Goal: Information Seeking & Learning: Learn about a topic

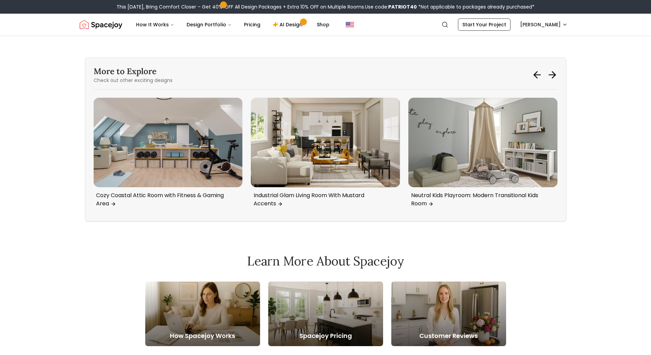
scroll to position [2017, 0]
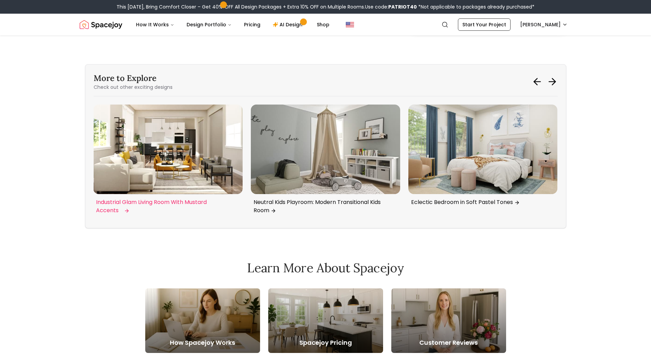
click at [206, 157] on img "4 / 6" at bounding box center [167, 150] width 149 height 90
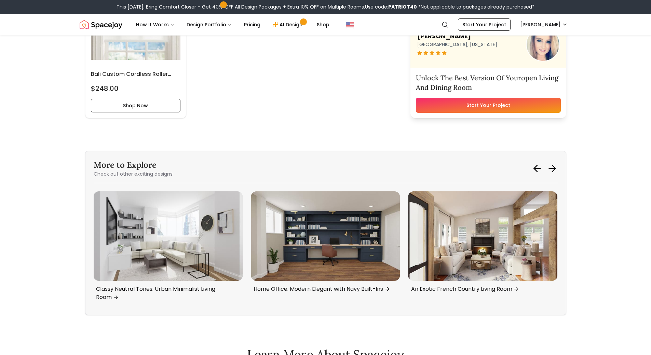
click at [552, 179] on div "More to Explore Check out other exciting designs Transitional Rustic Bedroom wi…" at bounding box center [325, 233] width 481 height 164
click at [552, 166] on icon at bounding box center [552, 168] width 11 height 11
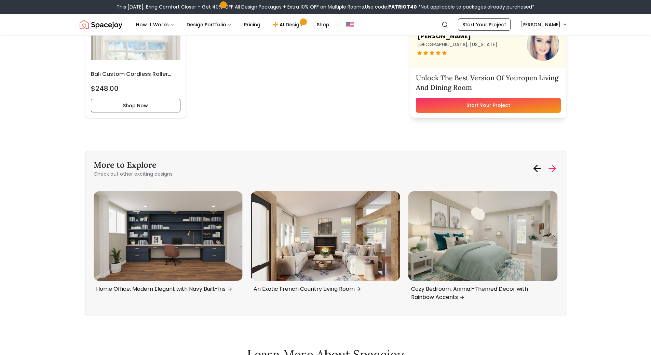
click at [552, 166] on icon at bounding box center [552, 168] width 11 height 11
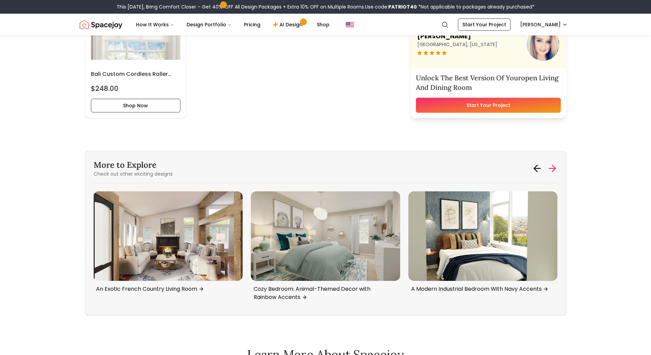
click at [552, 166] on icon at bounding box center [552, 168] width 11 height 11
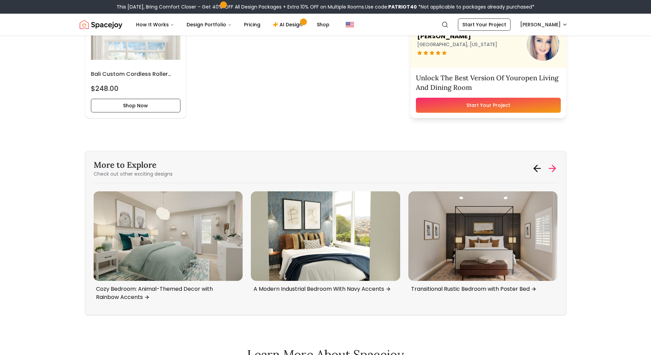
click at [552, 166] on icon at bounding box center [552, 168] width 11 height 11
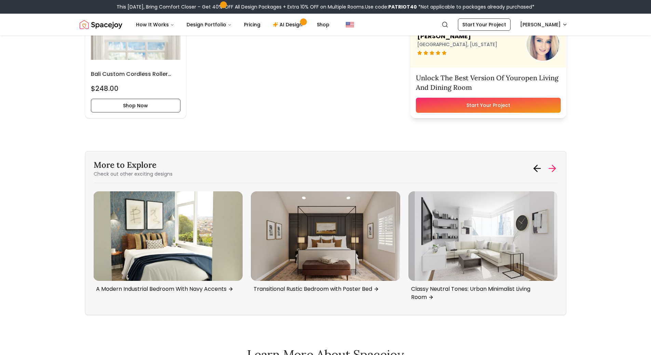
click at [552, 166] on icon at bounding box center [552, 168] width 11 height 11
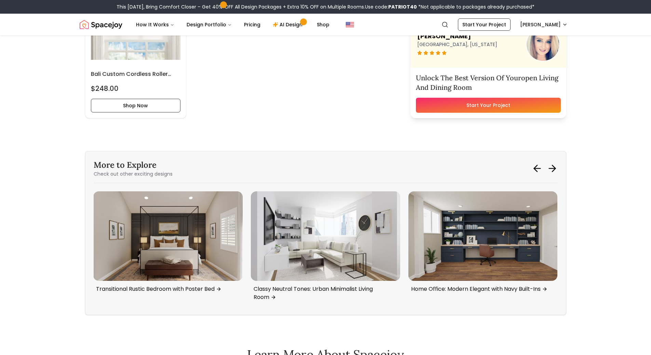
click at [559, 163] on div "More to Explore Check out other exciting designs An Exotic French Country Livin…" at bounding box center [325, 233] width 481 height 164
click at [558, 163] on div "More to Explore Check out other exciting designs An Exotic French Country Livin…" at bounding box center [325, 233] width 481 height 164
click at [556, 165] on icon at bounding box center [552, 168] width 11 height 11
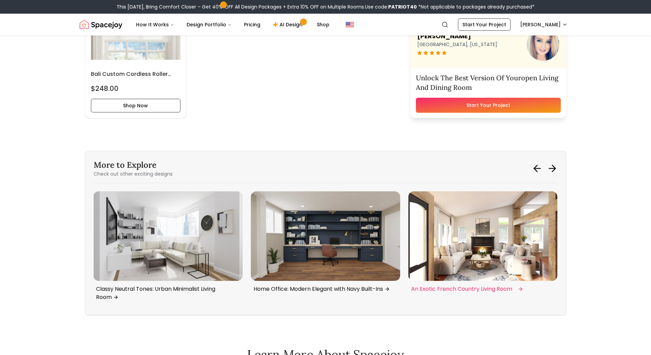
click at [473, 249] on img "4 / 6" at bounding box center [482, 236] width 149 height 90
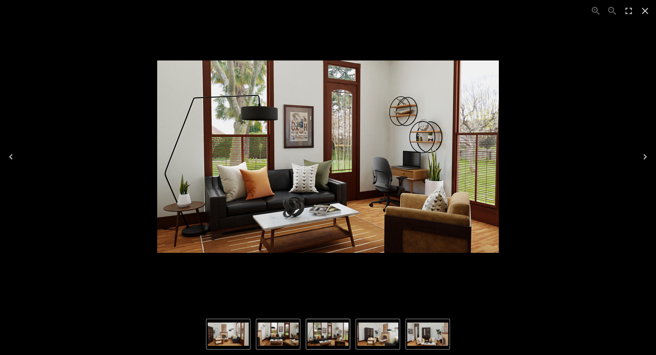
click at [291, 344] on img "2 of 5" at bounding box center [278, 334] width 41 height 23
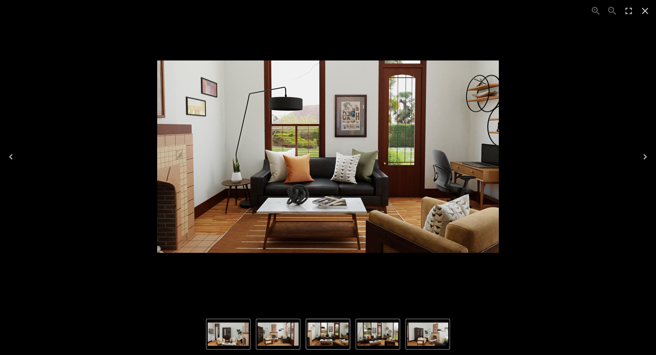
click at [644, 8] on icon "Close" at bounding box center [645, 10] width 11 height 11
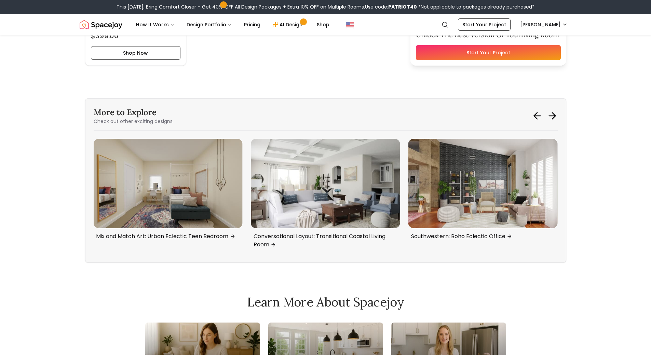
scroll to position [1906, 0]
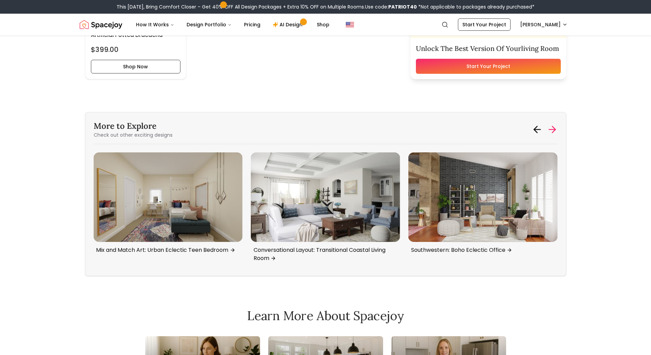
click at [549, 124] on icon at bounding box center [552, 129] width 11 height 11
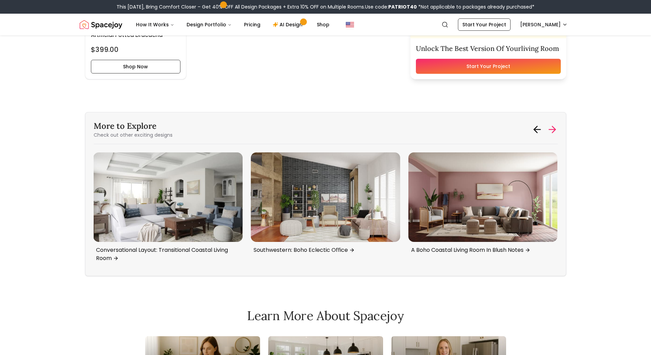
click at [549, 124] on icon at bounding box center [552, 129] width 11 height 11
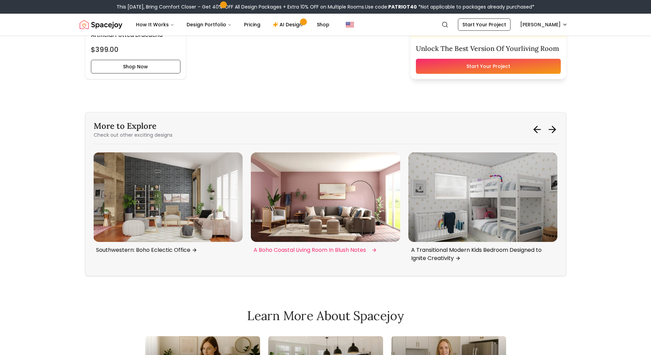
click at [277, 213] on img "6 / 6" at bounding box center [325, 197] width 149 height 90
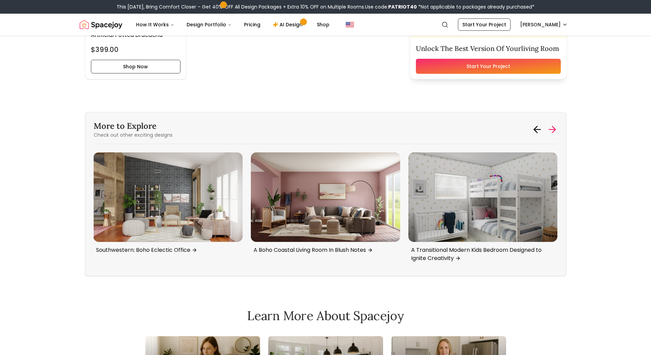
click at [554, 125] on div "More to Explore Check out other exciting designs" at bounding box center [326, 130] width 464 height 18
click at [551, 129] on icon at bounding box center [552, 129] width 11 height 11
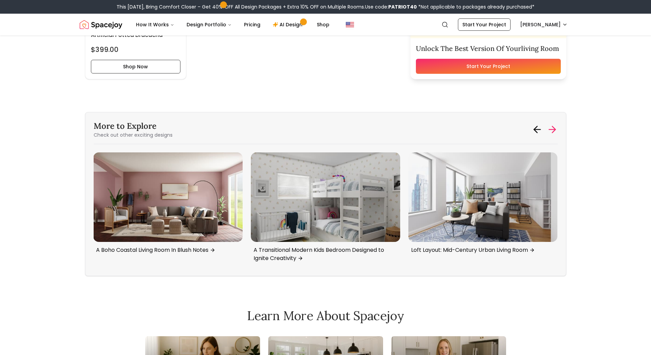
click at [551, 129] on icon at bounding box center [552, 129] width 11 height 11
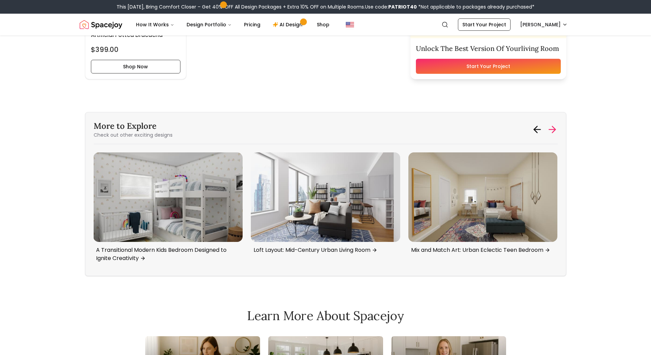
click at [551, 129] on icon at bounding box center [552, 129] width 11 height 11
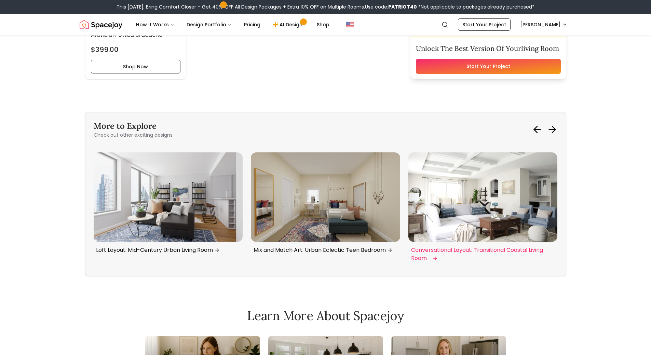
click at [506, 201] on img "4 / 6" at bounding box center [482, 197] width 149 height 90
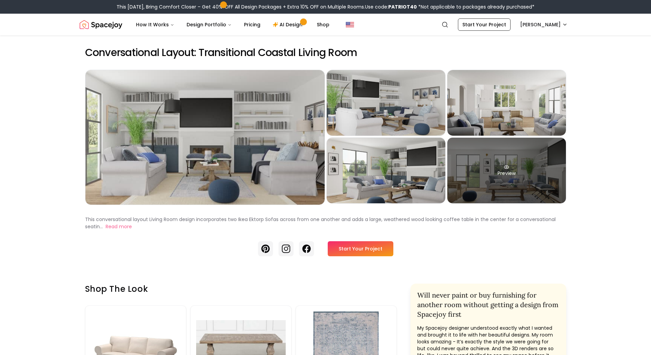
click at [553, 166] on div "Preview" at bounding box center [506, 171] width 119 height 66
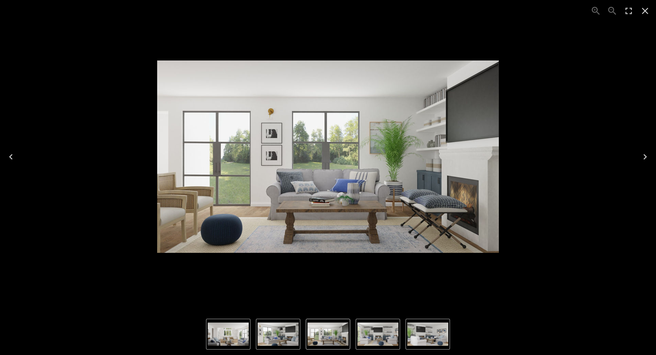
click at [238, 327] on img "3 of 5" at bounding box center [228, 334] width 41 height 23
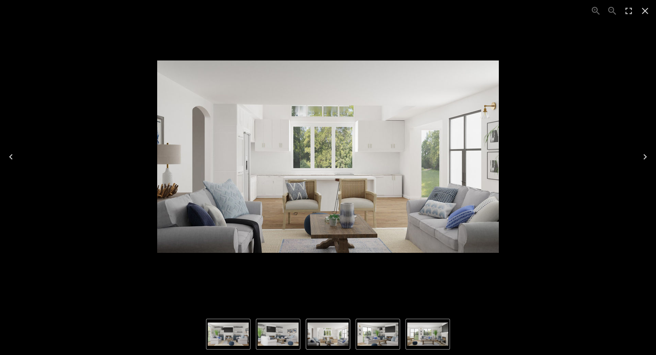
click at [273, 340] on img "2 of 5" at bounding box center [278, 334] width 41 height 23
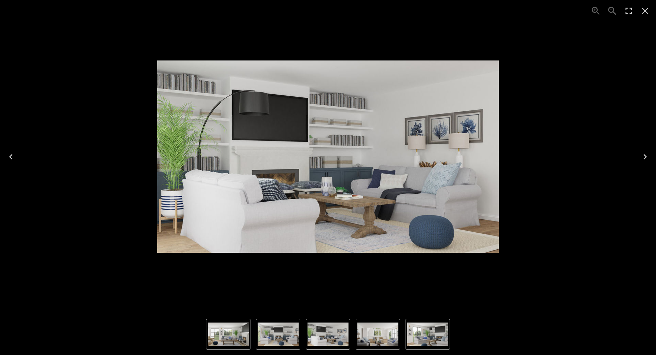
click at [317, 336] on img "2 of 5" at bounding box center [328, 334] width 41 height 23
click at [279, 341] on img "1 of 5" at bounding box center [278, 334] width 41 height 23
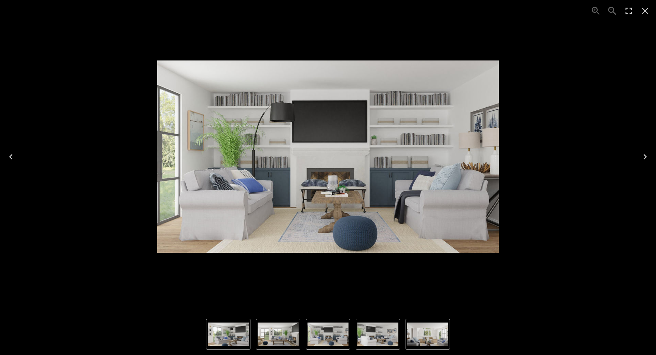
click at [418, 341] on img "3 of 5" at bounding box center [427, 334] width 41 height 23
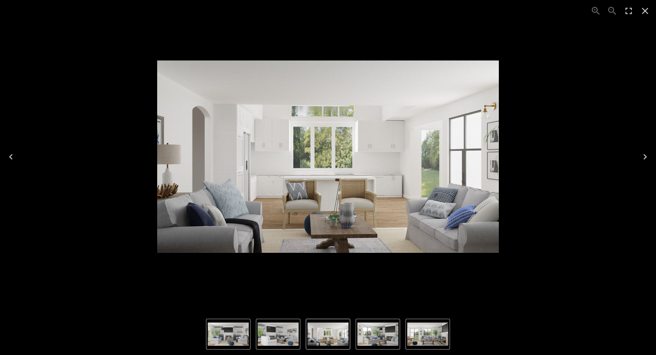
click at [646, 12] on icon "Close" at bounding box center [645, 11] width 6 height 6
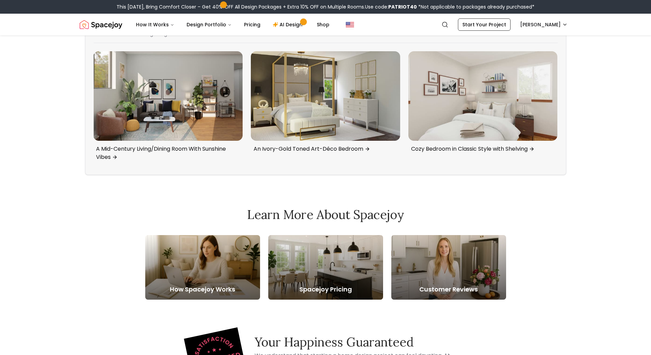
scroll to position [2298, 0]
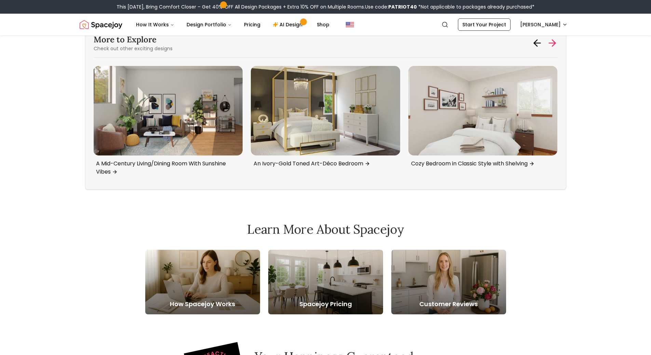
click at [553, 42] on icon at bounding box center [552, 43] width 11 height 11
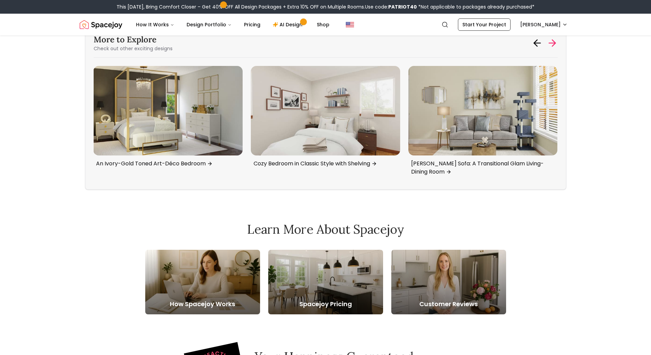
click at [553, 42] on icon at bounding box center [552, 43] width 11 height 11
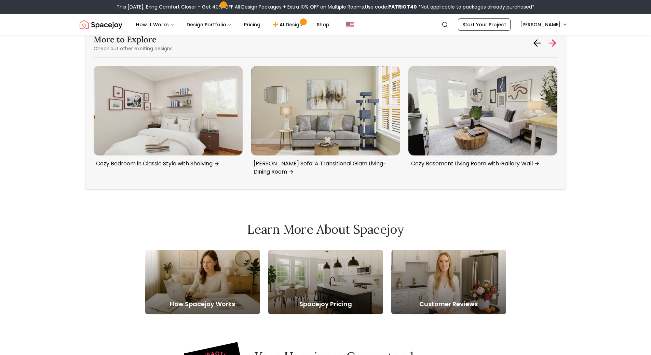
click at [553, 42] on icon at bounding box center [552, 43] width 11 height 11
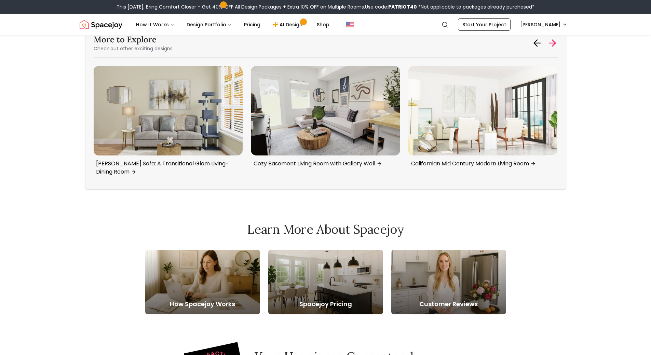
click at [553, 42] on icon at bounding box center [552, 43] width 11 height 11
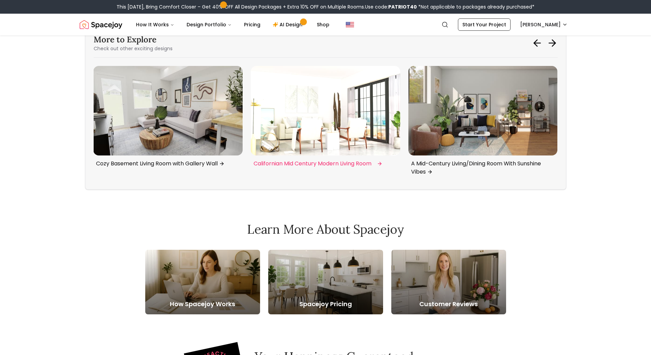
click at [314, 117] on img "1 / 6" at bounding box center [325, 111] width 149 height 90
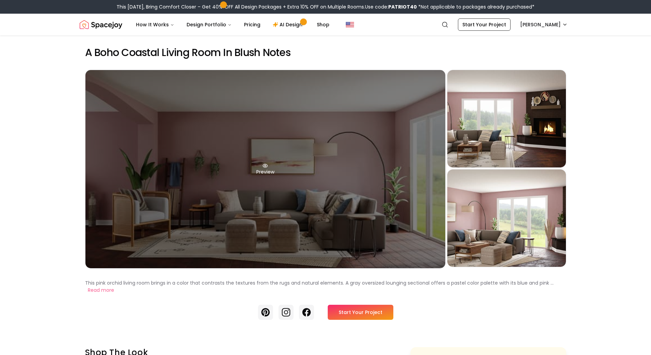
click at [348, 202] on div "Preview" at bounding box center [265, 169] width 360 height 198
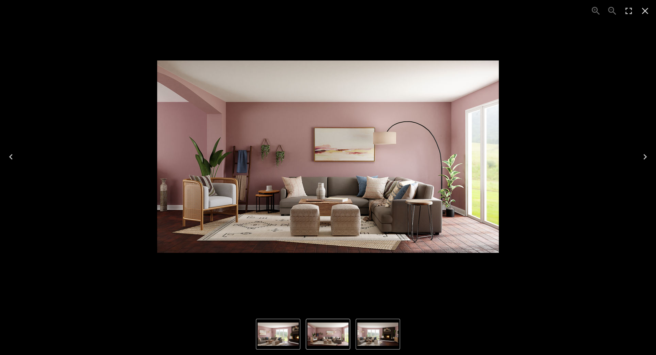
drag, startPoint x: 341, startPoint y: 150, endPoint x: 293, endPoint y: 177, distance: 55.6
click at [293, 177] on img "1 of 3" at bounding box center [328, 156] width 342 height 192
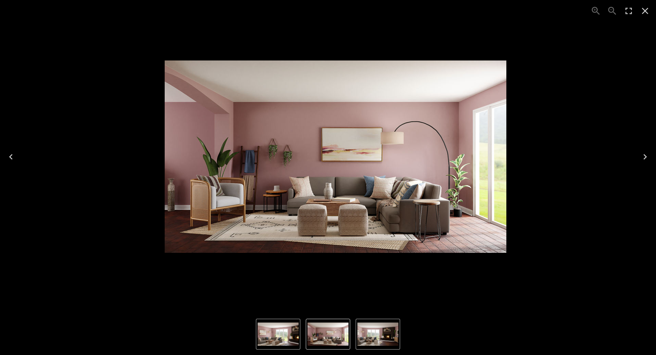
drag, startPoint x: 302, startPoint y: 157, endPoint x: 330, endPoint y: 131, distance: 38.0
click at [330, 131] on img "1 of 3" at bounding box center [336, 156] width 342 height 192
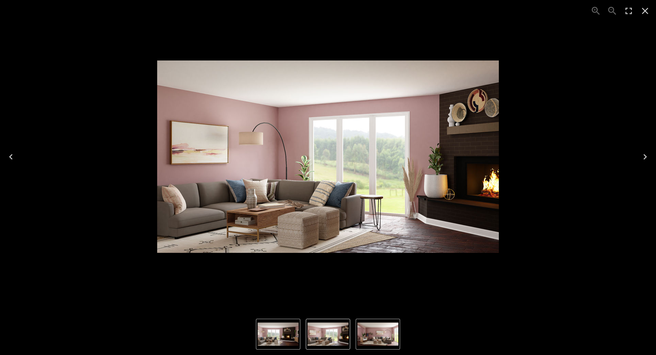
drag, startPoint x: 330, startPoint y: 131, endPoint x: 176, endPoint y: 109, distance: 155.3
click at [177, 109] on img "3 of 3" at bounding box center [328, 156] width 342 height 192
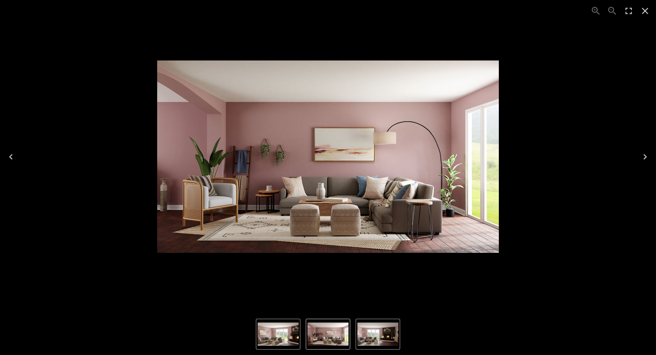
click at [640, 10] on icon "Close" at bounding box center [645, 10] width 11 height 11
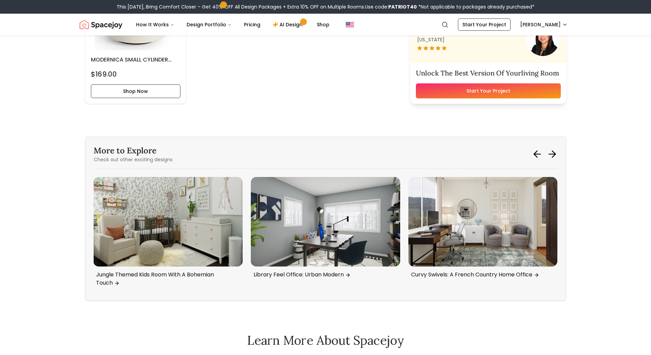
scroll to position [4596, 0]
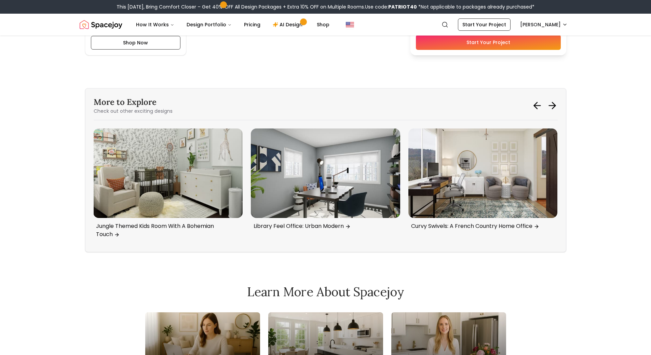
click at [548, 98] on div "More to Explore Check out other exciting designs" at bounding box center [326, 106] width 464 height 18
click at [549, 102] on icon at bounding box center [552, 105] width 11 height 11
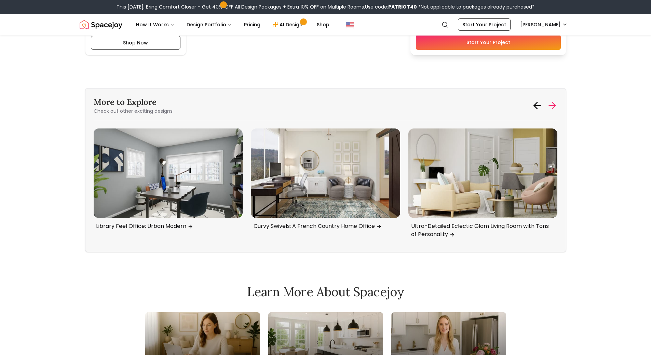
click at [550, 103] on icon at bounding box center [552, 105] width 11 height 11
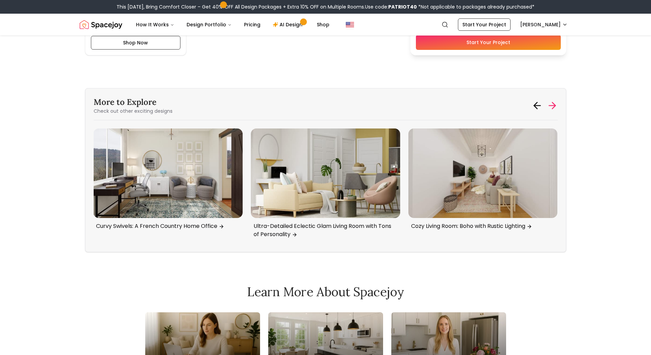
click at [550, 103] on icon at bounding box center [552, 105] width 11 height 11
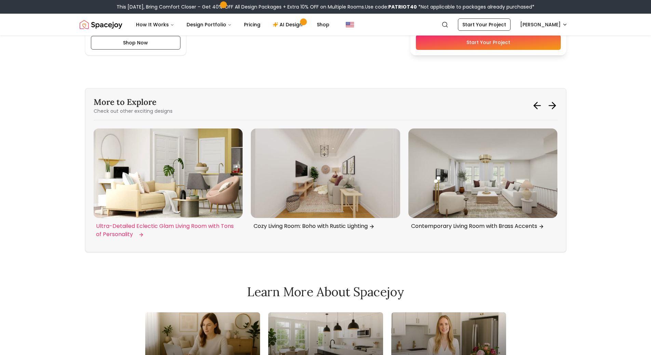
click at [219, 189] on img "5 / 6" at bounding box center [167, 173] width 149 height 90
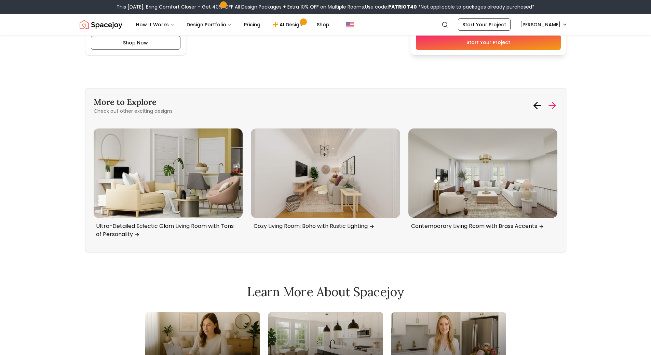
click at [557, 107] on icon at bounding box center [552, 105] width 11 height 11
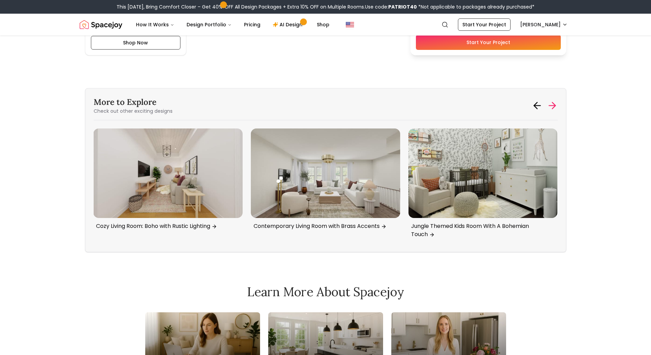
click at [557, 107] on icon at bounding box center [552, 105] width 11 height 11
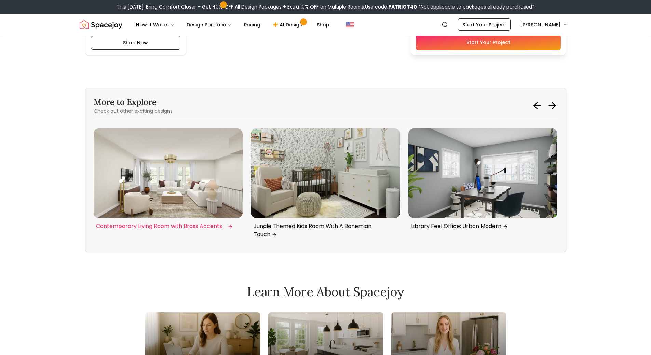
click at [198, 165] on img "1 / 6" at bounding box center [167, 173] width 149 height 90
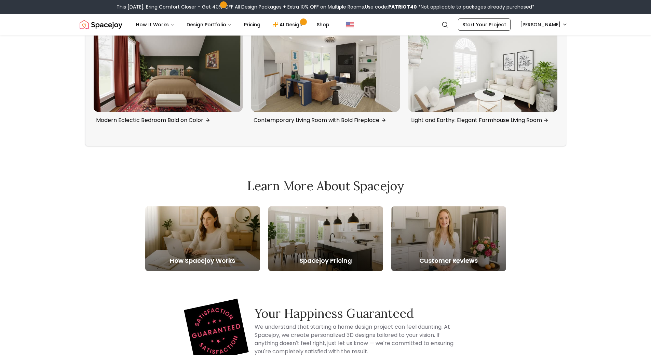
scroll to position [1849, 0]
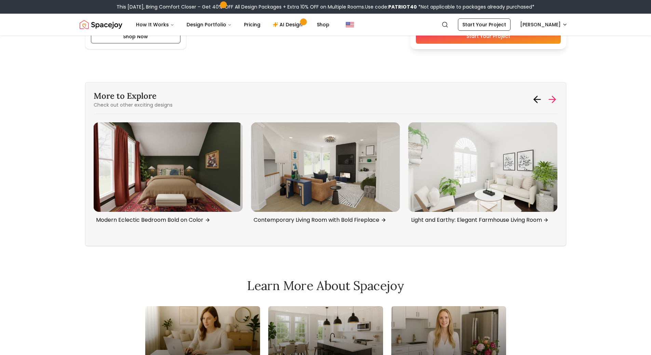
drag, startPoint x: 554, startPoint y: 104, endPoint x: 556, endPoint y: 100, distance: 3.7
click at [554, 103] on icon at bounding box center [552, 99] width 11 height 11
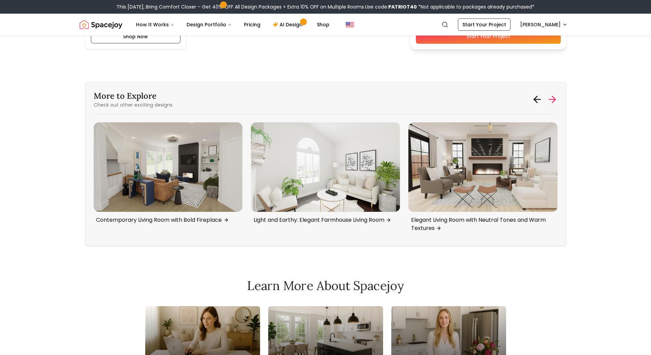
click at [557, 95] on icon at bounding box center [552, 99] width 11 height 11
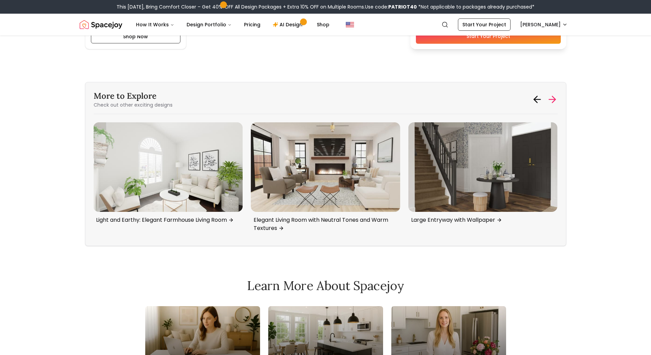
click at [557, 95] on icon at bounding box center [552, 99] width 11 height 11
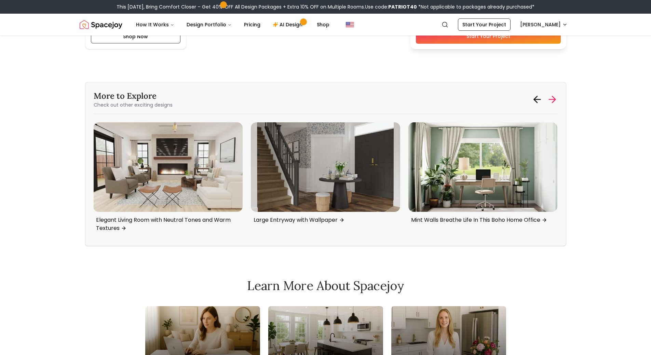
click at [557, 95] on icon at bounding box center [552, 99] width 11 height 11
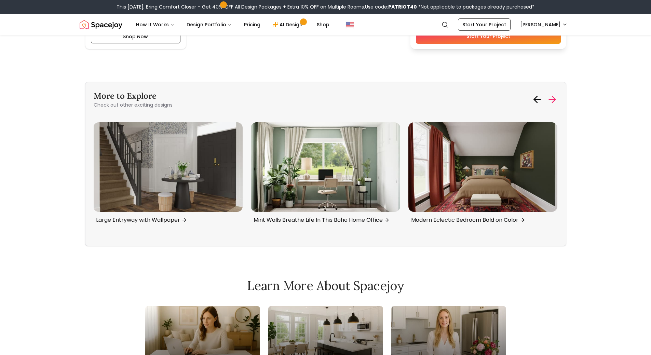
click at [557, 95] on icon at bounding box center [552, 99] width 11 height 11
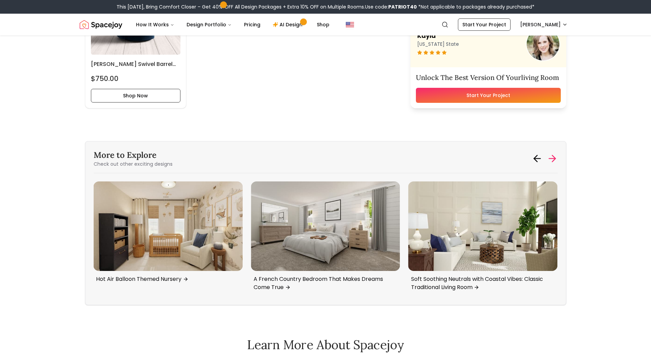
click at [548, 153] on icon at bounding box center [552, 158] width 11 height 11
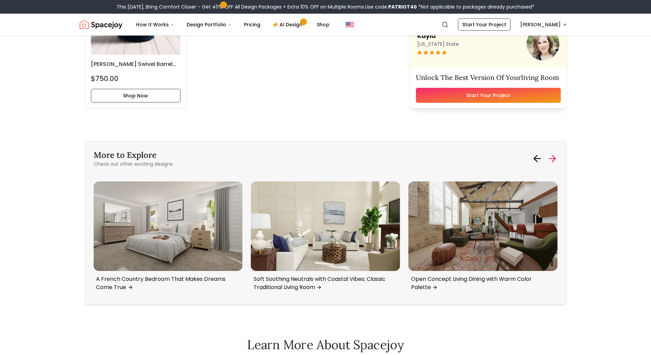
click at [549, 156] on icon at bounding box center [552, 158] width 11 height 11
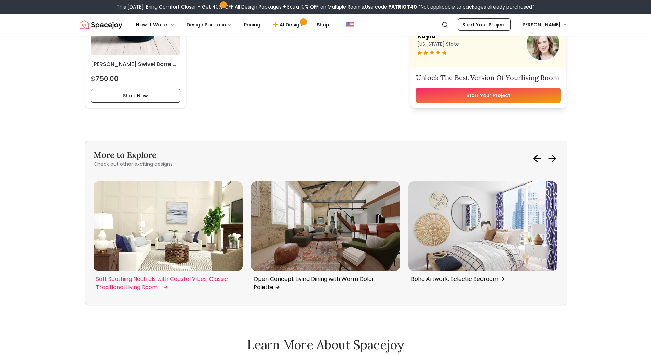
click at [192, 235] on img "4 / 6" at bounding box center [167, 226] width 149 height 90
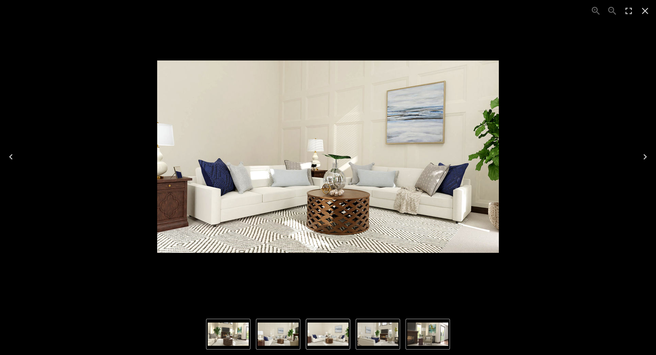
click at [649, 21] on div "Lightbox" at bounding box center [620, 11] width 71 height 22
click at [647, 10] on icon "Close" at bounding box center [645, 10] width 11 height 11
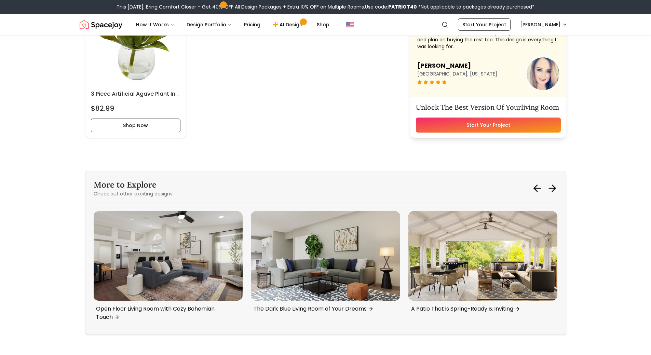
scroll to position [2205, 0]
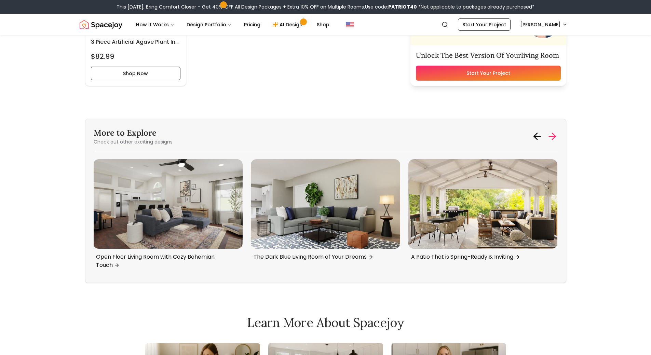
click at [554, 134] on icon at bounding box center [552, 136] width 11 height 11
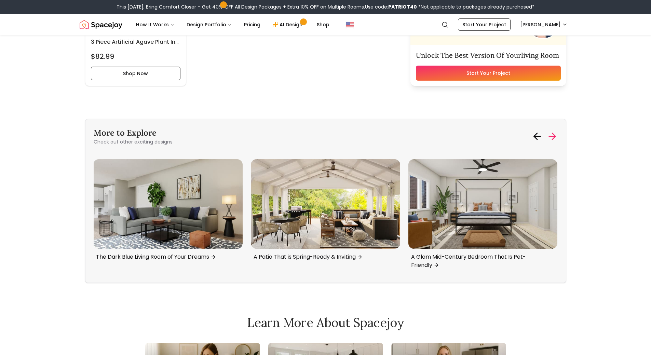
click at [554, 131] on icon at bounding box center [552, 136] width 11 height 11
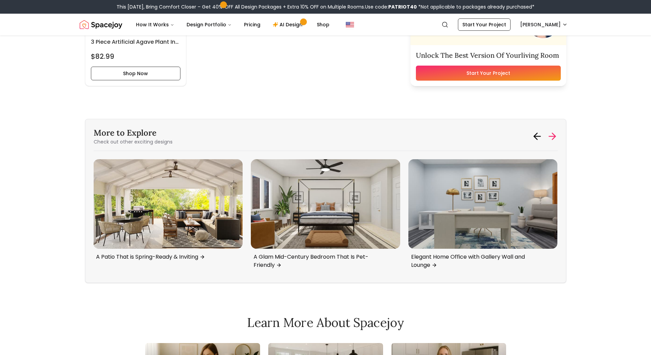
click at [554, 131] on icon at bounding box center [552, 136] width 11 height 11
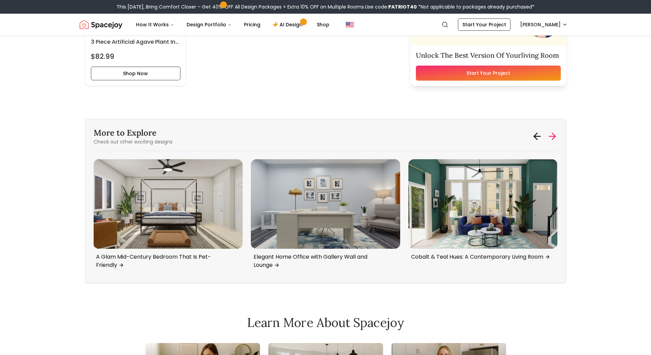
click at [554, 131] on icon at bounding box center [552, 136] width 11 height 11
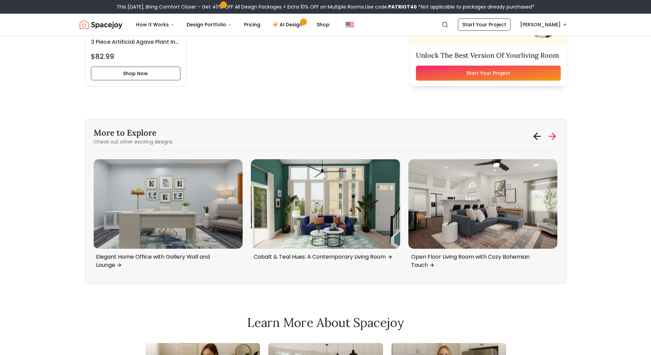
click at [554, 131] on icon at bounding box center [552, 136] width 11 height 11
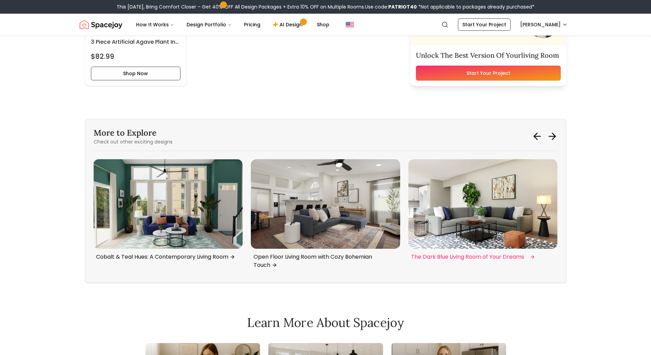
click at [493, 193] on img "5 / 6" at bounding box center [482, 204] width 149 height 90
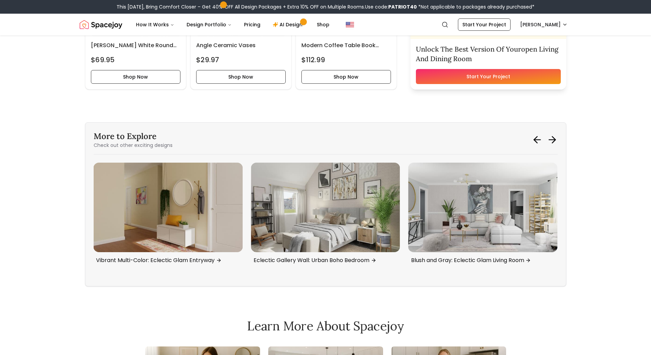
scroll to position [2242, 0]
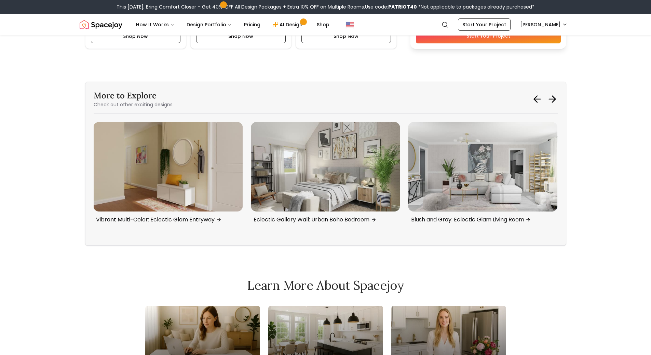
click at [563, 99] on div "More to Explore Check out other exciting designs A Classic & Modern Coastal Pat…" at bounding box center [325, 164] width 481 height 164
click at [553, 98] on icon at bounding box center [552, 99] width 11 height 11
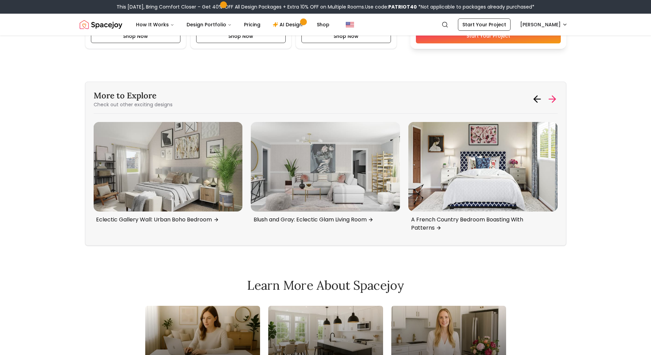
click at [553, 98] on icon at bounding box center [552, 99] width 11 height 11
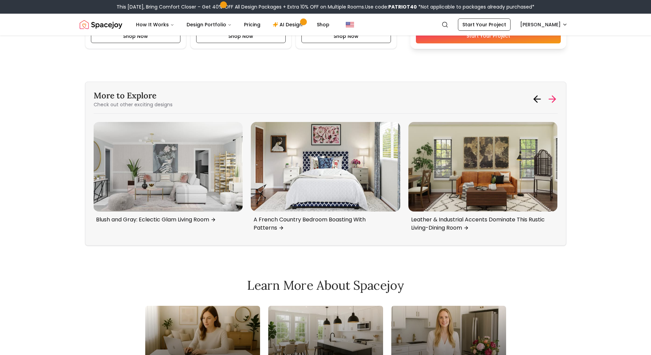
click at [553, 98] on icon at bounding box center [552, 99] width 11 height 11
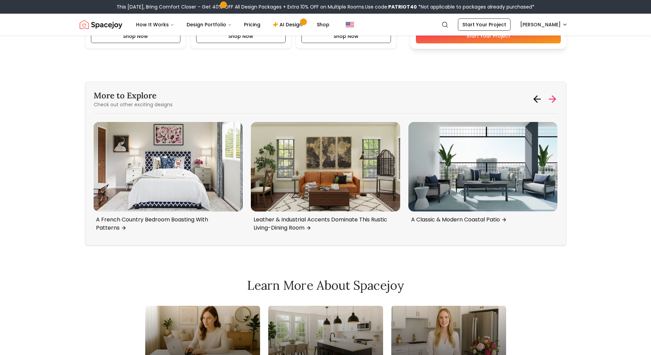
click at [553, 98] on icon at bounding box center [552, 99] width 11 height 11
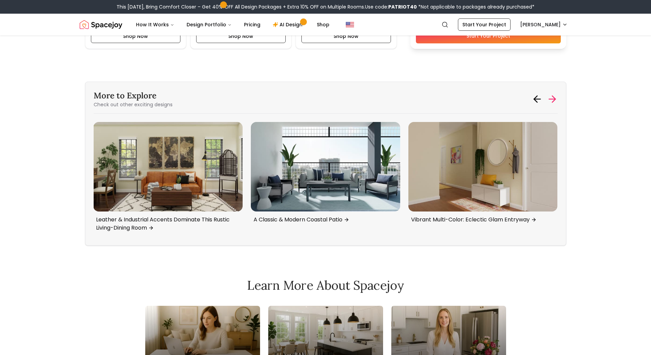
click at [553, 98] on icon at bounding box center [552, 99] width 11 height 11
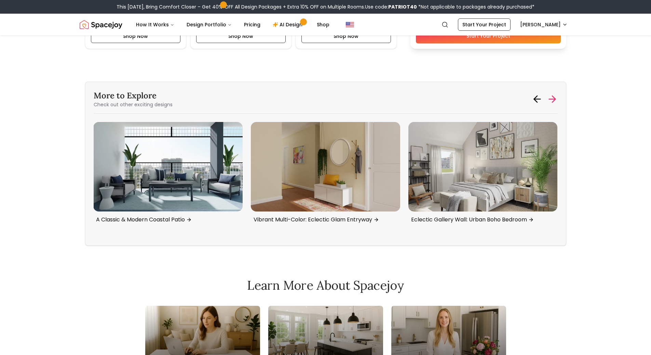
click at [553, 98] on icon at bounding box center [552, 99] width 11 height 11
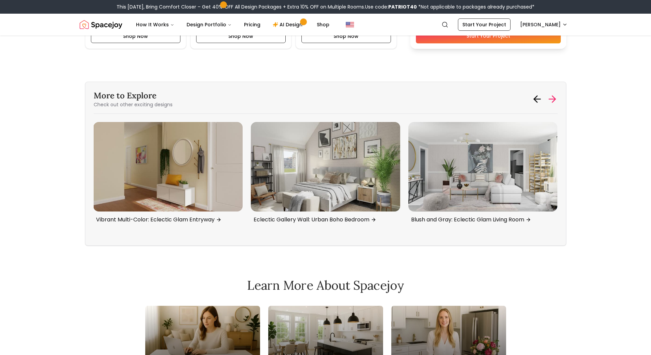
click at [553, 98] on icon at bounding box center [552, 99] width 11 height 11
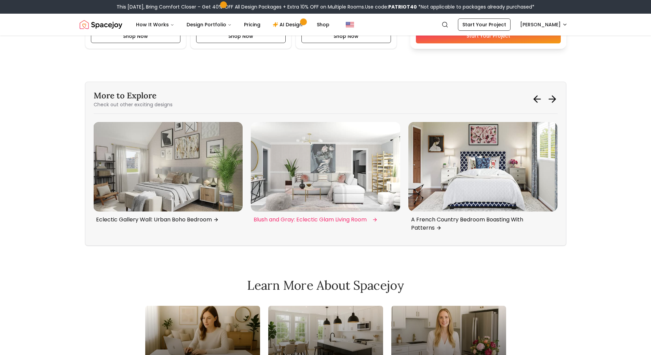
click at [310, 172] on img "4 / 6" at bounding box center [325, 167] width 149 height 90
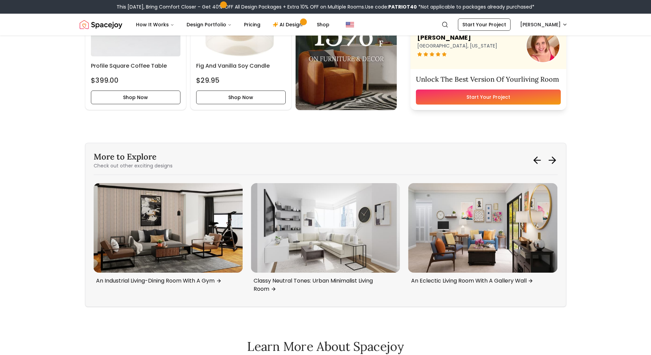
click at [544, 164] on div at bounding box center [545, 160] width 26 height 11
click at [556, 156] on icon at bounding box center [552, 160] width 11 height 11
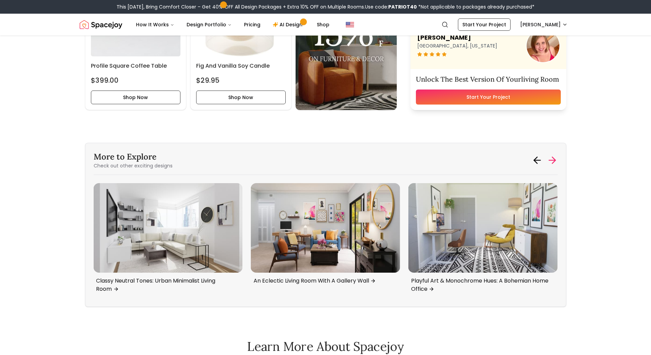
click at [556, 156] on icon at bounding box center [552, 160] width 11 height 11
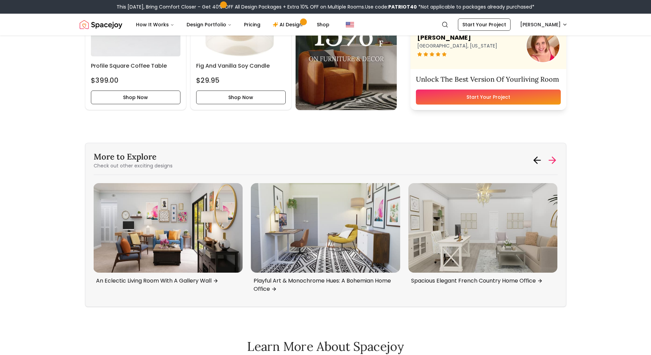
click at [556, 156] on icon at bounding box center [552, 160] width 11 height 11
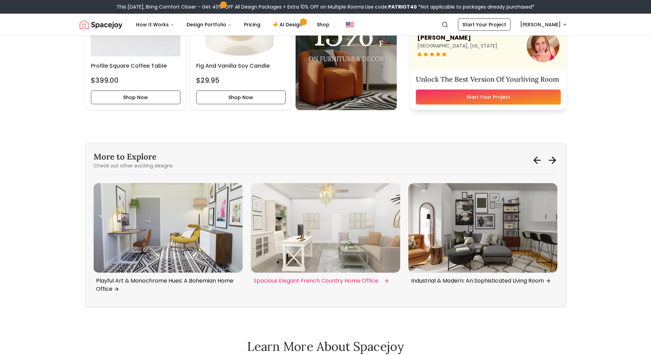
click at [332, 235] on img "6 / 6" at bounding box center [325, 228] width 149 height 90
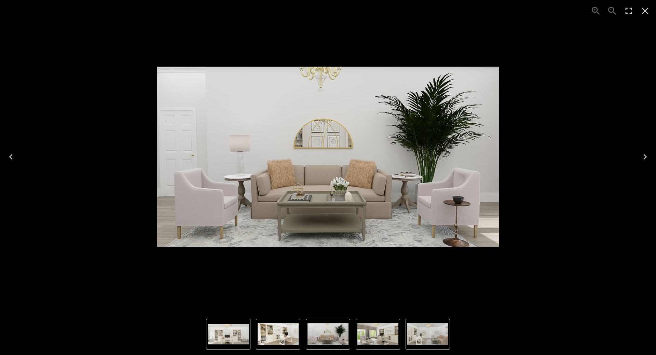
click at [642, 10] on icon "Close" at bounding box center [645, 10] width 11 height 11
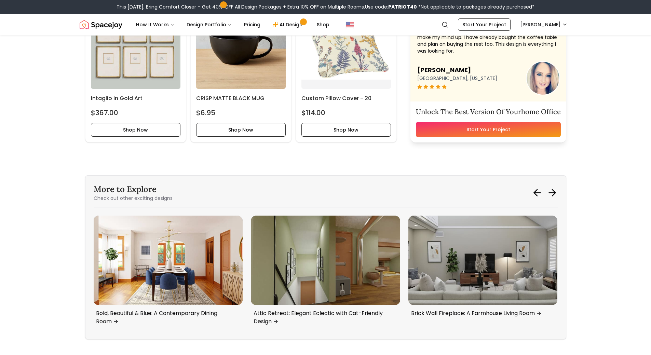
scroll to position [3654, 0]
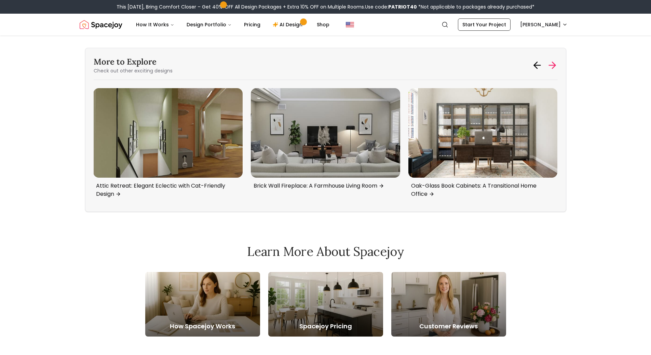
click at [551, 65] on icon at bounding box center [552, 65] width 6 height 0
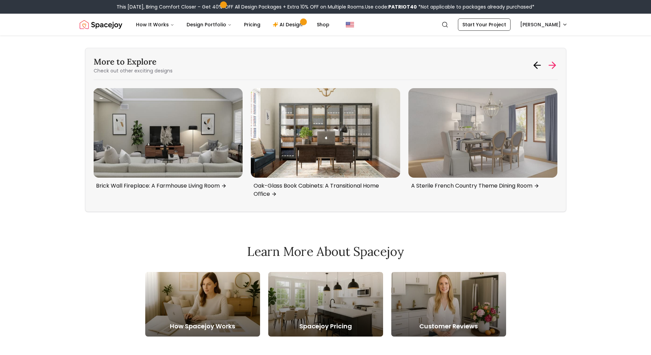
click at [552, 66] on icon at bounding box center [552, 65] width 11 height 11
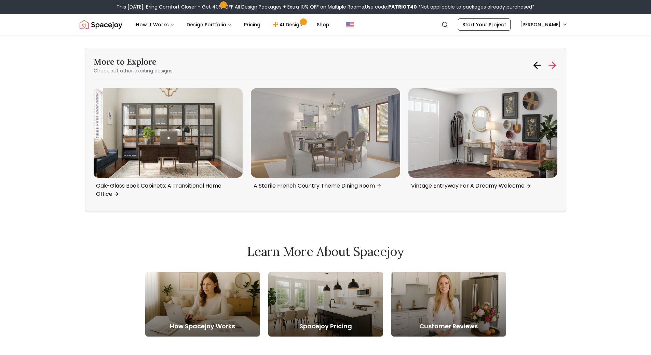
click at [552, 66] on icon at bounding box center [552, 65] width 11 height 11
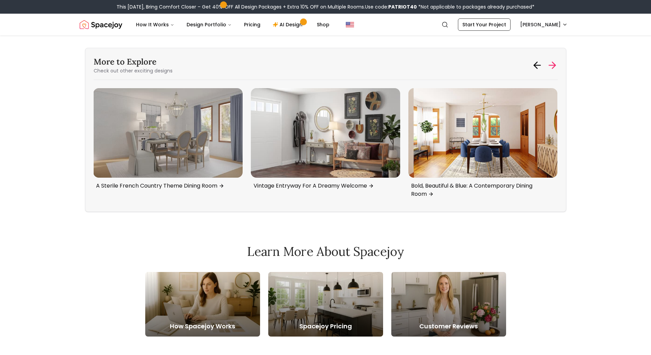
click at [552, 66] on icon at bounding box center [552, 65] width 11 height 11
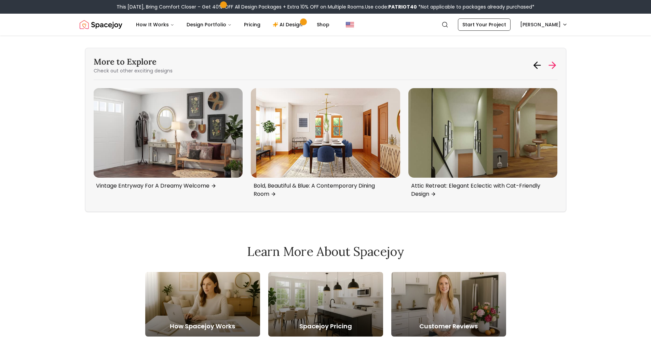
click at [552, 66] on icon at bounding box center [552, 65] width 11 height 11
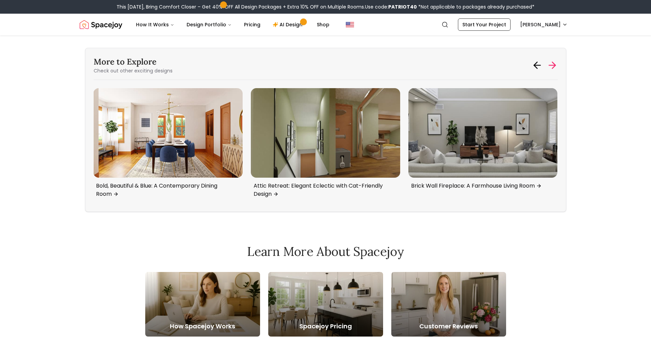
click at [552, 66] on icon at bounding box center [552, 65] width 11 height 11
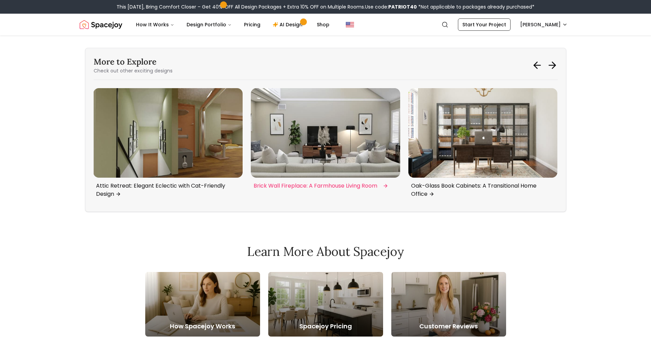
click at [371, 142] on img "1 / 6" at bounding box center [325, 133] width 149 height 90
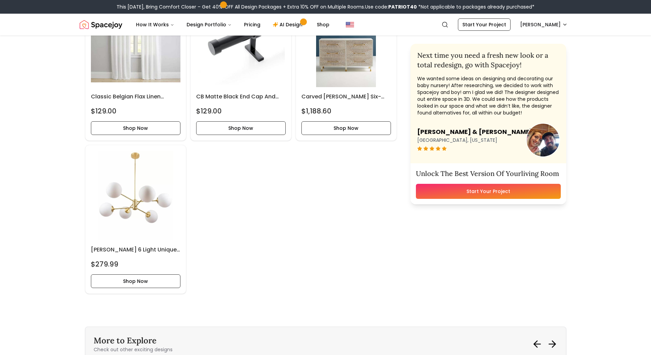
scroll to position [3372, 0]
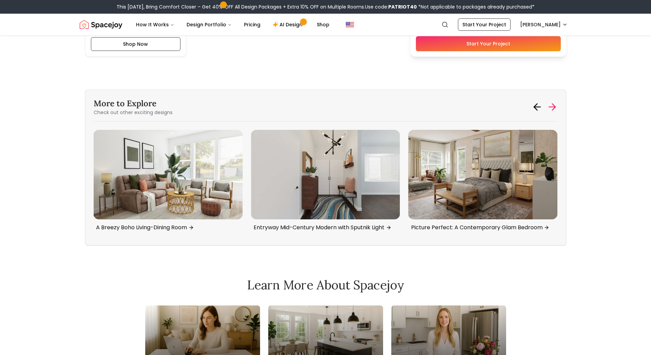
click at [550, 105] on icon at bounding box center [552, 106] width 11 height 11
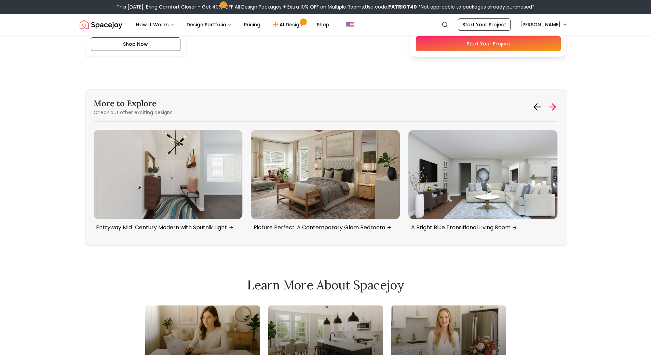
click at [550, 105] on icon at bounding box center [552, 106] width 11 height 11
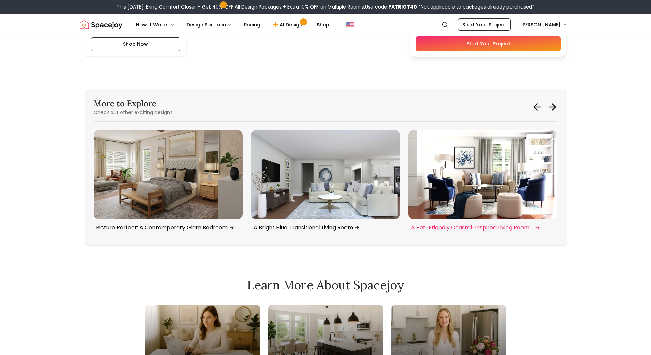
click at [441, 182] on img "6 / 6" at bounding box center [482, 175] width 149 height 90
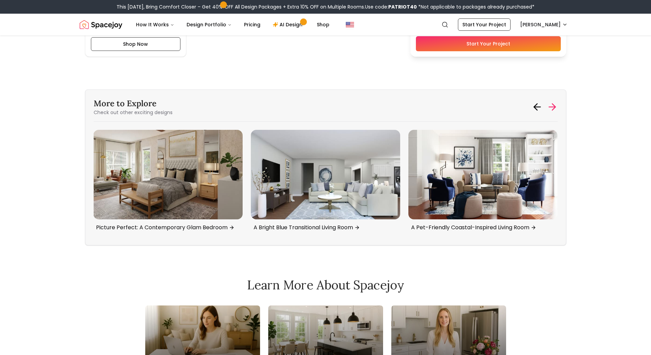
click at [556, 105] on icon at bounding box center [552, 106] width 11 height 11
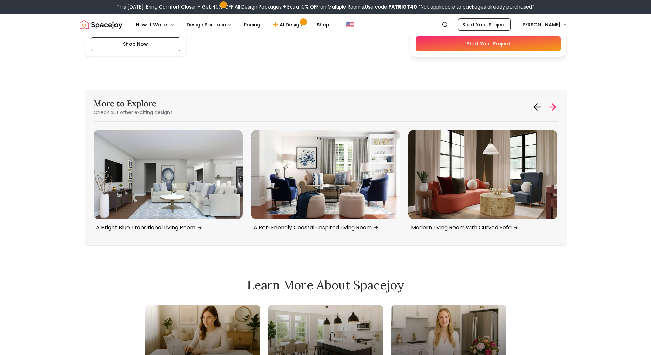
click at [556, 105] on icon at bounding box center [552, 106] width 11 height 11
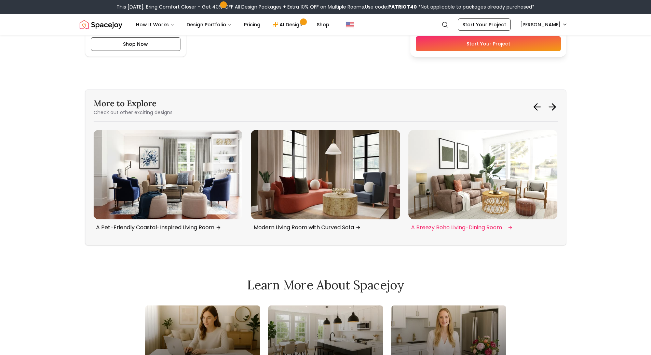
click at [488, 192] on img "2 / 6" at bounding box center [482, 175] width 149 height 90
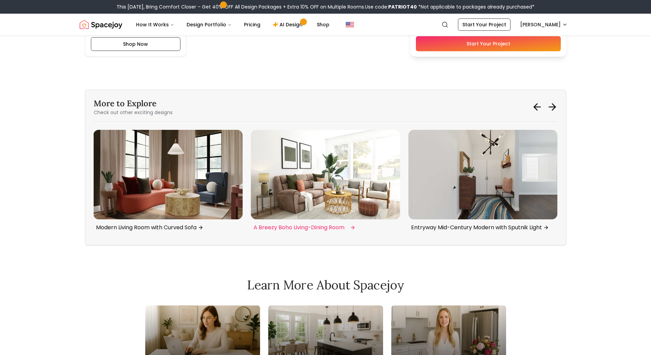
click at [328, 190] on img "2 / 6" at bounding box center [325, 175] width 149 height 90
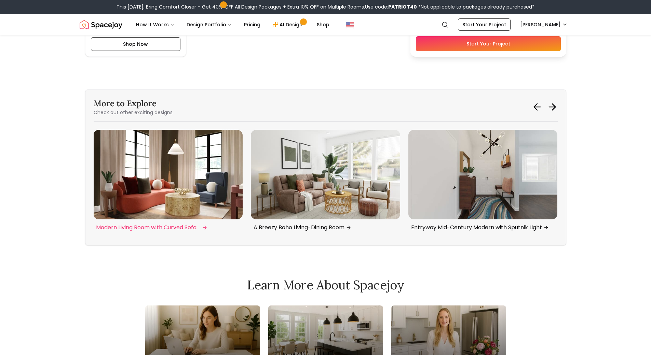
click at [195, 178] on img "1 / 6" at bounding box center [167, 175] width 149 height 90
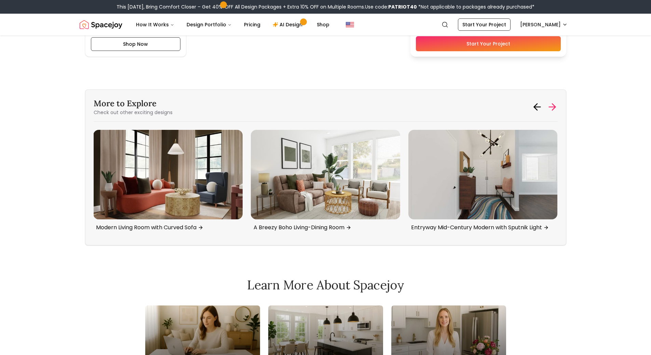
click at [557, 103] on icon at bounding box center [552, 106] width 11 height 11
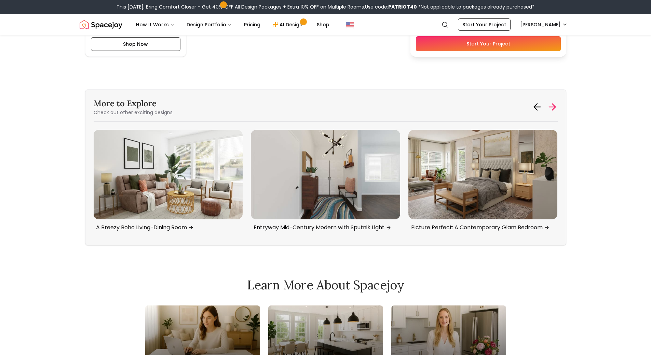
click at [552, 106] on icon at bounding box center [552, 106] width 11 height 11
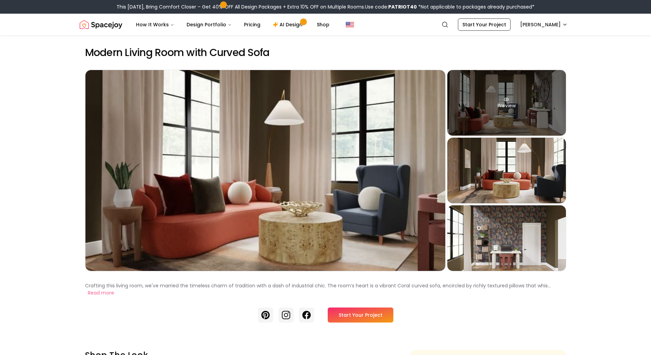
click at [533, 115] on div "Preview" at bounding box center [506, 103] width 119 height 66
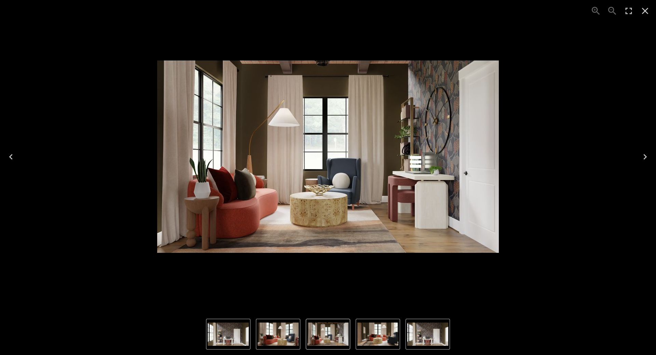
click at [645, 10] on icon "Close" at bounding box center [645, 10] width 11 height 11
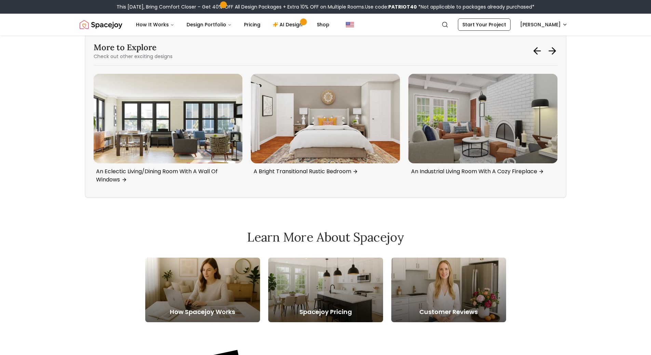
scroll to position [2047, 0]
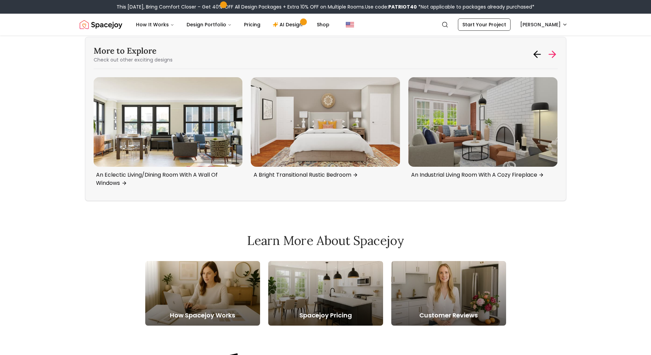
click at [550, 57] on icon at bounding box center [552, 54] width 11 height 11
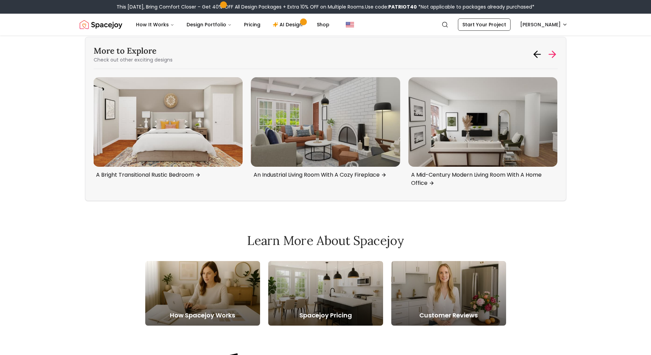
click at [550, 57] on icon at bounding box center [552, 54] width 11 height 11
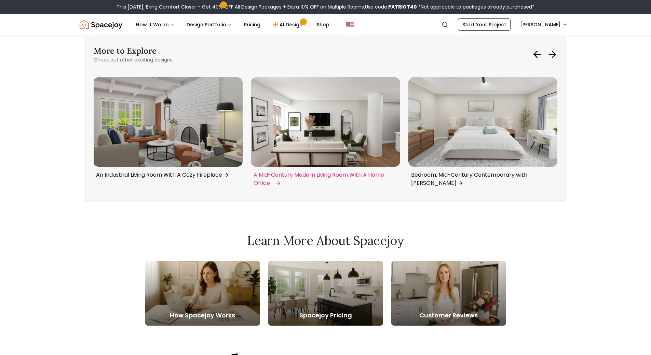
click at [328, 125] on img "6 / 6" at bounding box center [325, 122] width 149 height 90
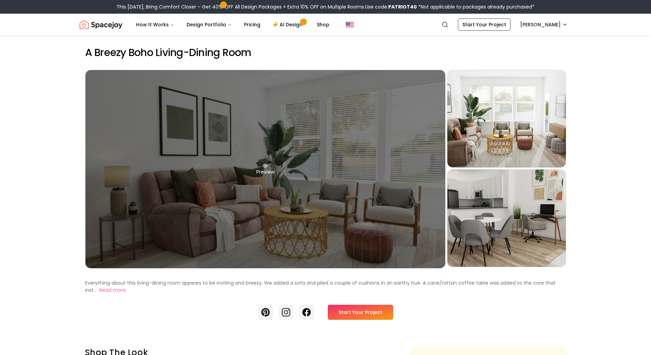
click at [352, 182] on div "Preview" at bounding box center [265, 169] width 360 height 198
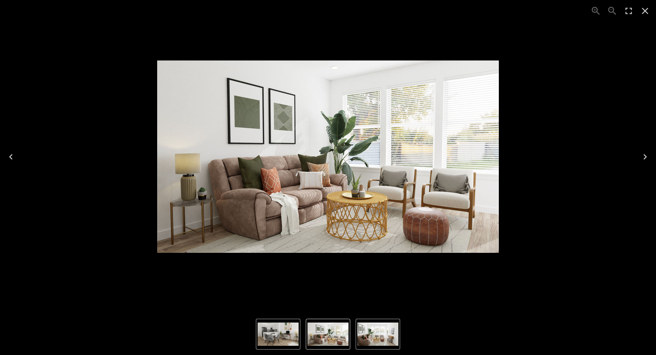
click at [646, 11] on icon "Close" at bounding box center [645, 10] width 11 height 11
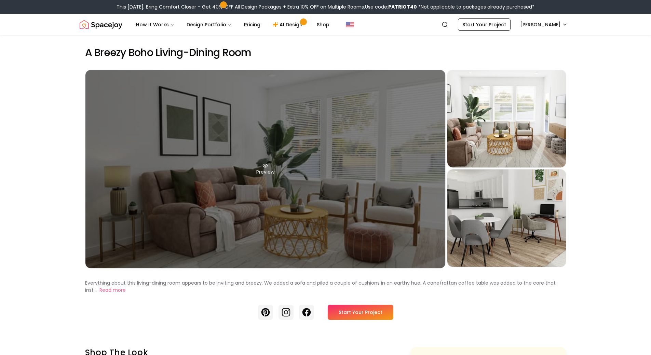
click at [333, 171] on div "Preview" at bounding box center [265, 169] width 360 height 198
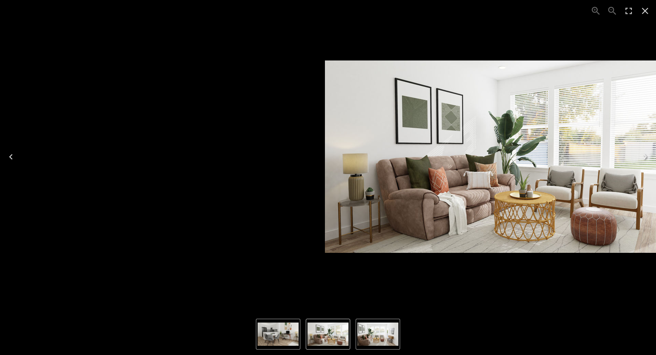
drag, startPoint x: 300, startPoint y: 167, endPoint x: 477, endPoint y: 54, distance: 210.3
click at [477, 54] on div "1 of 3" at bounding box center [495, 156] width 645 height 302
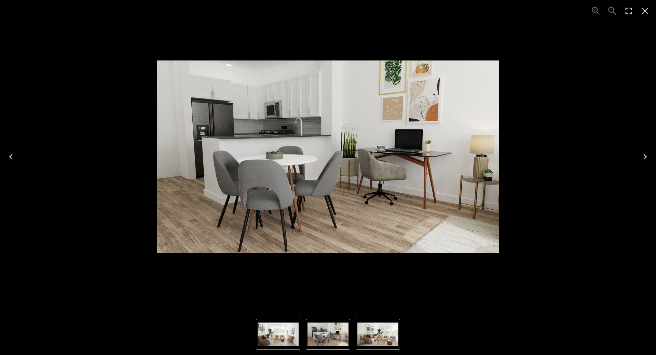
drag, startPoint x: 472, startPoint y: 135, endPoint x: 72, endPoint y: 108, distance: 401.0
click at [157, 108] on img "3 of 3" at bounding box center [328, 156] width 342 height 192
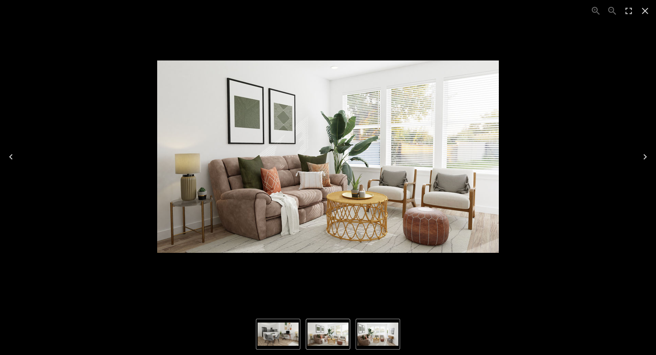
click at [646, 10] on icon "Close" at bounding box center [645, 11] width 6 height 6
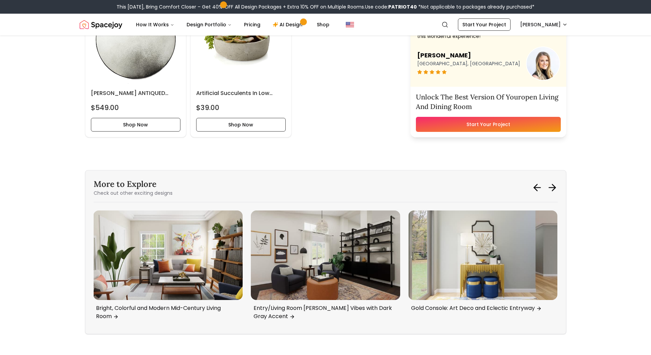
scroll to position [2418, 0]
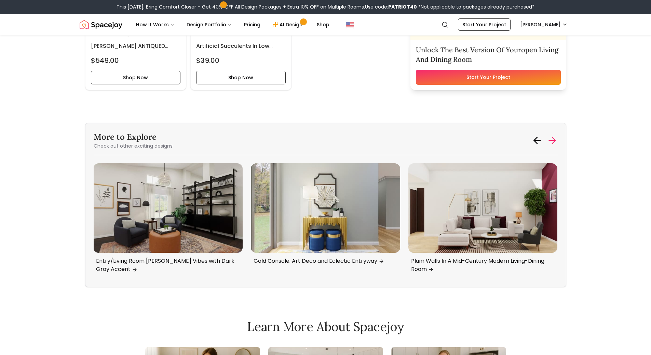
click at [555, 144] on icon at bounding box center [553, 140] width 3 height 6
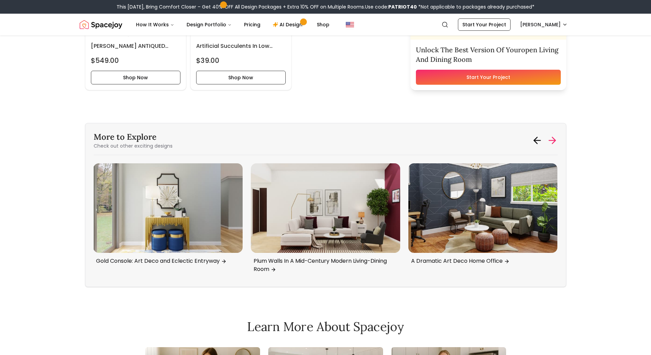
click at [555, 144] on icon at bounding box center [553, 140] width 3 height 6
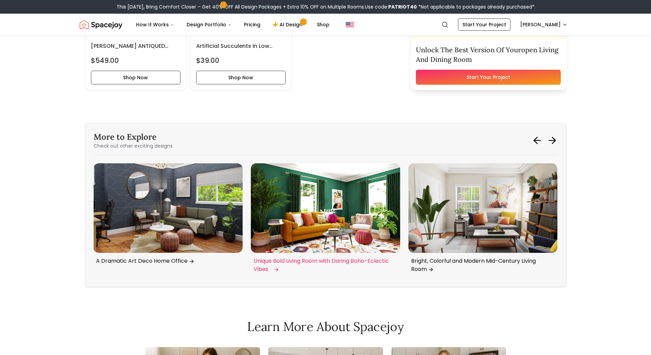
click at [351, 203] on img "1 / 6" at bounding box center [325, 208] width 149 height 90
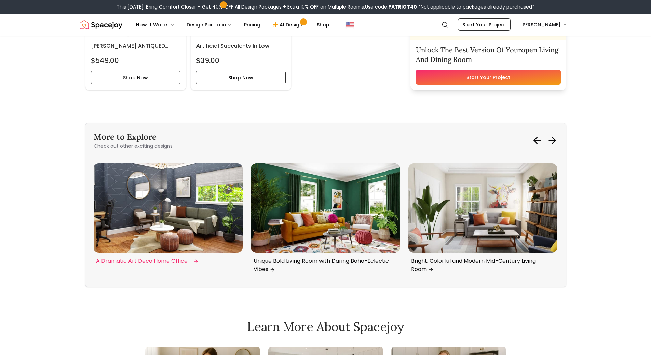
click at [193, 215] on img "6 / 6" at bounding box center [167, 208] width 149 height 90
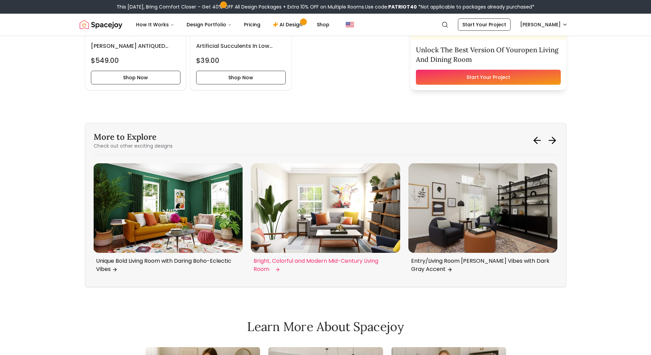
click at [481, 214] on img "3 / 6" at bounding box center [482, 208] width 149 height 90
click at [366, 217] on img "2 / 6" at bounding box center [325, 208] width 149 height 90
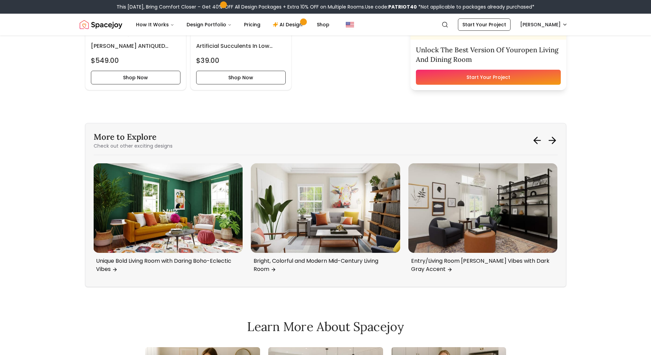
click at [559, 145] on div "More to Explore Check out other exciting designs Gold Console: Art Deco and Ecl…" at bounding box center [325, 205] width 481 height 164
click at [548, 146] on icon at bounding box center [552, 140] width 11 height 11
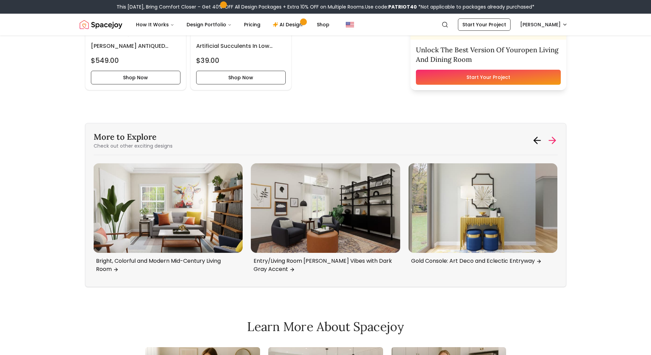
click at [548, 146] on icon at bounding box center [552, 140] width 11 height 11
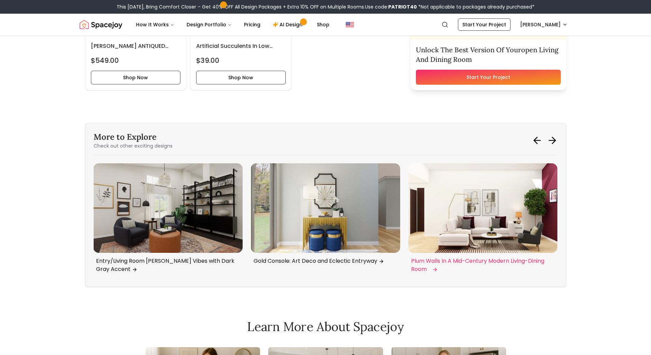
click at [484, 237] on img "5 / 6" at bounding box center [482, 208] width 149 height 90
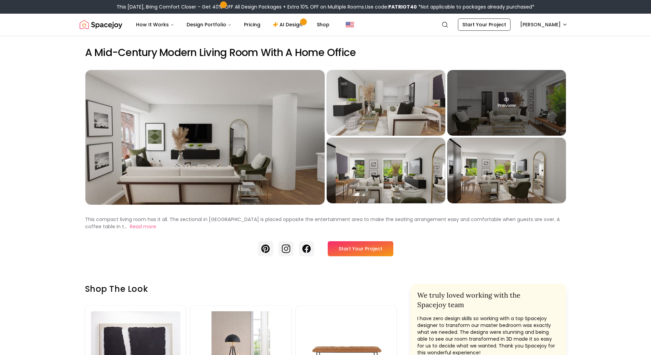
click at [507, 115] on div "Preview" at bounding box center [506, 103] width 119 height 66
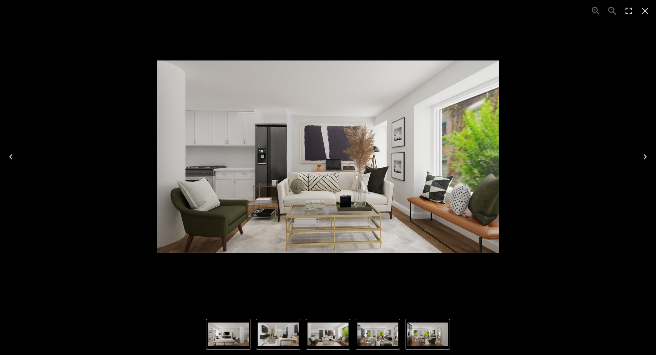
click at [644, 10] on icon "Close" at bounding box center [645, 11] width 6 height 6
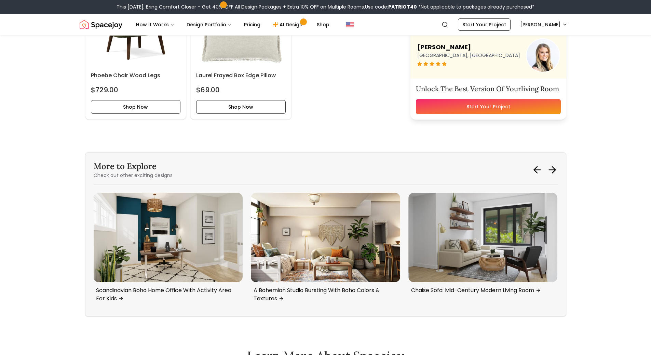
scroll to position [2321, 0]
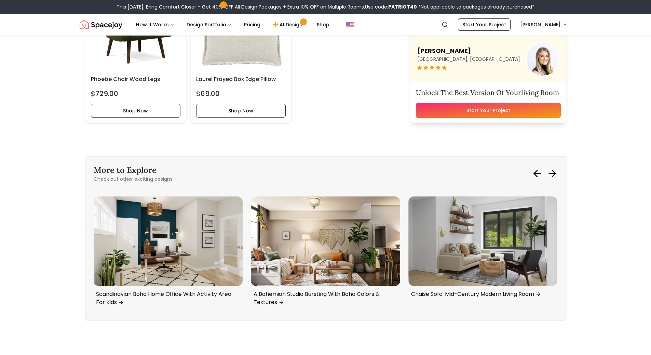
click at [556, 179] on div "More to Explore Check out other exciting designs" at bounding box center [326, 174] width 464 height 18
click at [556, 175] on icon at bounding box center [552, 173] width 11 height 11
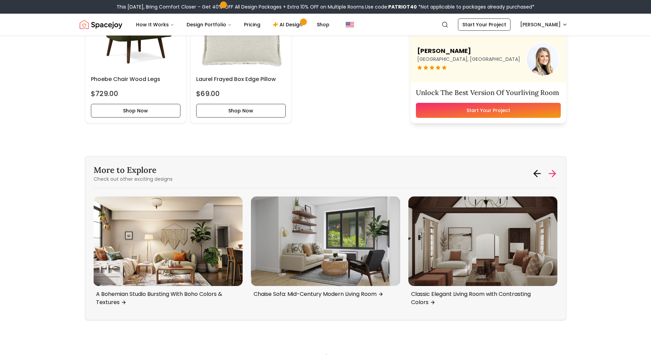
click at [556, 175] on icon at bounding box center [552, 173] width 11 height 11
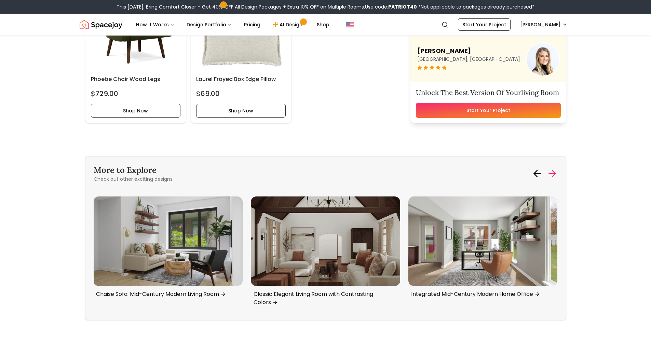
click at [556, 175] on icon at bounding box center [552, 173] width 11 height 11
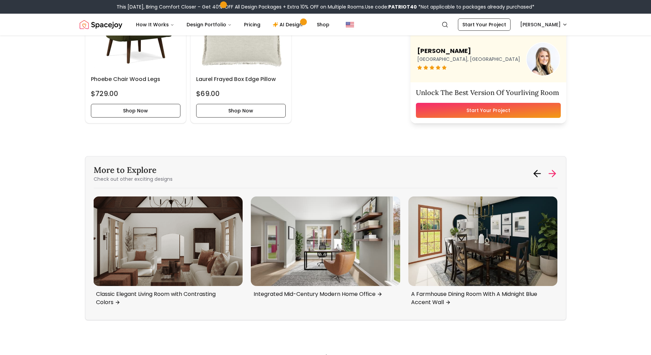
click at [556, 175] on icon at bounding box center [552, 173] width 11 height 11
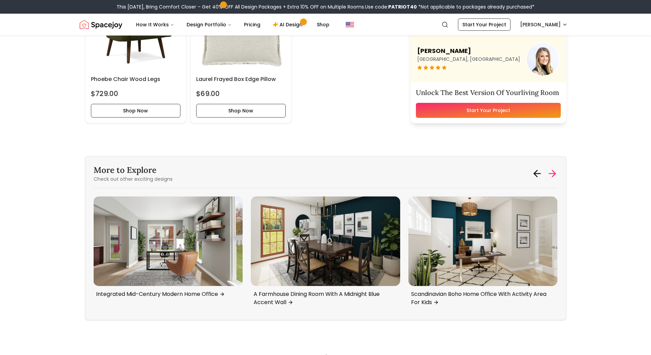
click at [556, 175] on icon at bounding box center [552, 173] width 11 height 11
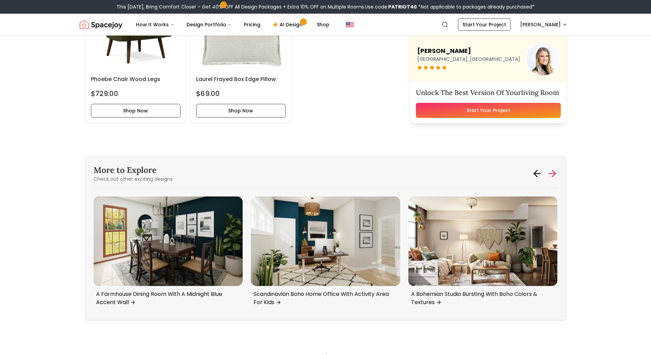
click at [556, 175] on icon at bounding box center [552, 173] width 11 height 11
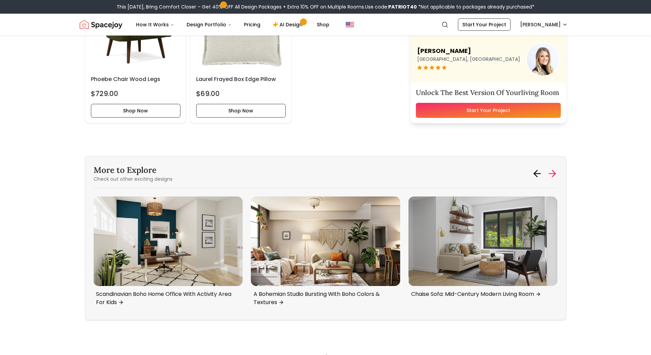
click at [555, 172] on icon at bounding box center [552, 173] width 11 height 11
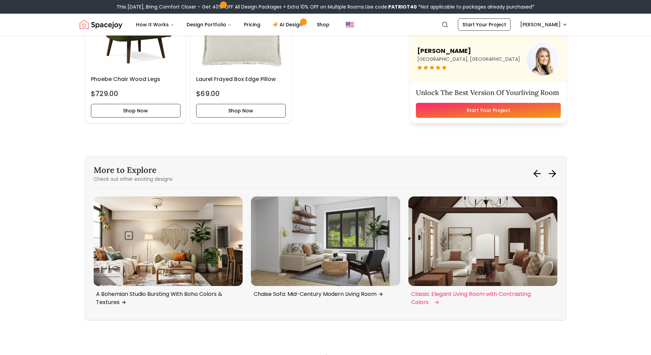
click at [470, 242] on img "2 / 6" at bounding box center [482, 241] width 149 height 90
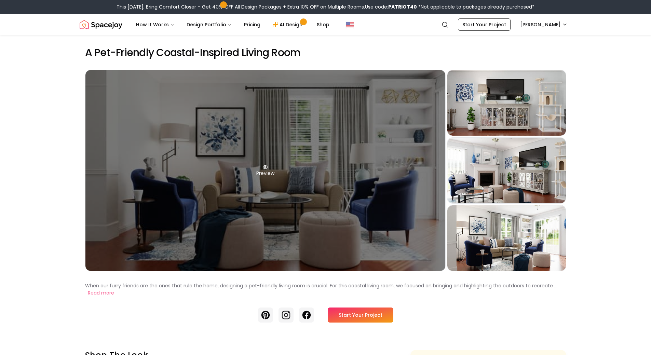
click at [382, 113] on div "Preview" at bounding box center [265, 170] width 360 height 201
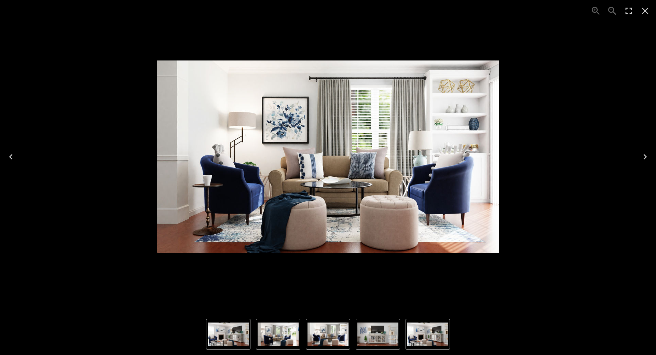
click at [643, 9] on icon "Close" at bounding box center [645, 11] width 6 height 6
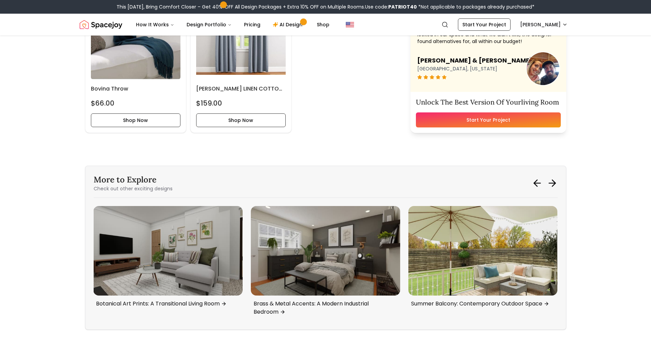
scroll to position [2890, 0]
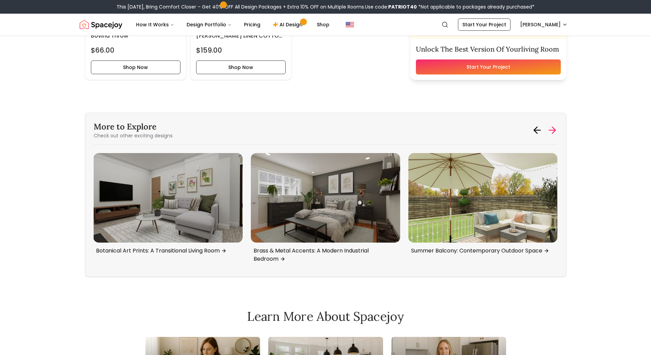
click at [554, 130] on icon at bounding box center [552, 130] width 6 height 0
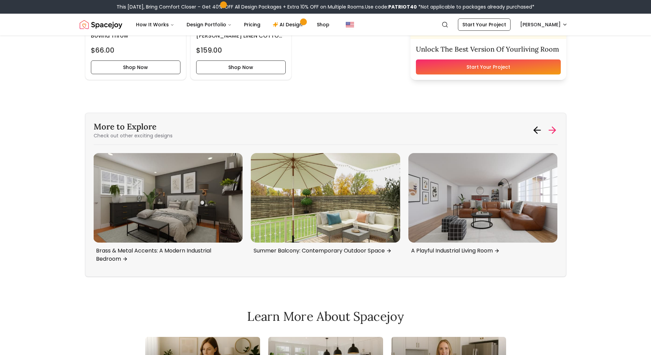
click at [554, 130] on icon at bounding box center [552, 130] width 6 height 0
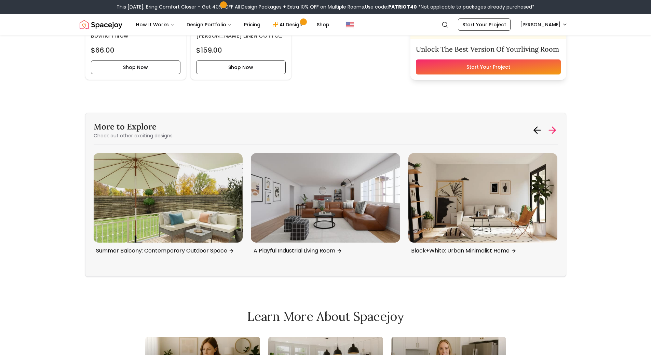
click at [554, 130] on icon at bounding box center [552, 130] width 6 height 0
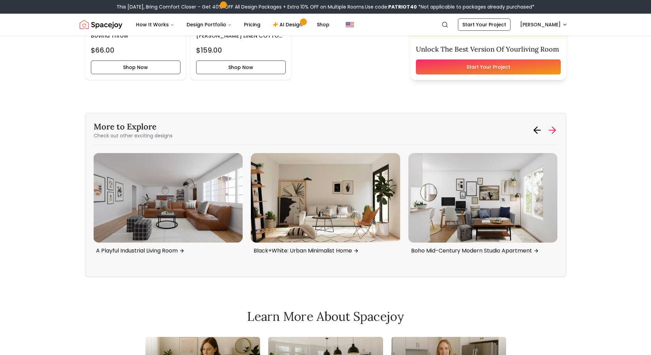
click at [554, 130] on icon at bounding box center [552, 130] width 6 height 0
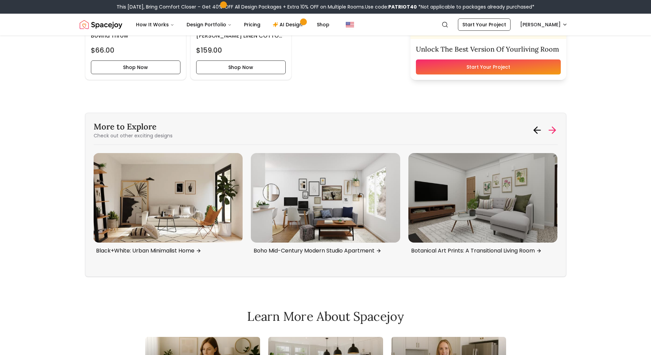
click at [554, 130] on icon at bounding box center [552, 130] width 6 height 0
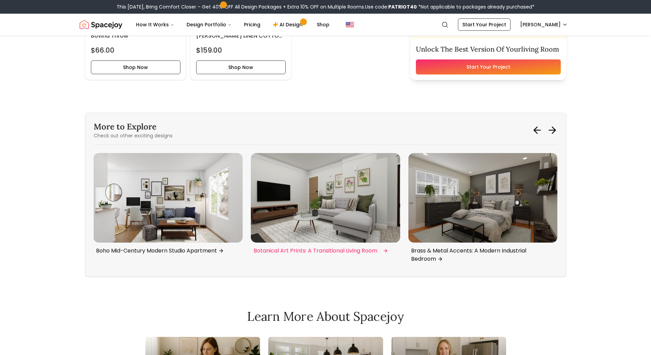
click at [358, 196] on img "2 / 6" at bounding box center [325, 198] width 149 height 90
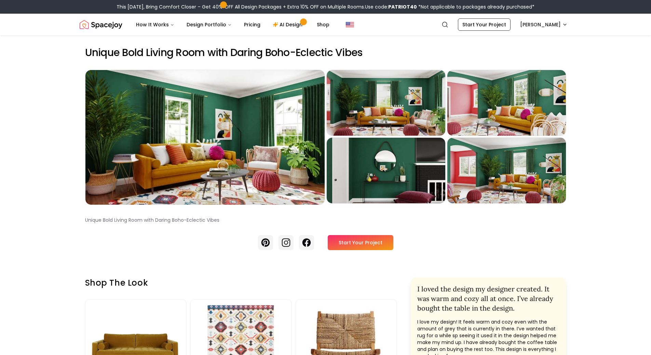
scroll to position [2524, 0]
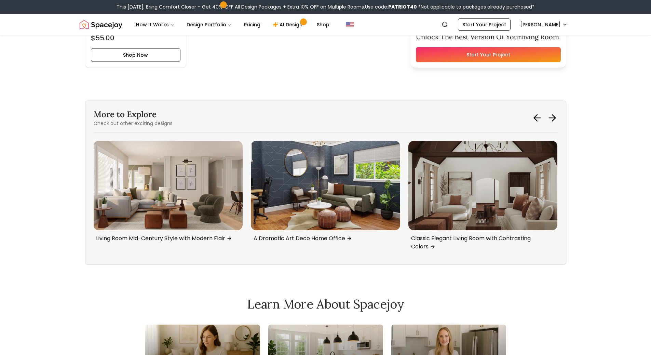
click at [554, 118] on icon at bounding box center [552, 118] width 6 height 0
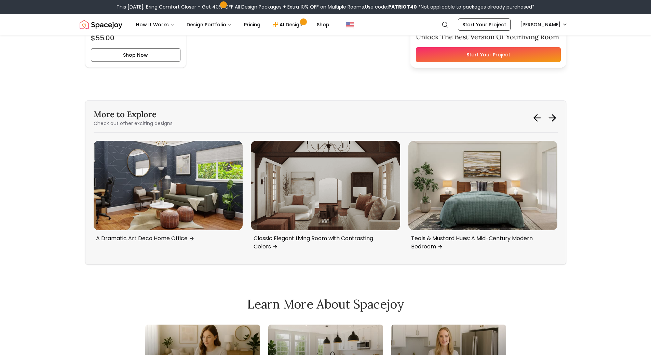
click at [554, 118] on icon at bounding box center [552, 118] width 6 height 0
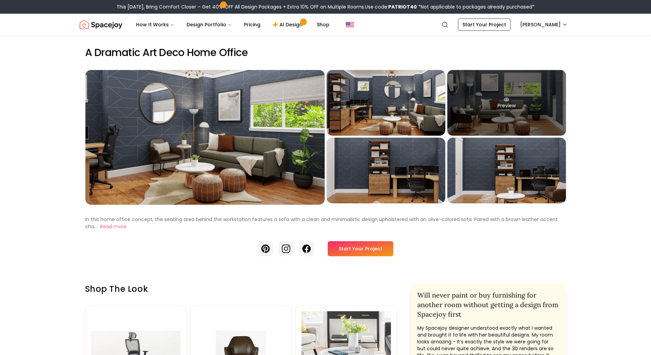
click at [510, 104] on div "Preview" at bounding box center [506, 103] width 119 height 66
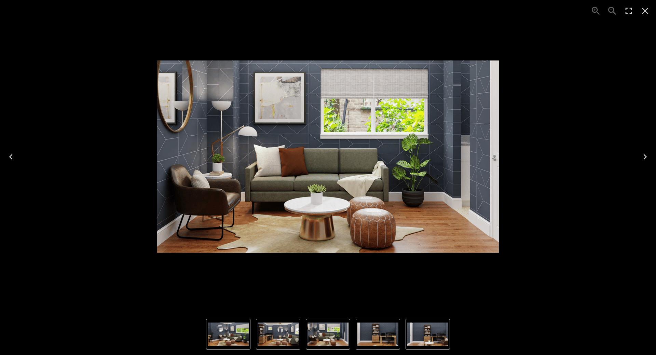
click at [642, 13] on icon "Close" at bounding box center [645, 10] width 11 height 11
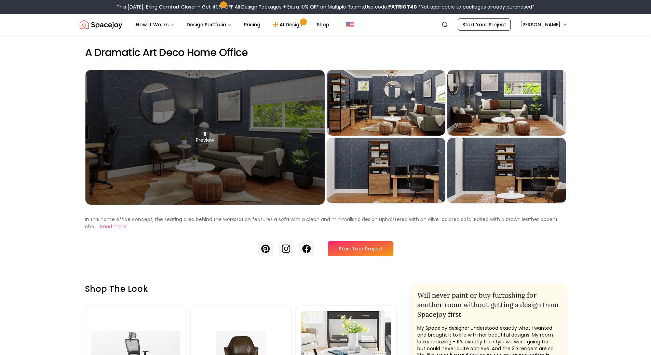
click at [297, 173] on div "Preview" at bounding box center [204, 137] width 239 height 135
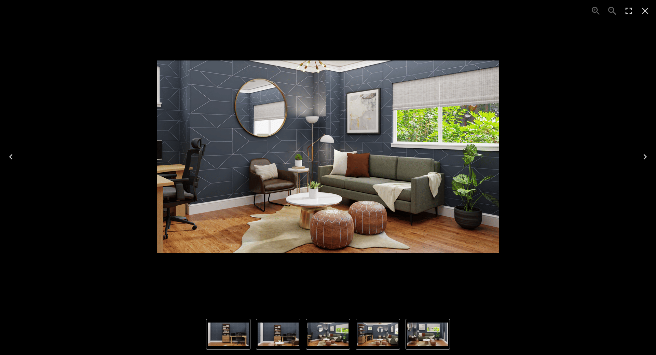
click at [642, 9] on icon "Close" at bounding box center [645, 10] width 11 height 11
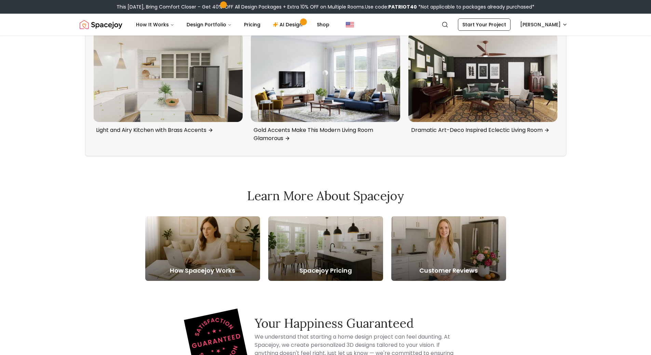
scroll to position [2111, 0]
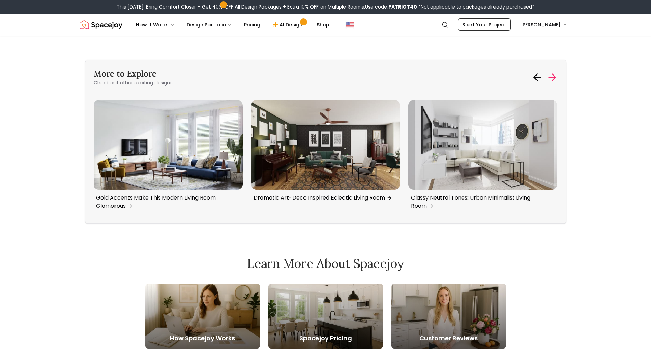
click at [552, 79] on icon at bounding box center [552, 77] width 11 height 11
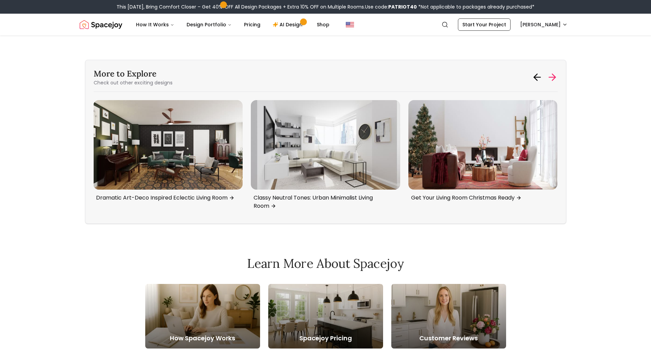
click at [552, 79] on icon at bounding box center [552, 77] width 11 height 11
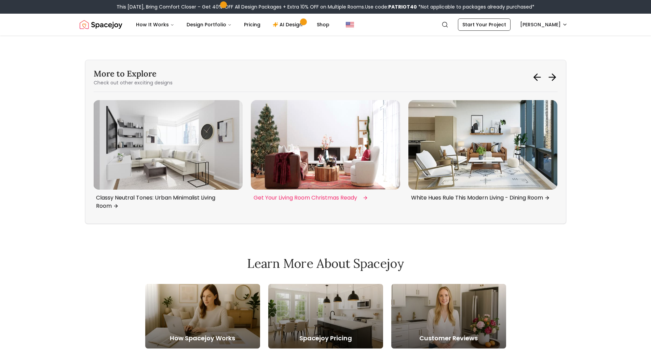
click at [368, 146] on img "4 / 6" at bounding box center [325, 145] width 149 height 90
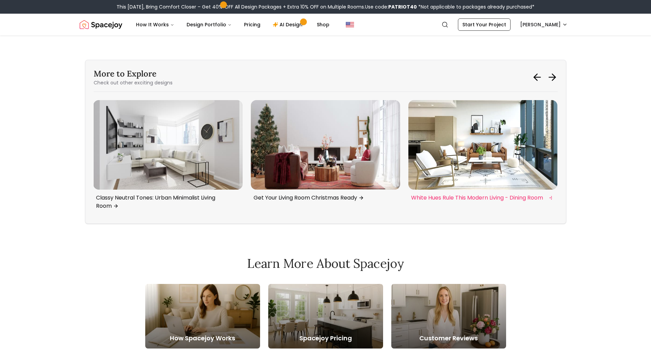
click at [535, 153] on img "5 / 6" at bounding box center [482, 145] width 149 height 90
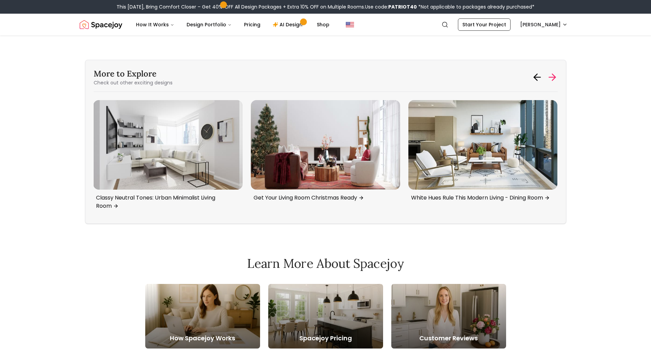
click at [547, 72] on icon at bounding box center [552, 77] width 11 height 11
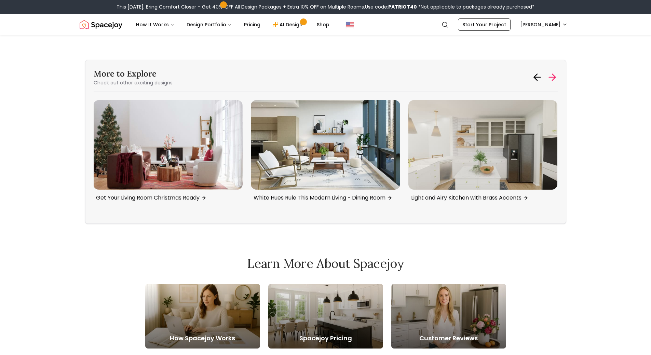
click at [549, 73] on icon at bounding box center [552, 77] width 11 height 11
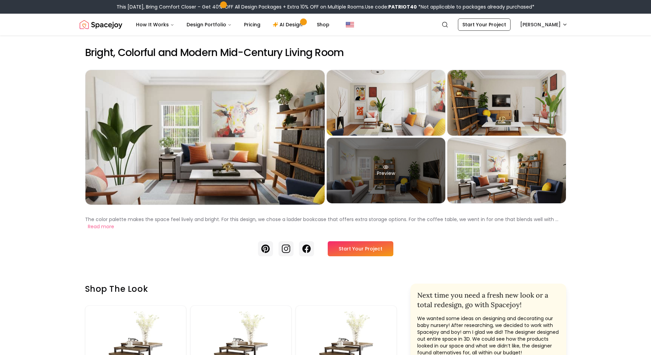
click at [404, 185] on div "Preview" at bounding box center [386, 171] width 119 height 66
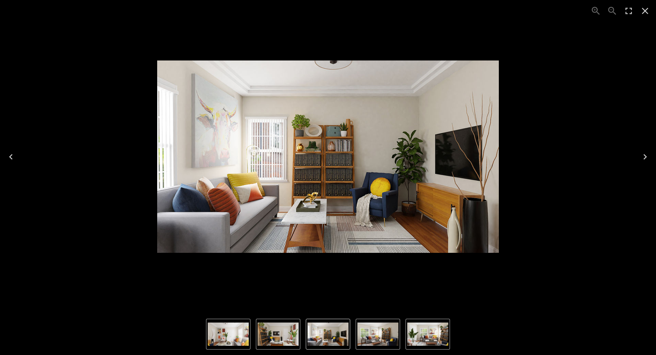
click at [646, 10] on icon "Close" at bounding box center [645, 11] width 6 height 6
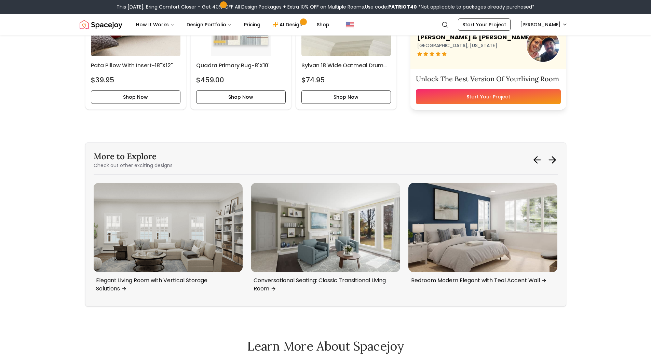
scroll to position [2762, 0]
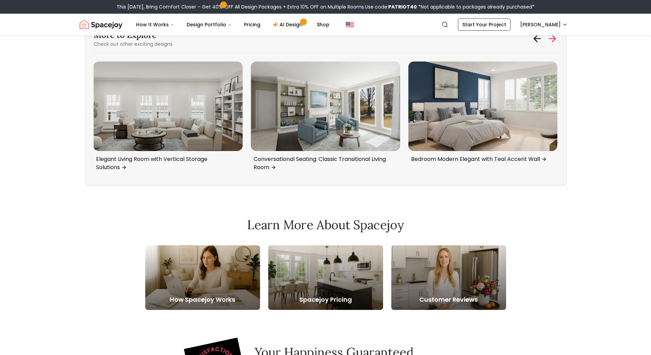
click at [552, 42] on icon at bounding box center [553, 39] width 3 height 6
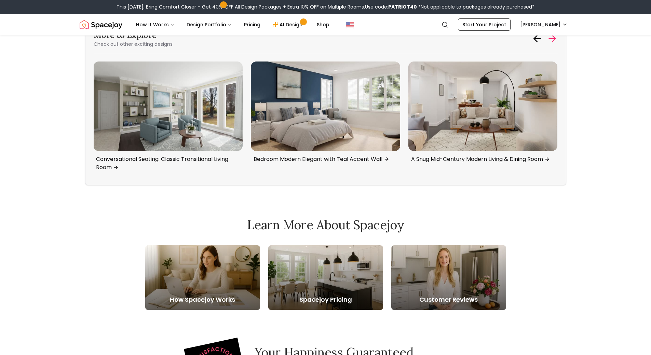
click at [552, 42] on icon at bounding box center [553, 39] width 3 height 6
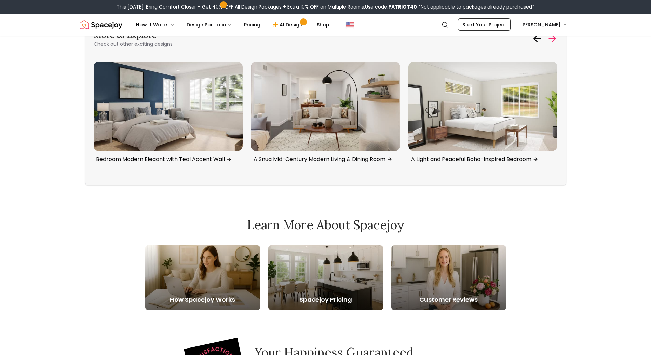
click at [552, 42] on icon at bounding box center [553, 39] width 3 height 6
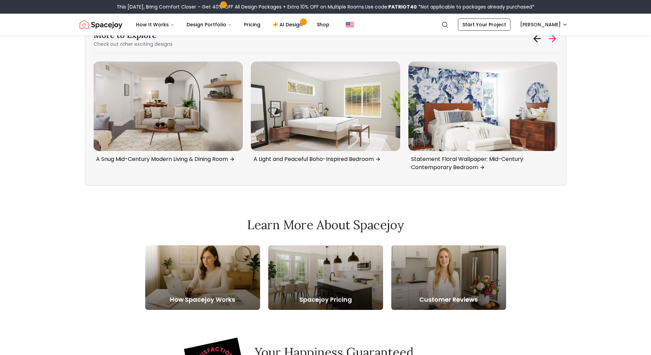
click at [552, 42] on icon at bounding box center [553, 39] width 3 height 6
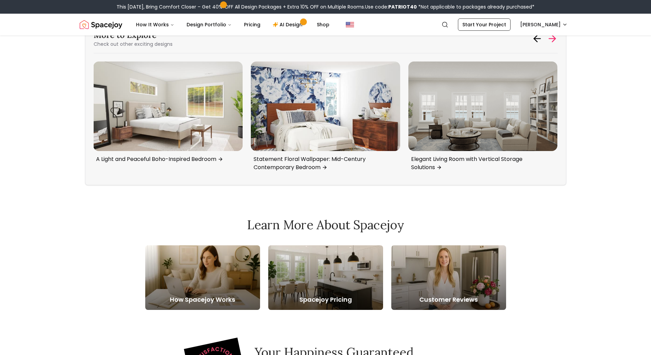
click at [552, 42] on icon at bounding box center [553, 39] width 3 height 6
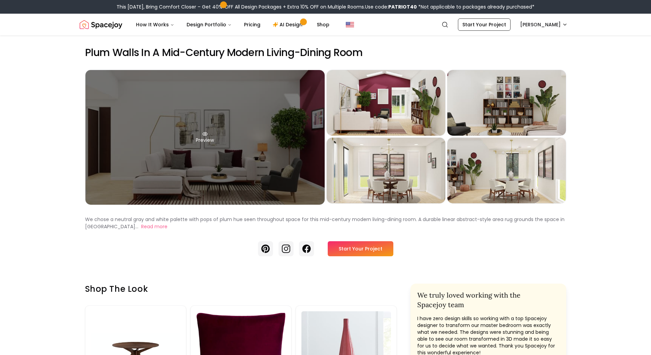
click at [253, 116] on div "Preview" at bounding box center [204, 137] width 239 height 135
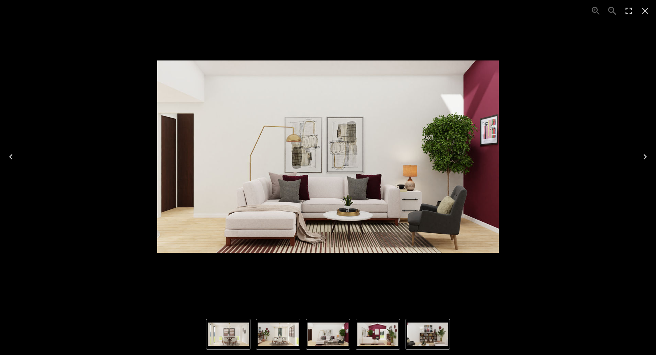
click at [642, 14] on icon "Close" at bounding box center [645, 10] width 11 height 11
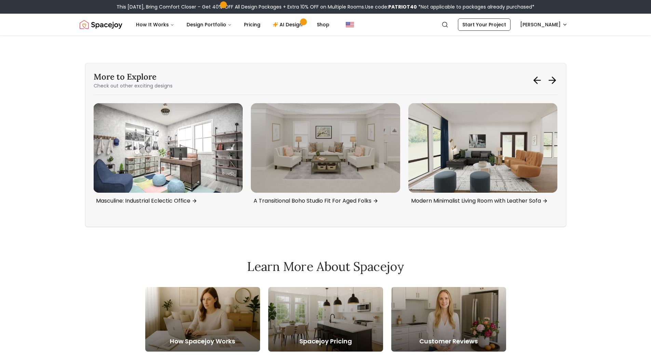
scroll to position [3309, 0]
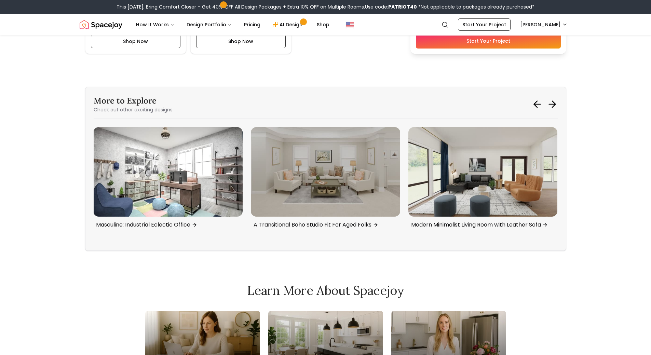
drag, startPoint x: 655, startPoint y: 17, endPoint x: 648, endPoint y: 253, distance: 235.9
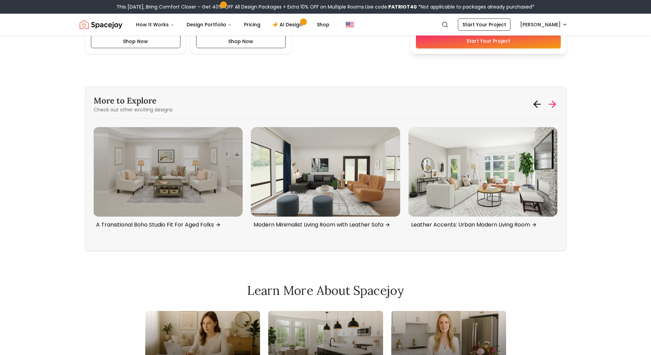
click at [555, 99] on icon at bounding box center [552, 104] width 11 height 11
click at [554, 103] on icon at bounding box center [553, 104] width 3 height 6
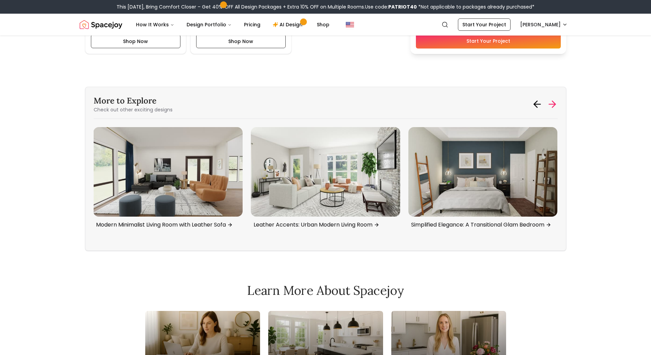
click at [554, 103] on icon at bounding box center [553, 104] width 3 height 6
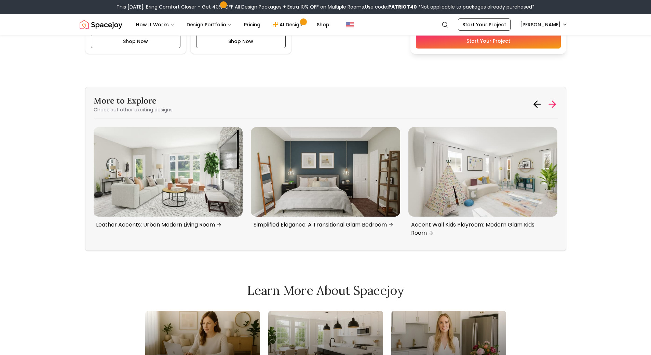
click at [554, 103] on icon at bounding box center [553, 104] width 3 height 6
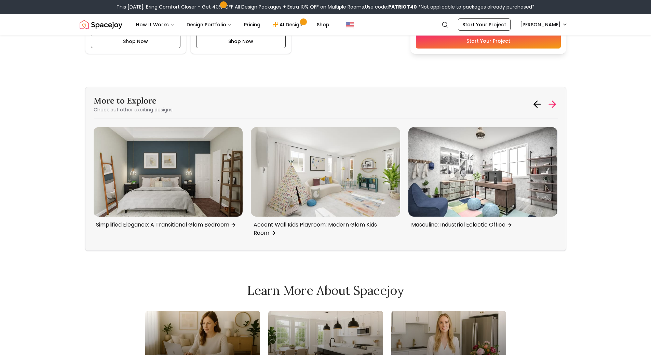
click at [554, 103] on icon at bounding box center [553, 104] width 3 height 6
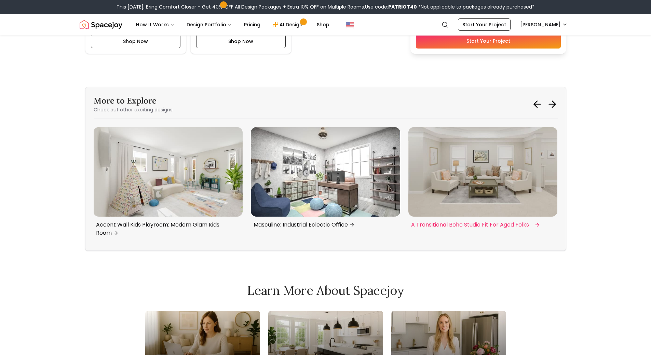
click at [506, 164] on img "3 / 6" at bounding box center [482, 172] width 149 height 90
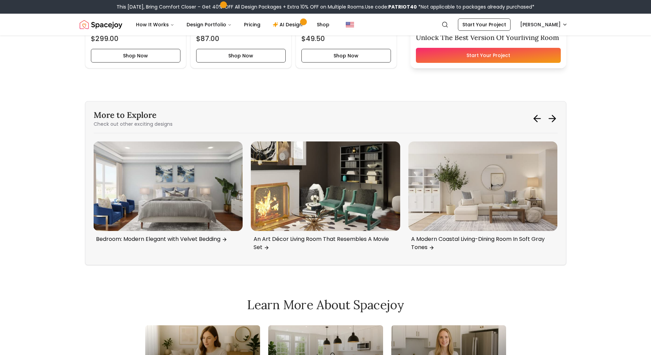
click at [551, 117] on icon at bounding box center [552, 118] width 11 height 11
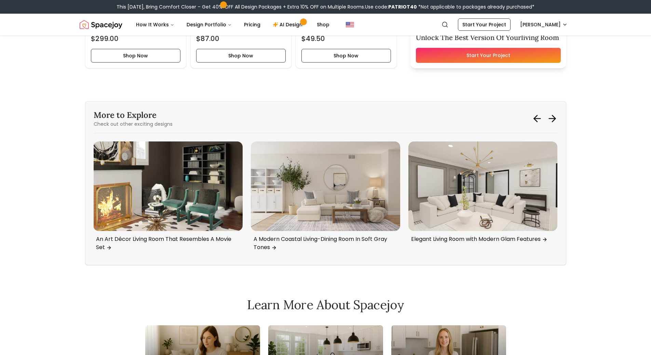
click at [551, 117] on icon at bounding box center [552, 118] width 11 height 11
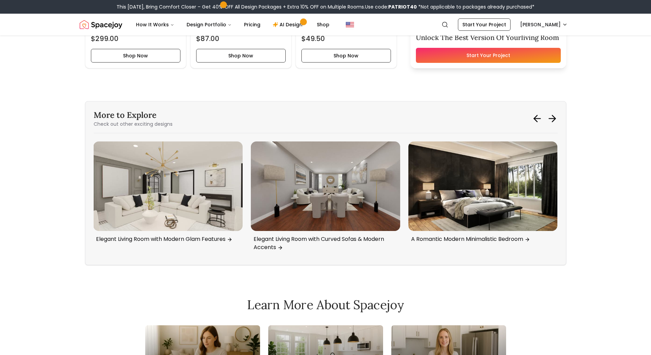
click at [171, 199] on img "2 / 6" at bounding box center [167, 186] width 149 height 90
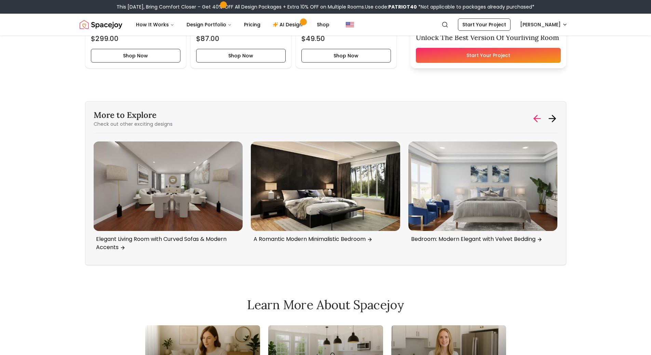
drag, startPoint x: 533, startPoint y: 112, endPoint x: 537, endPoint y: 116, distance: 5.8
click at [533, 112] on div "More to Explore Check out other exciting designs" at bounding box center [326, 119] width 464 height 18
click at [537, 116] on icon at bounding box center [537, 118] width 11 height 11
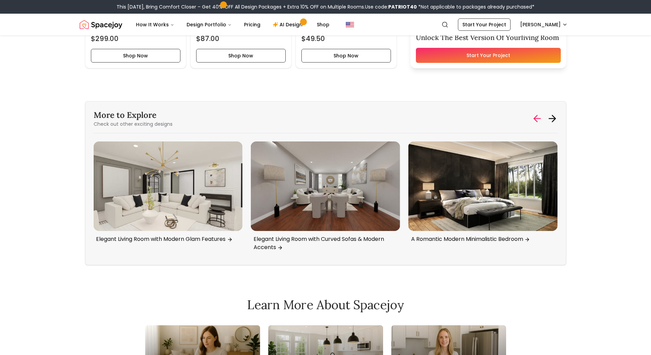
click at [537, 116] on icon at bounding box center [537, 118] width 11 height 11
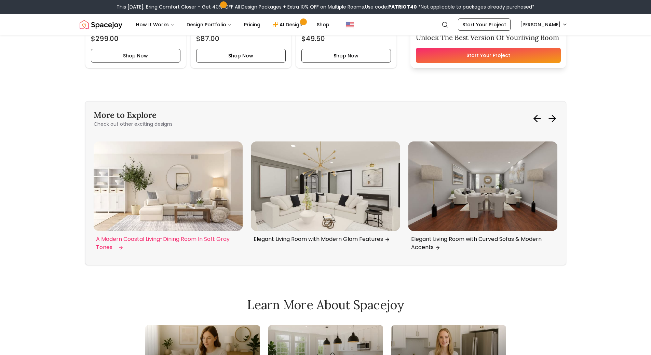
click at [178, 177] on img "1 / 6" at bounding box center [167, 186] width 149 height 90
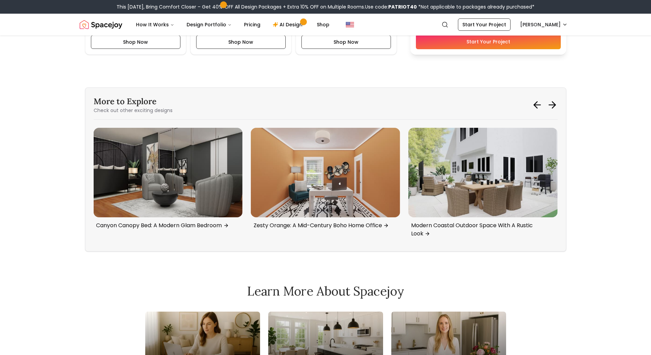
scroll to position [2269, 0]
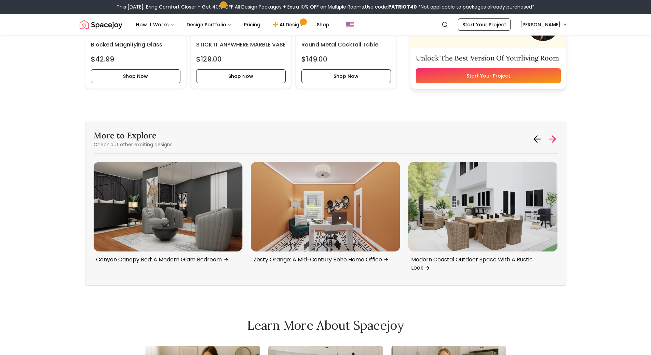
click at [552, 141] on icon at bounding box center [553, 139] width 3 height 6
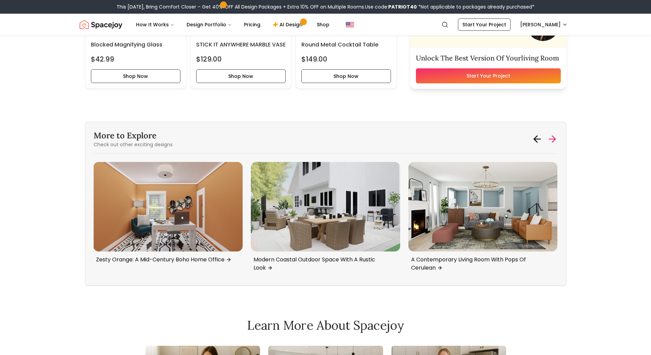
click at [552, 141] on icon at bounding box center [553, 139] width 3 height 6
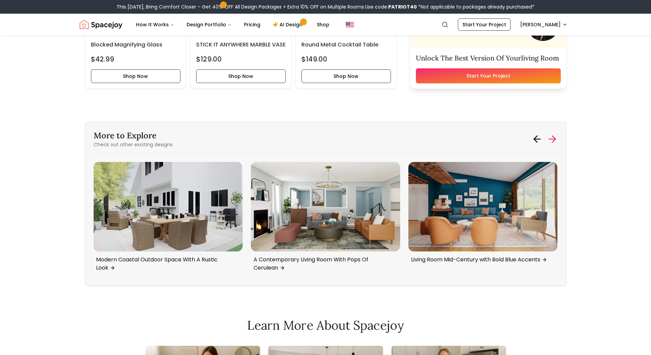
click at [552, 141] on icon at bounding box center [553, 139] width 3 height 6
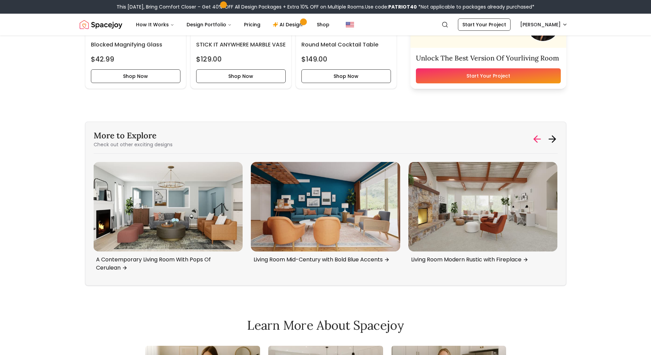
click at [535, 140] on icon at bounding box center [535, 139] width 3 height 6
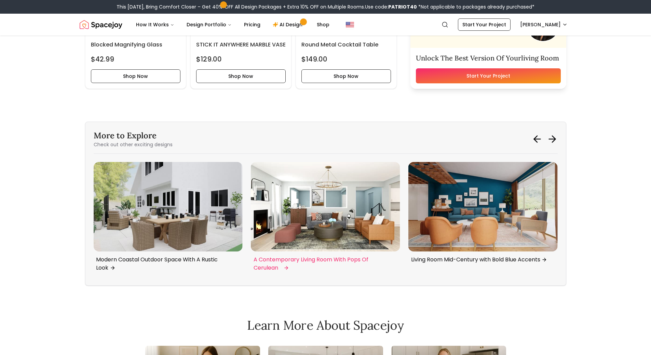
click at [330, 207] on img "6 / 6" at bounding box center [325, 207] width 149 height 90
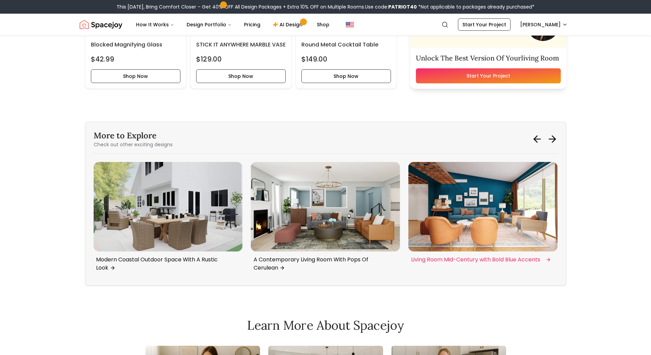
click at [471, 210] on img "1 / 6" at bounding box center [482, 207] width 149 height 90
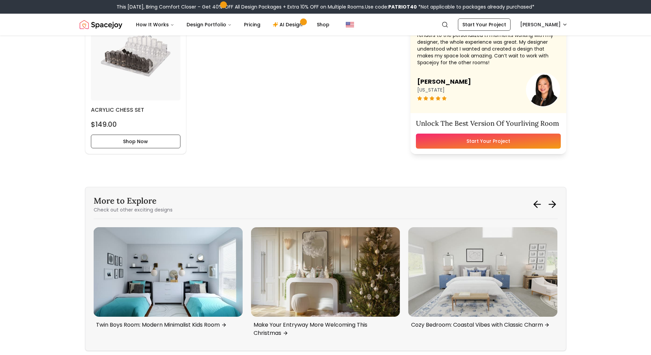
scroll to position [2061, 0]
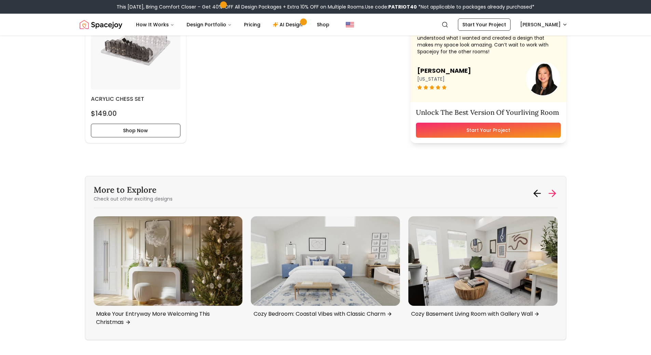
click at [552, 193] on icon at bounding box center [552, 193] width 11 height 11
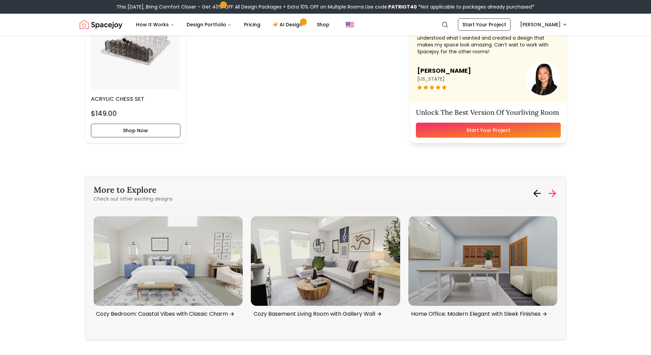
click at [552, 193] on icon at bounding box center [552, 193] width 11 height 11
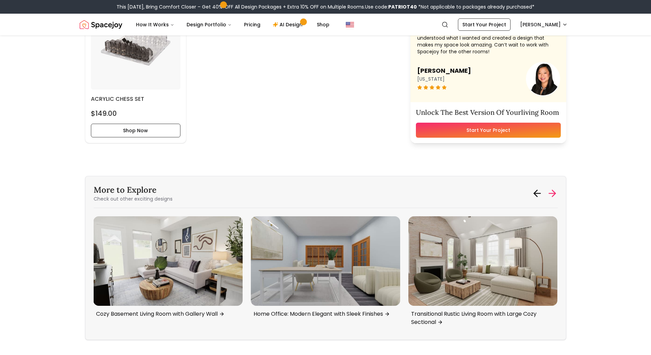
click at [552, 193] on icon at bounding box center [552, 193] width 11 height 11
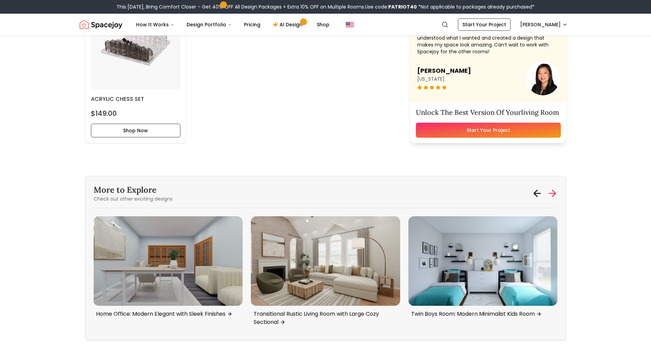
click at [552, 193] on icon at bounding box center [552, 193] width 11 height 11
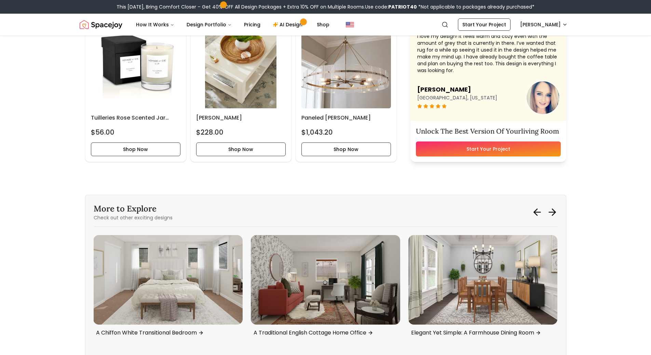
scroll to position [2317, 0]
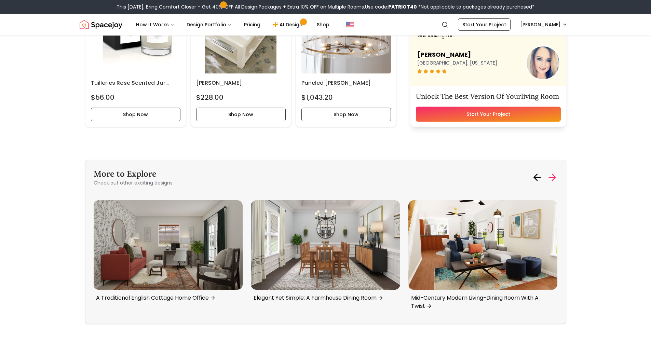
click at [555, 176] on icon at bounding box center [552, 177] width 11 height 11
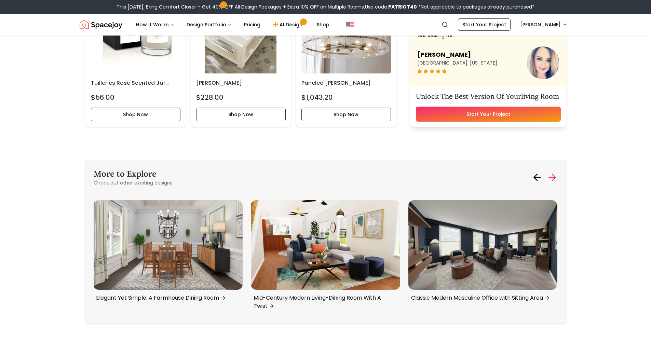
click at [555, 176] on icon at bounding box center [552, 177] width 11 height 11
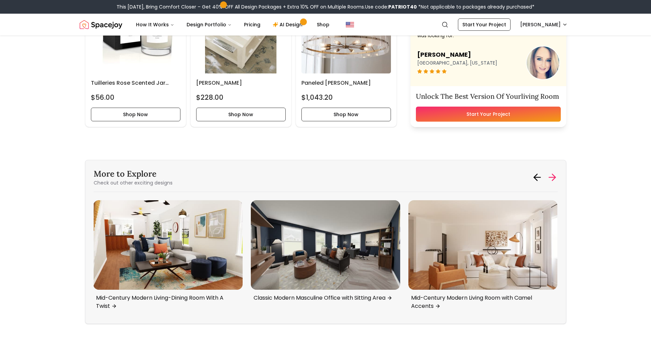
click at [555, 176] on icon at bounding box center [552, 177] width 11 height 11
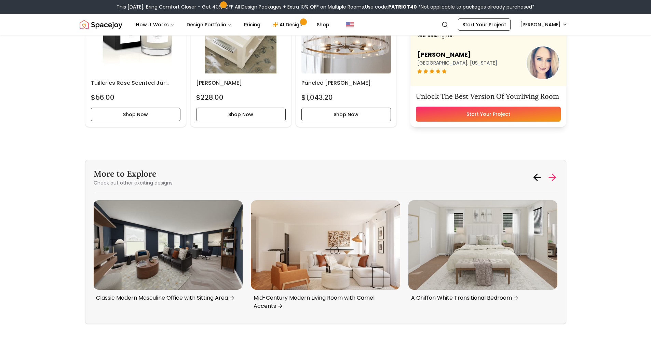
click at [555, 176] on icon at bounding box center [552, 177] width 11 height 11
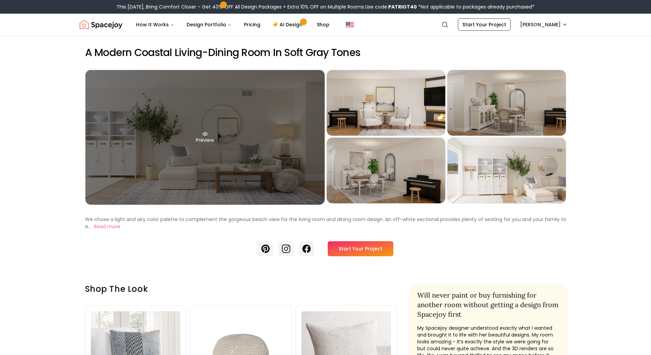
click at [281, 145] on div "Preview" at bounding box center [204, 137] width 239 height 135
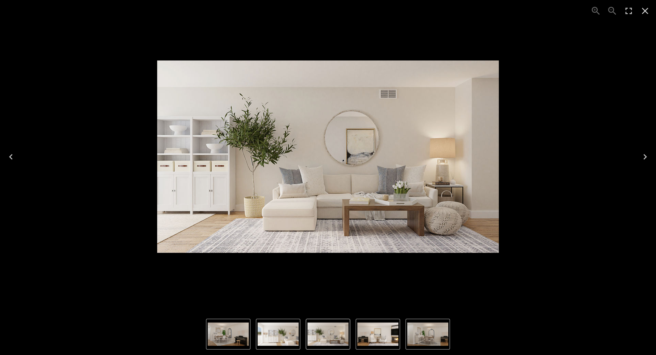
click at [645, 13] on icon "Close" at bounding box center [645, 10] width 11 height 11
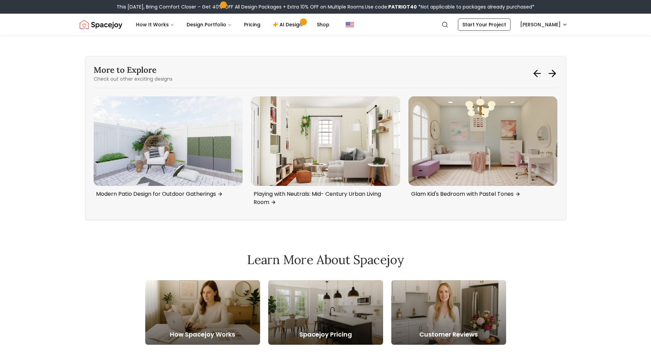
scroll to position [3150, 0]
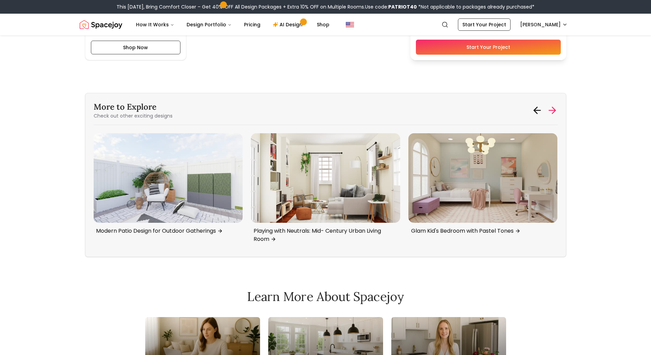
click at [551, 110] on icon at bounding box center [552, 110] width 6 height 0
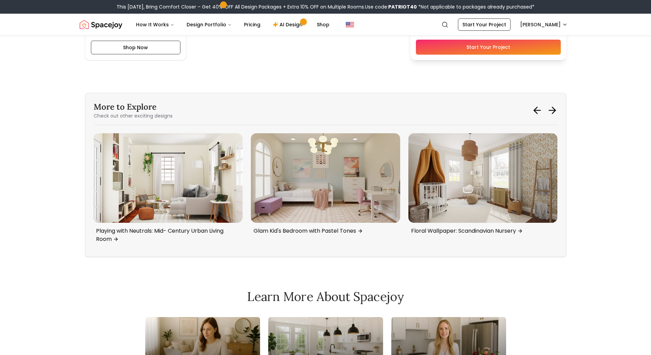
click at [545, 110] on div at bounding box center [545, 110] width 26 height 11
click at [552, 108] on icon at bounding box center [553, 110] width 3 height 6
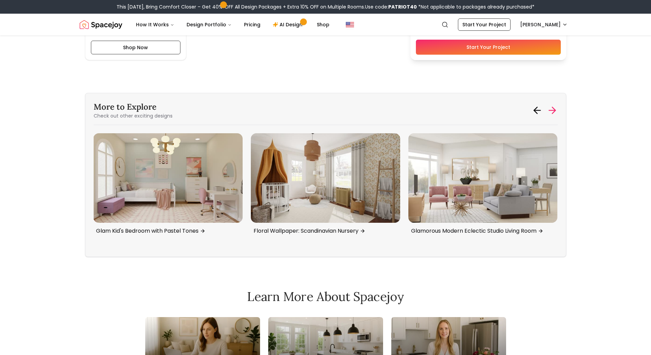
click at [552, 108] on icon at bounding box center [553, 110] width 3 height 6
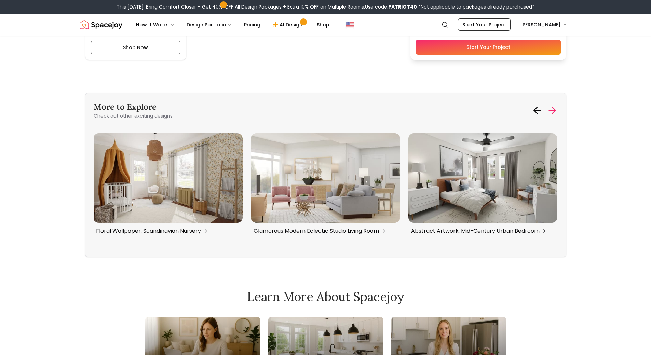
click at [552, 108] on icon at bounding box center [553, 110] width 3 height 6
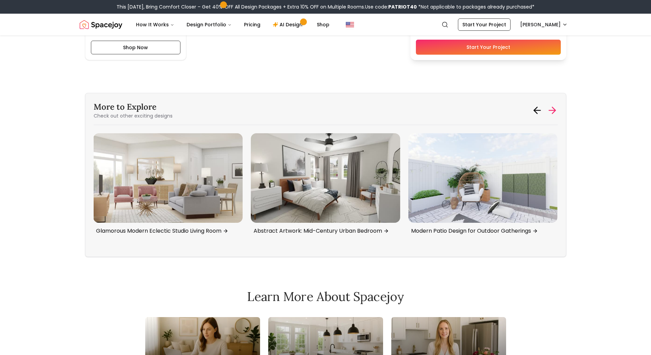
click at [552, 108] on icon at bounding box center [553, 110] width 3 height 6
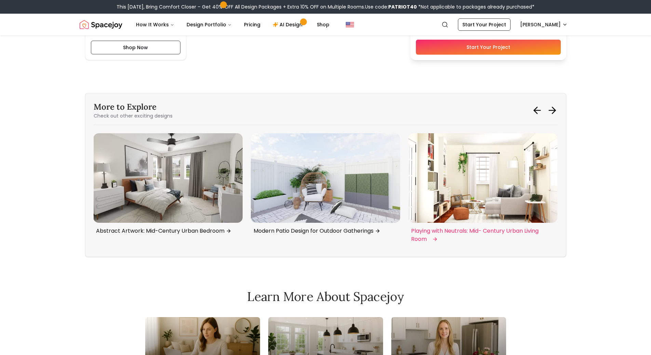
click at [503, 161] on img "3 / 6" at bounding box center [482, 178] width 149 height 90
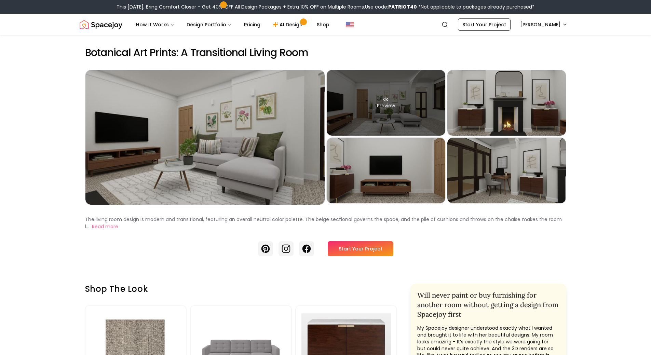
click at [402, 114] on div "Preview" at bounding box center [386, 103] width 119 height 66
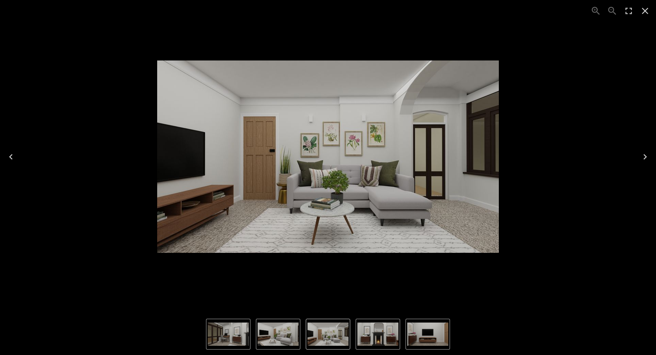
click at [649, 15] on icon "Close" at bounding box center [645, 10] width 11 height 11
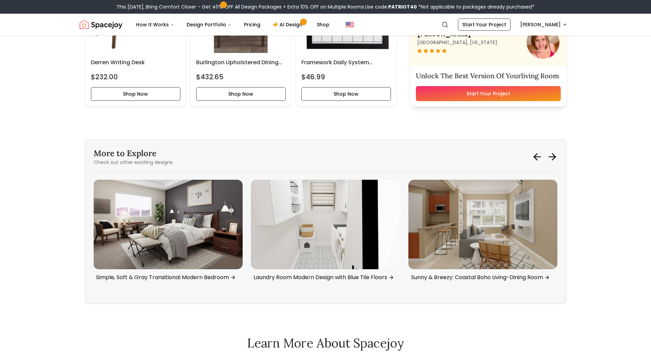
scroll to position [1872, 0]
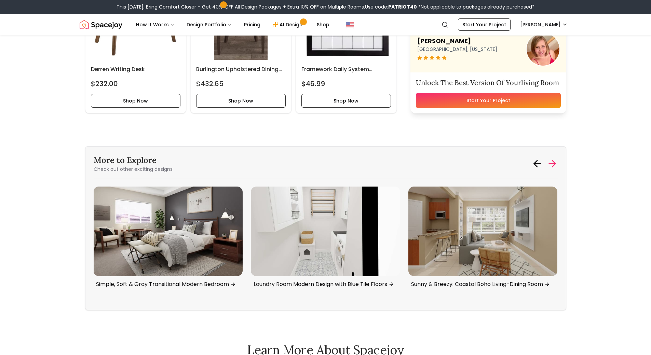
click at [553, 161] on icon at bounding box center [553, 164] width 3 height 6
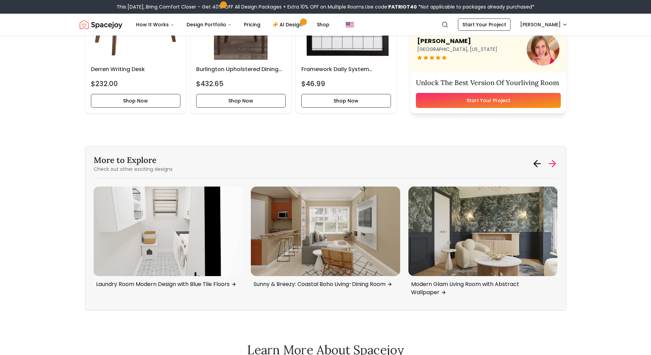
click at [553, 161] on icon at bounding box center [553, 164] width 3 height 6
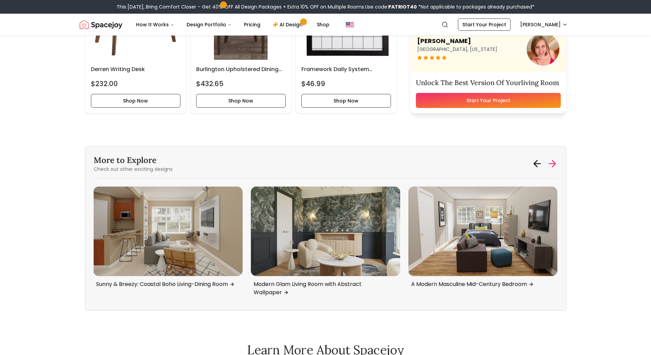
click at [553, 161] on icon at bounding box center [553, 164] width 3 height 6
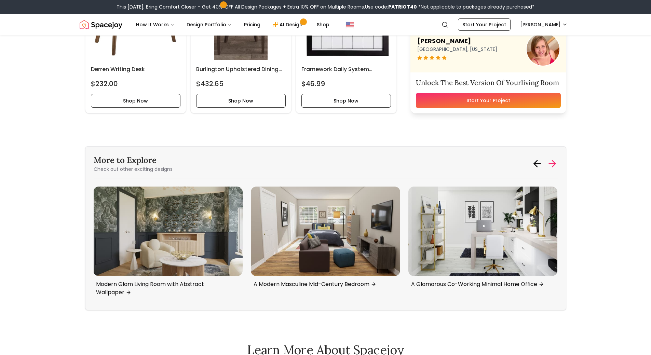
click at [553, 161] on icon at bounding box center [553, 164] width 3 height 6
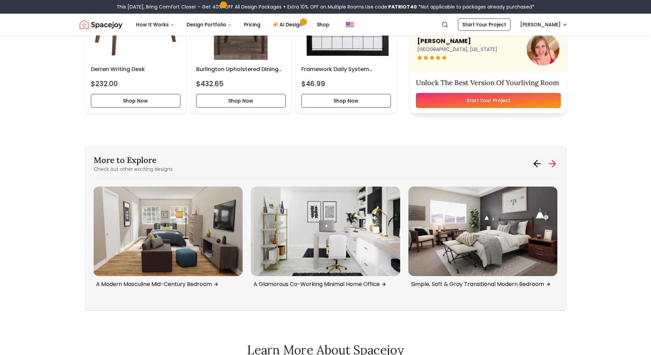
click at [553, 161] on icon at bounding box center [553, 164] width 3 height 6
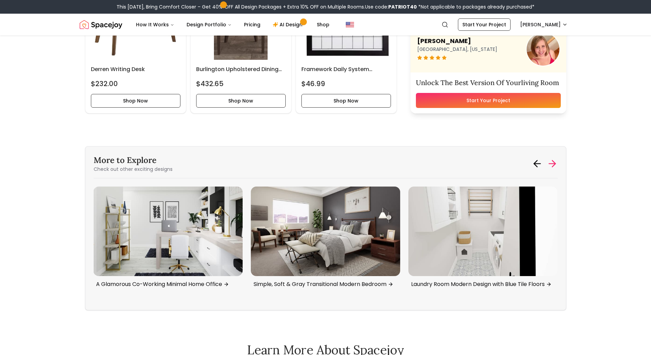
click at [553, 161] on icon at bounding box center [553, 164] width 3 height 6
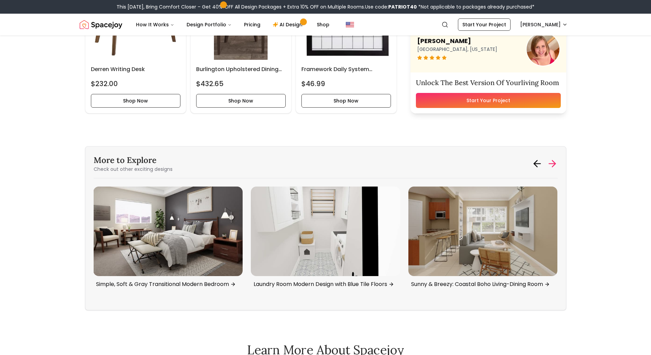
click at [553, 161] on icon at bounding box center [553, 164] width 3 height 6
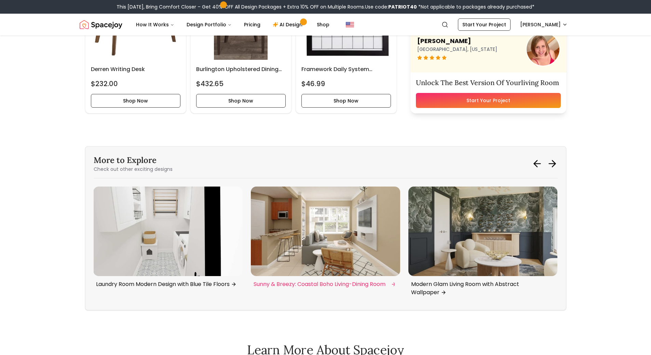
click at [350, 232] on img "6 / 6" at bounding box center [325, 232] width 149 height 90
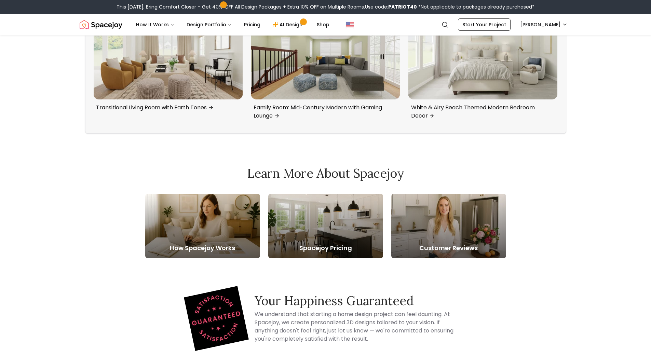
scroll to position [2657, 0]
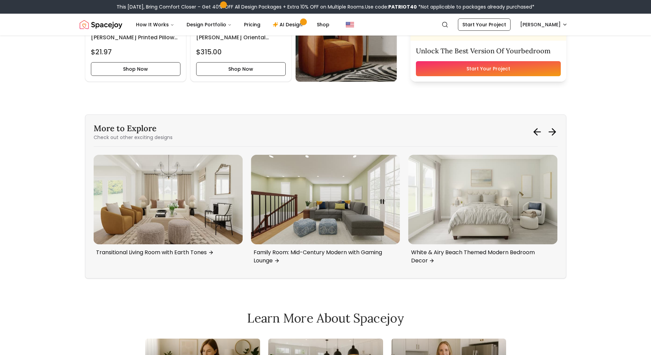
click at [556, 125] on div "More to Explore Check out other exciting designs" at bounding box center [326, 132] width 464 height 18
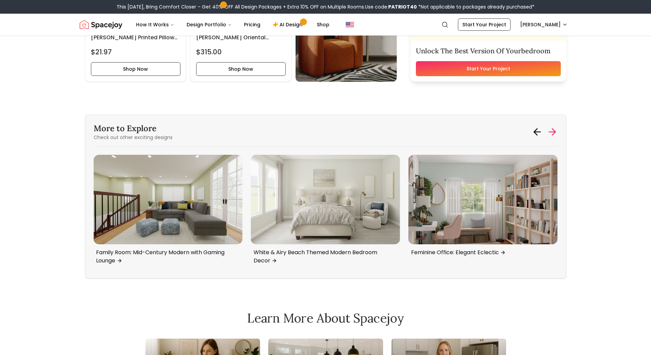
click at [552, 126] on icon at bounding box center [552, 131] width 11 height 11
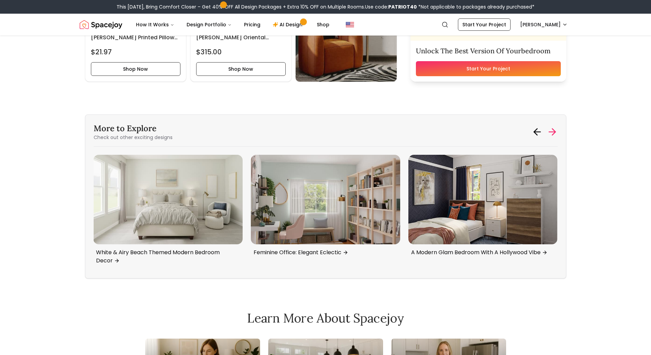
click at [552, 126] on icon at bounding box center [552, 131] width 11 height 11
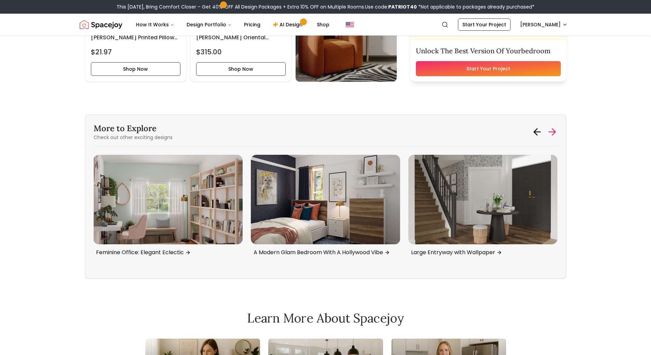
click at [552, 126] on icon at bounding box center [552, 131] width 11 height 11
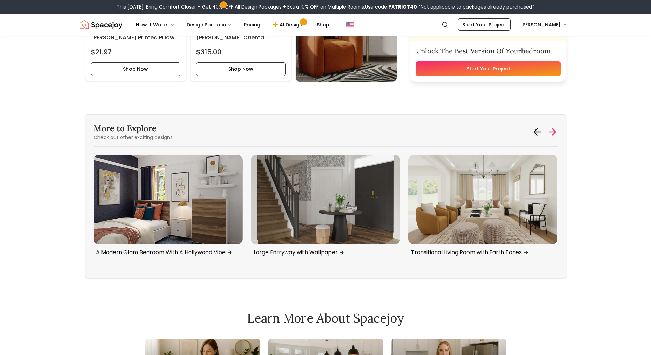
click at [552, 126] on icon at bounding box center [552, 131] width 11 height 11
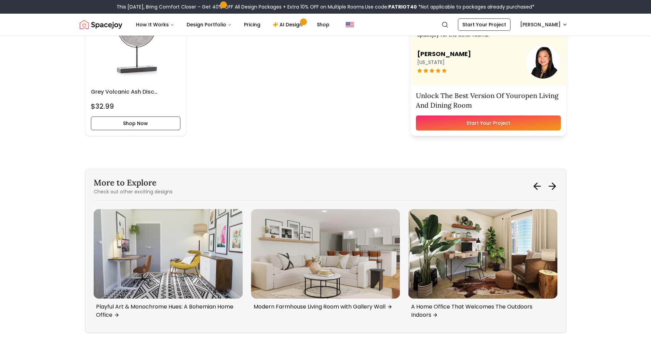
scroll to position [2785, 0]
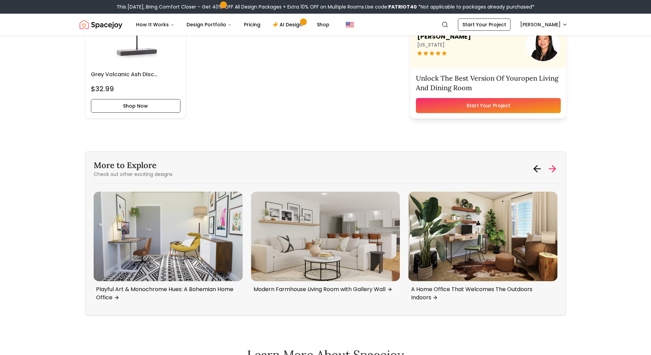
click at [548, 168] on icon at bounding box center [552, 168] width 11 height 11
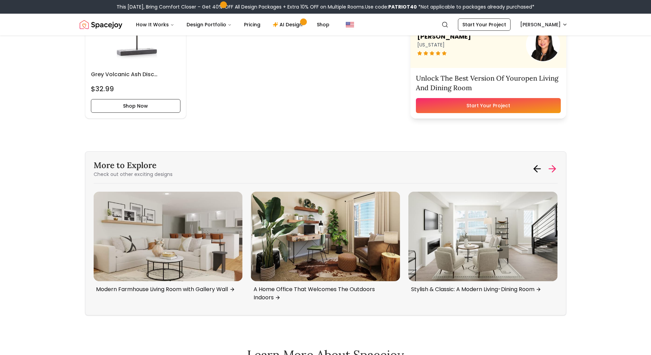
click at [548, 168] on icon at bounding box center [552, 168] width 11 height 11
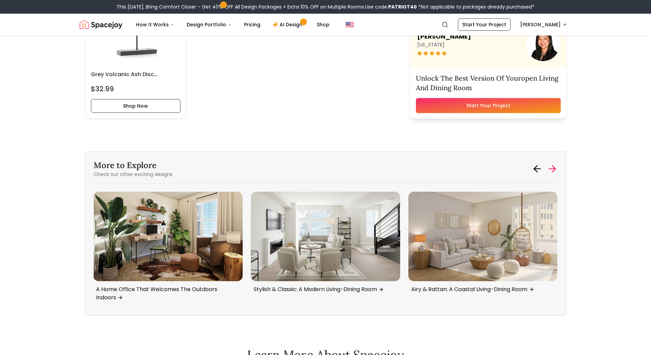
click at [548, 168] on icon at bounding box center [552, 168] width 11 height 11
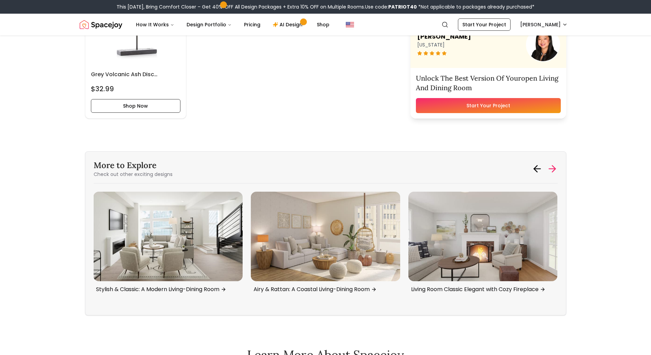
click at [548, 168] on icon at bounding box center [552, 168] width 11 height 11
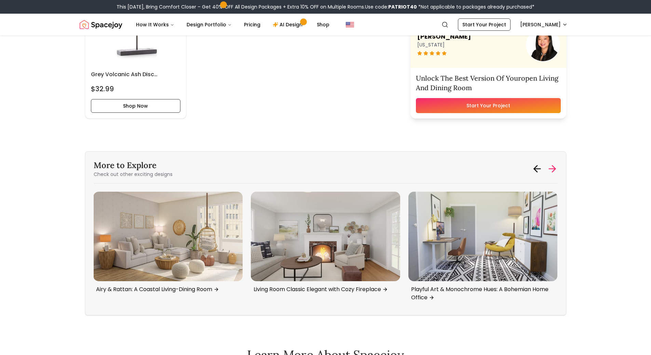
click at [548, 168] on icon at bounding box center [552, 168] width 11 height 11
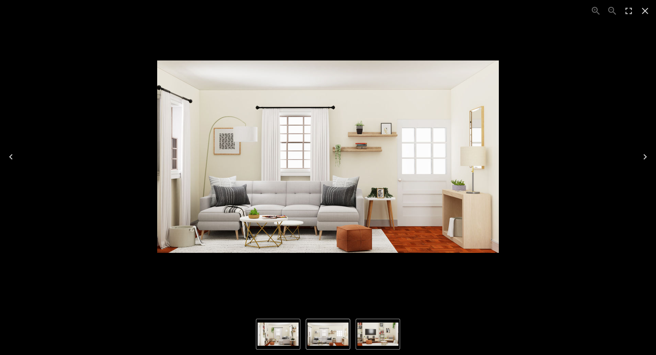
click at [648, 7] on icon "Close" at bounding box center [645, 10] width 11 height 11
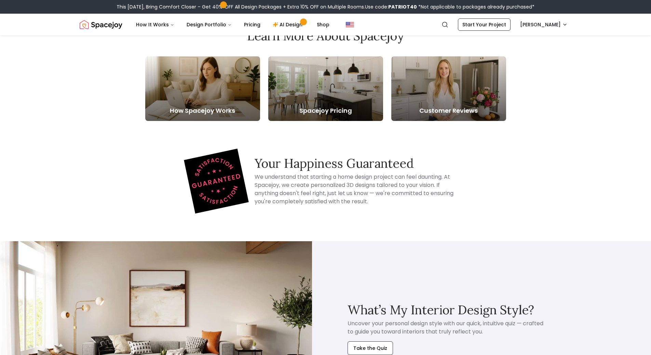
scroll to position [1830, 0]
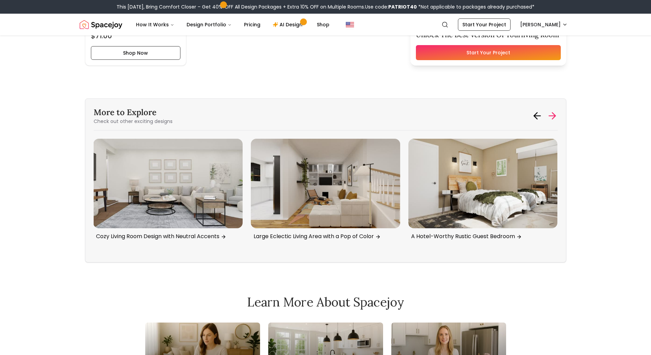
click at [553, 113] on icon at bounding box center [553, 116] width 3 height 6
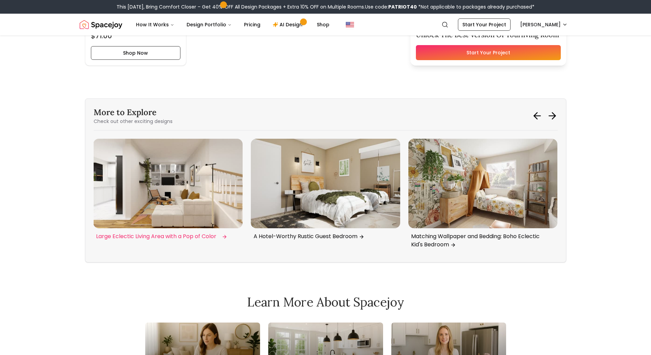
click at [199, 197] on img "5 / 6" at bounding box center [167, 184] width 149 height 90
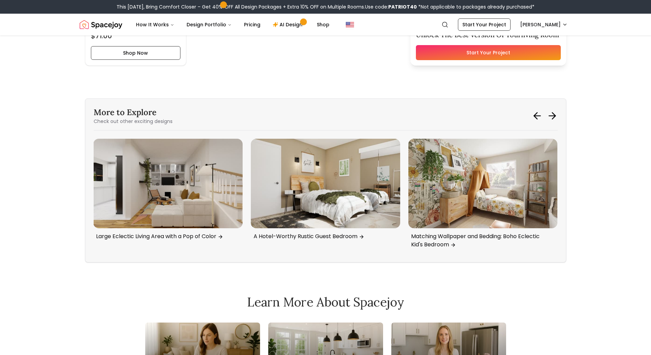
drag, startPoint x: 559, startPoint y: 114, endPoint x: 555, endPoint y: 115, distance: 4.6
click at [558, 114] on div "More to Explore Check out other exciting designs Kids Bedroom with Green Accent…" at bounding box center [325, 180] width 481 height 164
click at [555, 115] on icon at bounding box center [553, 116] width 3 height 6
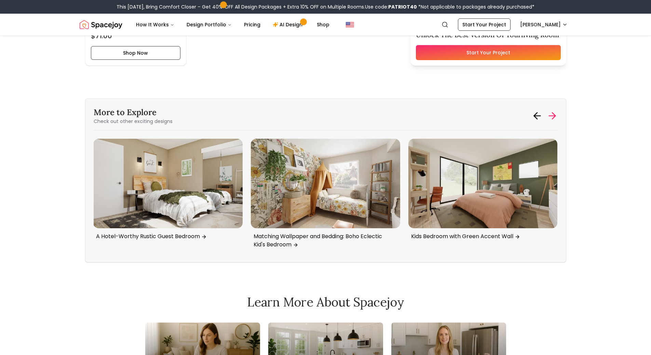
click at [555, 115] on icon at bounding box center [553, 116] width 3 height 6
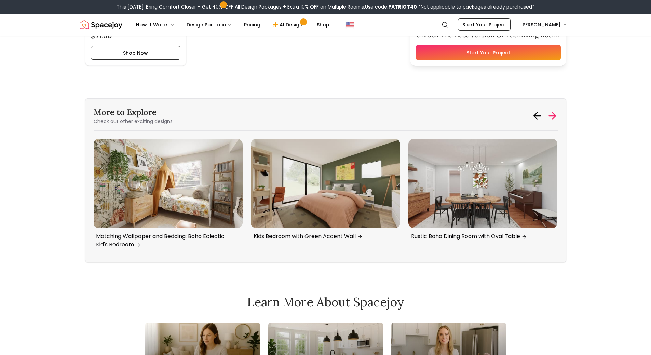
click at [555, 115] on icon at bounding box center [553, 116] width 3 height 6
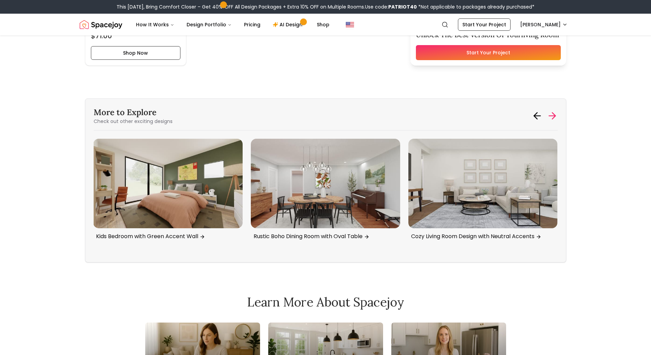
click at [555, 115] on icon at bounding box center [553, 116] width 3 height 6
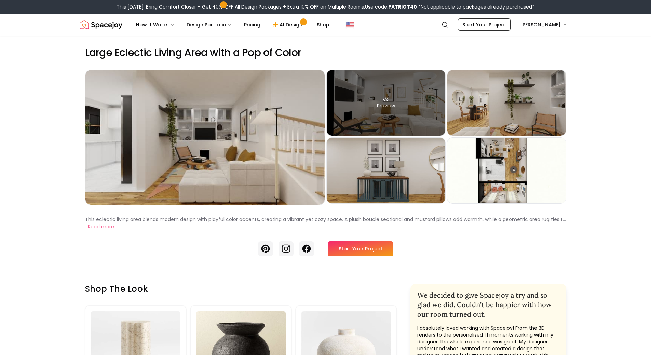
click at [383, 102] on div "Preview" at bounding box center [386, 103] width 119 height 66
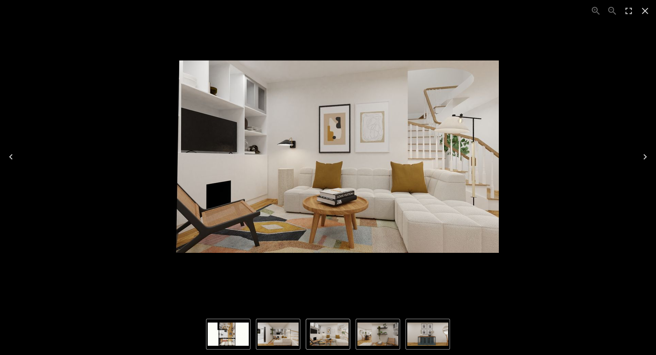
click at [646, 8] on icon "Close" at bounding box center [645, 10] width 11 height 11
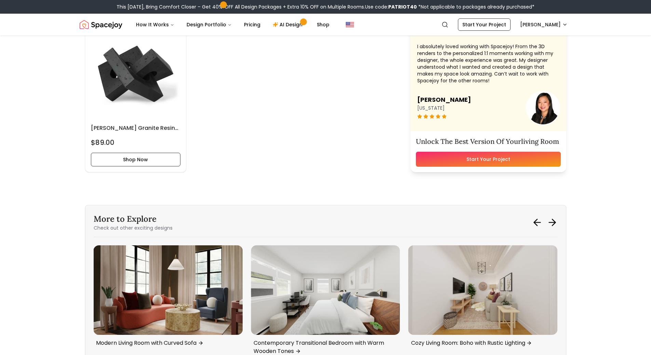
scroll to position [4630, 0]
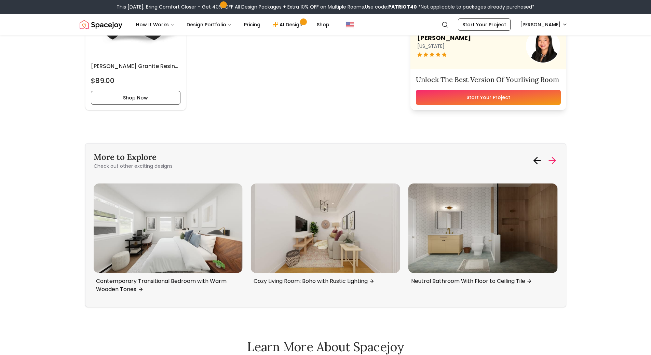
click at [550, 158] on icon at bounding box center [552, 160] width 11 height 11
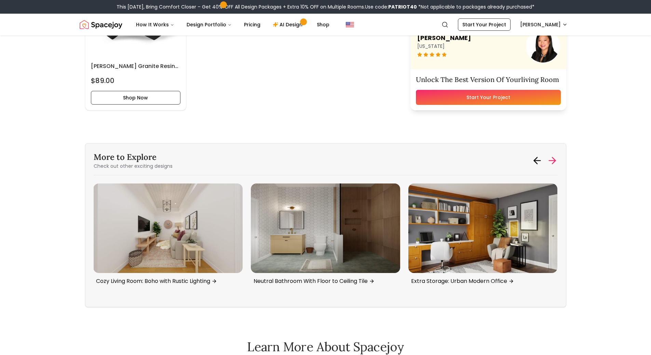
click at [553, 160] on icon at bounding box center [552, 160] width 11 height 11
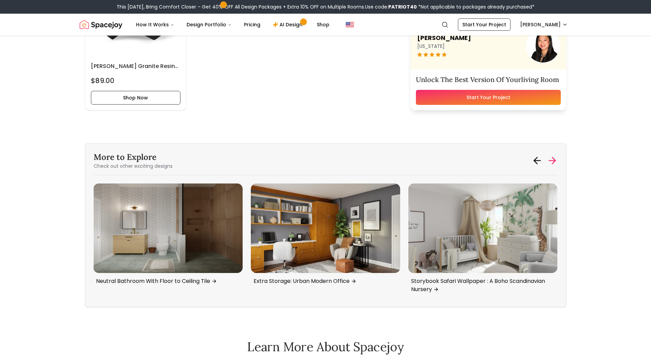
click at [553, 160] on icon at bounding box center [552, 160] width 11 height 11
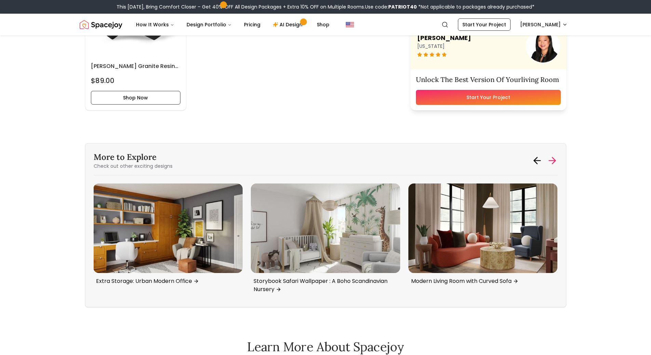
click at [553, 160] on icon at bounding box center [552, 160] width 11 height 11
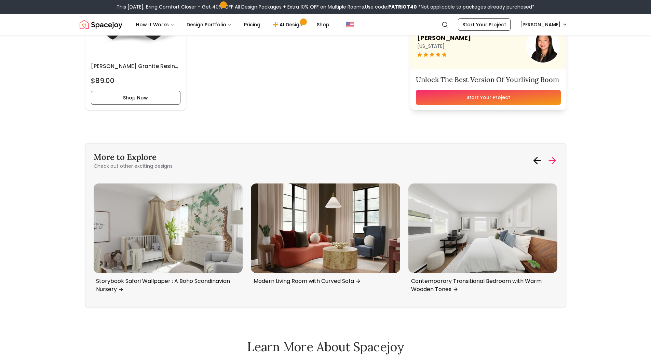
click at [553, 160] on icon at bounding box center [552, 160] width 11 height 11
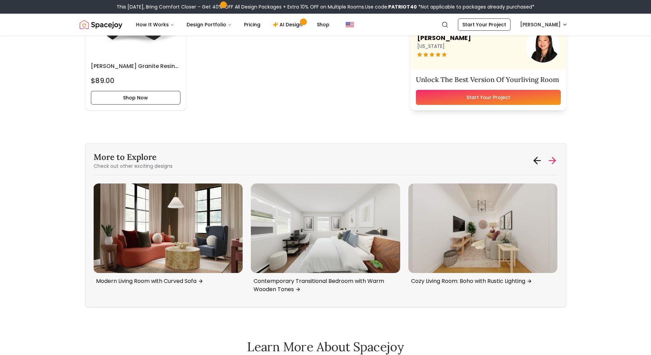
click at [553, 160] on icon at bounding box center [552, 160] width 11 height 11
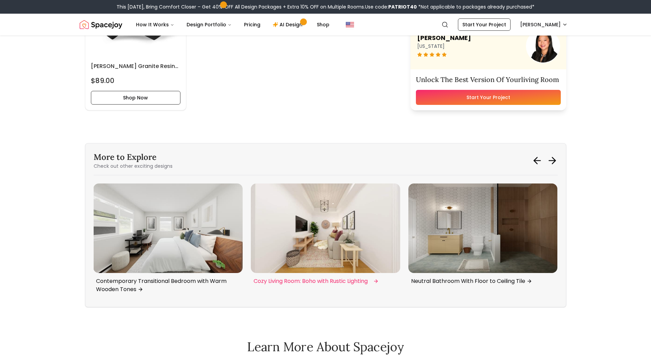
click at [363, 236] on img "4 / 6" at bounding box center [325, 228] width 149 height 90
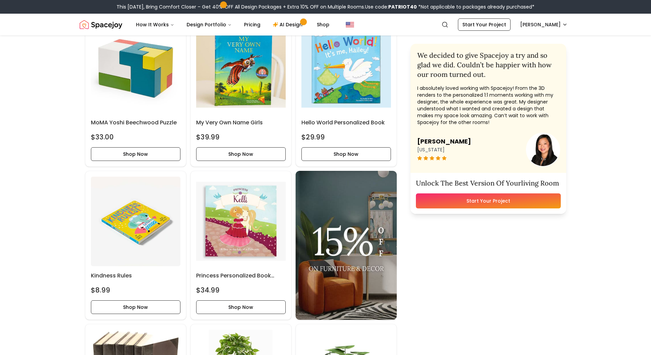
scroll to position [0, 0]
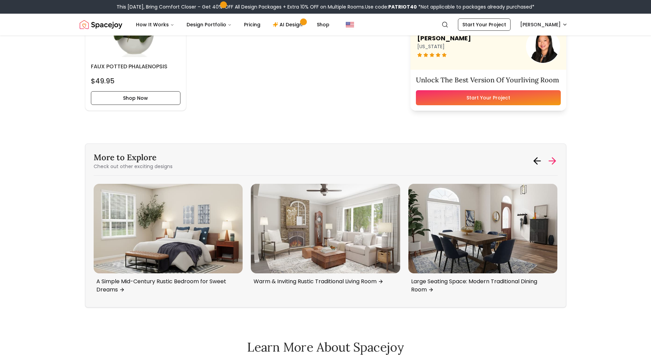
click at [553, 163] on icon at bounding box center [553, 161] width 3 height 6
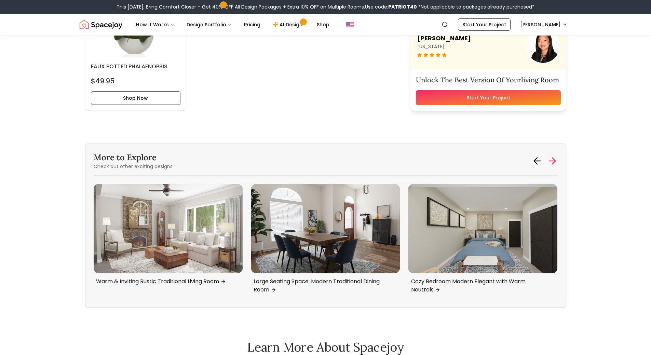
click at [552, 161] on icon at bounding box center [552, 161] width 6 height 0
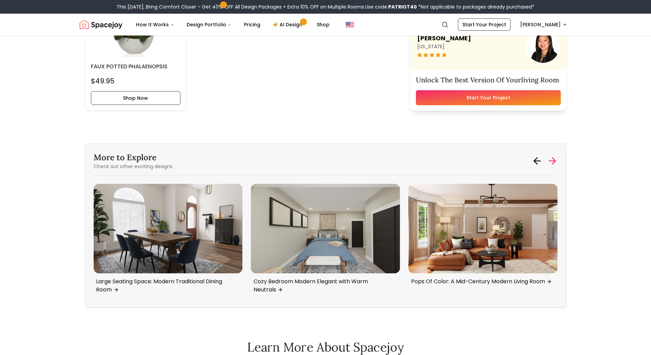
click at [552, 161] on icon at bounding box center [552, 161] width 6 height 0
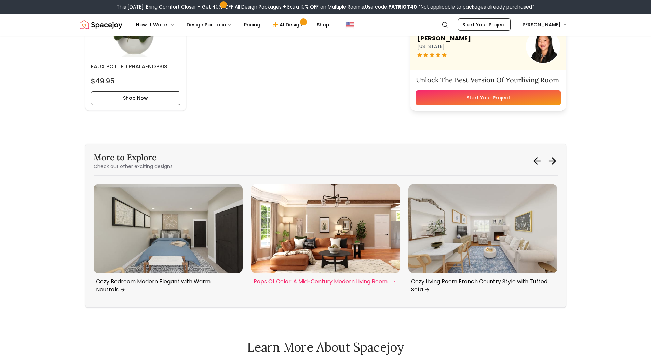
click at [301, 226] on img "5 / 6" at bounding box center [325, 229] width 149 height 90
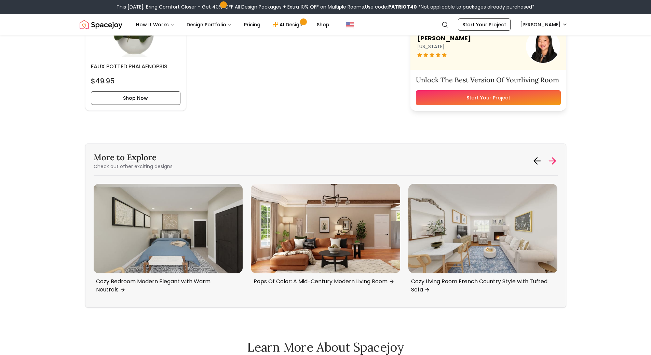
click at [555, 164] on icon at bounding box center [552, 160] width 11 height 11
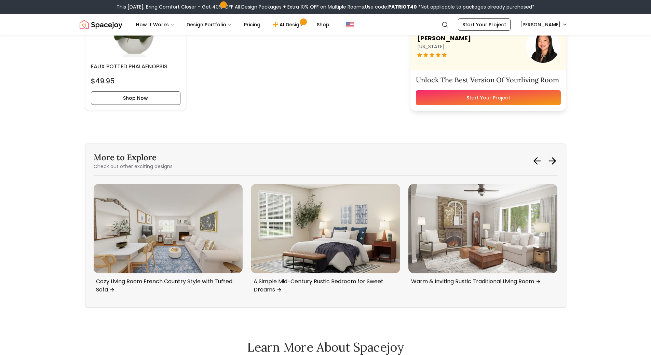
scroll to position [1431, 0]
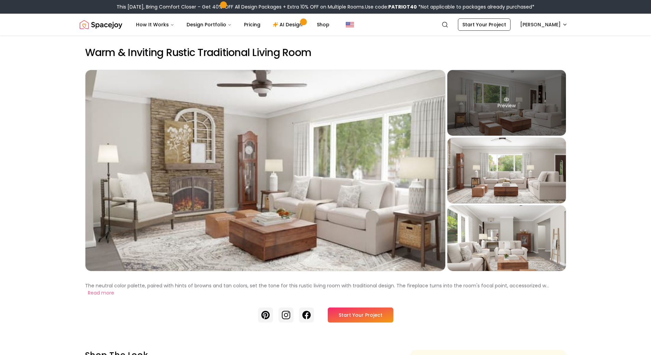
click at [523, 105] on div "Preview" at bounding box center [506, 103] width 119 height 66
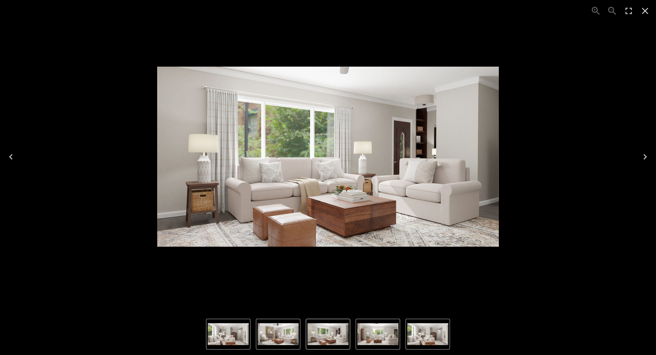
drag, startPoint x: 325, startPoint y: 329, endPoint x: 319, endPoint y: 329, distance: 5.8
click at [325, 329] on img "2 of 4" at bounding box center [328, 334] width 41 height 22
click at [368, 338] on img "3 of 4" at bounding box center [377, 334] width 41 height 22
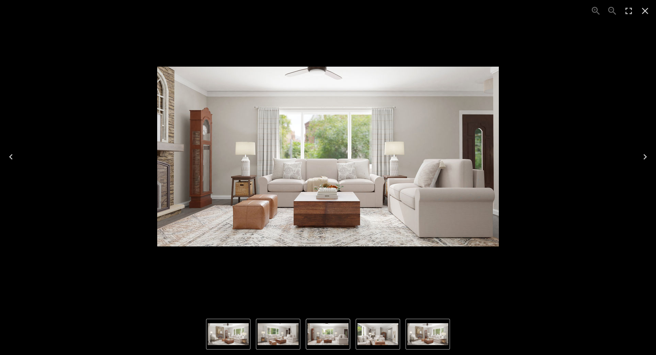
drag, startPoint x: 651, startPoint y: 9, endPoint x: 646, endPoint y: 9, distance: 5.1
click at [650, 9] on button "Close" at bounding box center [645, 11] width 16 height 16
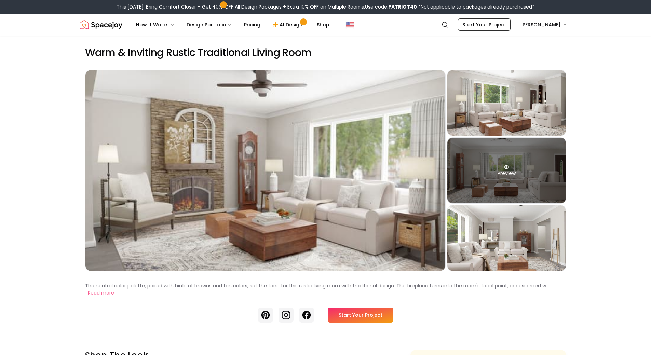
click at [489, 178] on div "Preview" at bounding box center [506, 171] width 119 height 66
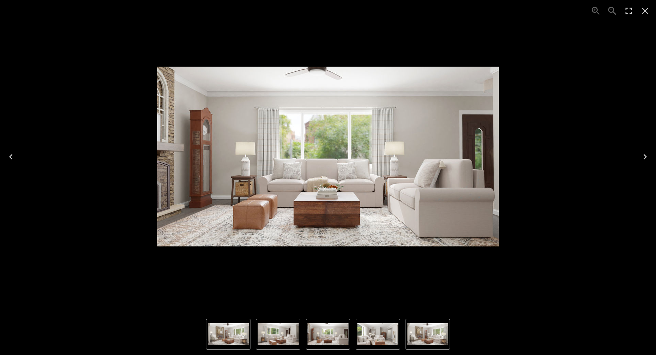
click at [645, 9] on icon "Close" at bounding box center [645, 10] width 11 height 11
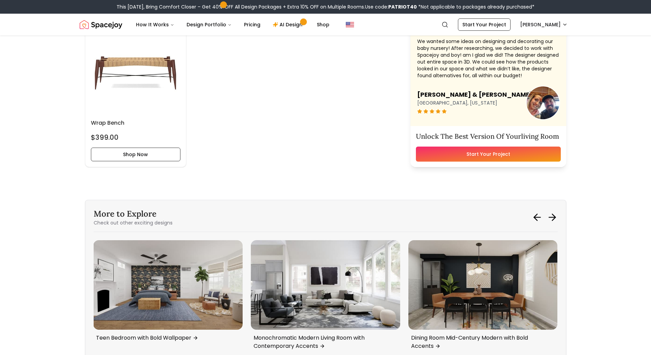
scroll to position [2599, 0]
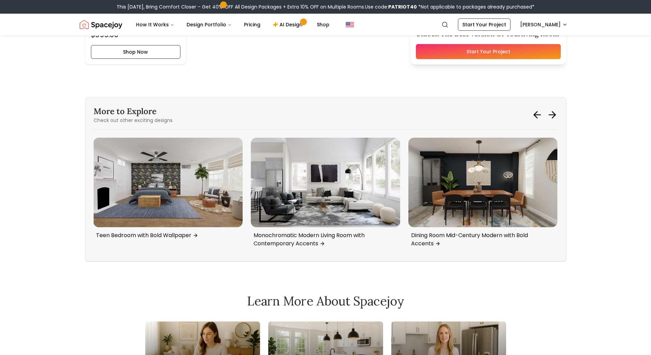
click at [557, 115] on icon at bounding box center [552, 114] width 11 height 11
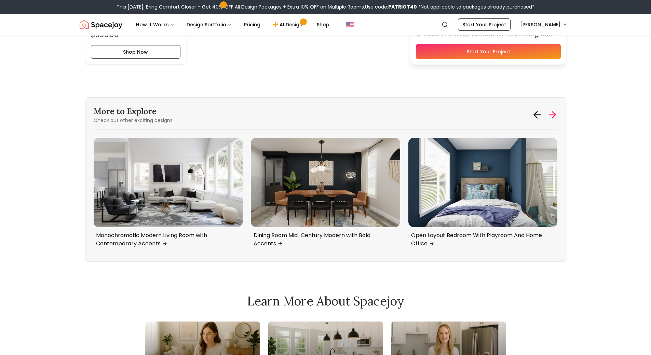
click at [548, 119] on icon at bounding box center [552, 114] width 11 height 11
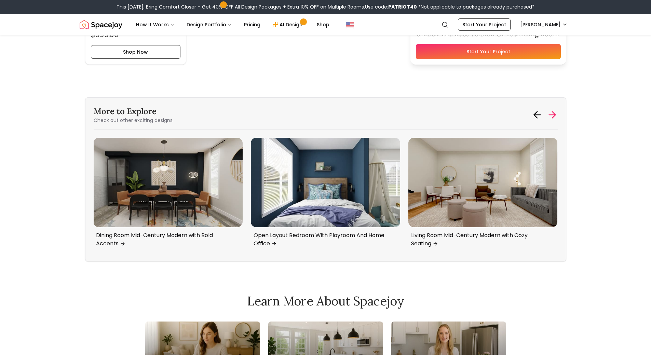
click at [553, 118] on icon at bounding box center [552, 114] width 11 height 11
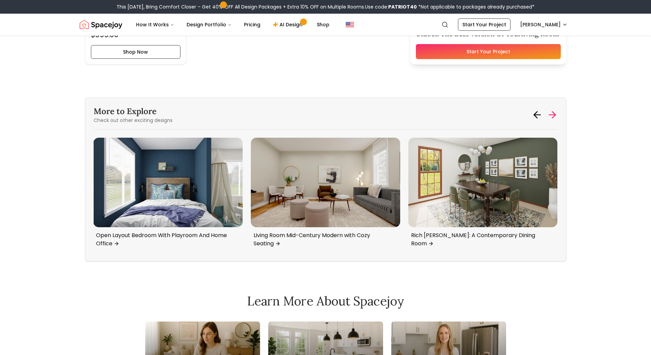
click at [553, 118] on icon at bounding box center [552, 114] width 11 height 11
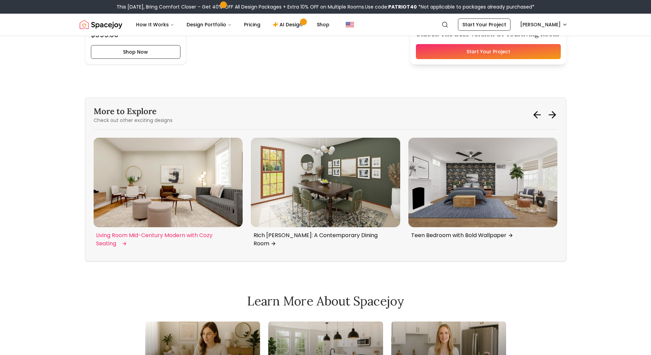
click at [186, 191] on img "6 / 6" at bounding box center [167, 183] width 149 height 90
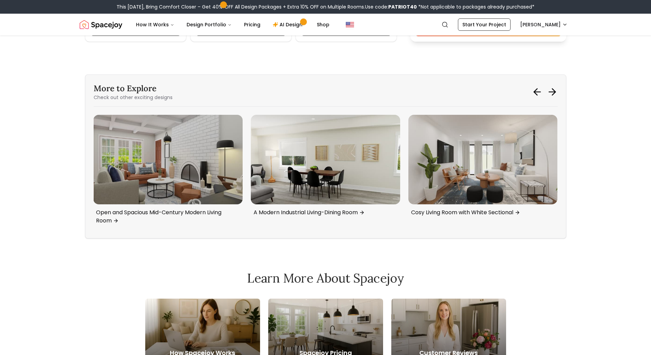
scroll to position [4042, 0]
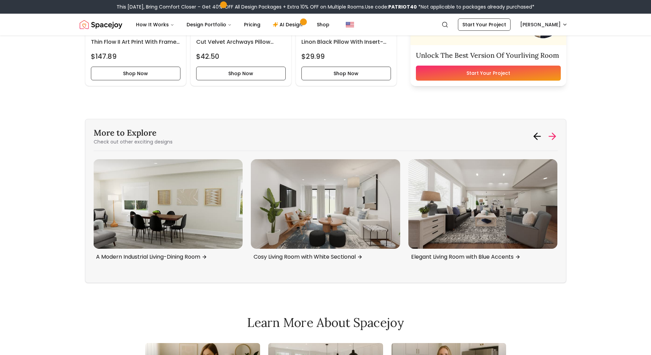
click at [548, 134] on icon at bounding box center [552, 136] width 11 height 11
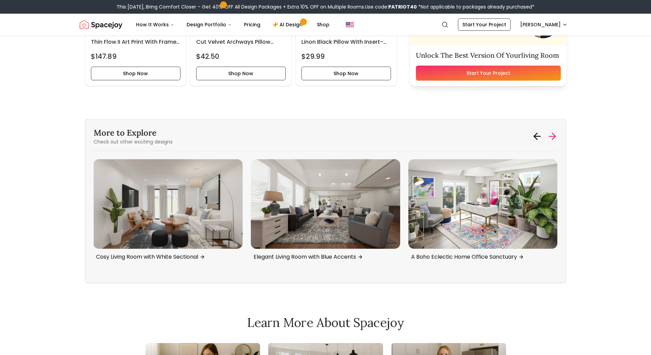
click at [548, 134] on icon at bounding box center [552, 136] width 11 height 11
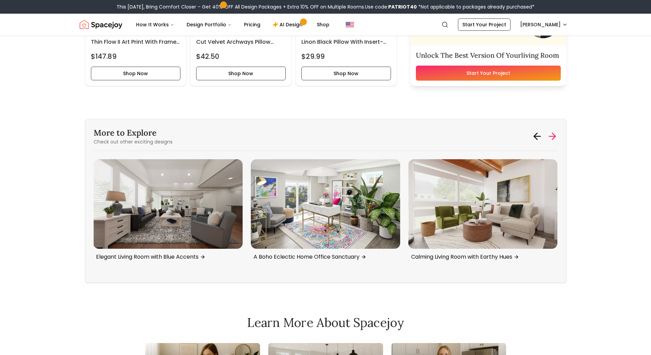
click at [548, 134] on icon at bounding box center [552, 136] width 11 height 11
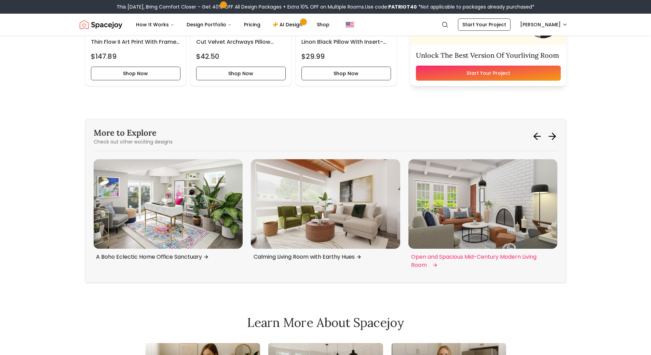
click at [468, 204] on img "4 / 6" at bounding box center [482, 204] width 149 height 90
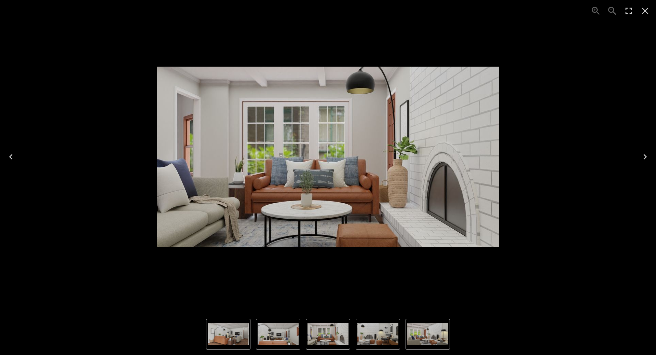
drag, startPoint x: 0, startPoint y: 0, endPoint x: 646, endPoint y: 8, distance: 645.8
click at [646, 8] on icon "Close" at bounding box center [645, 10] width 11 height 11
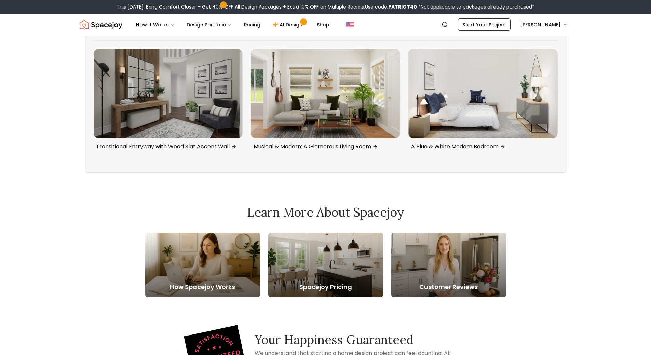
scroll to position [2653, 0]
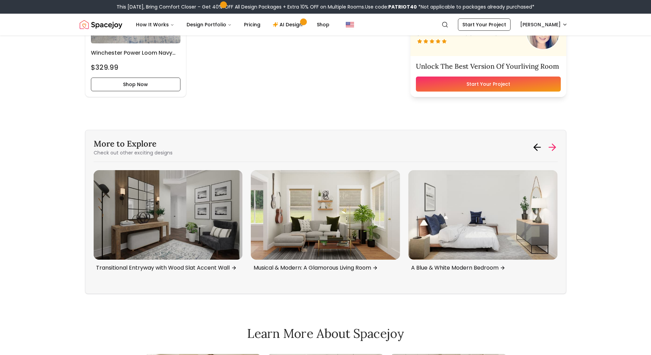
click at [547, 142] on icon at bounding box center [552, 147] width 11 height 11
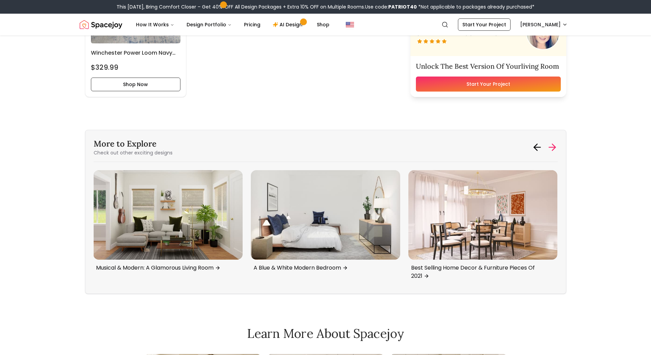
click at [547, 142] on icon at bounding box center [552, 147] width 11 height 11
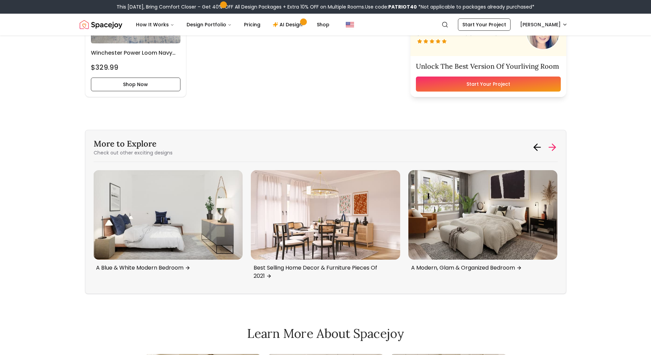
click at [547, 142] on icon at bounding box center [552, 147] width 11 height 11
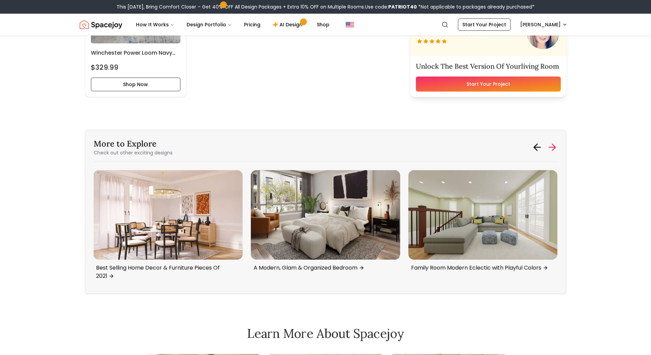
click at [547, 142] on icon at bounding box center [552, 147] width 11 height 11
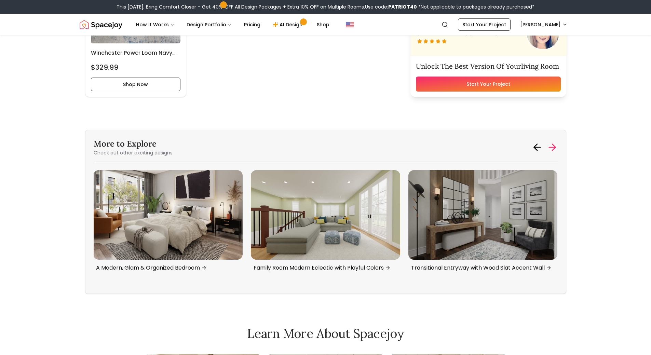
click at [547, 142] on icon at bounding box center [552, 147] width 11 height 11
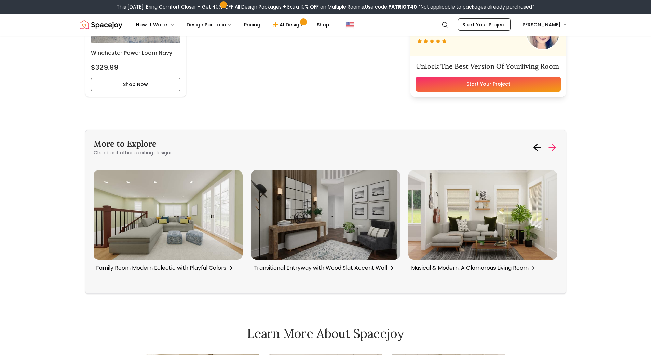
click at [547, 142] on icon at bounding box center [552, 147] width 11 height 11
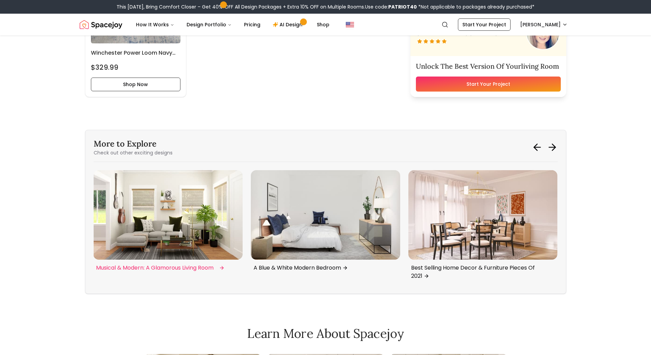
click at [198, 235] on img "4 / 6" at bounding box center [167, 215] width 149 height 90
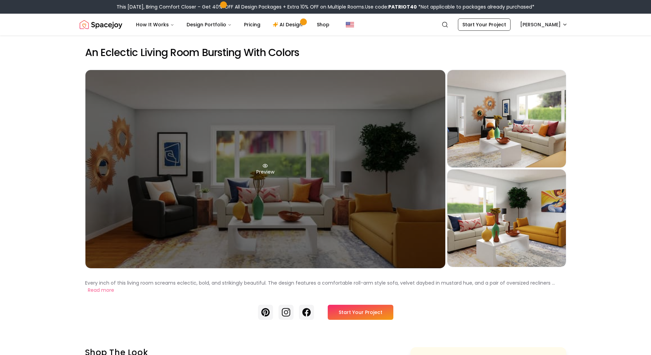
click at [317, 168] on div "Preview" at bounding box center [265, 169] width 360 height 198
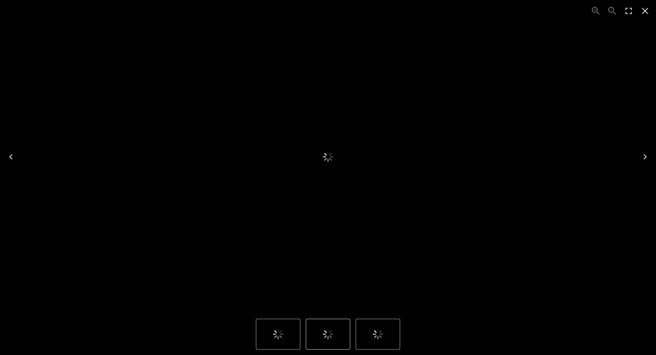
click at [623, 92] on div "1 of 3" at bounding box center [327, 156] width 645 height 302
click at [314, 162] on div "1 of 3" at bounding box center [327, 156] width 645 height 302
drag, startPoint x: 327, startPoint y: 151, endPoint x: 332, endPoint y: 130, distance: 21.5
click at [332, 130] on div "1 of 3" at bounding box center [327, 156] width 645 height 302
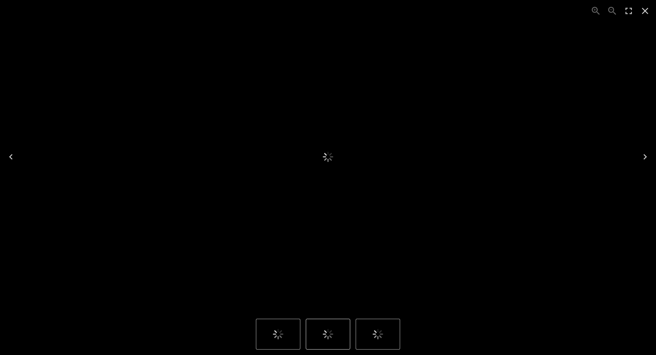
click at [332, 130] on div "1 of 3" at bounding box center [327, 156] width 645 height 302
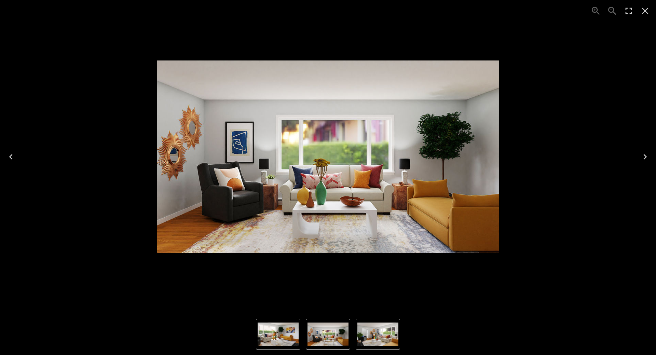
click at [644, 13] on icon "Close" at bounding box center [645, 10] width 11 height 11
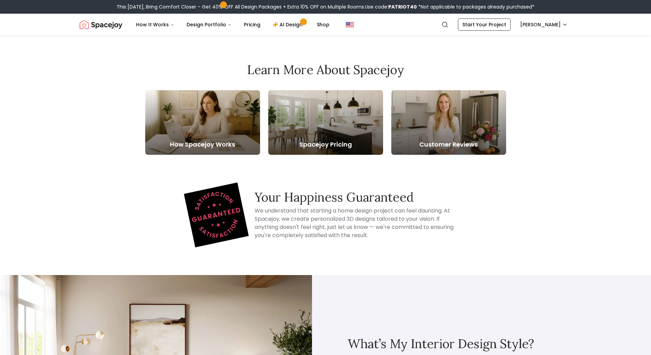
scroll to position [2132, 0]
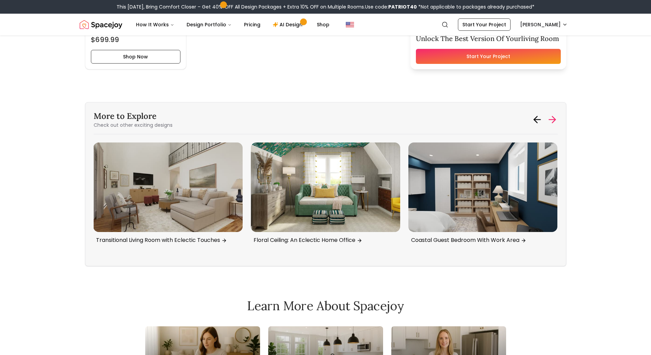
click at [556, 119] on icon at bounding box center [552, 119] width 11 height 11
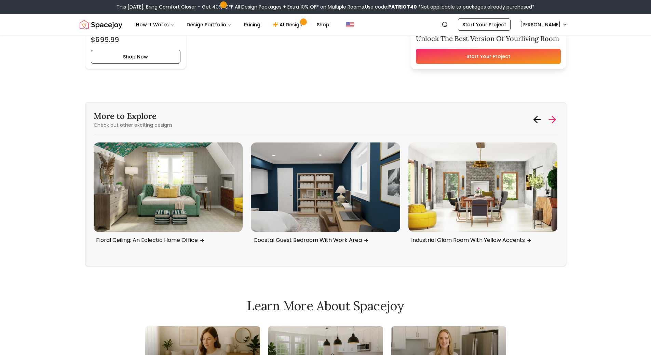
click at [556, 119] on icon at bounding box center [552, 119] width 11 height 11
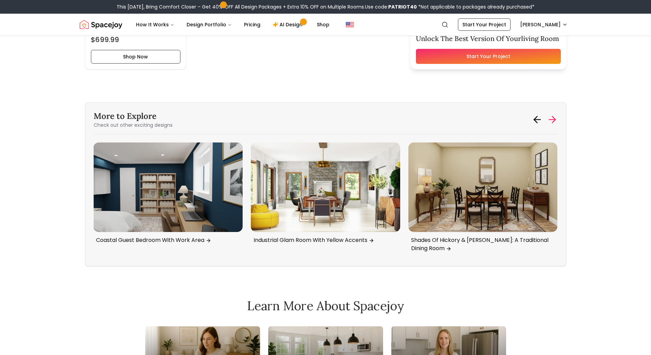
click at [556, 119] on icon at bounding box center [552, 119] width 11 height 11
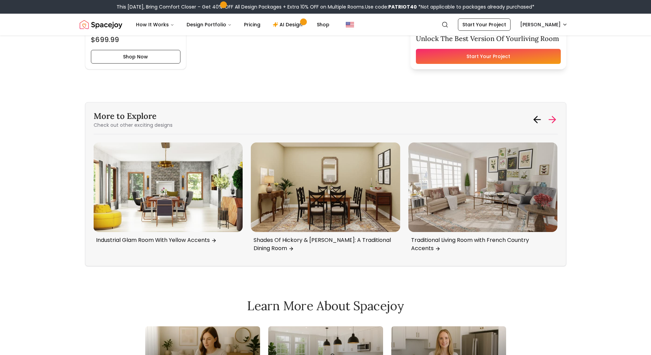
click at [556, 119] on icon at bounding box center [552, 119] width 11 height 11
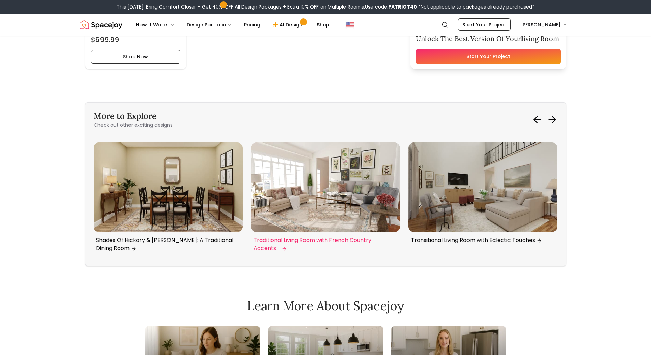
click at [399, 189] on img "1 / 6" at bounding box center [325, 187] width 149 height 90
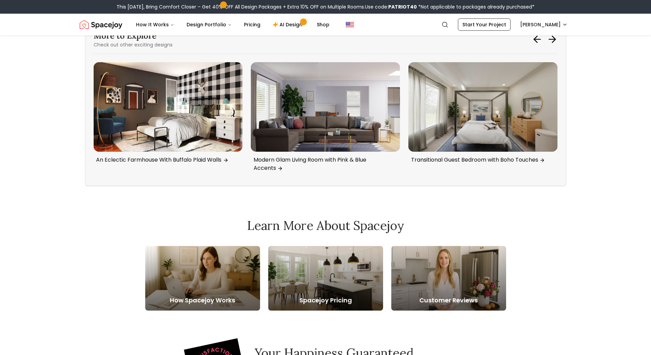
scroll to position [1774, 0]
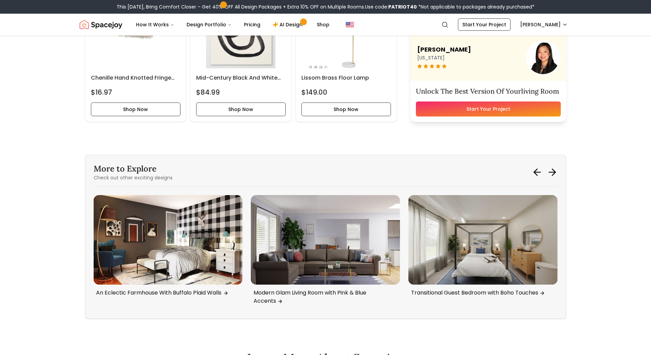
click at [565, 169] on div "More to Explore Check out other exciting designs Exercise Nook + Study Space: M…" at bounding box center [325, 237] width 481 height 164
click at [558, 170] on div "More to Explore Check out other exciting designs Exercise Nook + Study Space: M…" at bounding box center [325, 237] width 481 height 164
click at [550, 175] on icon at bounding box center [552, 172] width 11 height 11
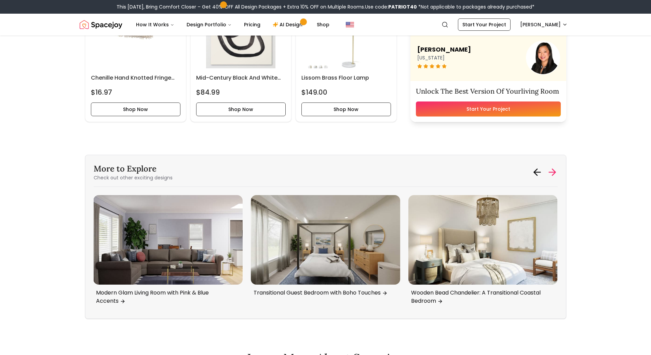
click at [550, 175] on icon at bounding box center [552, 172] width 11 height 11
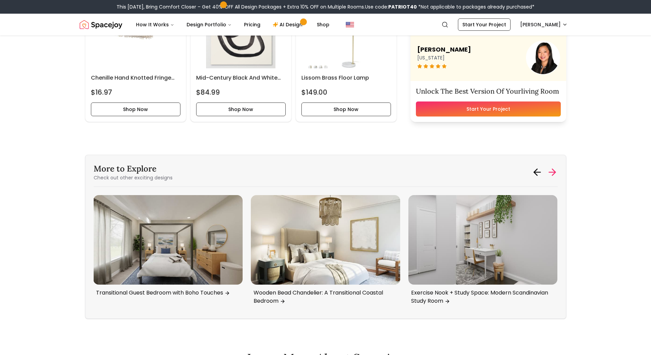
click at [550, 175] on icon at bounding box center [552, 172] width 11 height 11
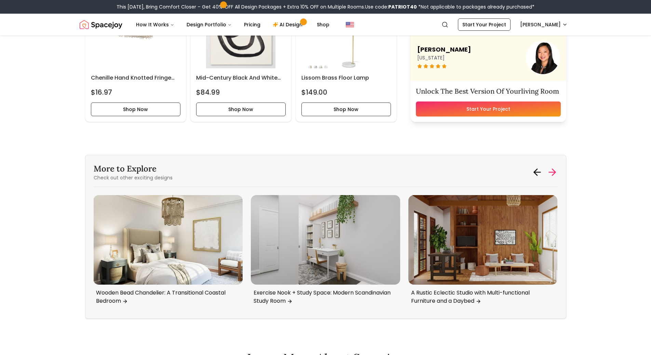
click at [550, 175] on icon at bounding box center [552, 172] width 11 height 11
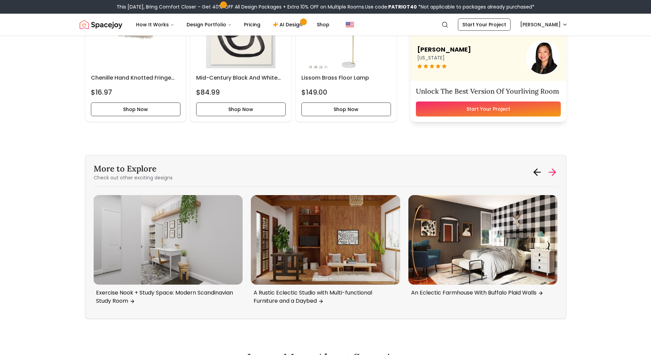
click at [550, 175] on icon at bounding box center [552, 172] width 11 height 11
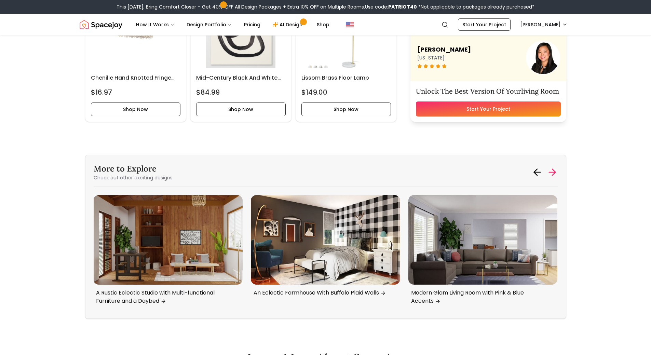
click at [550, 175] on icon at bounding box center [552, 172] width 11 height 11
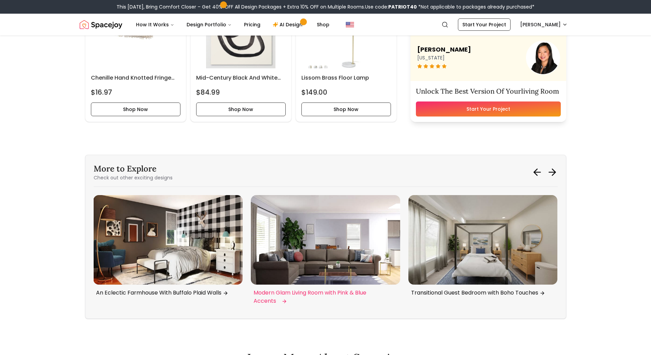
click at [301, 254] on img "4 / 6" at bounding box center [325, 240] width 149 height 90
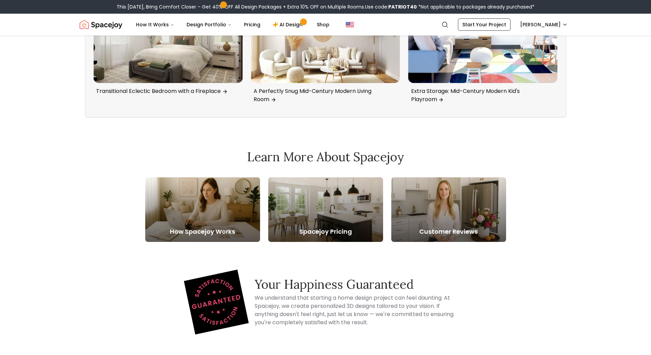
scroll to position [1711, 0]
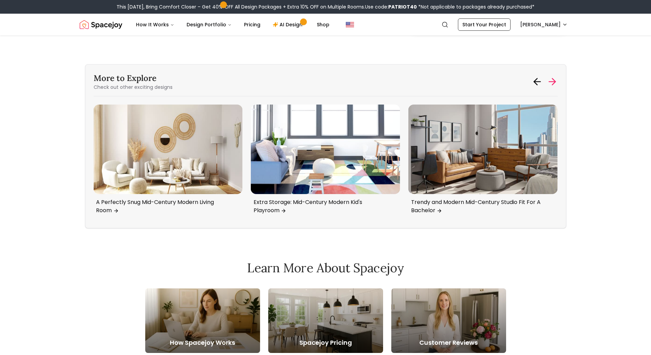
click at [552, 86] on icon at bounding box center [552, 81] width 11 height 11
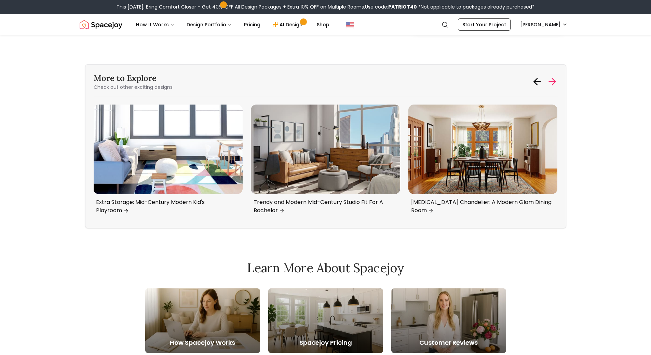
click at [552, 86] on icon at bounding box center [552, 81] width 11 height 11
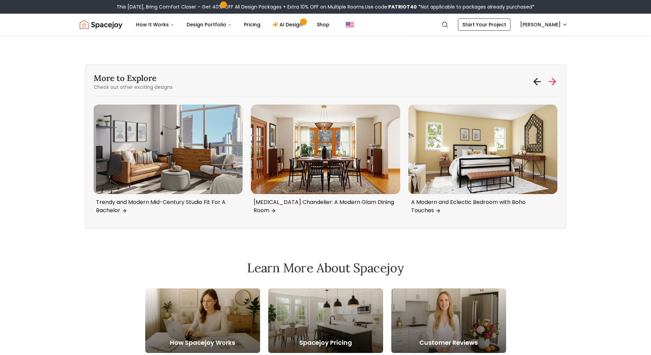
click at [552, 86] on icon at bounding box center [552, 81] width 11 height 11
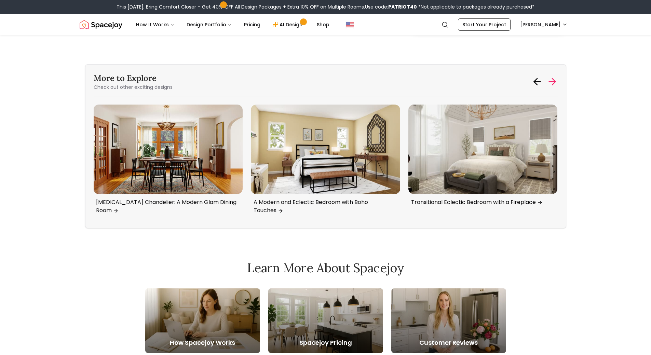
click at [552, 86] on icon at bounding box center [552, 81] width 11 height 11
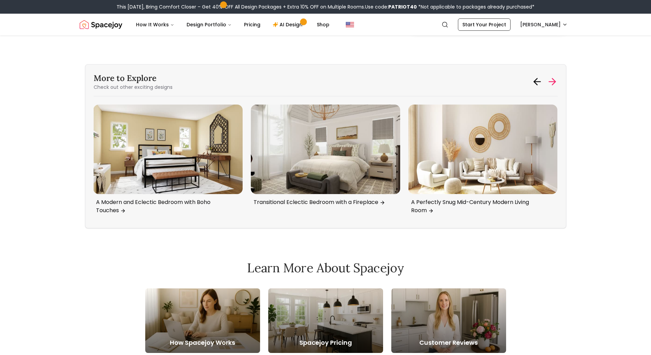
click at [552, 86] on icon at bounding box center [552, 81] width 11 height 11
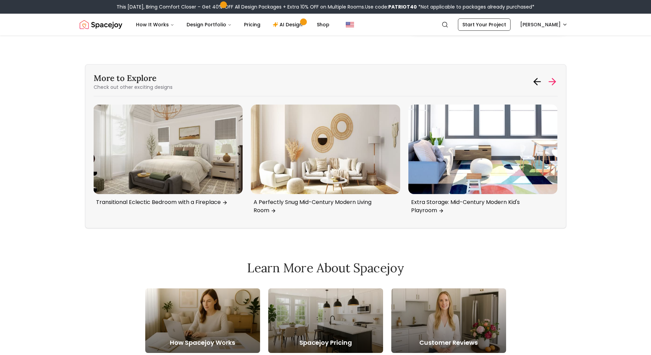
click at [552, 86] on icon at bounding box center [552, 81] width 11 height 11
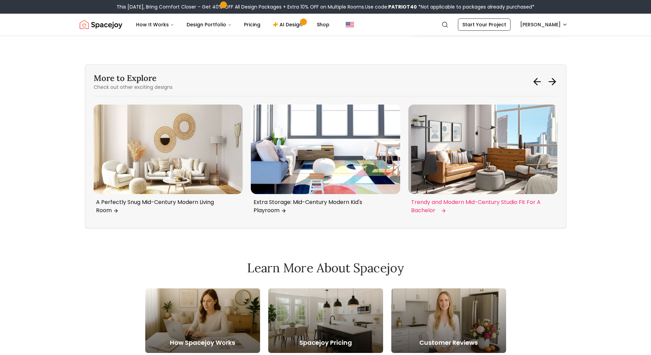
click at [509, 135] on img "5 / 6" at bounding box center [482, 150] width 149 height 90
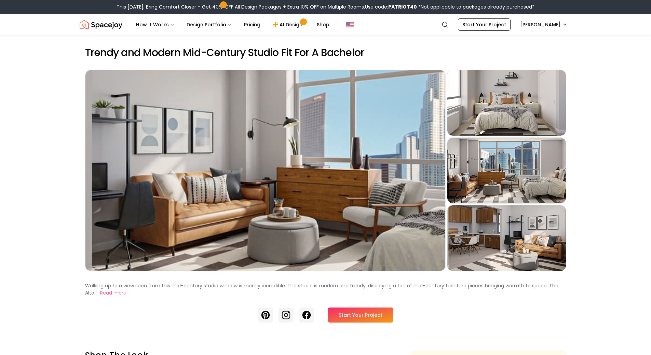
scroll to position [3180, 0]
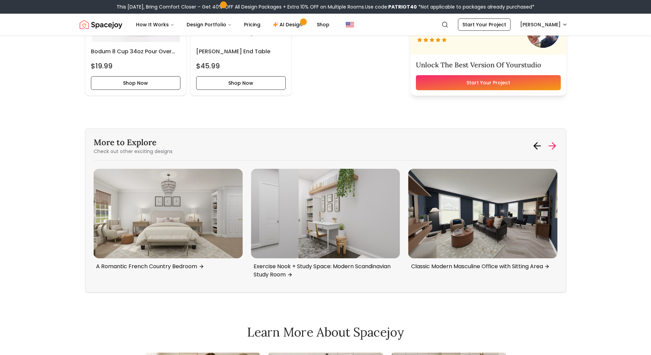
click at [544, 144] on div at bounding box center [545, 145] width 26 height 11
click at [551, 144] on icon at bounding box center [552, 145] width 11 height 11
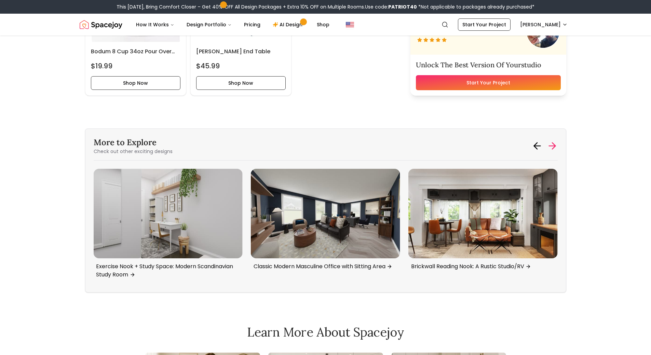
click at [551, 144] on icon at bounding box center [552, 145] width 11 height 11
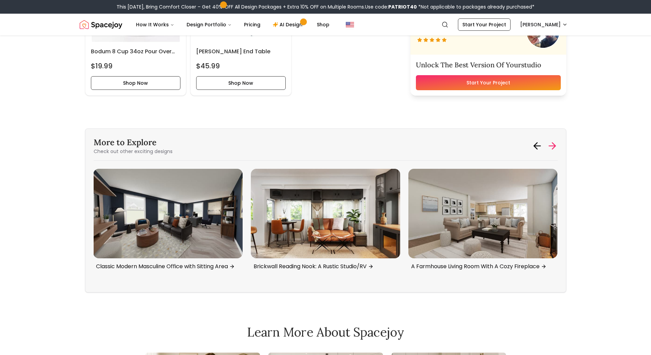
click at [551, 144] on icon at bounding box center [552, 145] width 11 height 11
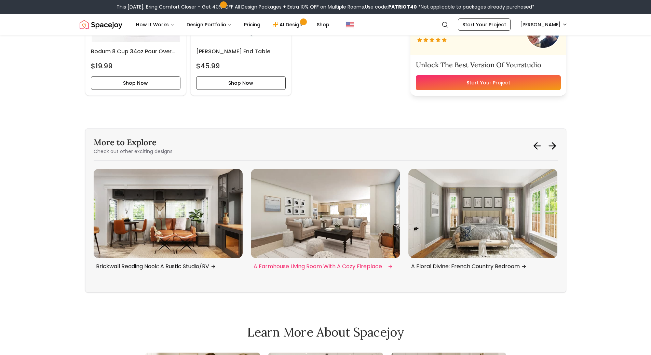
click at [362, 216] on img "6 / 6" at bounding box center [325, 214] width 149 height 90
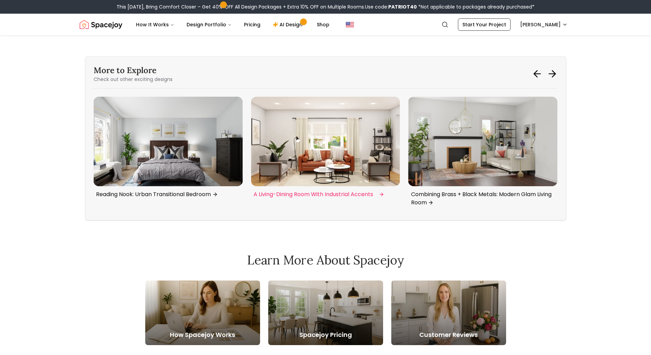
click at [345, 138] on img "3 / 6" at bounding box center [325, 142] width 149 height 90
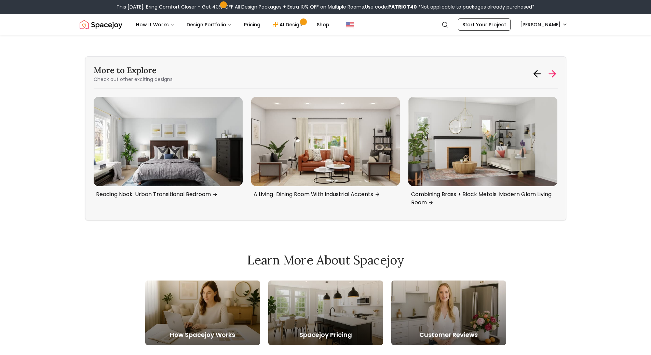
click at [551, 72] on icon at bounding box center [552, 73] width 11 height 11
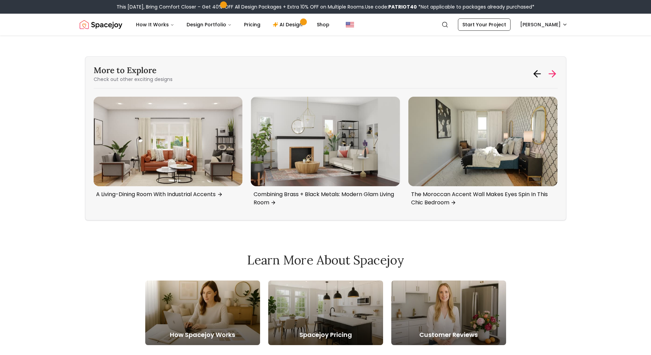
click at [551, 72] on icon at bounding box center [552, 73] width 11 height 11
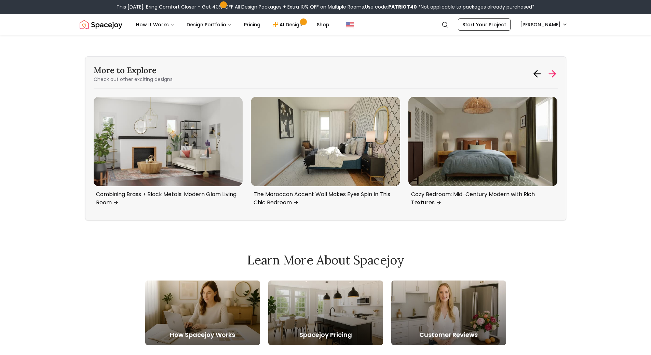
click at [551, 72] on icon at bounding box center [552, 73] width 11 height 11
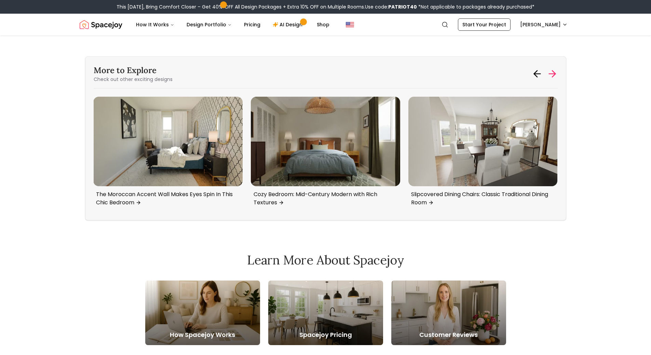
click at [551, 72] on icon at bounding box center [552, 73] width 11 height 11
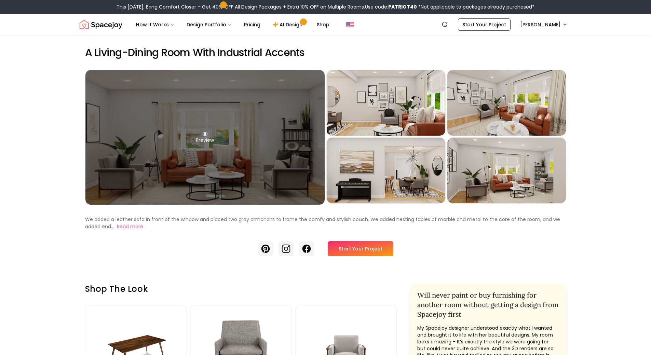
click at [258, 133] on div "Preview" at bounding box center [204, 137] width 239 height 135
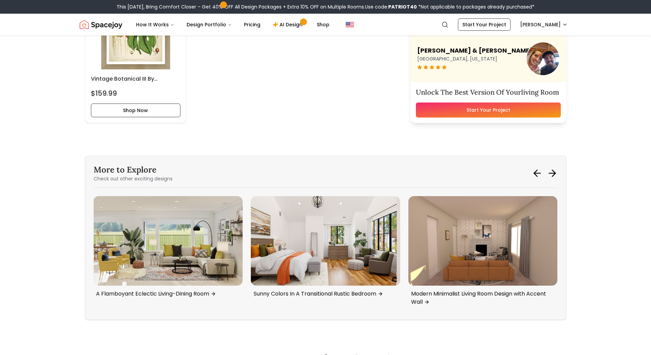
click at [553, 175] on icon at bounding box center [553, 173] width 3 height 6
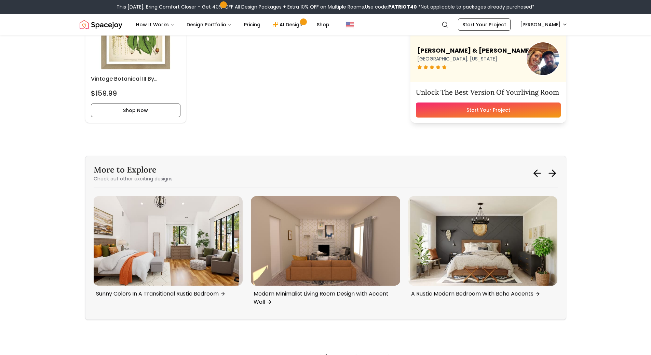
click at [553, 175] on icon at bounding box center [553, 173] width 3 height 6
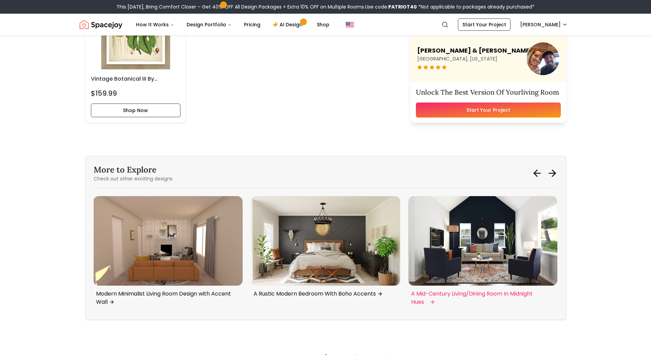
click at [504, 240] on img "2 / 6" at bounding box center [482, 241] width 149 height 90
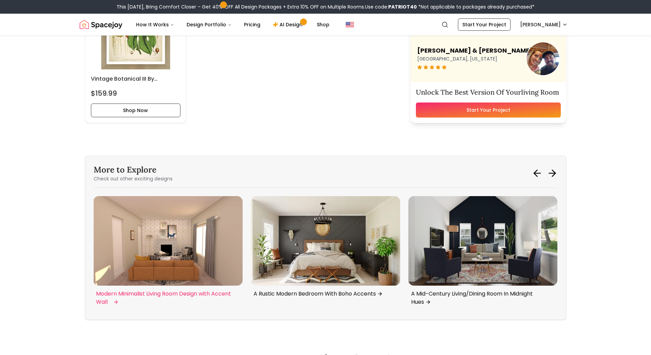
click at [169, 263] on img "6 / 6" at bounding box center [167, 241] width 149 height 90
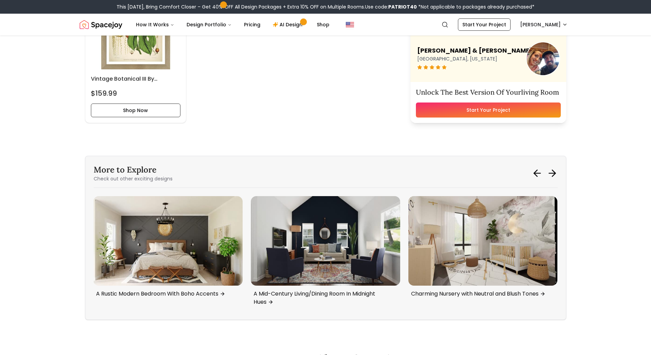
click at [553, 167] on div "More to Explore Check out other exciting designs" at bounding box center [326, 173] width 464 height 18
click at [553, 168] on icon at bounding box center [552, 173] width 11 height 11
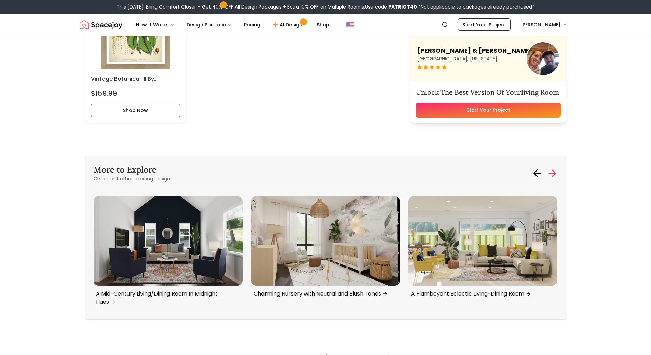
click at [553, 168] on icon at bounding box center [552, 173] width 11 height 11
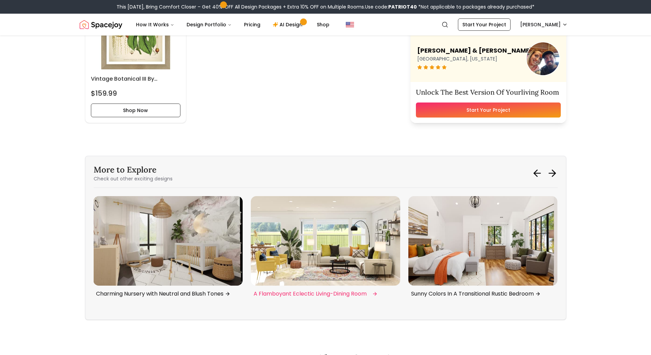
click at [361, 254] on img "4 / 6" at bounding box center [325, 241] width 149 height 90
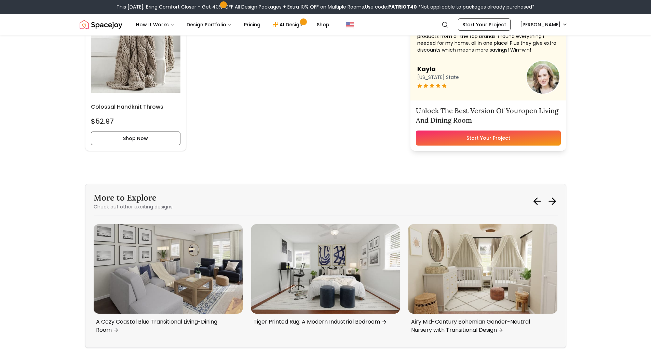
scroll to position [4295, 0]
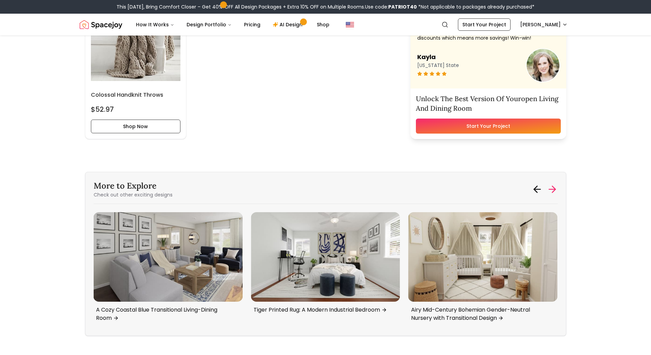
click at [549, 186] on icon at bounding box center [552, 189] width 11 height 11
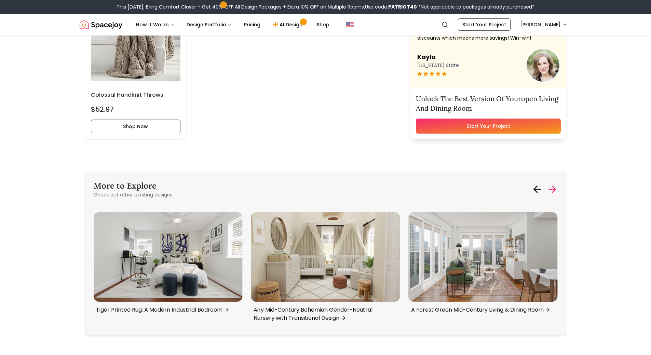
click at [549, 187] on icon at bounding box center [552, 189] width 11 height 11
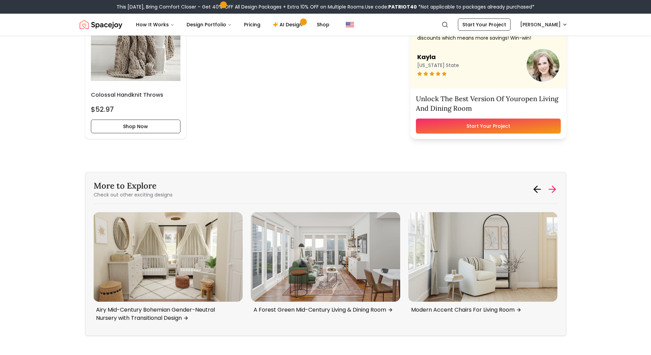
click at [549, 187] on icon at bounding box center [552, 189] width 11 height 11
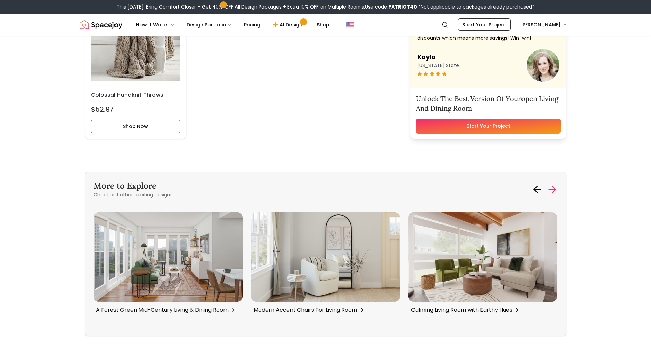
click at [549, 187] on icon at bounding box center [552, 189] width 11 height 11
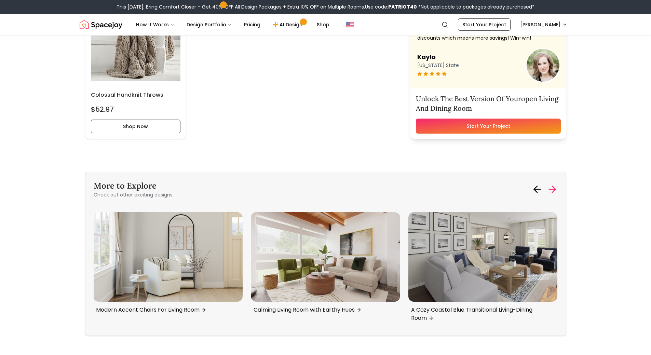
click at [549, 187] on icon at bounding box center [552, 189] width 11 height 11
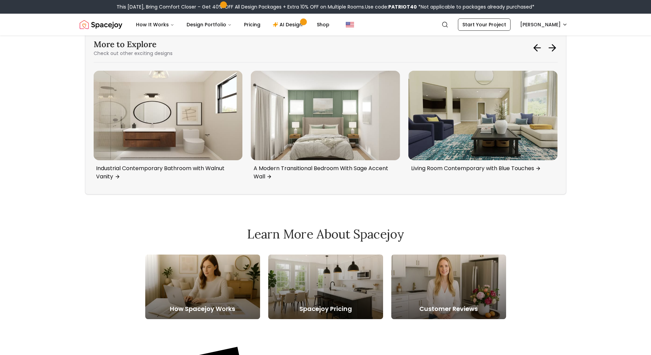
click at [552, 50] on icon at bounding box center [552, 47] width 11 height 11
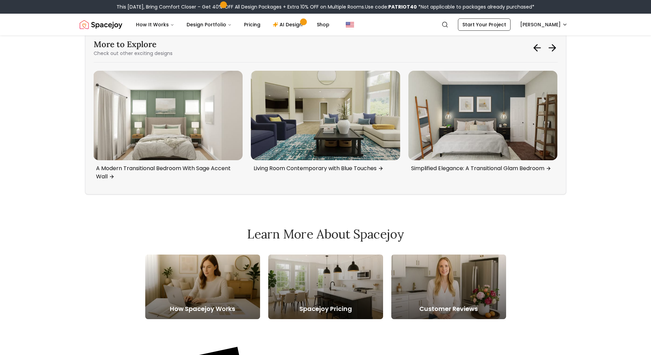
click at [552, 50] on icon at bounding box center [552, 47] width 11 height 11
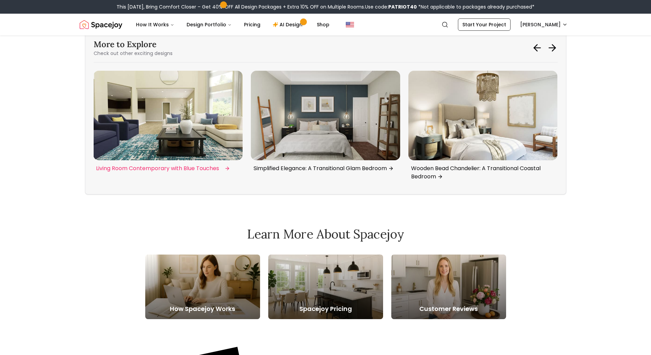
click at [162, 114] on img "5 / 6" at bounding box center [167, 116] width 149 height 90
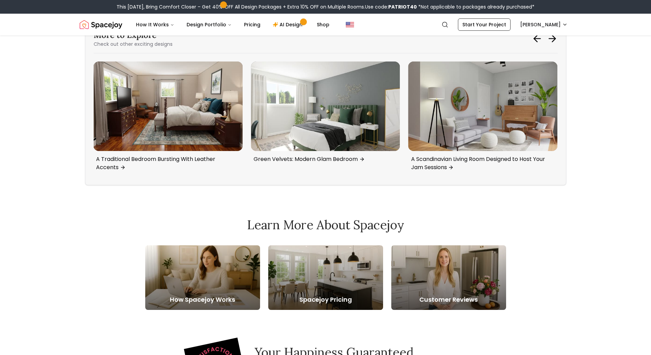
scroll to position [2741, 0]
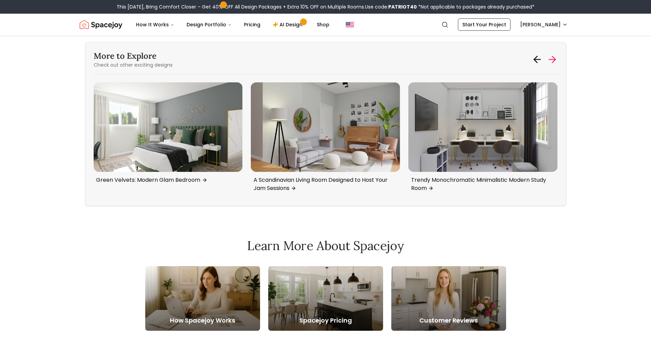
click at [554, 57] on icon at bounding box center [552, 59] width 11 height 11
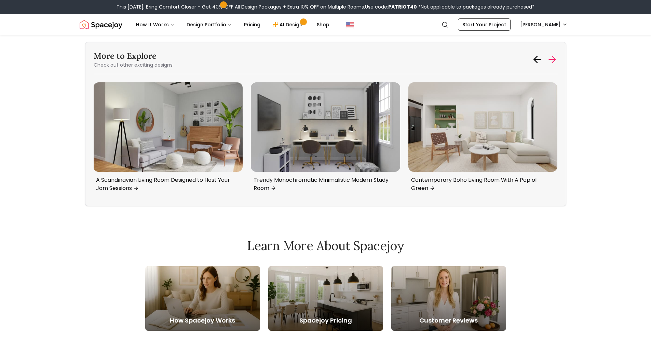
click at [550, 57] on icon at bounding box center [552, 59] width 11 height 11
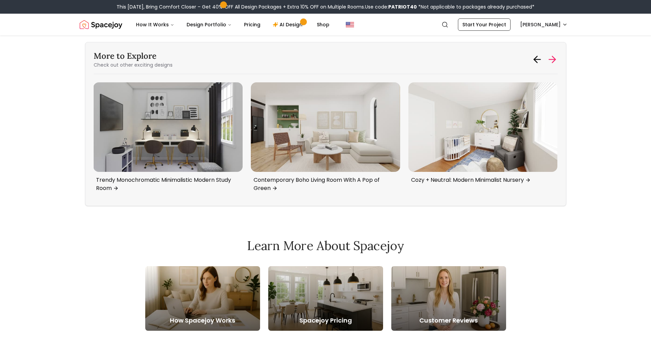
click at [550, 57] on icon at bounding box center [552, 59] width 11 height 11
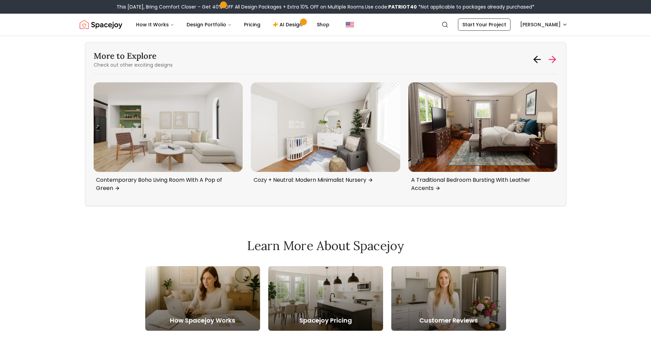
click at [550, 57] on icon at bounding box center [552, 59] width 11 height 11
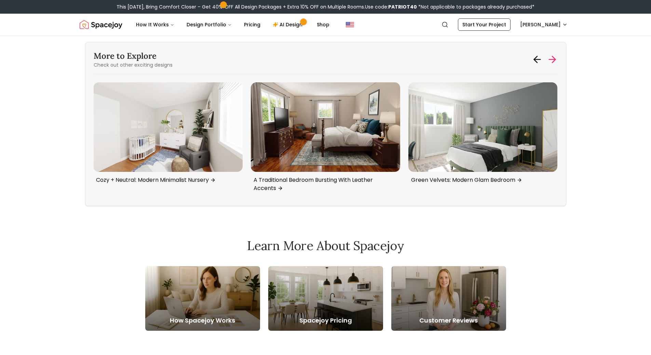
click at [550, 57] on icon at bounding box center [552, 59] width 11 height 11
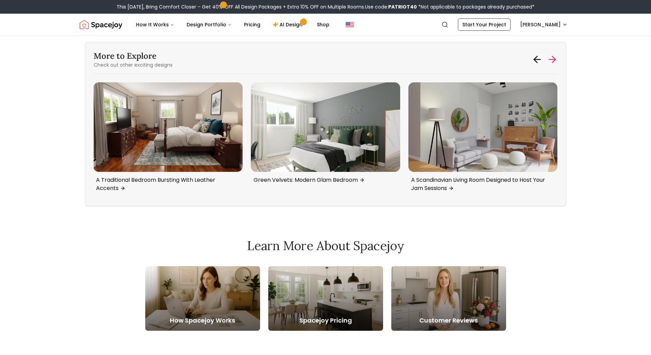
click at [550, 57] on icon at bounding box center [552, 59] width 11 height 11
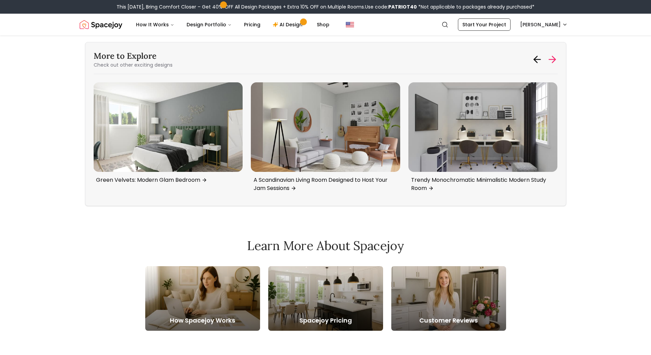
click at [550, 57] on icon at bounding box center [552, 59] width 11 height 11
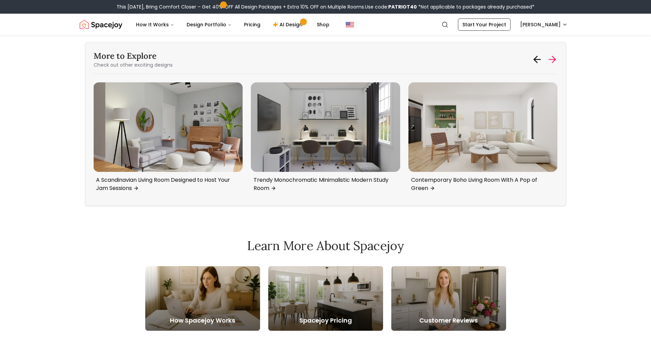
click at [550, 57] on icon at bounding box center [552, 59] width 11 height 11
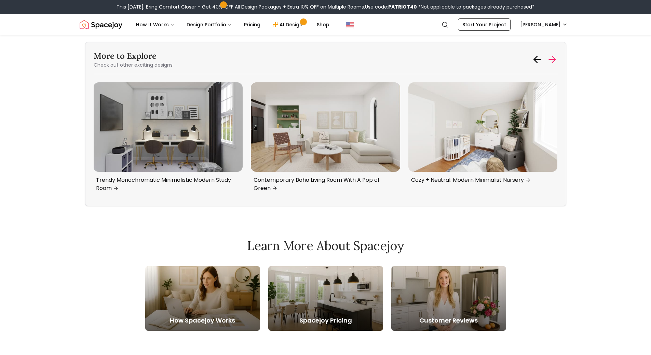
click at [550, 57] on icon at bounding box center [552, 59] width 11 height 11
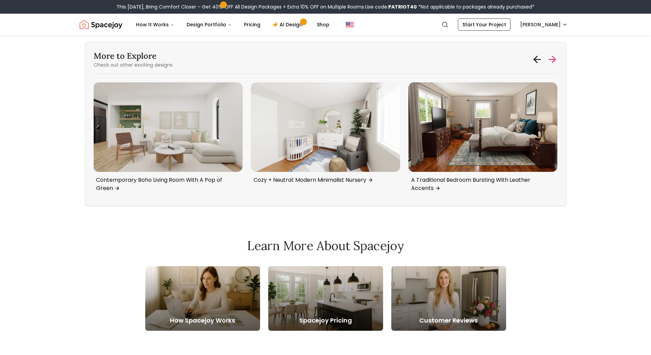
click at [550, 57] on icon at bounding box center [552, 59] width 11 height 11
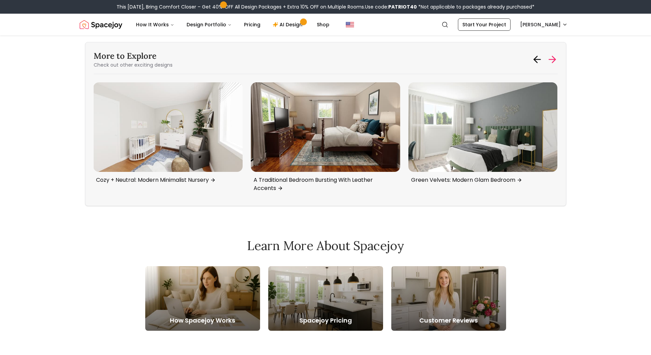
click at [550, 57] on icon at bounding box center [552, 59] width 11 height 11
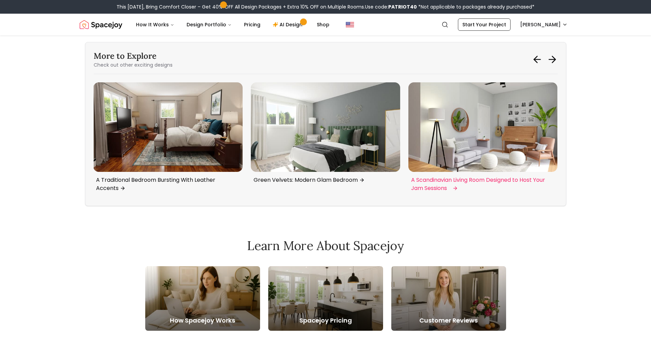
click at [485, 129] on img "4 / 6" at bounding box center [482, 127] width 149 height 90
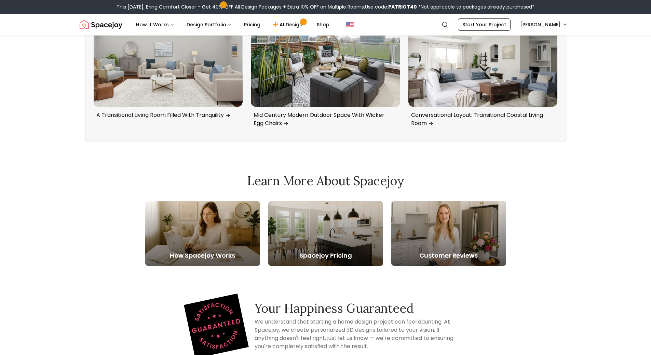
scroll to position [1420, 0]
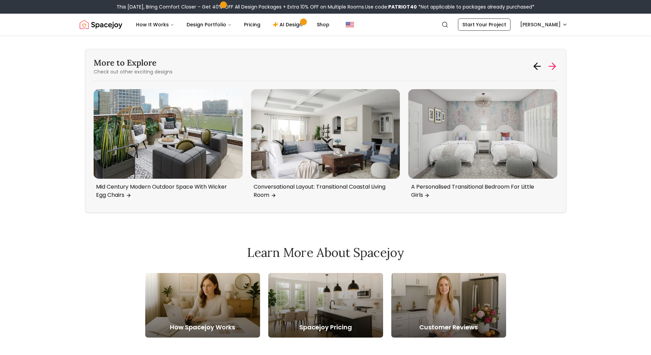
click at [552, 66] on icon at bounding box center [552, 66] width 6 height 0
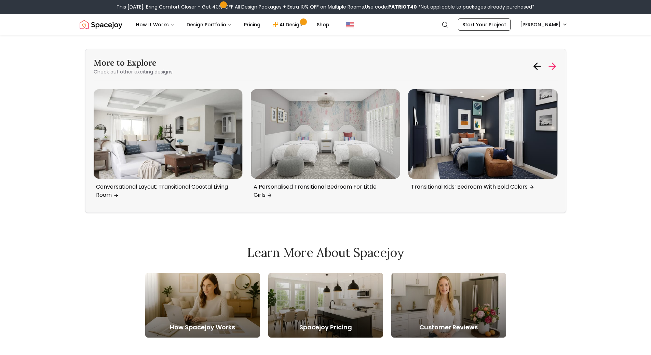
click at [552, 66] on icon at bounding box center [552, 66] width 6 height 0
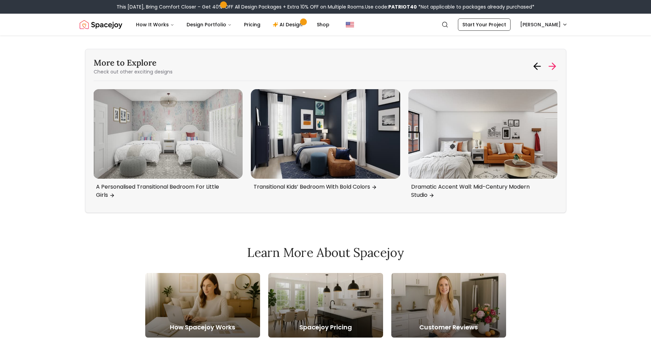
click at [552, 66] on icon at bounding box center [552, 66] width 6 height 0
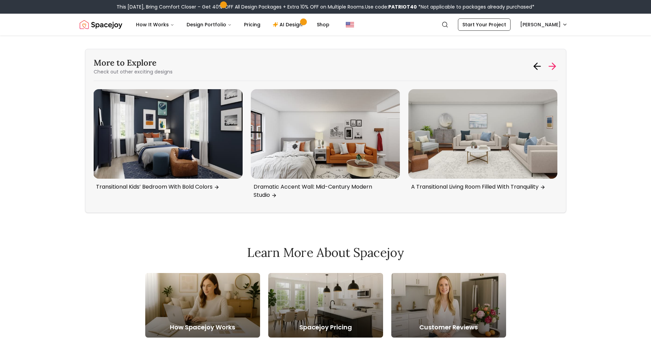
click at [552, 66] on icon at bounding box center [552, 66] width 6 height 0
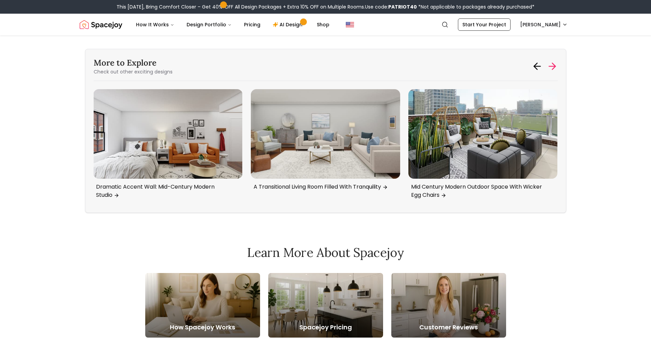
click at [552, 66] on icon at bounding box center [552, 66] width 6 height 0
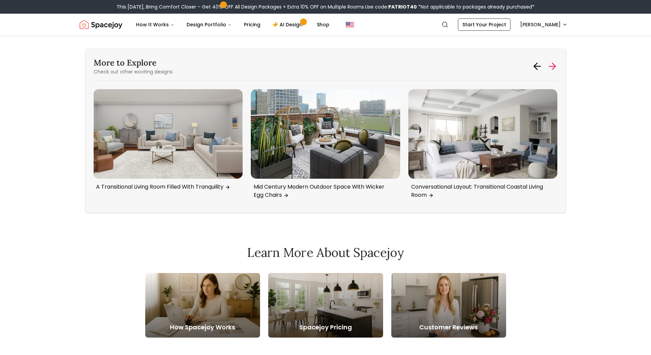
click at [552, 66] on icon at bounding box center [552, 66] width 6 height 0
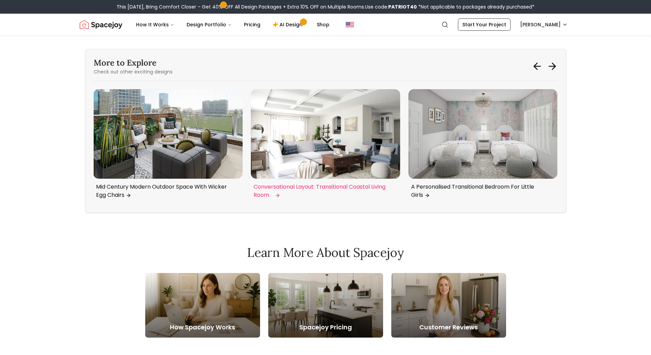
click at [375, 139] on img "3 / 6" at bounding box center [325, 134] width 149 height 90
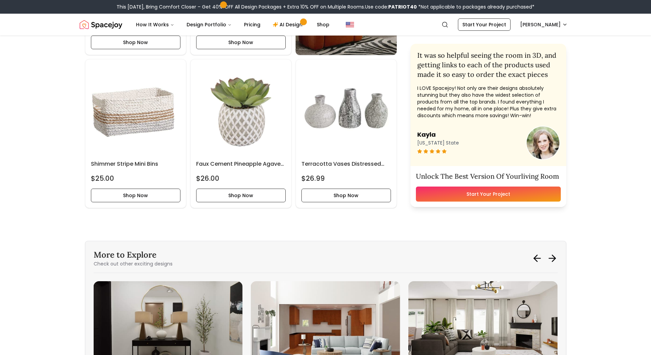
scroll to position [2250, 0]
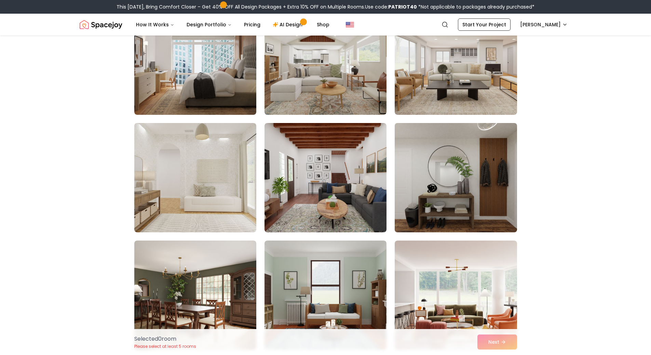
click at [488, 189] on img at bounding box center [456, 177] width 128 height 115
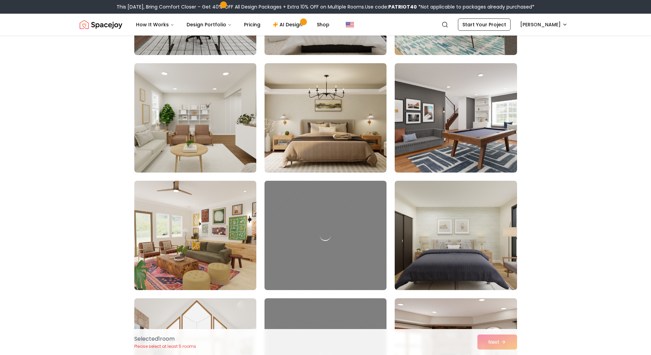
scroll to position [1538, 0]
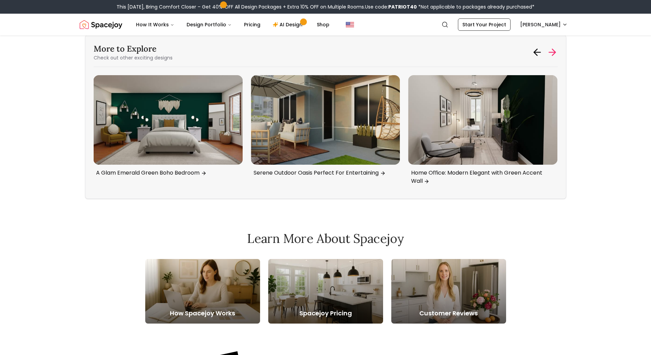
click at [554, 52] on icon at bounding box center [552, 52] width 6 height 0
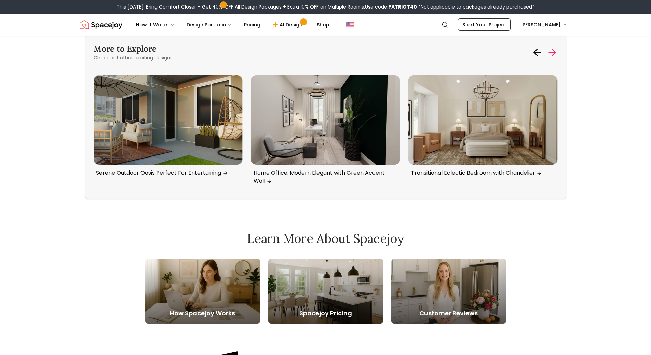
click at [554, 52] on icon at bounding box center [552, 52] width 6 height 0
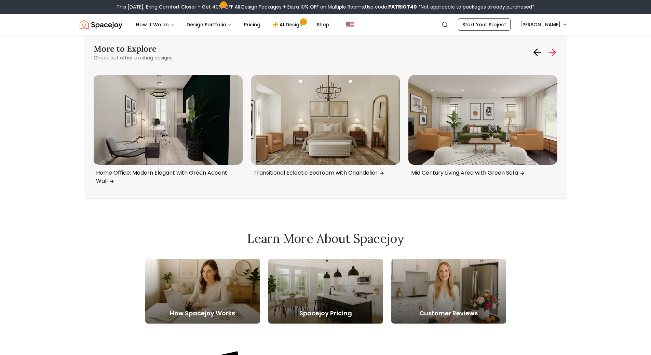
click at [554, 52] on icon at bounding box center [552, 52] width 6 height 0
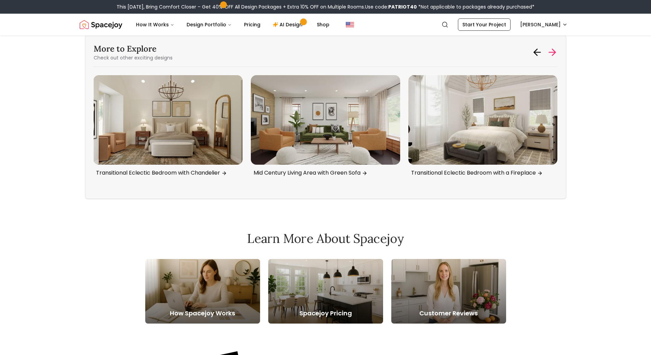
click at [554, 52] on icon at bounding box center [552, 52] width 6 height 0
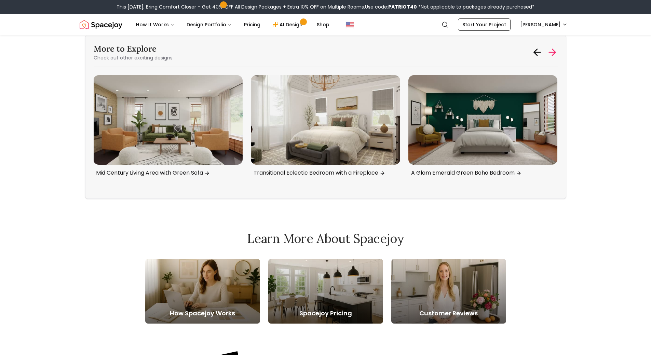
click at [554, 52] on icon at bounding box center [552, 52] width 6 height 0
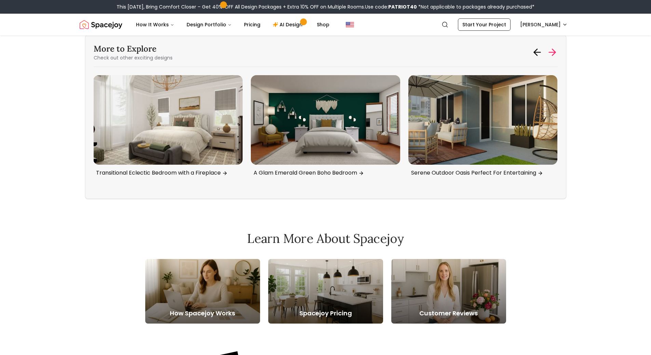
click at [554, 52] on icon at bounding box center [552, 52] width 6 height 0
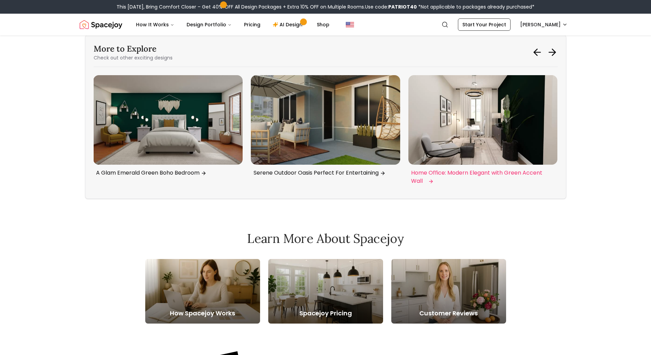
click at [509, 107] on img "4 / 6" at bounding box center [482, 120] width 149 height 90
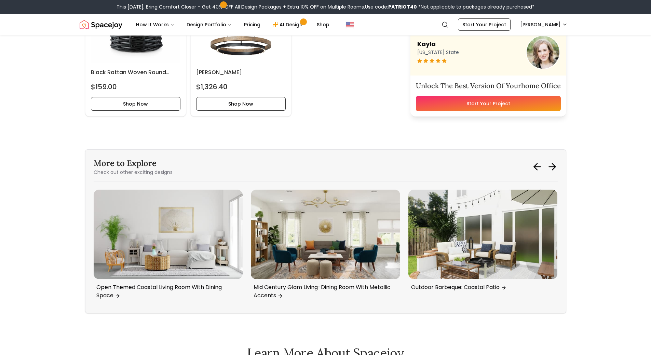
scroll to position [1283, 0]
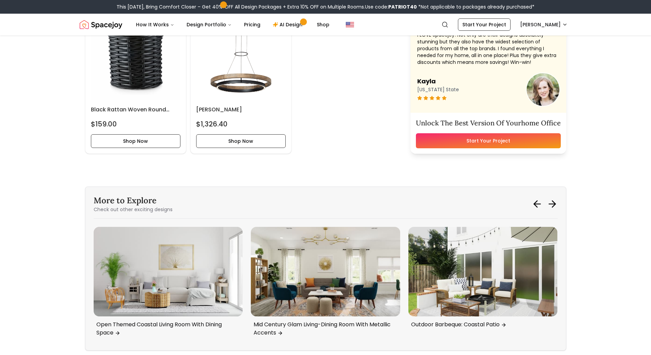
click at [641, 191] on html "This Patriot Day, Bring Comfort Closer – Get 40% OFF All Design Packages + Extr…" at bounding box center [325, 155] width 651 height 2877
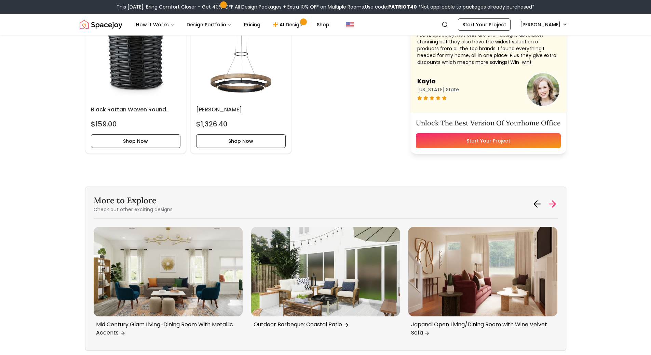
click at [552, 204] on icon at bounding box center [552, 204] width 6 height 0
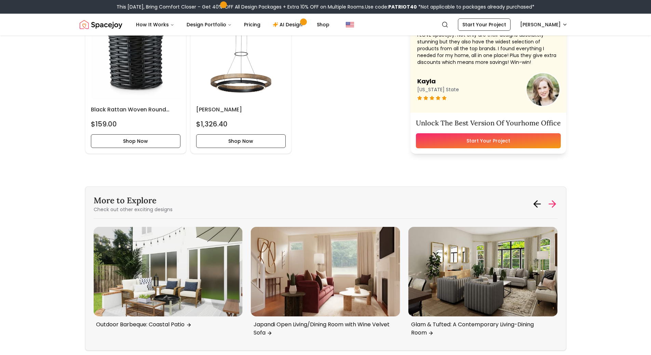
click at [552, 204] on icon at bounding box center [552, 204] width 6 height 0
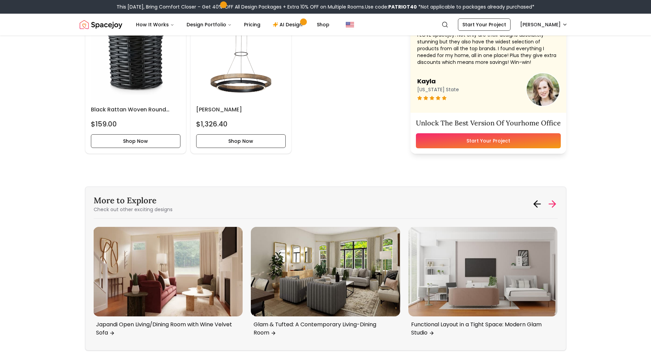
click at [552, 204] on icon at bounding box center [552, 204] width 6 height 0
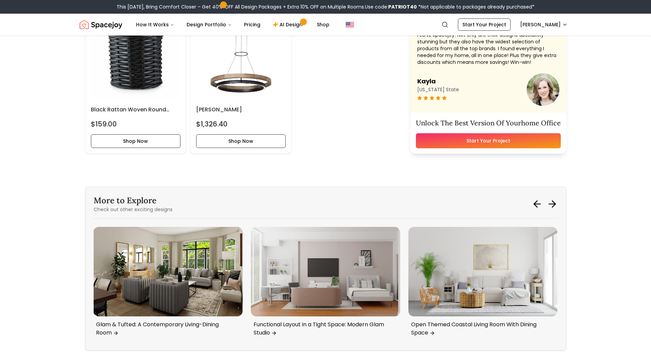
click at [555, 198] on div "More to Explore Check out other exciting designs" at bounding box center [326, 204] width 464 height 18
click at [555, 200] on icon at bounding box center [552, 204] width 11 height 11
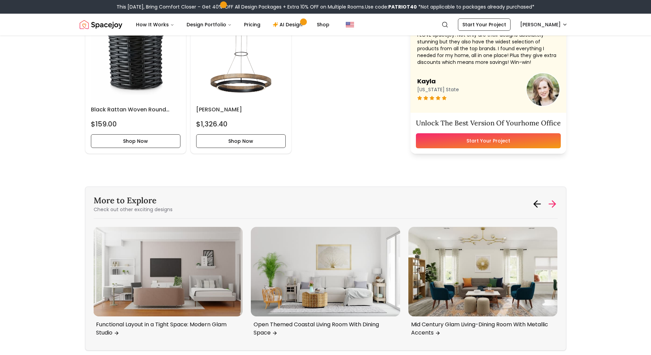
click at [555, 200] on icon at bounding box center [552, 204] width 11 height 11
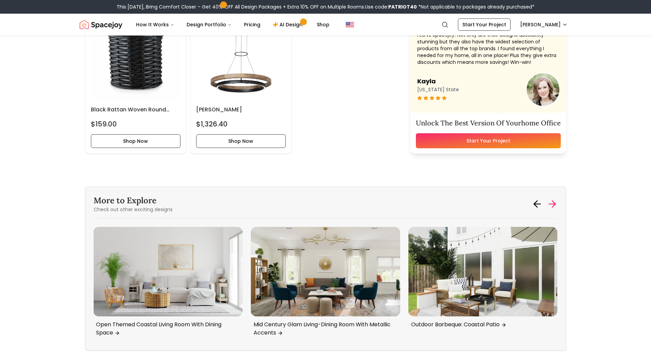
click at [555, 200] on icon at bounding box center [552, 204] width 11 height 11
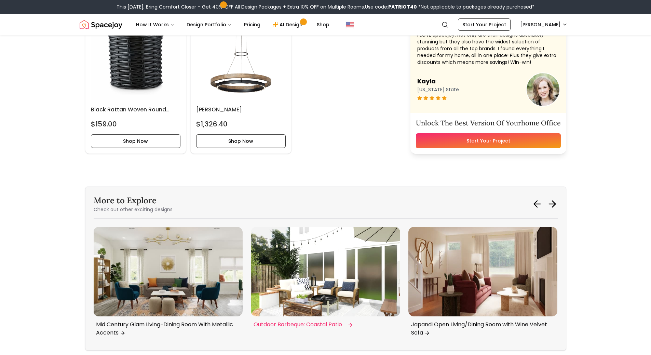
click at [390, 264] on img "3 / 6" at bounding box center [325, 272] width 149 height 90
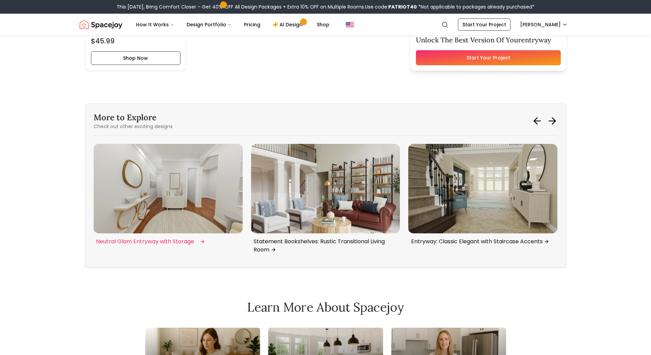
click at [225, 201] on img "2 / 6" at bounding box center [167, 189] width 149 height 90
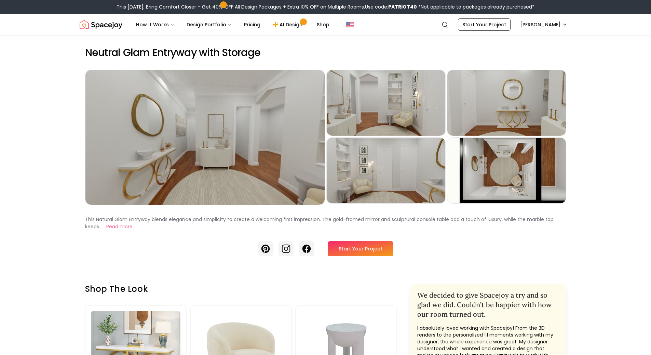
scroll to position [2047, 0]
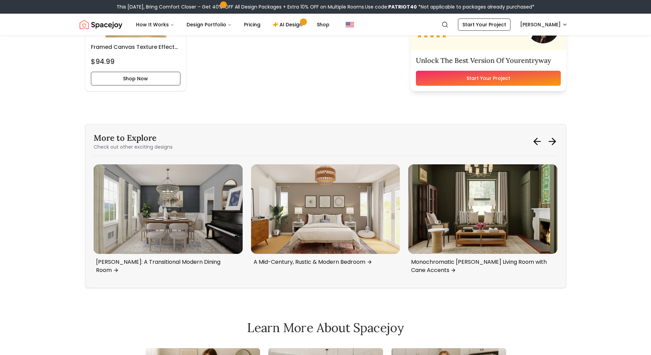
click at [554, 146] on icon at bounding box center [552, 141] width 11 height 11
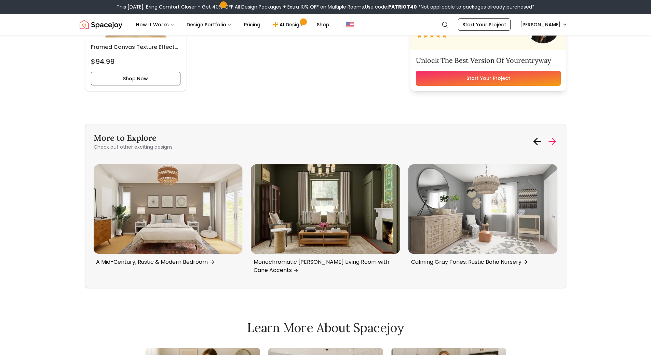
click at [552, 141] on icon at bounding box center [552, 141] width 6 height 0
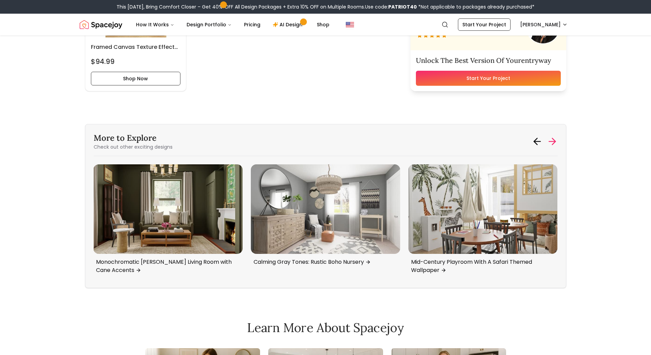
click at [552, 141] on icon at bounding box center [552, 141] width 6 height 0
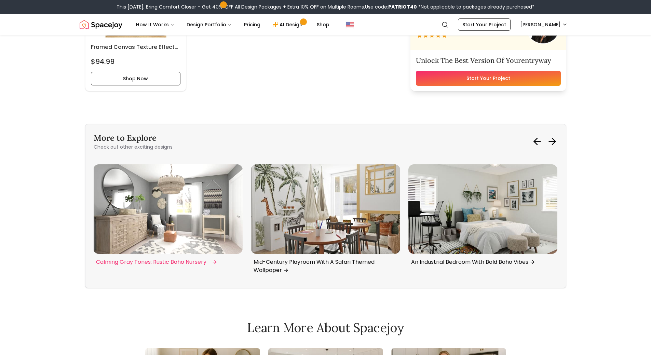
click at [194, 207] on img "5 / 6" at bounding box center [167, 209] width 149 height 90
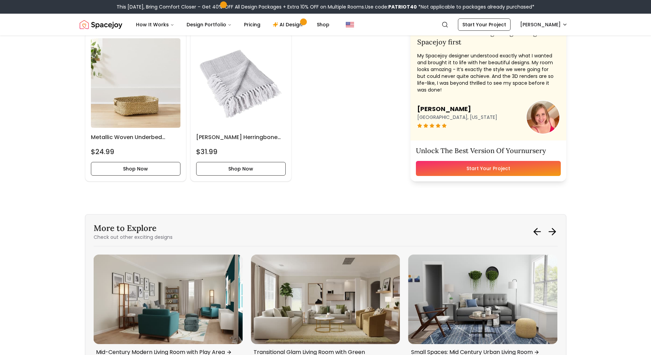
scroll to position [2290, 0]
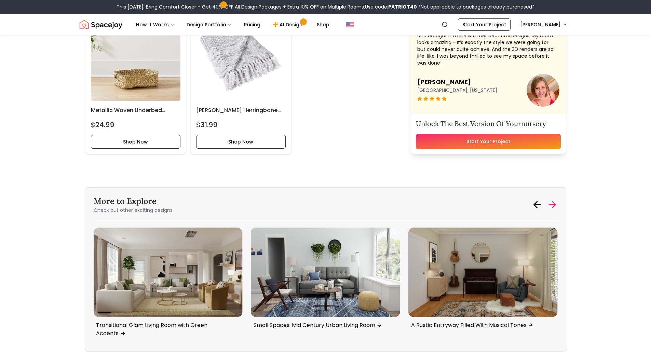
drag, startPoint x: 557, startPoint y: 204, endPoint x: 548, endPoint y: 204, distance: 8.9
click at [556, 204] on icon at bounding box center [552, 204] width 11 height 11
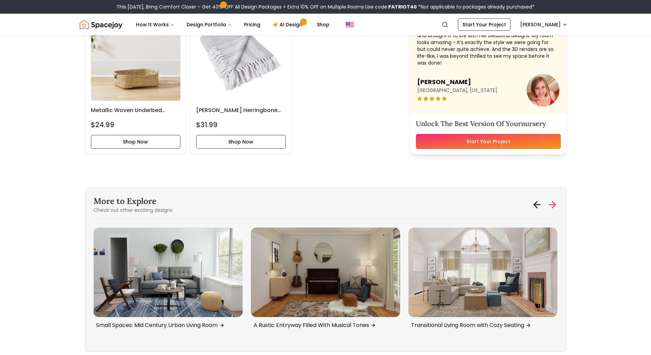
click at [552, 205] on icon at bounding box center [552, 205] width 6 height 0
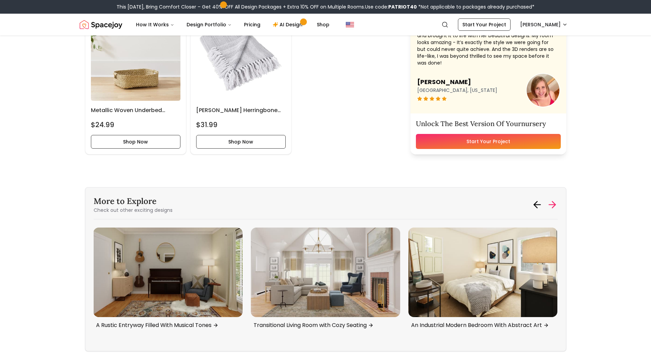
click at [552, 205] on icon at bounding box center [552, 205] width 6 height 0
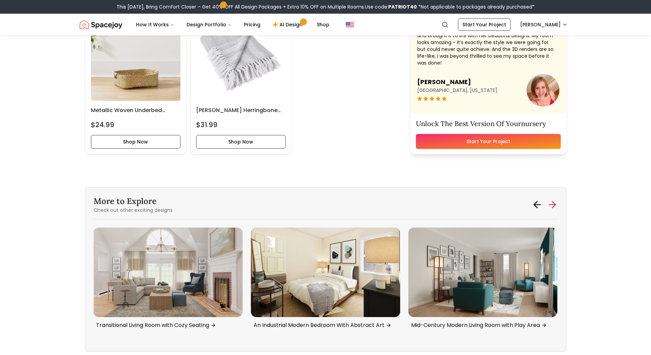
click at [552, 205] on icon at bounding box center [552, 205] width 6 height 0
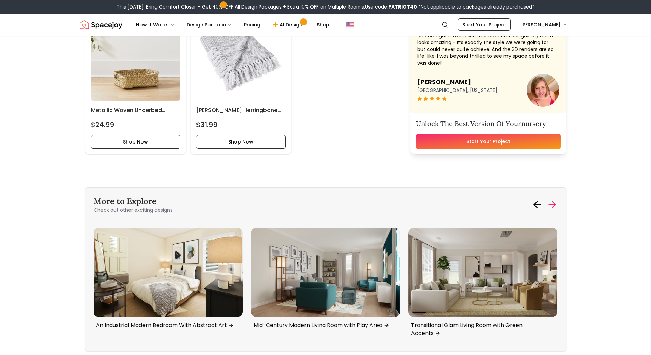
click at [552, 205] on icon at bounding box center [552, 205] width 6 height 0
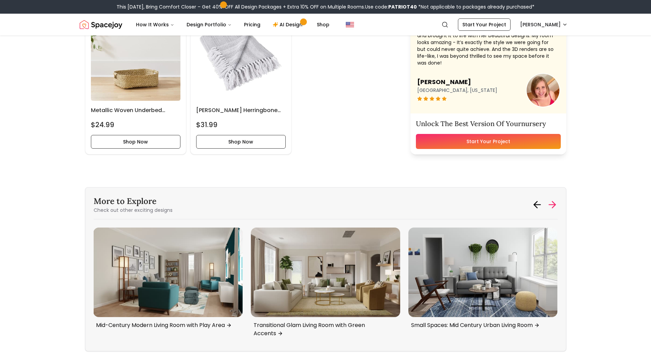
click at [552, 205] on icon at bounding box center [552, 205] width 6 height 0
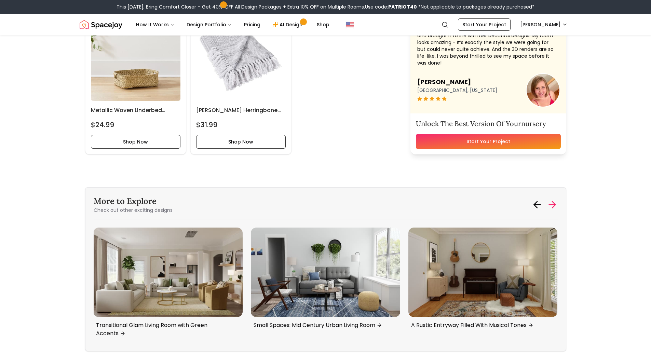
click at [552, 205] on icon at bounding box center [552, 205] width 6 height 0
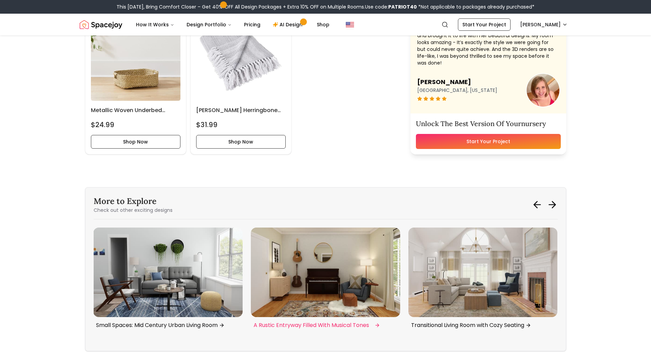
click at [364, 263] on img "5 / 6" at bounding box center [325, 273] width 149 height 90
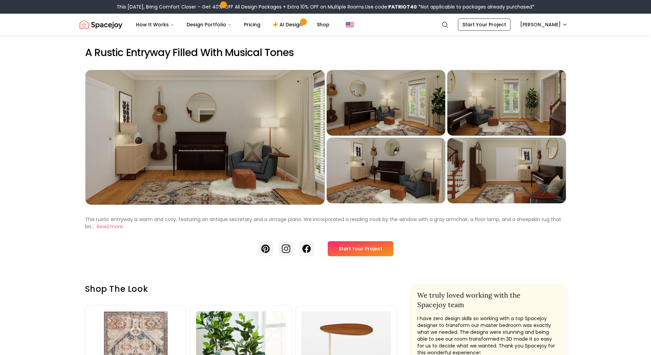
scroll to position [1354, 0]
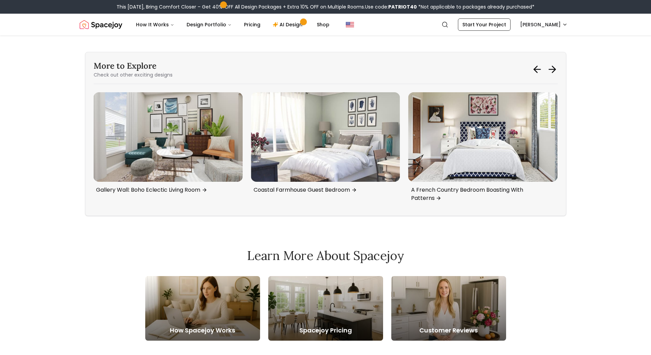
click at [556, 65] on icon at bounding box center [552, 69] width 11 height 11
click at [555, 64] on icon at bounding box center [552, 69] width 11 height 11
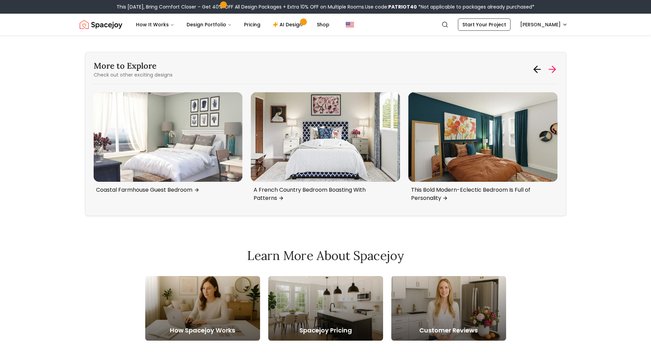
click at [555, 67] on icon at bounding box center [552, 69] width 11 height 11
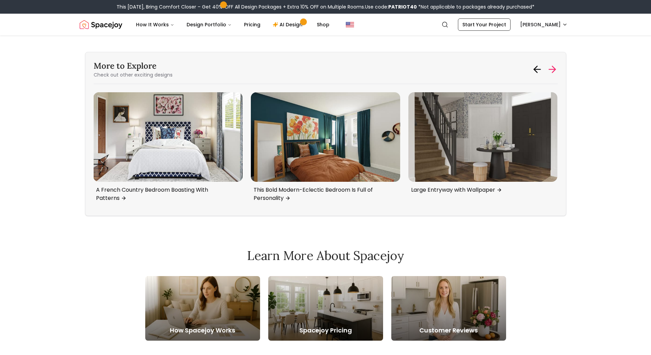
click at [554, 67] on icon at bounding box center [552, 69] width 11 height 11
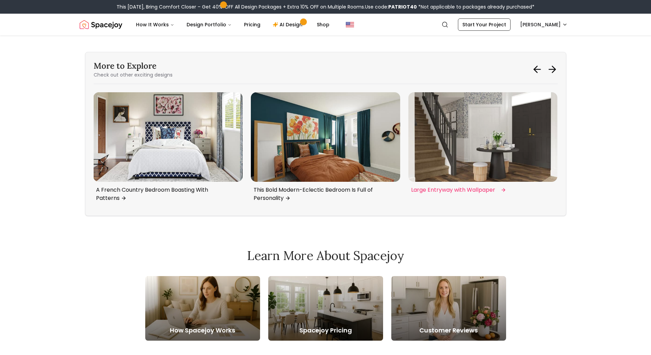
click at [488, 148] on img "6 / 6" at bounding box center [482, 137] width 149 height 90
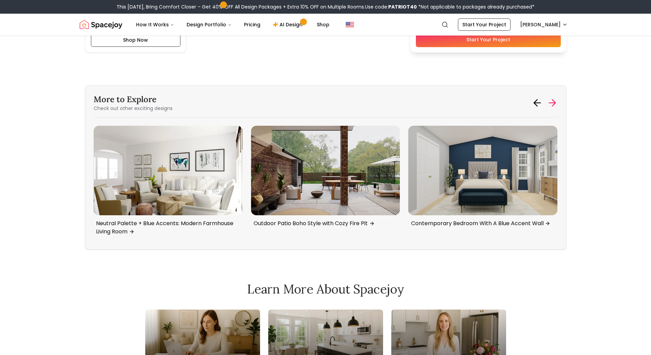
click at [553, 104] on icon at bounding box center [552, 102] width 11 height 11
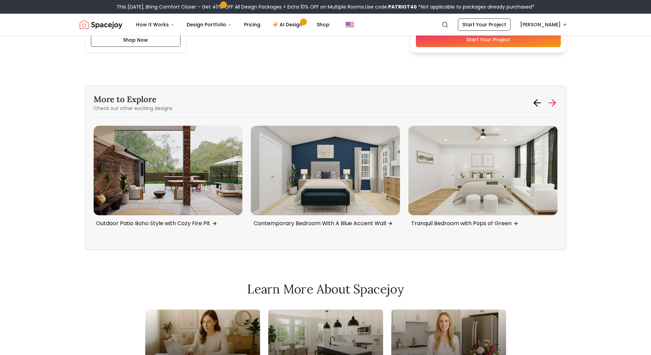
click at [553, 104] on icon at bounding box center [552, 102] width 11 height 11
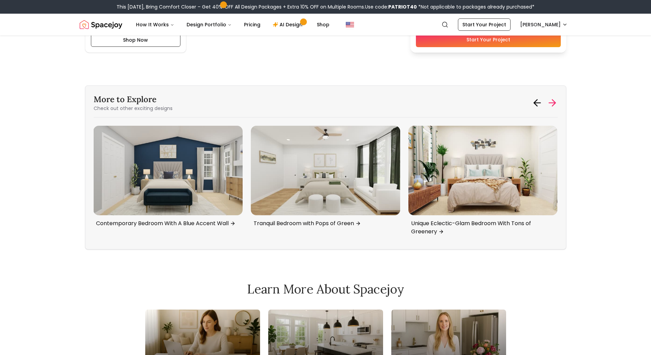
click at [553, 104] on icon at bounding box center [552, 102] width 11 height 11
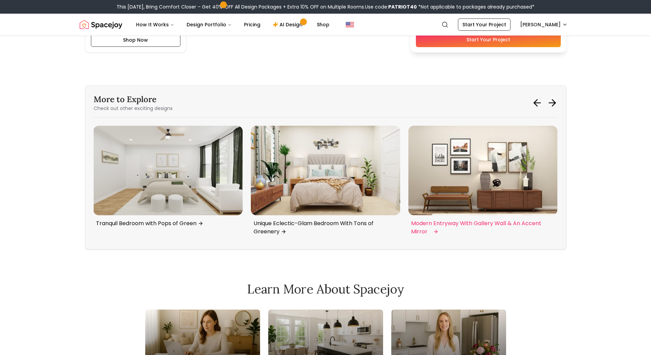
click at [511, 161] on img "1 / 6" at bounding box center [482, 171] width 149 height 90
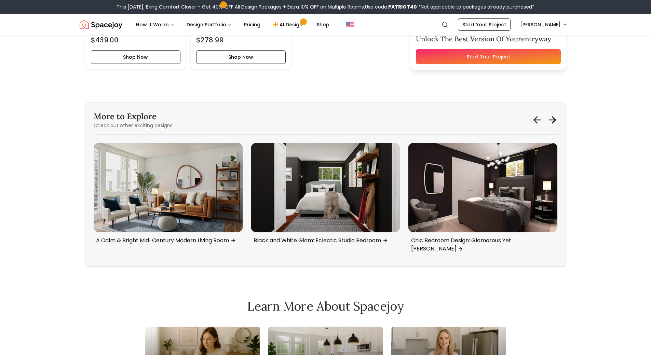
click at [545, 120] on div at bounding box center [545, 119] width 26 height 11
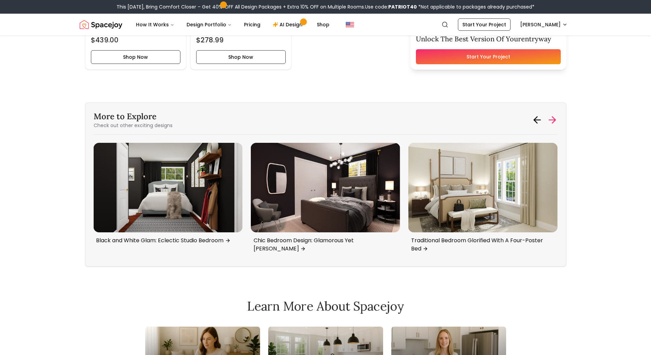
click at [556, 114] on icon at bounding box center [552, 119] width 11 height 11
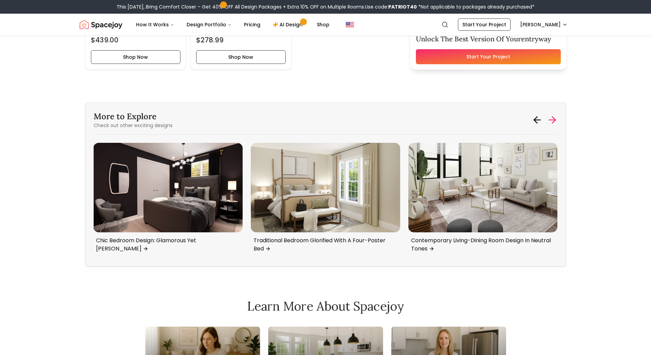
click at [556, 114] on icon at bounding box center [552, 119] width 11 height 11
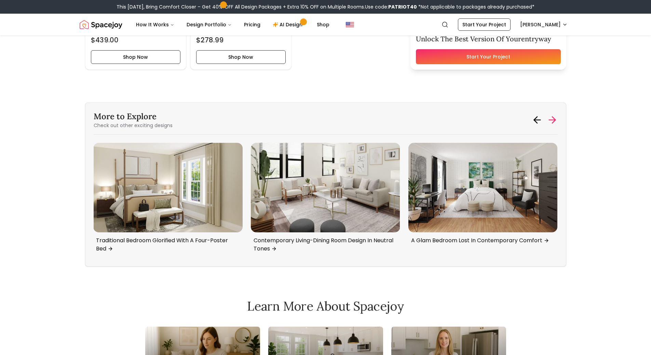
click at [556, 114] on icon at bounding box center [552, 119] width 11 height 11
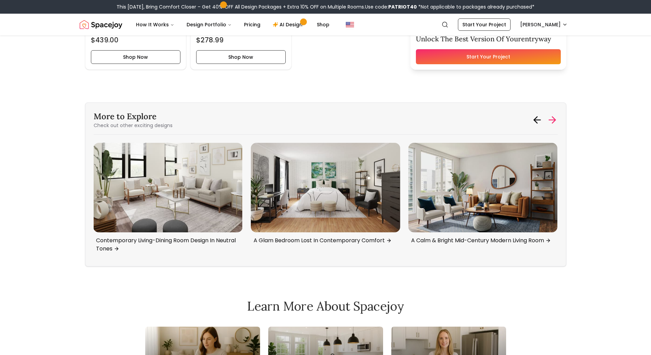
click at [556, 114] on icon at bounding box center [552, 119] width 11 height 11
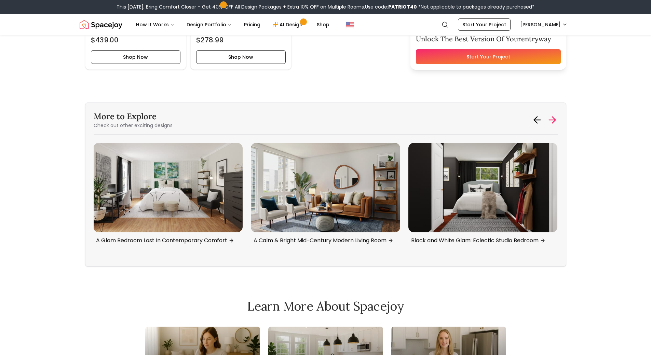
click at [556, 114] on icon at bounding box center [552, 119] width 11 height 11
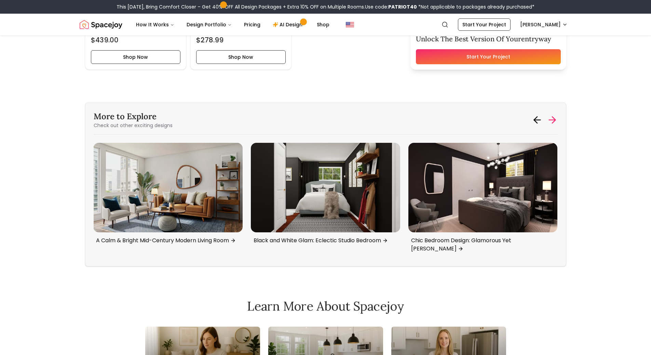
click at [556, 114] on icon at bounding box center [552, 119] width 11 height 11
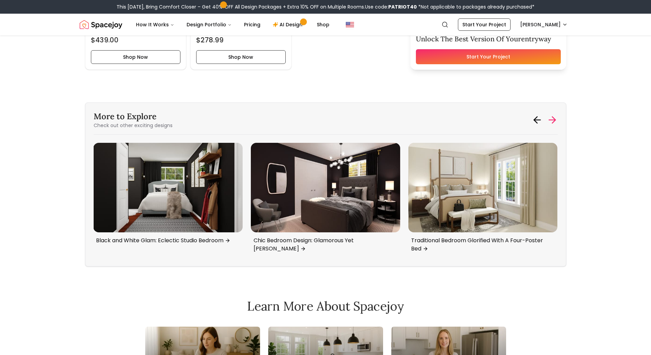
click at [556, 114] on icon at bounding box center [552, 119] width 11 height 11
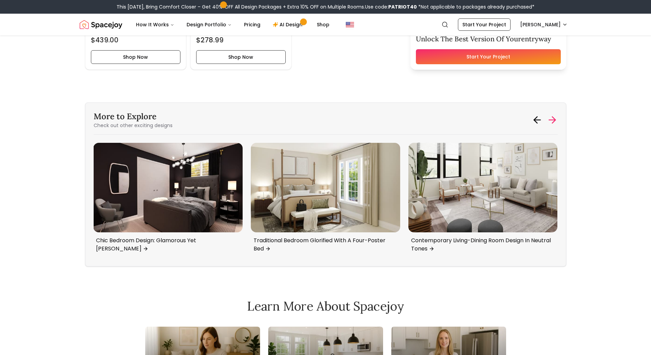
click at [556, 114] on icon at bounding box center [552, 119] width 11 height 11
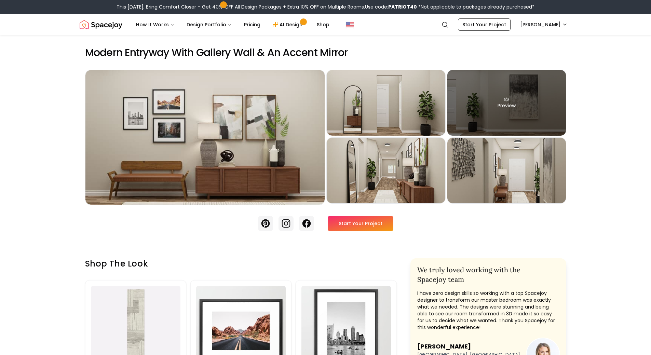
click at [554, 109] on div "Preview" at bounding box center [506, 103] width 119 height 66
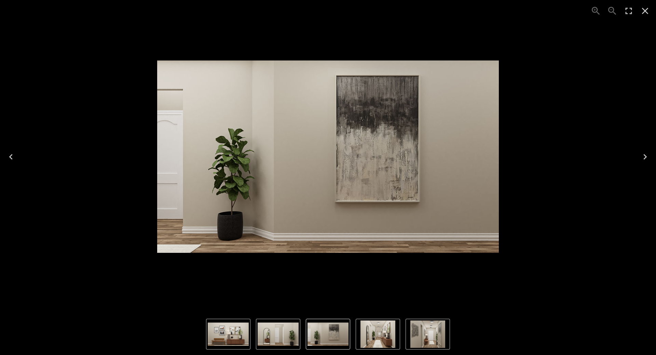
click at [278, 340] on img "2 of 5" at bounding box center [278, 334] width 41 height 23
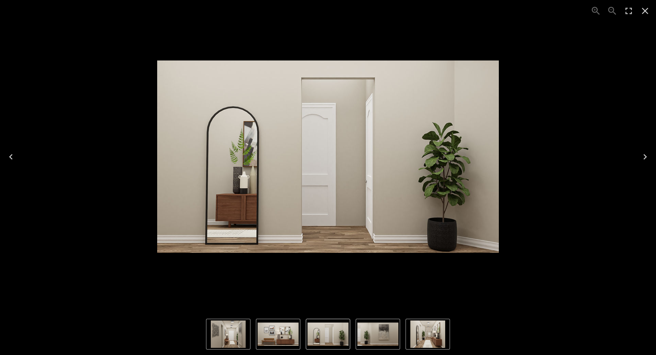
click at [649, 12] on icon "Close" at bounding box center [645, 10] width 11 height 11
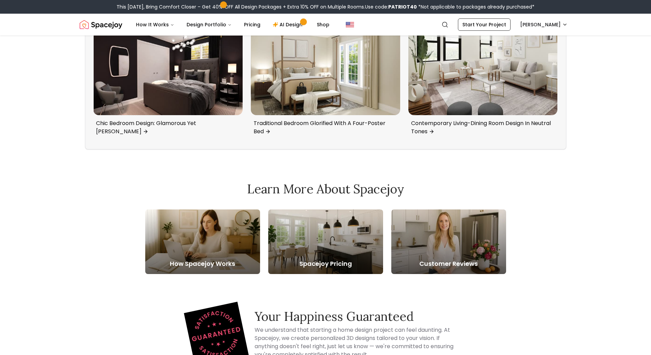
scroll to position [1510, 0]
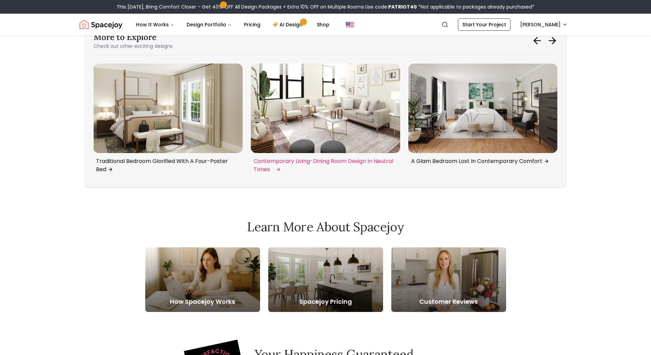
click at [368, 126] on img "6 / 6" at bounding box center [325, 109] width 149 height 90
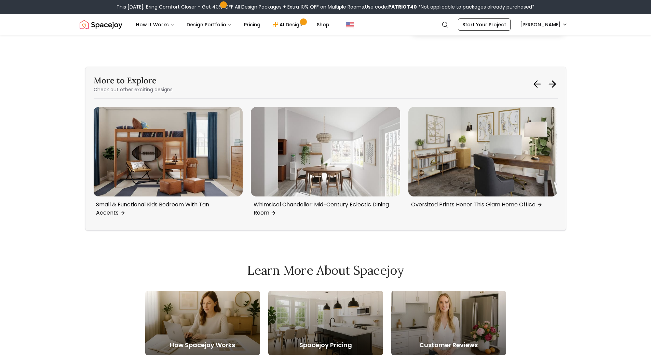
click at [553, 82] on icon at bounding box center [553, 84] width 3 height 6
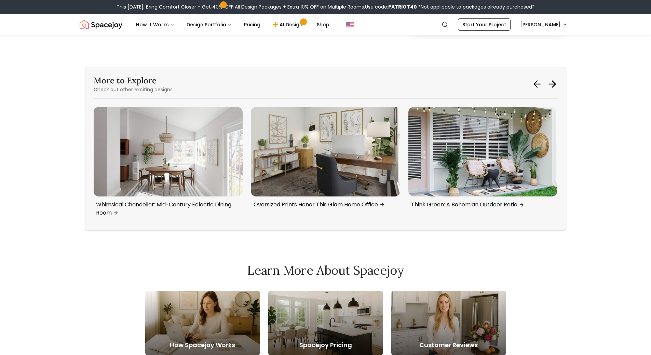
click at [553, 82] on icon at bounding box center [553, 84] width 3 height 6
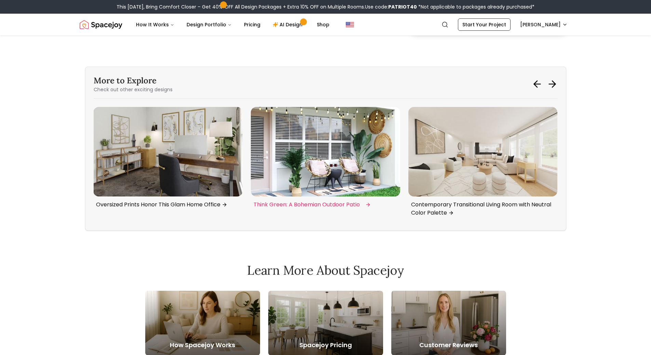
click at [307, 168] on img "1 / 6" at bounding box center [325, 152] width 149 height 90
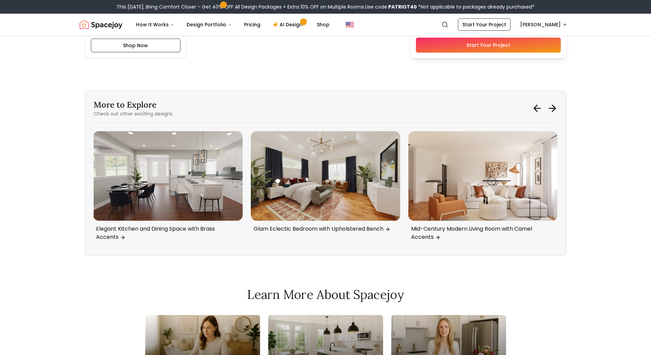
click at [556, 109] on icon at bounding box center [552, 108] width 11 height 11
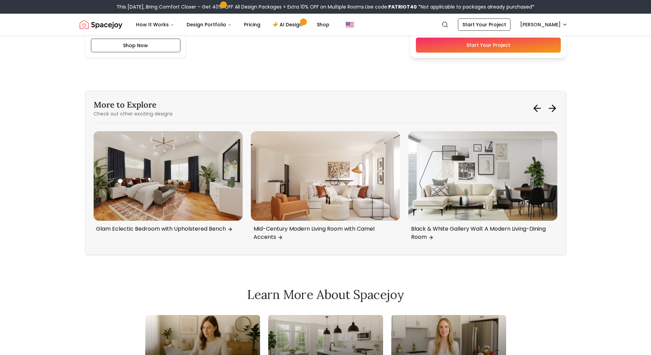
click at [556, 109] on icon at bounding box center [552, 108] width 11 height 11
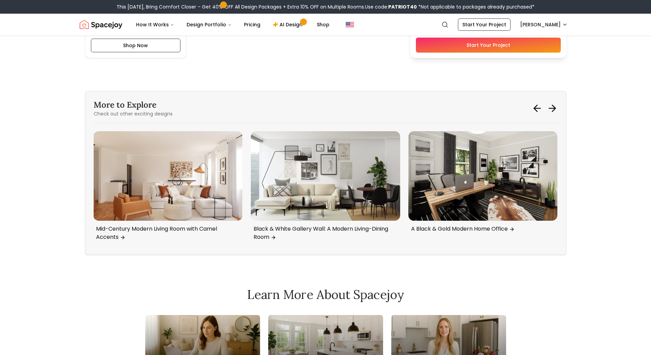
click at [556, 109] on icon at bounding box center [552, 108] width 11 height 11
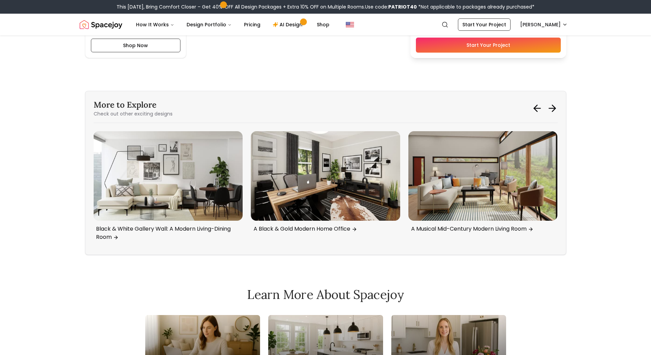
click at [556, 109] on icon at bounding box center [552, 108] width 11 height 11
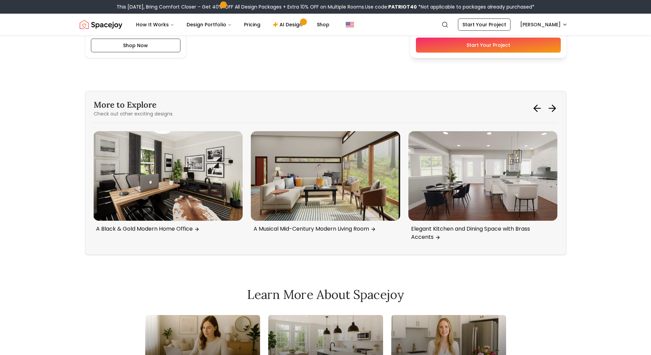
click at [556, 109] on icon at bounding box center [552, 108] width 11 height 11
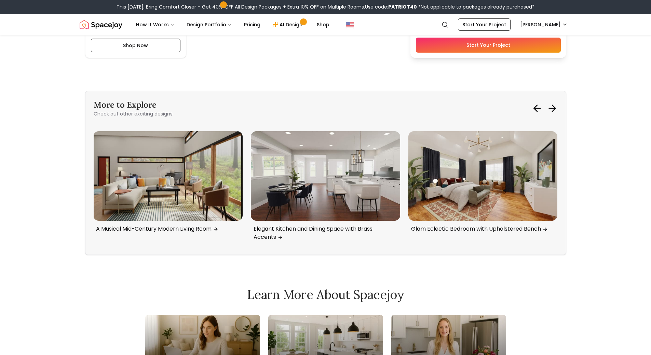
click at [556, 109] on icon at bounding box center [552, 108] width 11 height 11
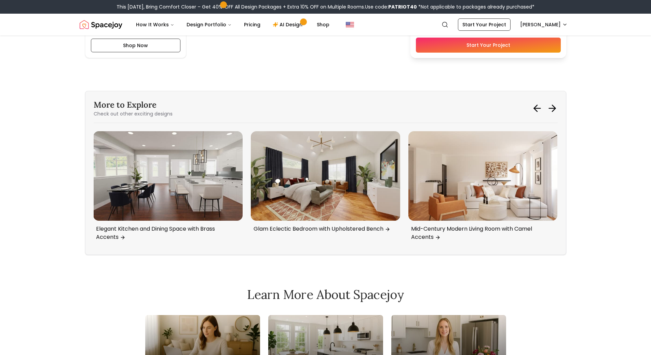
click at [556, 109] on icon at bounding box center [552, 108] width 11 height 11
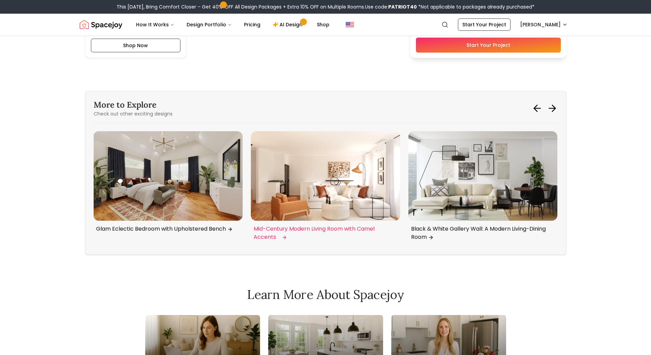
click at [386, 179] on img "6 / 6" at bounding box center [325, 176] width 149 height 90
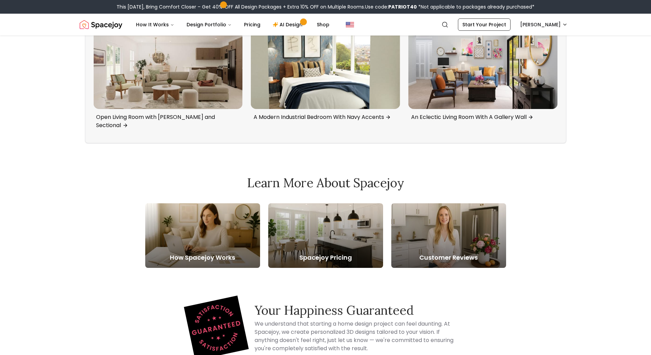
scroll to position [2426, 0]
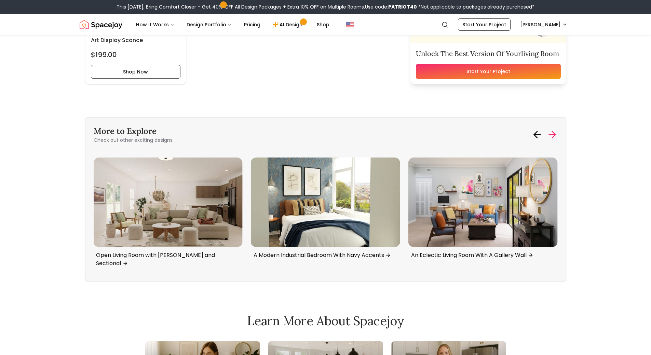
click at [553, 134] on icon at bounding box center [552, 134] width 11 height 11
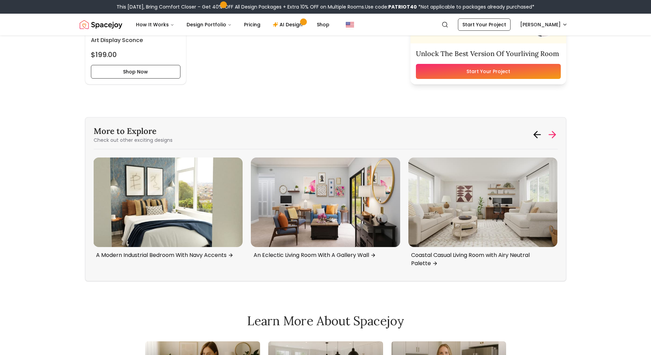
click at [550, 135] on icon at bounding box center [552, 134] width 11 height 11
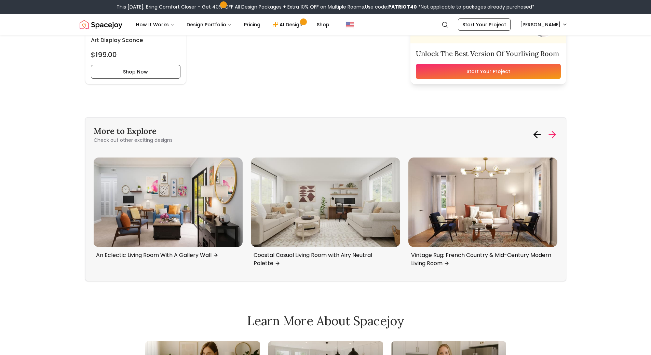
click at [550, 135] on icon at bounding box center [552, 134] width 11 height 11
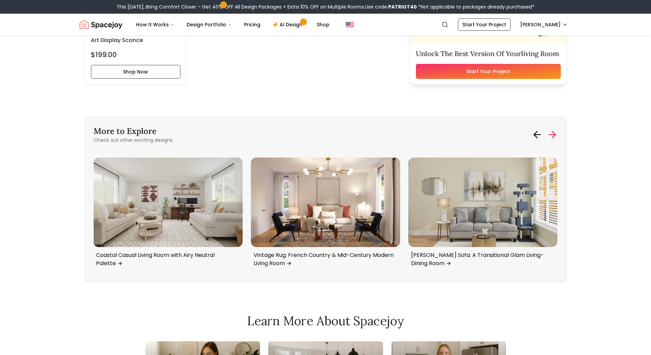
click at [550, 135] on icon at bounding box center [552, 134] width 11 height 11
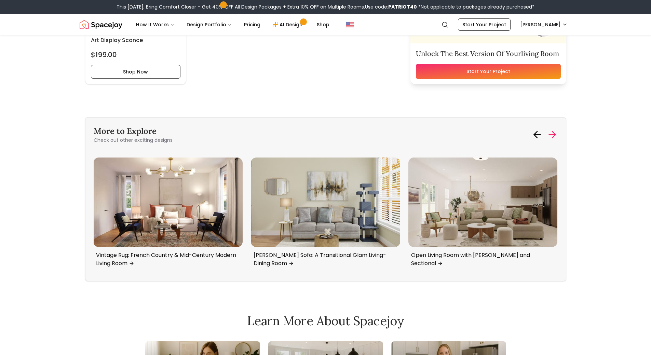
click at [550, 135] on icon at bounding box center [552, 134] width 11 height 11
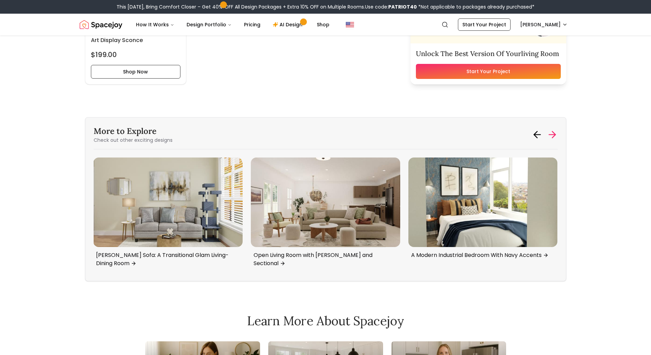
click at [550, 135] on icon at bounding box center [552, 134] width 11 height 11
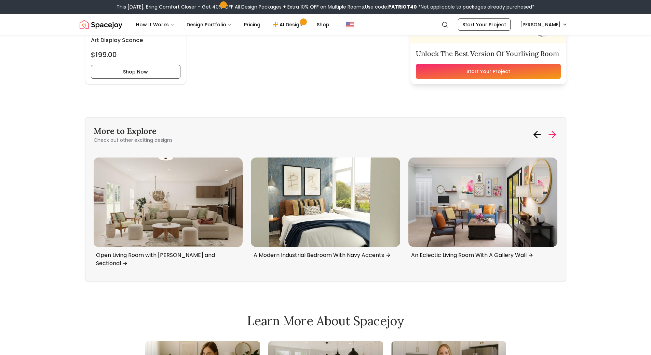
click at [550, 135] on icon at bounding box center [552, 134] width 11 height 11
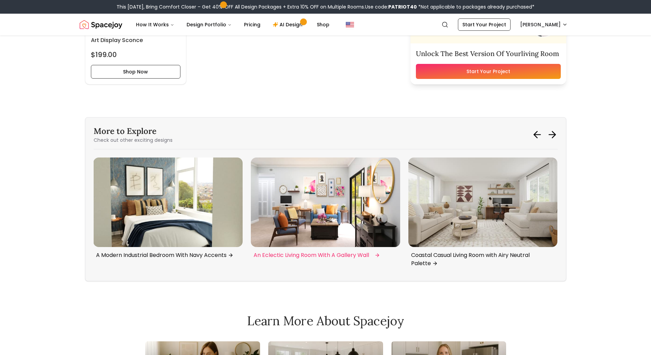
click at [335, 203] on img "5 / 6" at bounding box center [325, 203] width 149 height 90
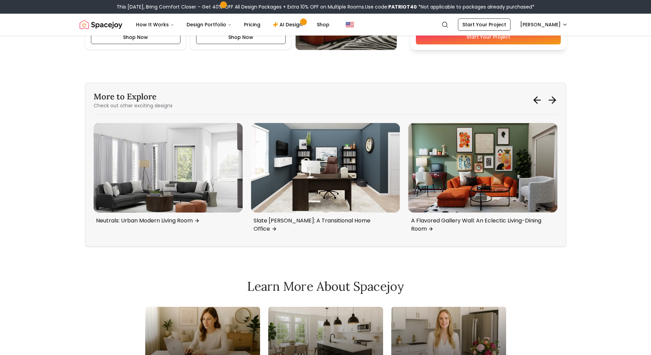
click at [554, 104] on icon at bounding box center [552, 100] width 11 height 11
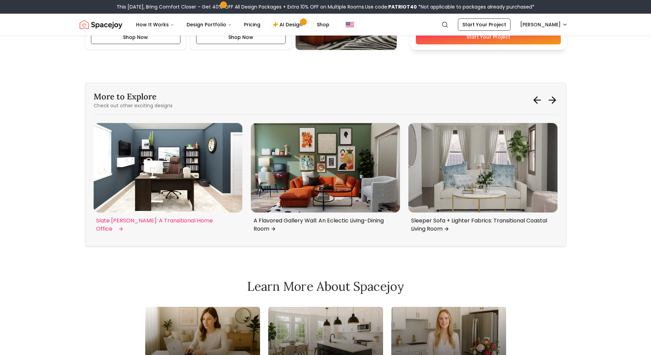
click at [205, 173] on img "3 / 6" at bounding box center [167, 168] width 149 height 90
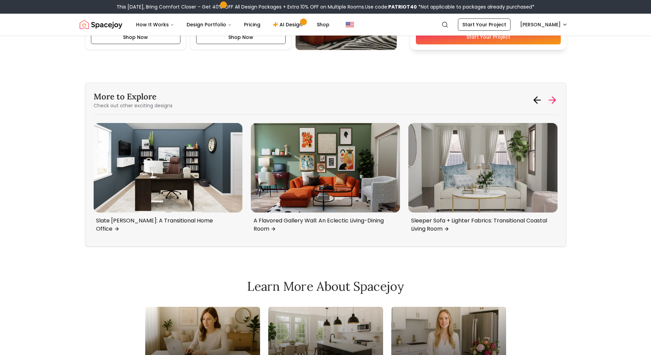
click at [557, 100] on icon at bounding box center [552, 100] width 11 height 11
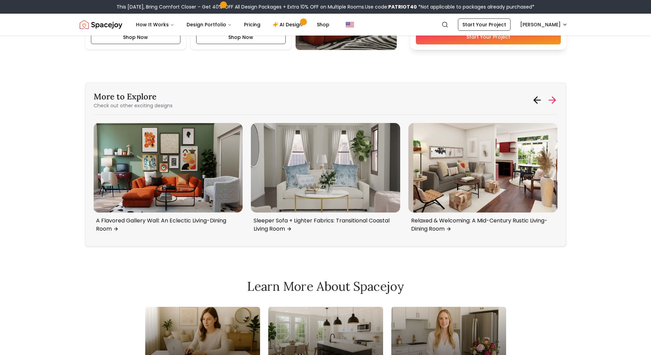
click at [557, 100] on icon at bounding box center [552, 100] width 11 height 11
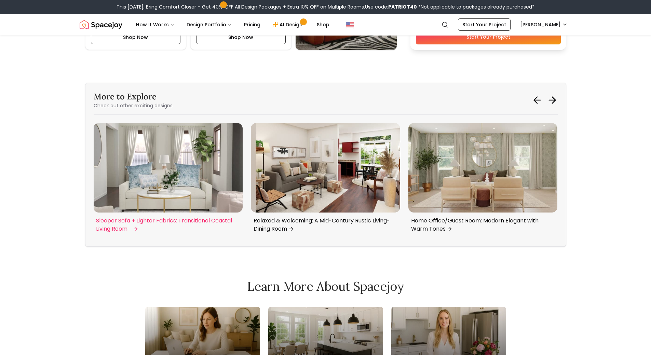
click at [217, 177] on img "5 / 6" at bounding box center [167, 168] width 149 height 90
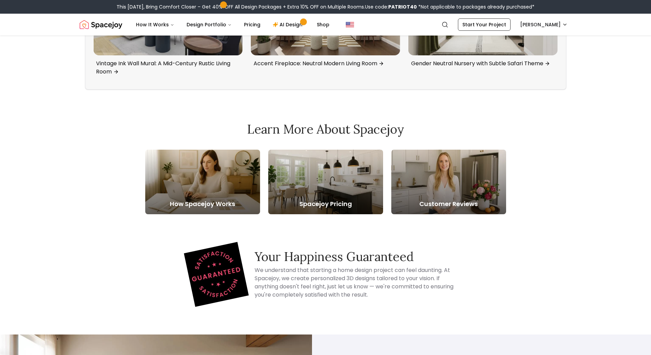
scroll to position [2620, 0]
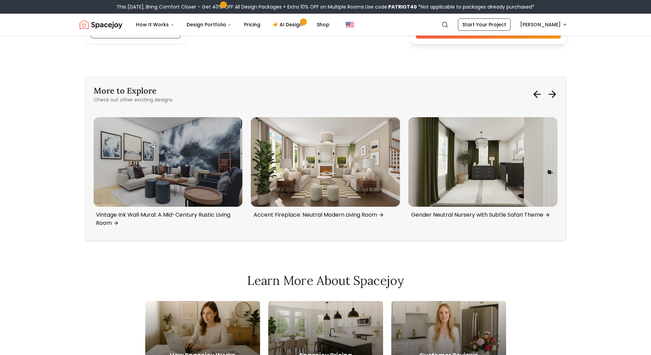
click at [558, 95] on div "More to Explore Check out other exciting designs Modern Open Living Dining Room…" at bounding box center [325, 159] width 481 height 164
click at [558, 90] on div "More to Explore Check out other exciting designs Modern Open Living Dining Room…" at bounding box center [325, 159] width 481 height 164
click at [557, 92] on icon at bounding box center [552, 94] width 11 height 11
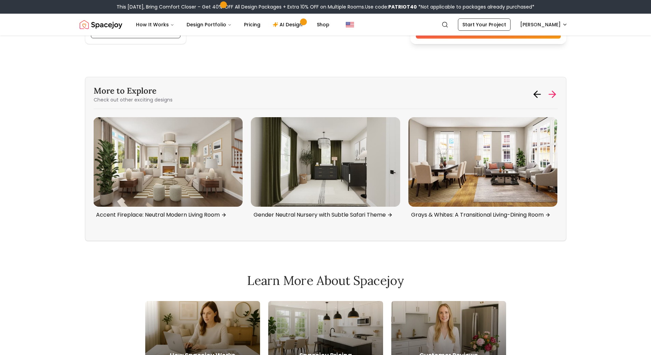
click at [556, 93] on icon at bounding box center [552, 94] width 11 height 11
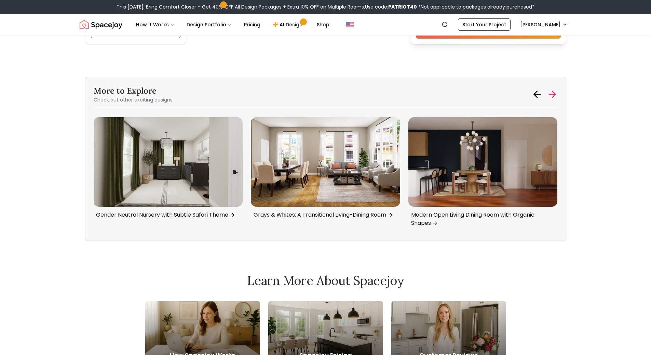
click at [556, 93] on icon at bounding box center [552, 94] width 11 height 11
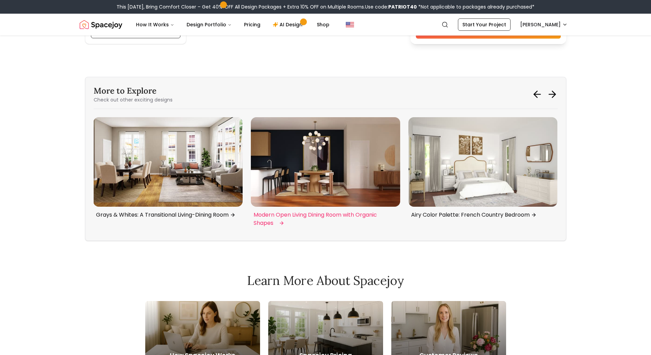
click at [349, 162] on img "1 / 6" at bounding box center [325, 162] width 149 height 90
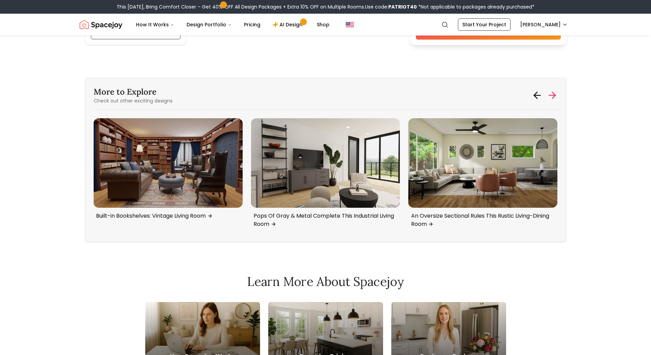
click at [552, 98] on icon at bounding box center [553, 95] width 3 height 6
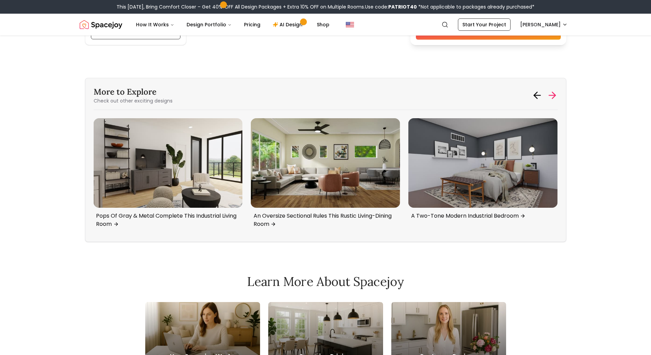
click at [552, 98] on icon at bounding box center [553, 95] width 3 height 6
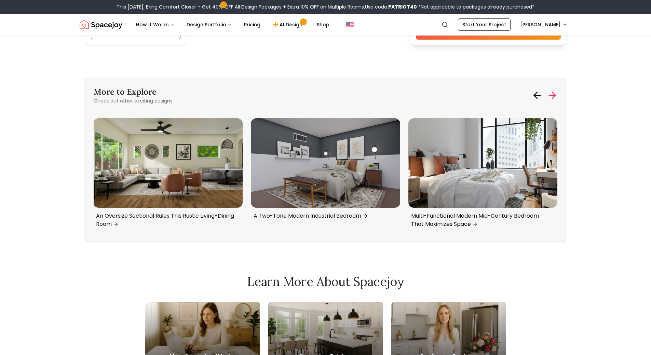
click at [552, 98] on icon at bounding box center [553, 95] width 3 height 6
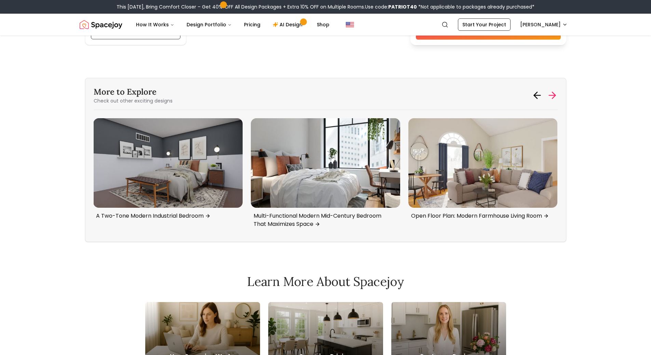
click at [552, 98] on icon at bounding box center [553, 95] width 3 height 6
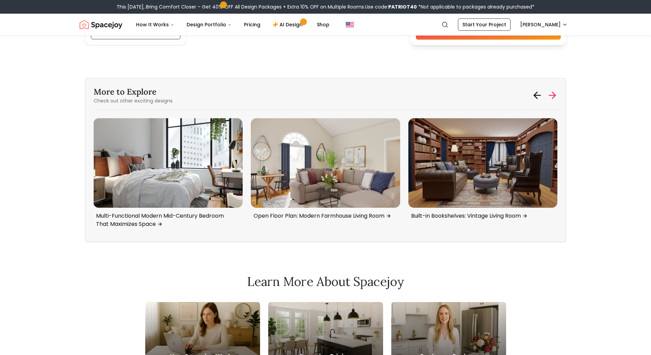
click at [552, 98] on icon at bounding box center [553, 95] width 3 height 6
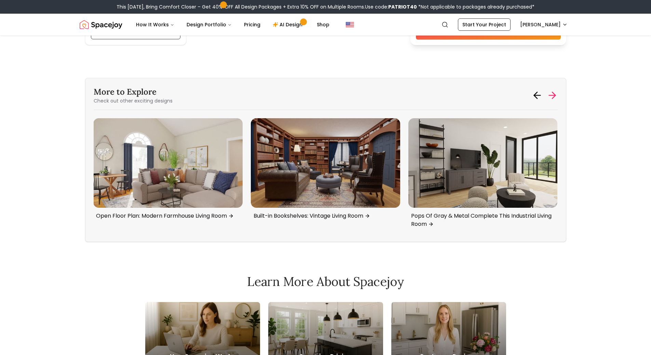
click at [552, 98] on icon at bounding box center [553, 95] width 3 height 6
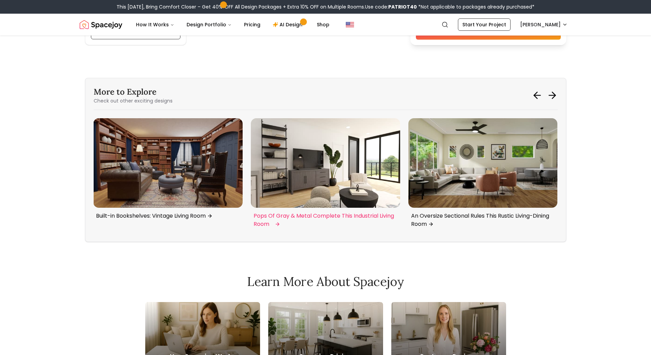
click at [352, 153] on img "3 / 6" at bounding box center [325, 163] width 149 height 90
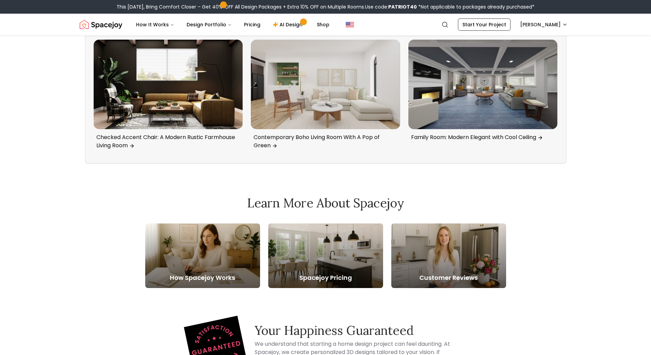
scroll to position [2339, 0]
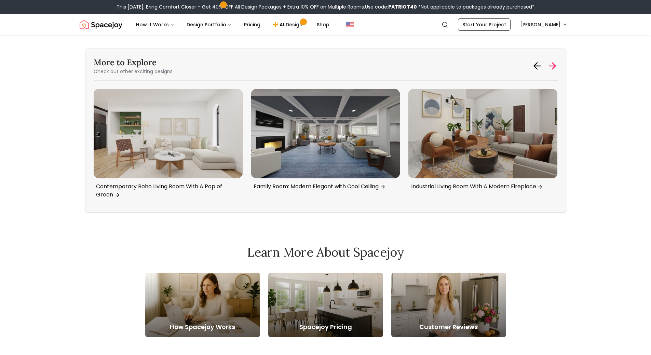
click at [549, 66] on icon at bounding box center [552, 66] width 6 height 0
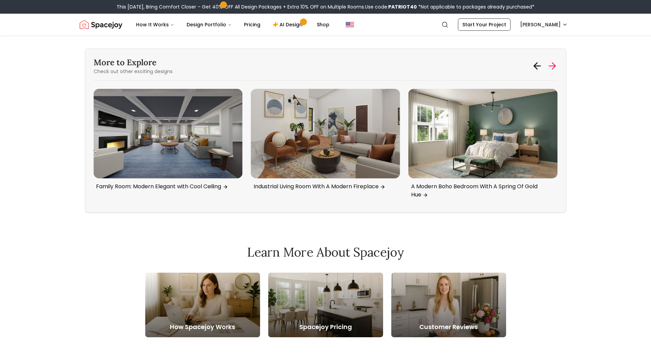
click at [549, 66] on icon at bounding box center [552, 66] width 6 height 0
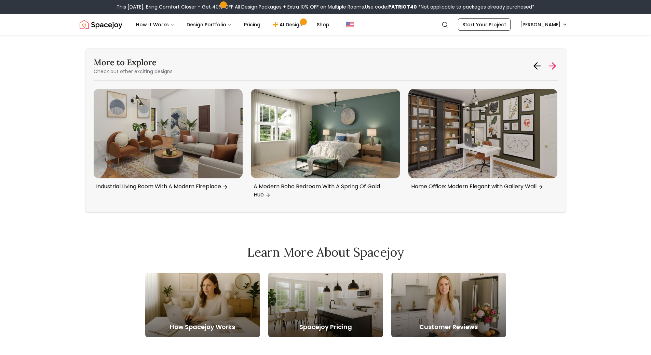
click at [549, 66] on icon at bounding box center [552, 66] width 6 height 0
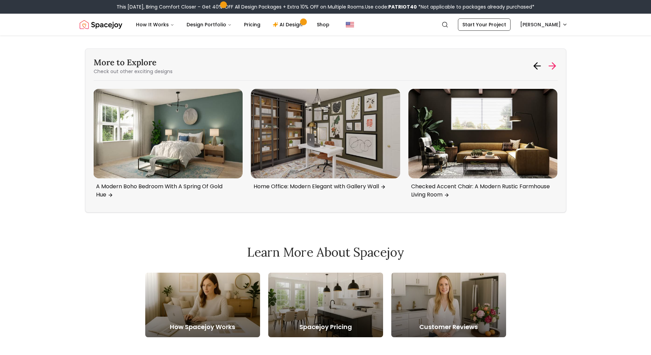
click at [549, 66] on icon at bounding box center [552, 66] width 6 height 0
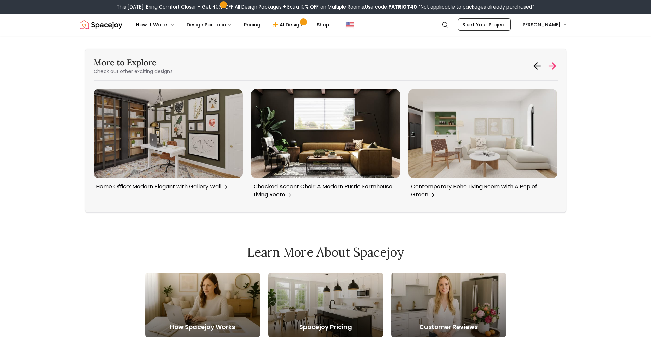
click at [549, 66] on icon at bounding box center [552, 66] width 6 height 0
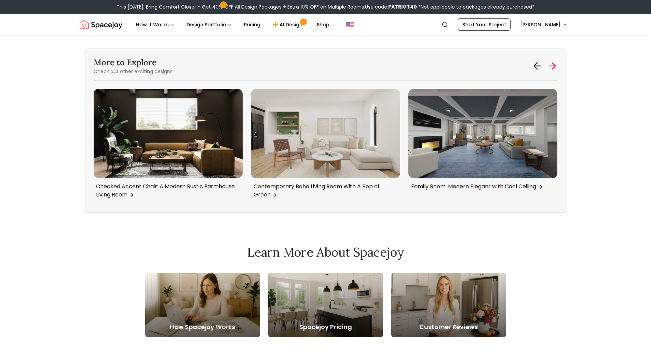
click at [549, 66] on icon at bounding box center [552, 66] width 6 height 0
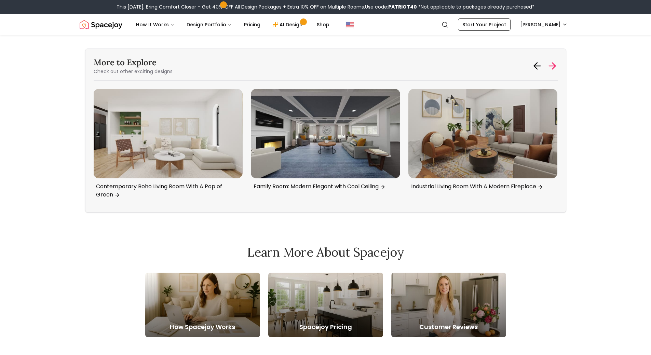
click at [549, 66] on icon at bounding box center [552, 66] width 6 height 0
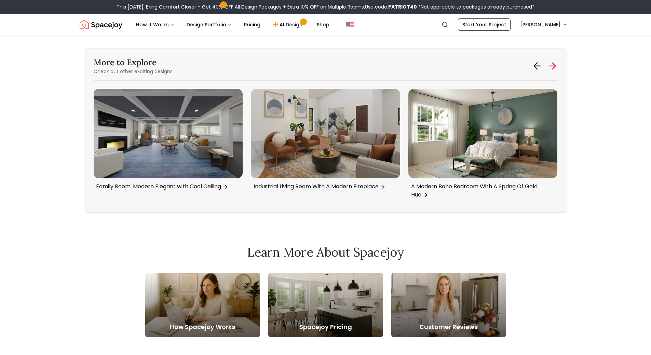
click at [549, 66] on icon at bounding box center [552, 66] width 6 height 0
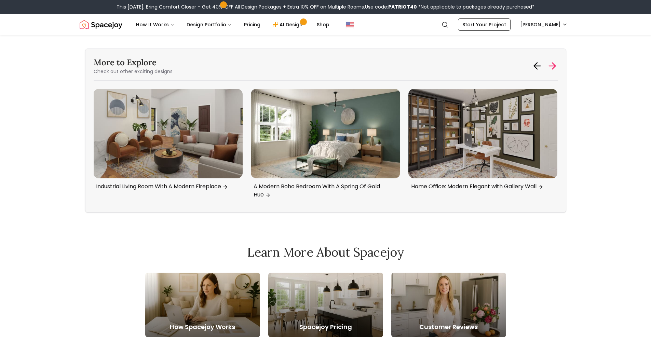
click at [549, 66] on icon at bounding box center [552, 66] width 6 height 0
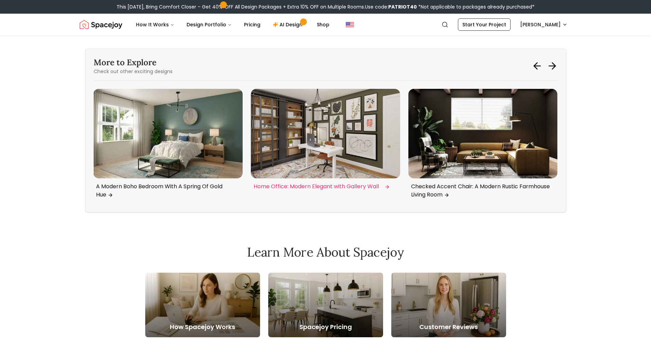
click at [349, 127] on img "6 / 6" at bounding box center [325, 134] width 149 height 90
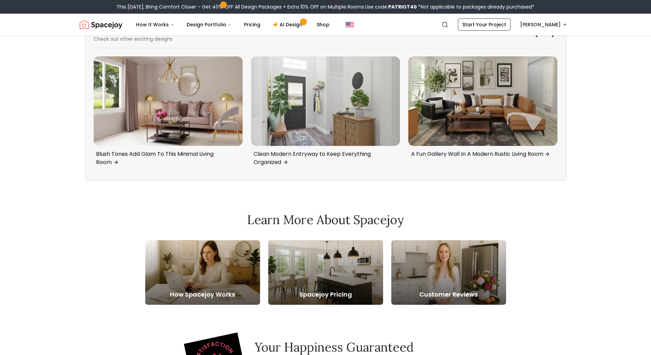
scroll to position [2973, 0]
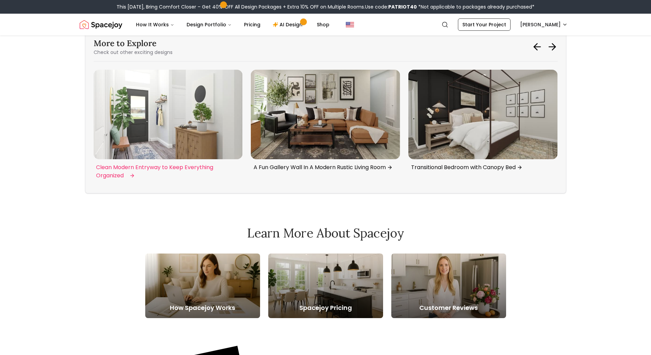
click at [203, 120] on img "3 / 6" at bounding box center [167, 115] width 149 height 90
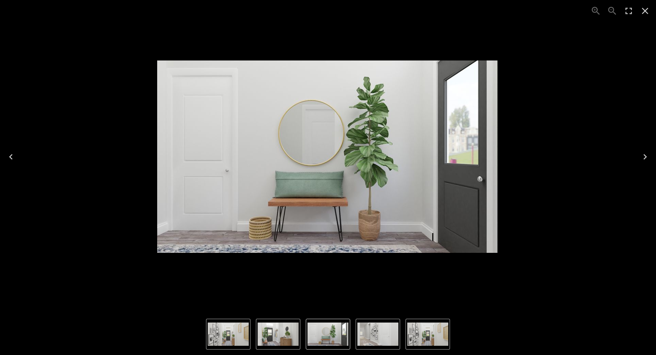
click at [639, 3] on button "Close" at bounding box center [645, 11] width 16 height 16
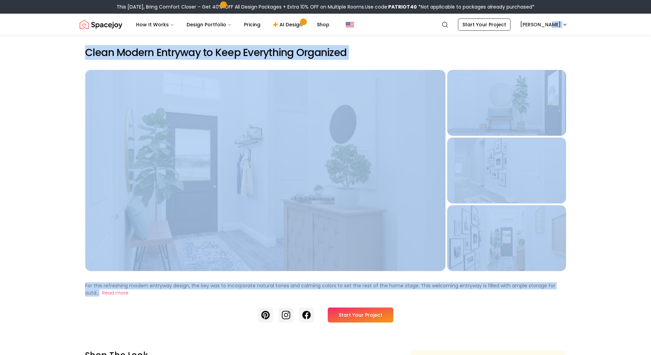
drag, startPoint x: 651, startPoint y: 36, endPoint x: 654, endPoint y: 145, distance: 109.4
drag, startPoint x: 643, startPoint y: 54, endPoint x: 653, endPoint y: 35, distance: 21.5
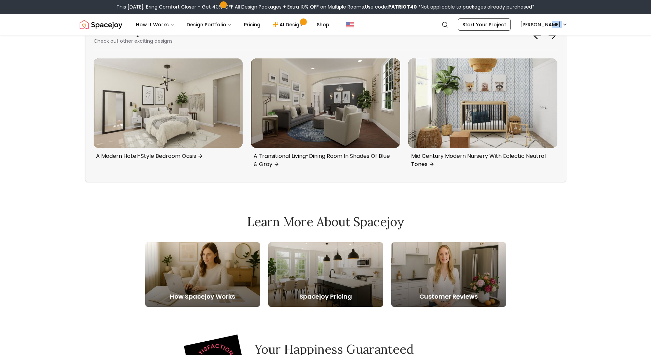
scroll to position [1668, 0]
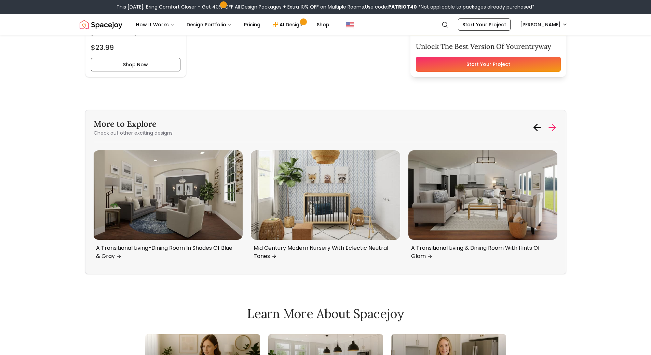
click at [554, 129] on icon at bounding box center [553, 127] width 3 height 6
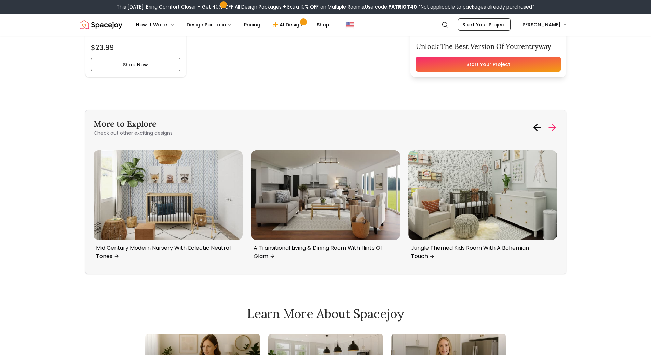
click at [554, 129] on icon at bounding box center [553, 127] width 3 height 6
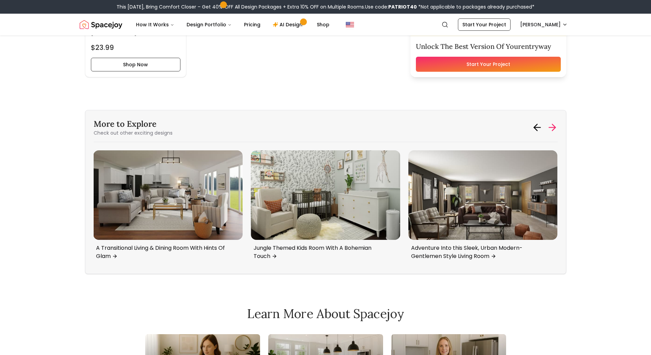
click at [554, 129] on icon at bounding box center [553, 127] width 3 height 6
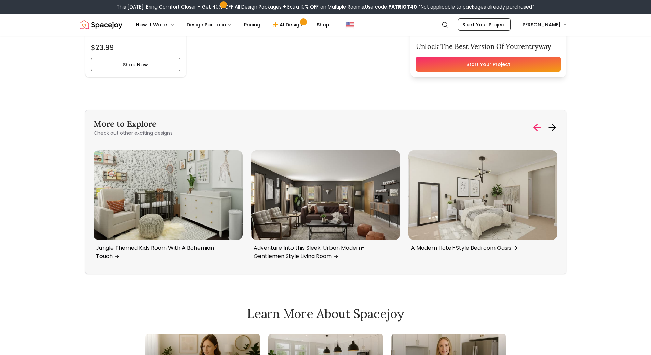
click at [542, 129] on icon at bounding box center [537, 127] width 11 height 11
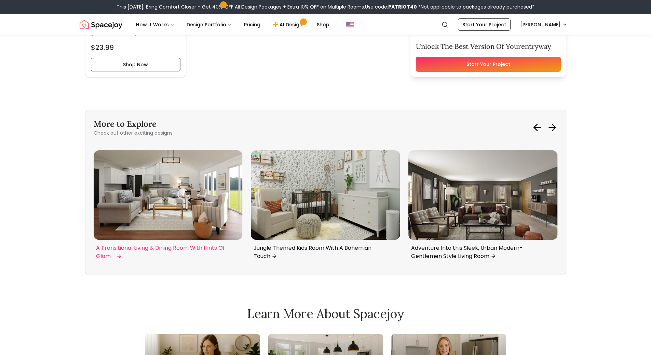
click at [198, 187] on img "1 / 6" at bounding box center [167, 195] width 149 height 90
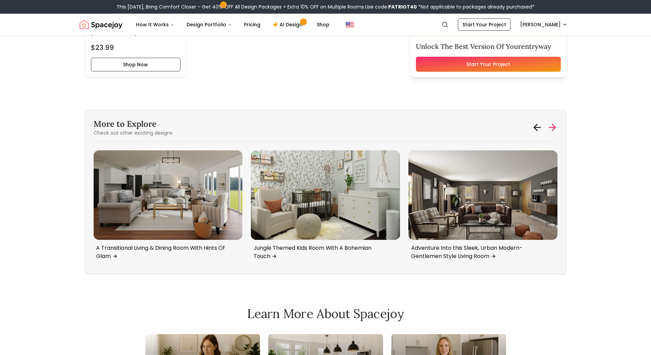
click at [551, 127] on icon at bounding box center [552, 127] width 11 height 11
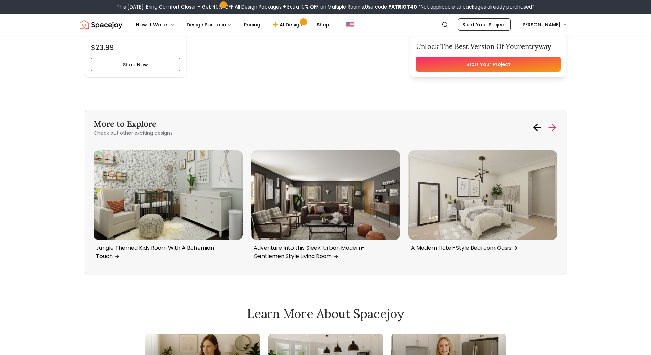
click at [551, 127] on icon at bounding box center [552, 127] width 11 height 11
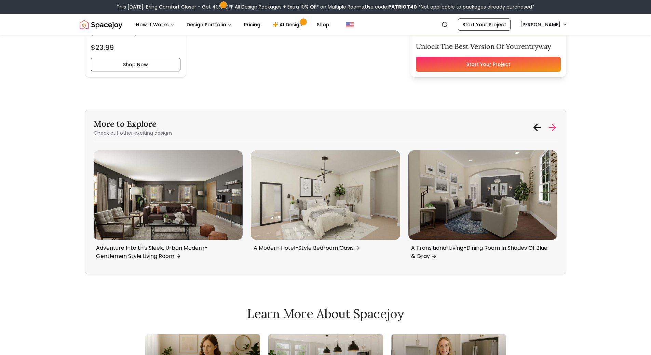
click at [551, 127] on icon at bounding box center [552, 127] width 11 height 11
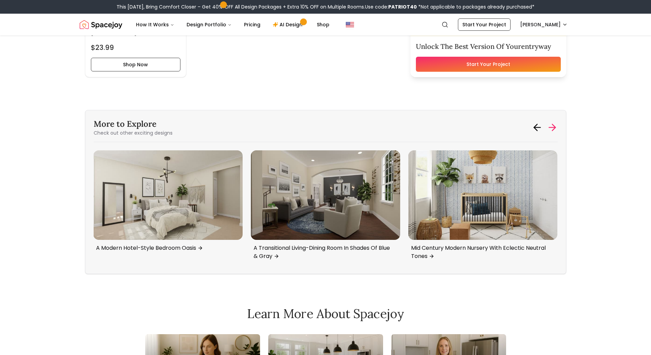
click at [551, 127] on icon at bounding box center [552, 127] width 11 height 11
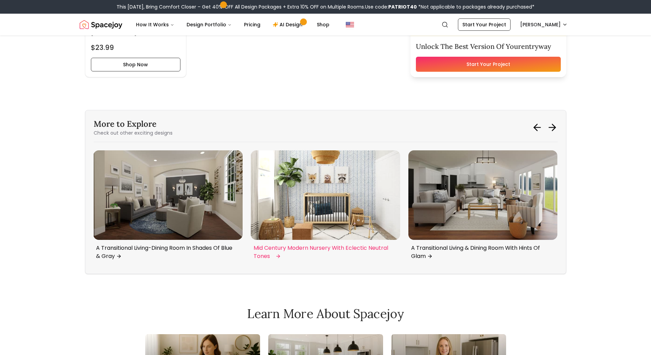
click at [321, 182] on img "6 / 6" at bounding box center [325, 195] width 149 height 90
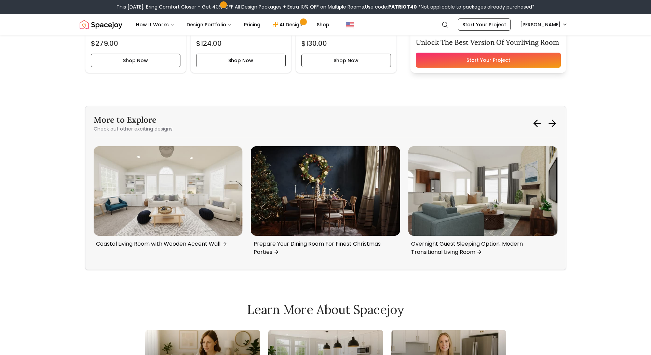
click at [550, 120] on icon at bounding box center [552, 123] width 11 height 11
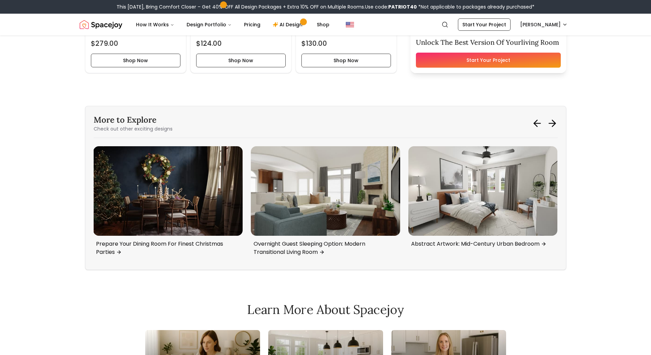
click at [550, 120] on icon at bounding box center [552, 123] width 11 height 11
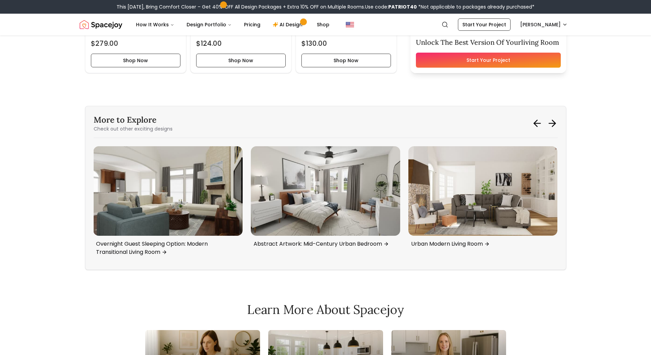
click at [550, 120] on icon at bounding box center [552, 123] width 11 height 11
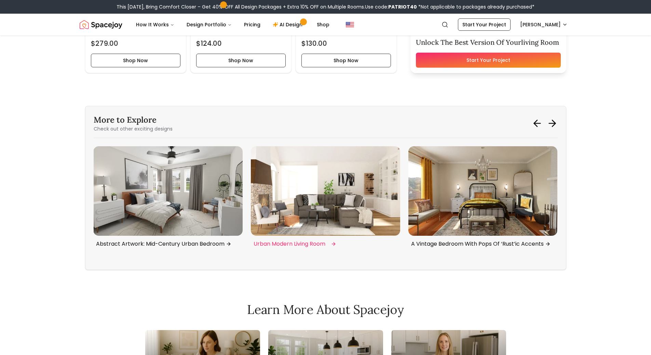
click at [353, 180] on img "1 / 6" at bounding box center [325, 191] width 149 height 90
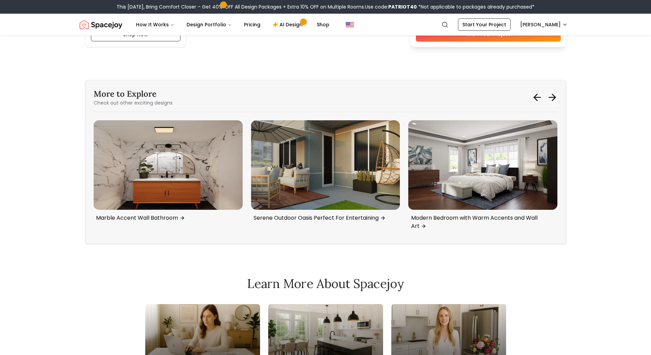
scroll to position [2314, 0]
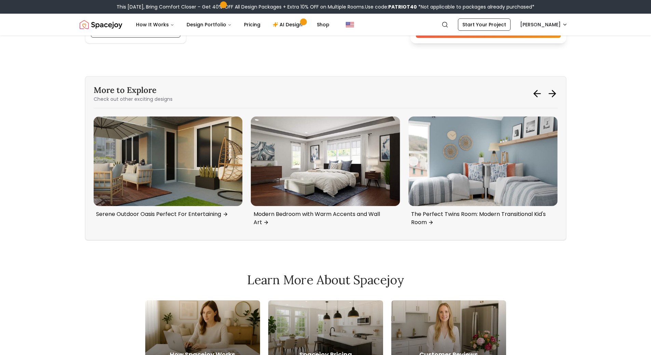
click at [561, 95] on div "More to Explore Check out other exciting designs Family Room Modern Eclectic wi…" at bounding box center [325, 158] width 481 height 164
click at [555, 93] on icon at bounding box center [552, 93] width 11 height 11
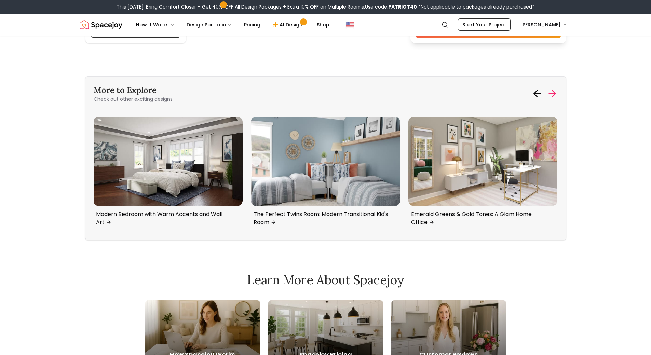
click at [555, 93] on icon at bounding box center [553, 93] width 3 height 6
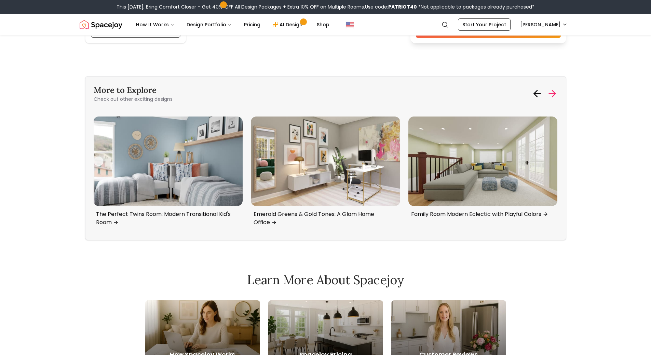
click at [555, 93] on icon at bounding box center [553, 93] width 3 height 6
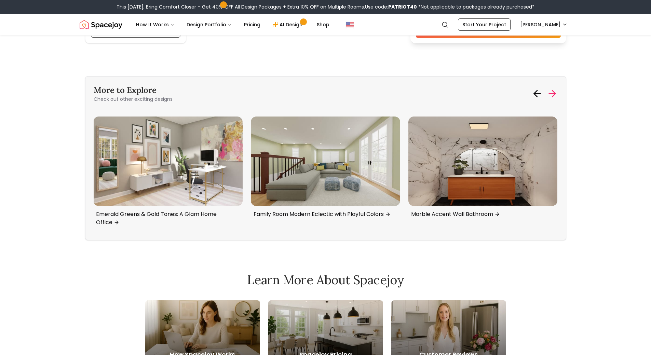
click at [555, 93] on icon at bounding box center [553, 93] width 3 height 6
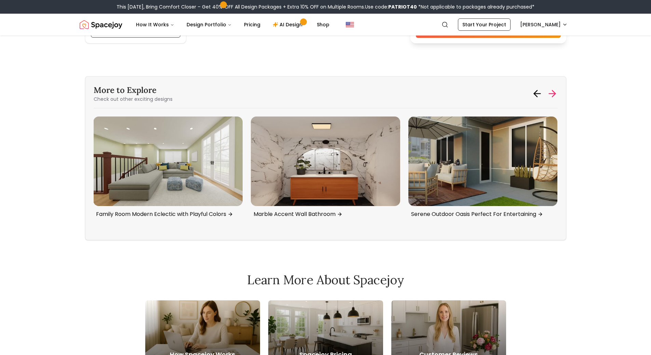
click at [555, 93] on icon at bounding box center [553, 93] width 3 height 6
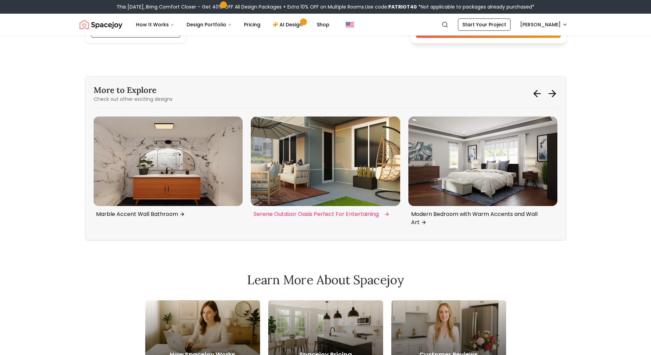
click at [326, 174] on img "3 / 6" at bounding box center [325, 162] width 149 height 90
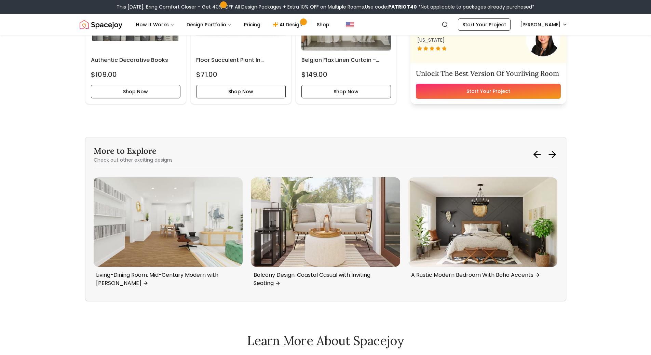
click at [550, 156] on icon at bounding box center [552, 154] width 11 height 11
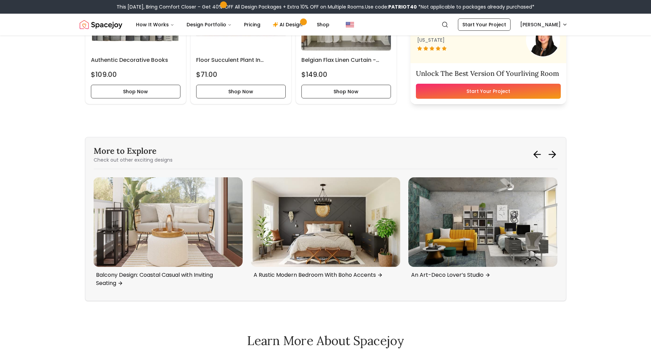
click at [529, 161] on div "More to Explore Check out other exciting designs" at bounding box center [326, 155] width 464 height 18
click at [532, 156] on icon at bounding box center [537, 154] width 11 height 11
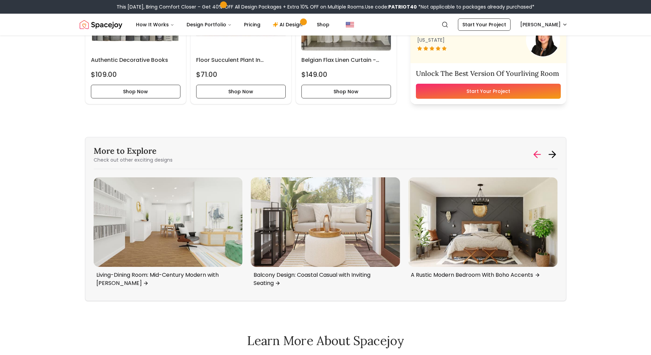
click at [539, 155] on icon at bounding box center [537, 154] width 11 height 11
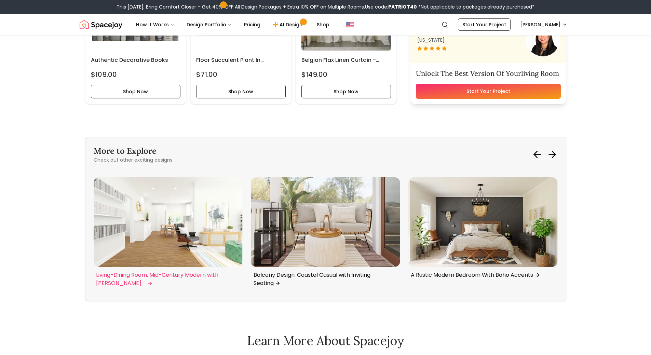
click at [178, 216] on img "5 / 6" at bounding box center [167, 222] width 149 height 90
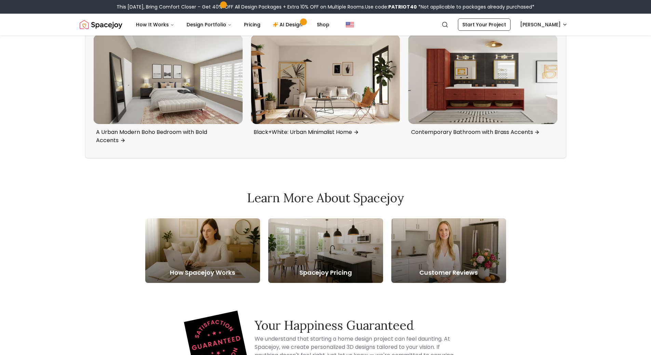
scroll to position [2439, 0]
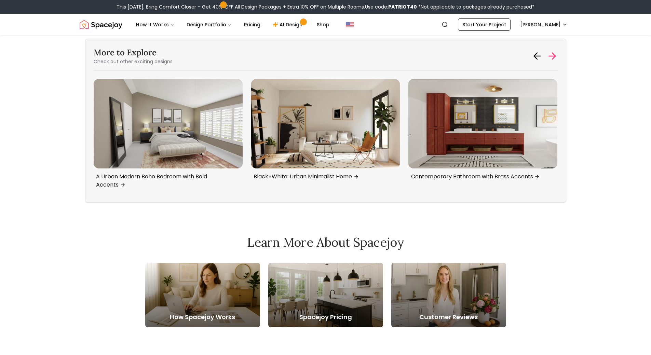
click at [552, 60] on icon at bounding box center [552, 56] width 11 height 11
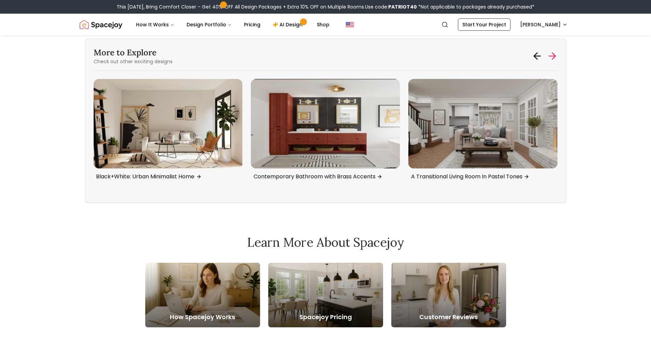
click at [552, 60] on icon at bounding box center [552, 56] width 11 height 11
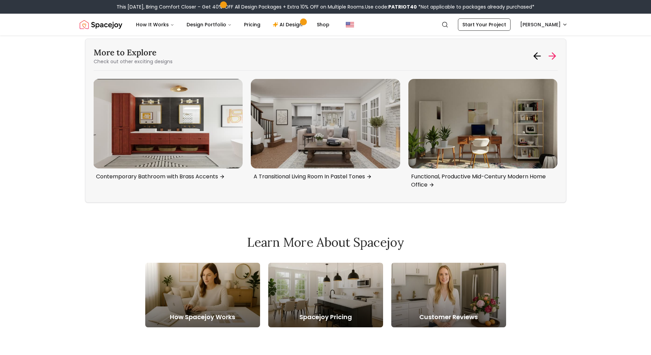
click at [552, 60] on icon at bounding box center [552, 56] width 11 height 11
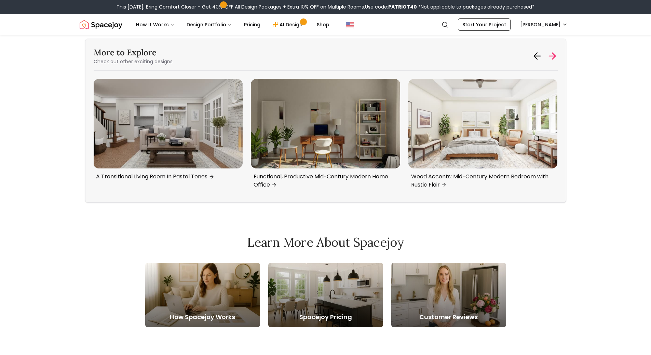
click at [552, 60] on icon at bounding box center [552, 56] width 11 height 11
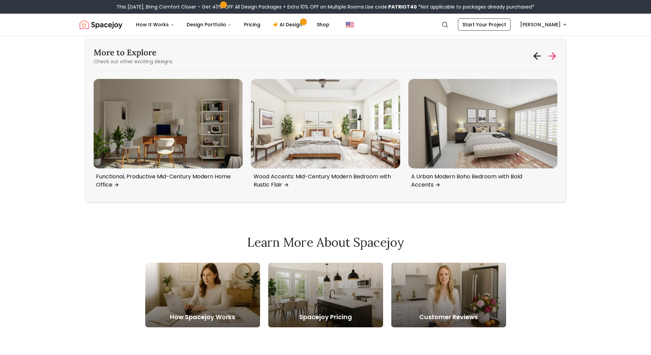
click at [552, 60] on icon at bounding box center [552, 56] width 11 height 11
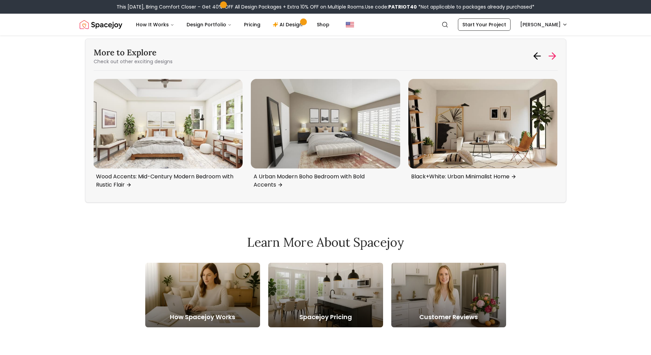
click at [552, 60] on icon at bounding box center [552, 56] width 11 height 11
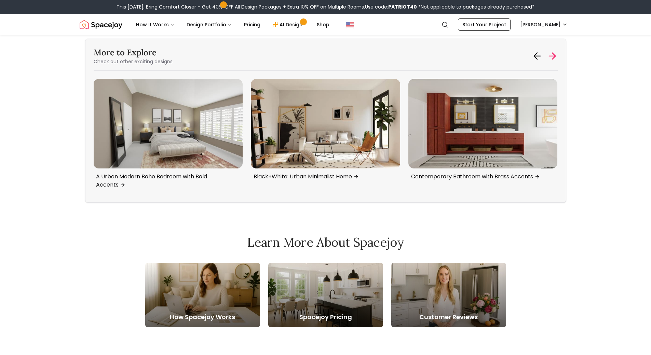
click at [551, 57] on icon at bounding box center [552, 56] width 11 height 11
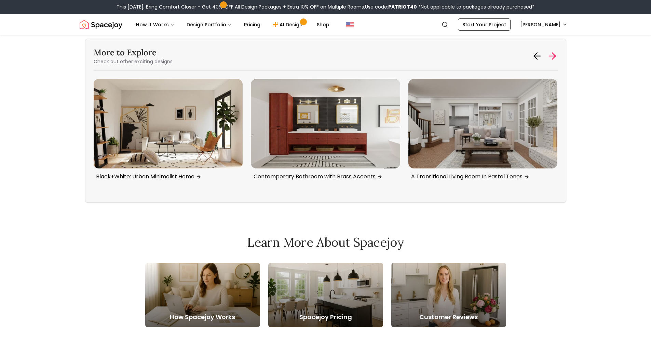
click at [551, 59] on icon at bounding box center [552, 56] width 11 height 11
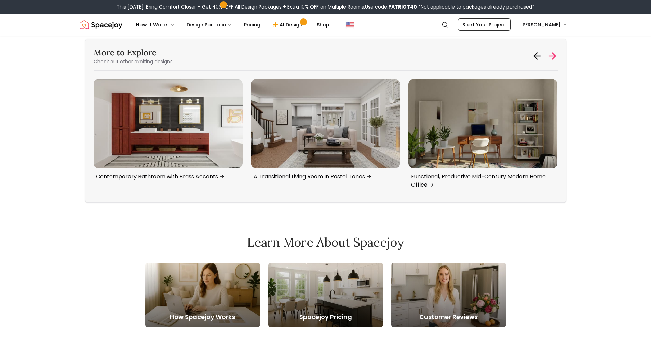
click at [551, 59] on icon at bounding box center [552, 56] width 11 height 11
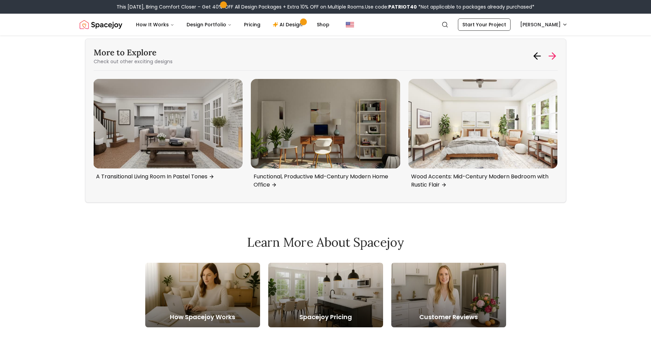
click at [550, 58] on icon at bounding box center [552, 56] width 11 height 11
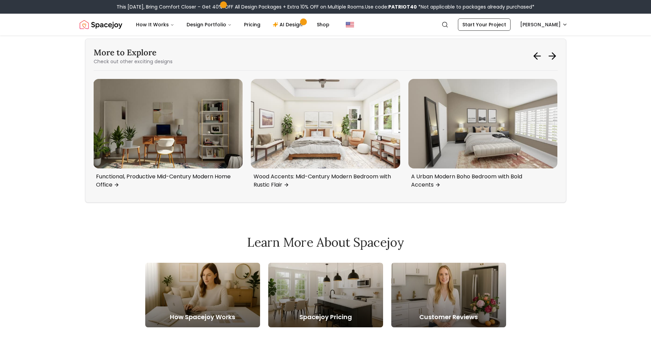
click at [205, 115] on img "6 / 6" at bounding box center [167, 124] width 149 height 90
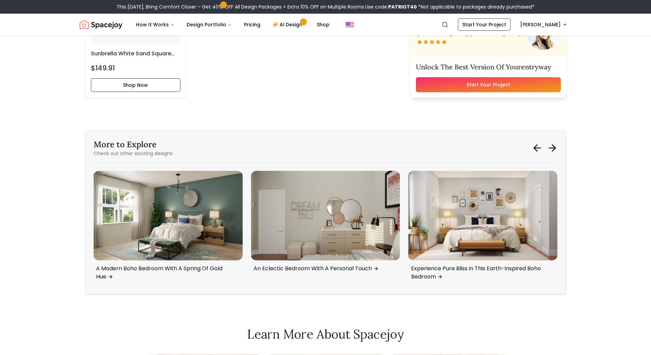
scroll to position [1321, 0]
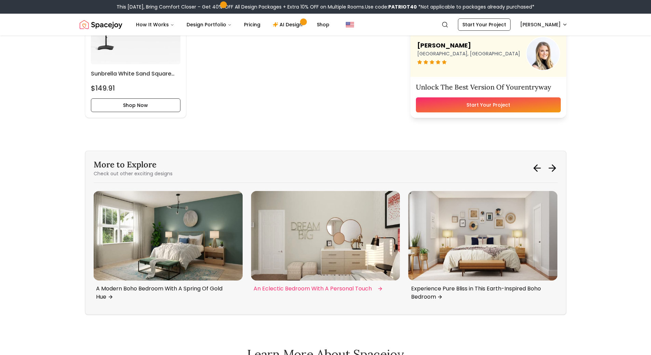
click at [333, 239] on img "3 / 6" at bounding box center [325, 236] width 149 height 90
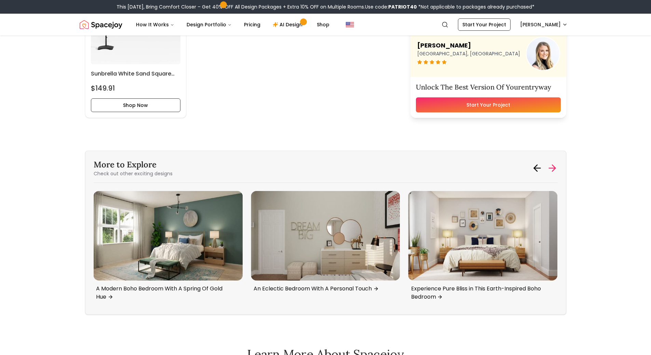
click at [556, 166] on icon at bounding box center [552, 168] width 11 height 11
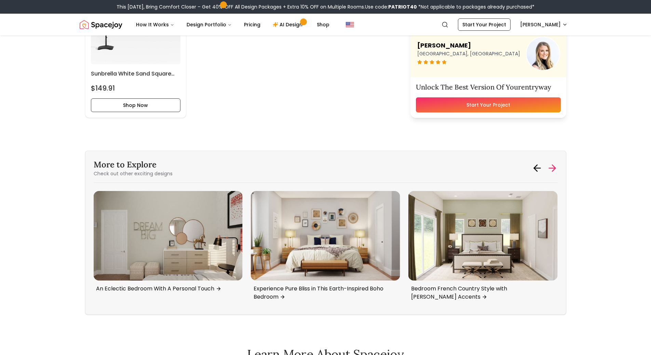
click at [556, 166] on icon at bounding box center [552, 168] width 11 height 11
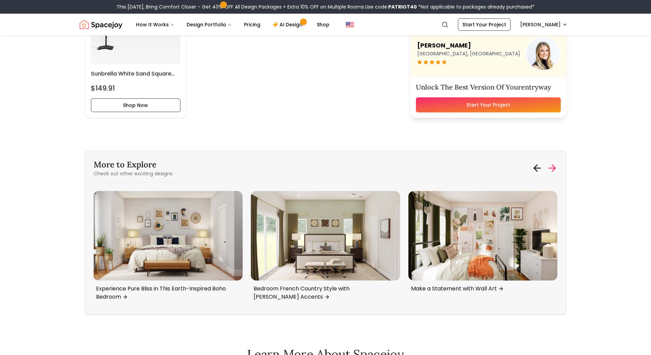
click at [556, 166] on icon at bounding box center [552, 168] width 11 height 11
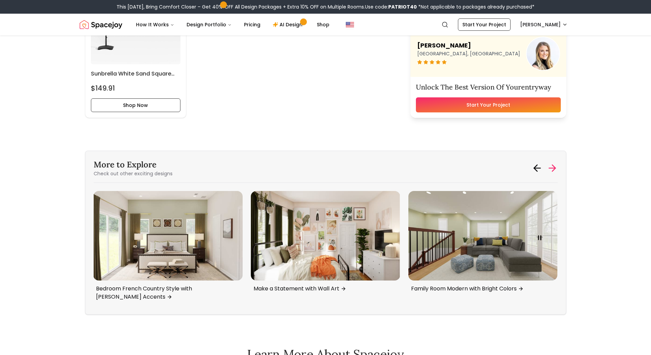
click at [556, 166] on icon at bounding box center [552, 168] width 11 height 11
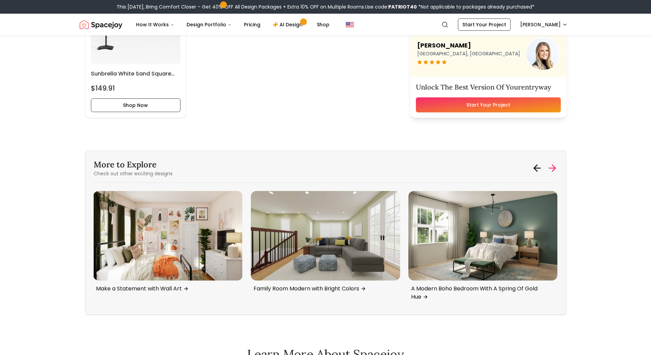
click at [556, 166] on icon at bounding box center [552, 168] width 11 height 11
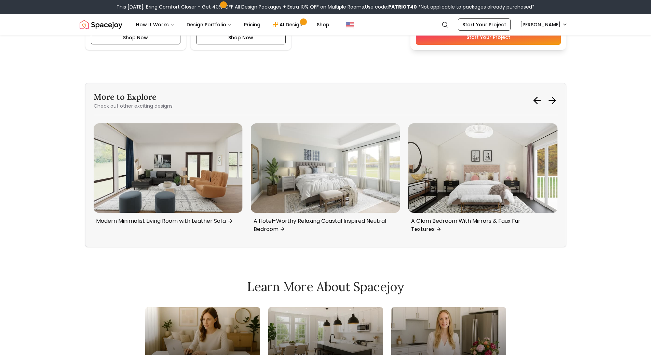
scroll to position [1697, 0]
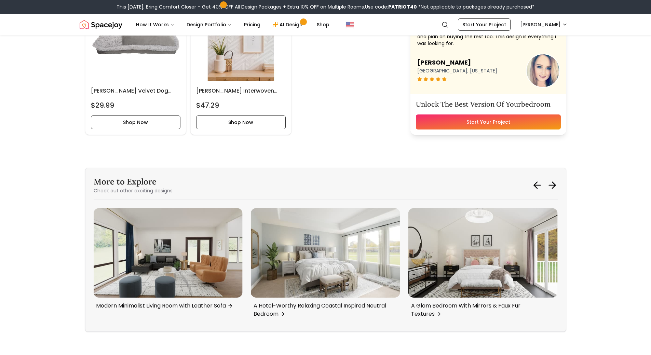
click at [559, 190] on div "More to Explore Check out other exciting designs [PERSON_NAME] Nightstands In A…" at bounding box center [325, 250] width 481 height 164
click at [553, 185] on icon at bounding box center [552, 185] width 6 height 0
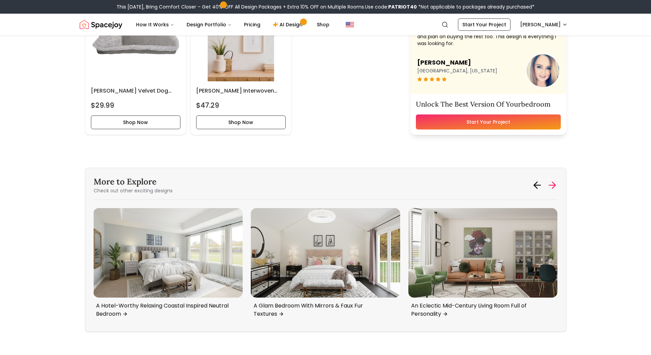
click at [553, 185] on icon at bounding box center [552, 185] width 6 height 0
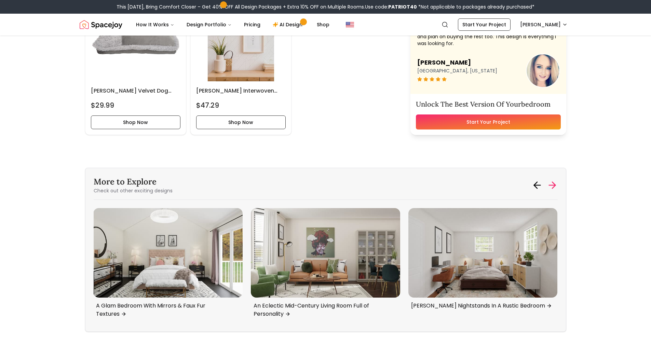
click at [553, 185] on icon at bounding box center [552, 185] width 6 height 0
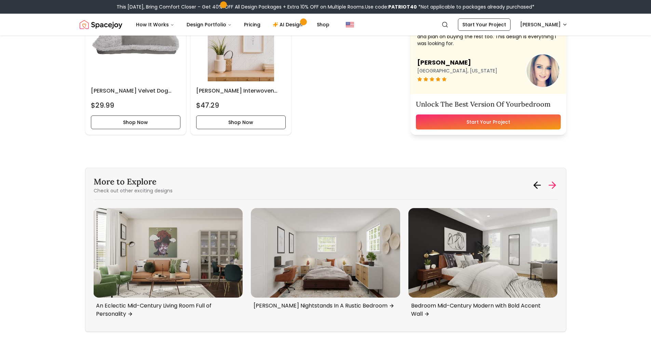
click at [553, 185] on icon at bounding box center [552, 185] width 6 height 0
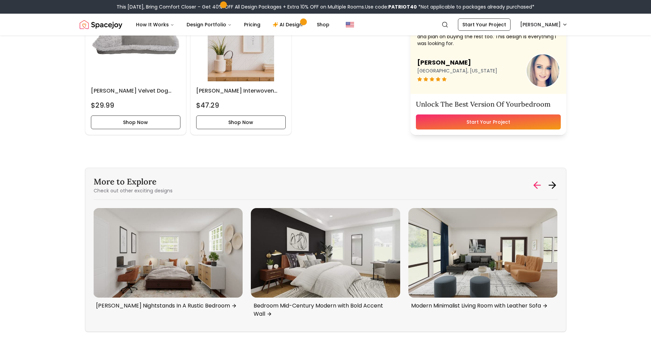
click at [532, 183] on icon at bounding box center [537, 185] width 11 height 11
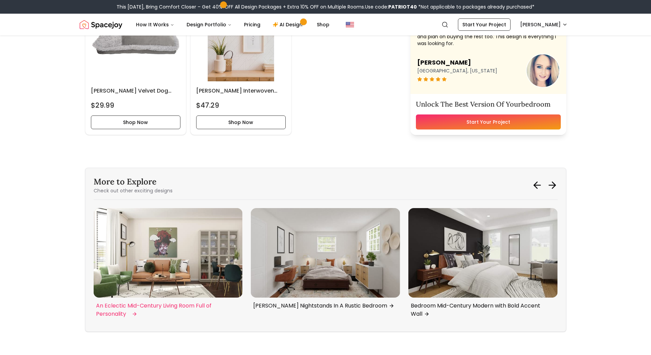
click at [162, 267] on img "6 / 6" at bounding box center [167, 253] width 149 height 90
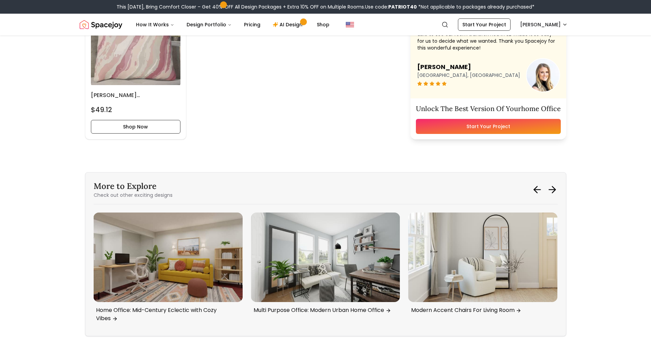
scroll to position [1303, 0]
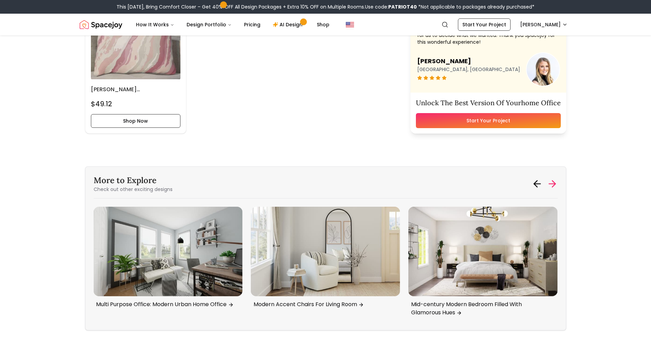
click at [549, 186] on icon at bounding box center [552, 183] width 11 height 11
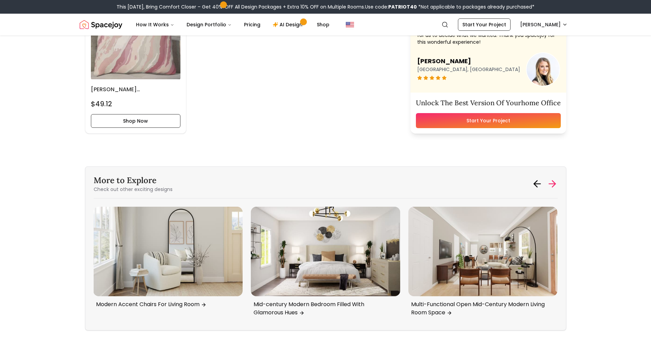
click at [549, 186] on icon at bounding box center [552, 183] width 11 height 11
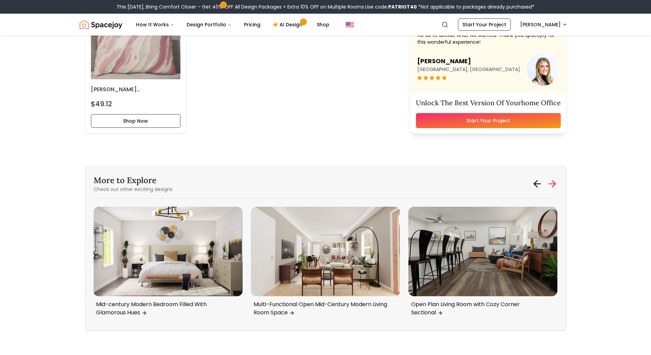
click at [549, 186] on icon at bounding box center [552, 183] width 11 height 11
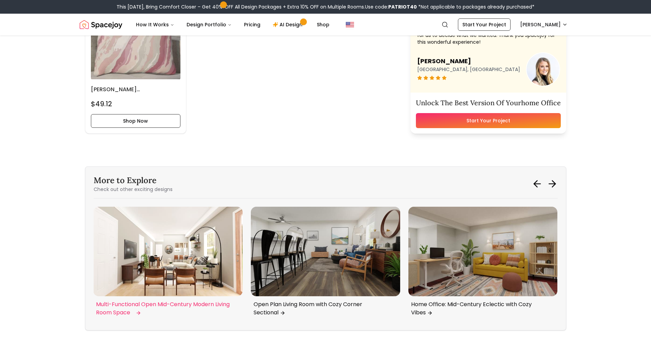
click at [182, 252] on img "6 / 6" at bounding box center [167, 252] width 149 height 90
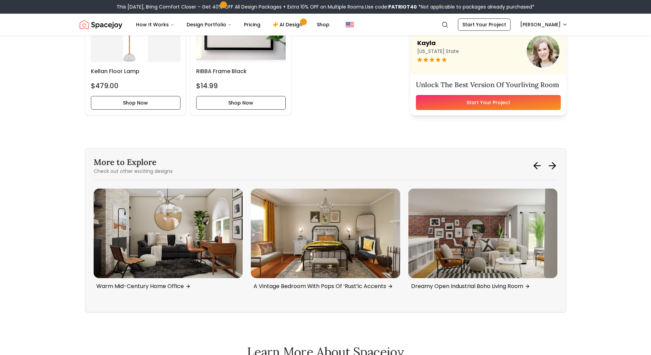
scroll to position [1970, 0]
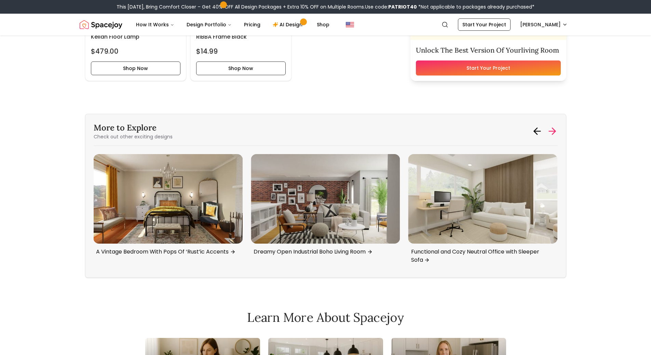
click at [550, 134] on icon at bounding box center [552, 131] width 11 height 11
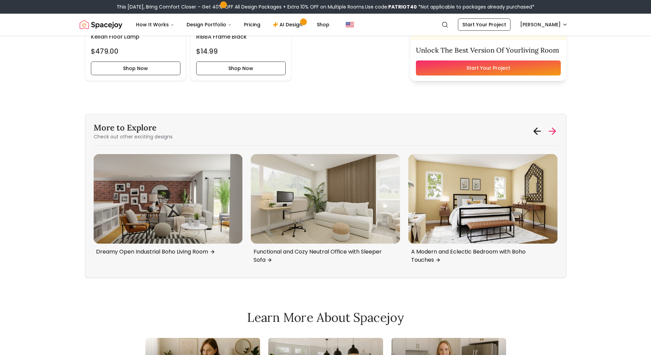
click at [550, 134] on icon at bounding box center [552, 131] width 11 height 11
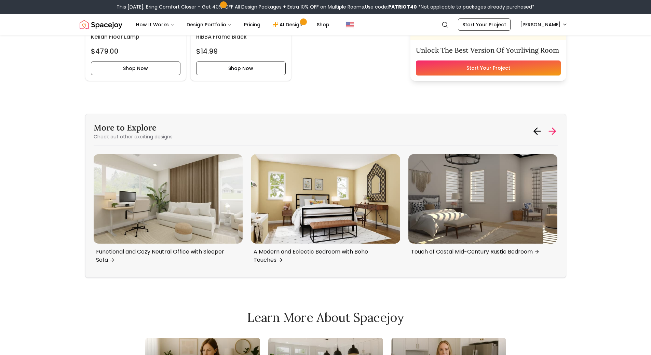
click at [550, 134] on icon at bounding box center [552, 131] width 11 height 11
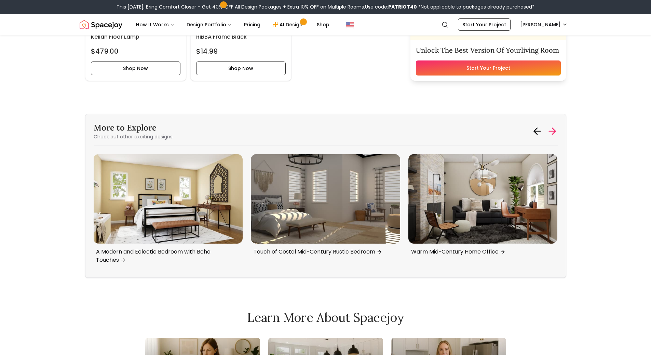
click at [550, 134] on icon at bounding box center [552, 131] width 11 height 11
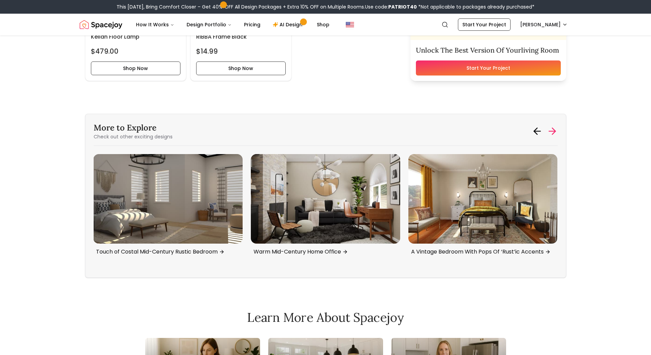
click at [550, 134] on icon at bounding box center [552, 131] width 11 height 11
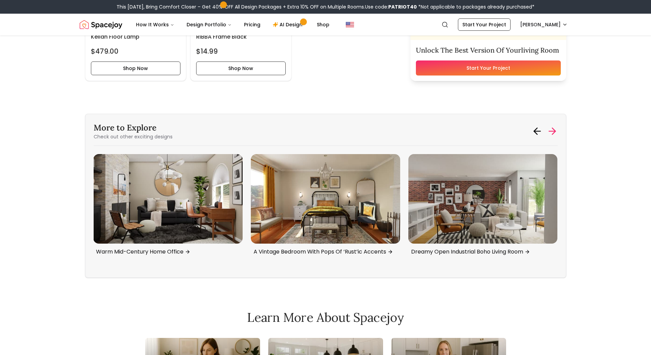
click at [550, 134] on icon at bounding box center [552, 131] width 11 height 11
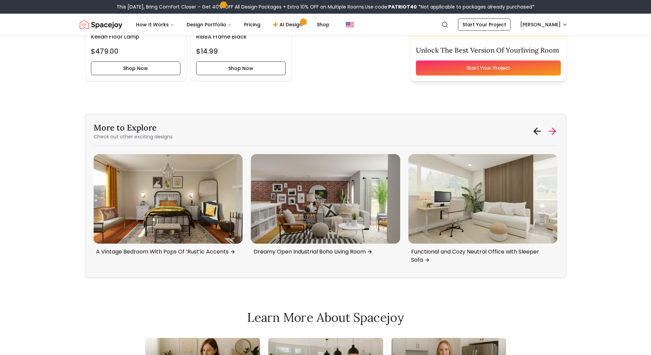
click at [550, 134] on icon at bounding box center [552, 131] width 11 height 11
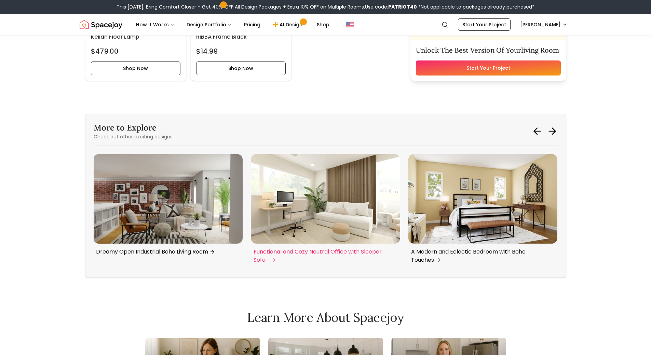
click at [389, 194] on img "4 / 6" at bounding box center [325, 199] width 149 height 90
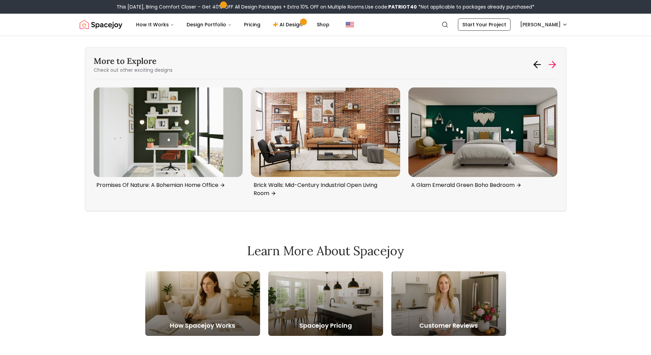
click at [548, 64] on icon at bounding box center [552, 64] width 11 height 11
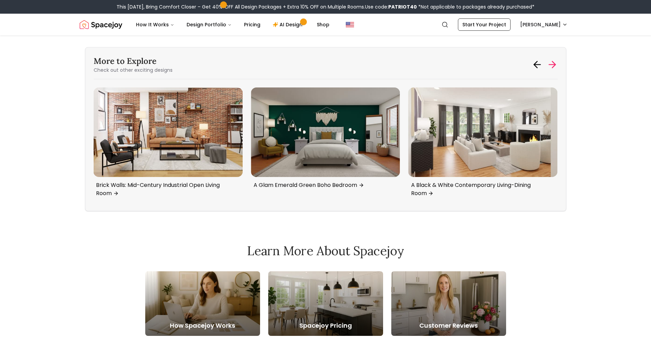
click at [554, 62] on icon at bounding box center [552, 64] width 11 height 11
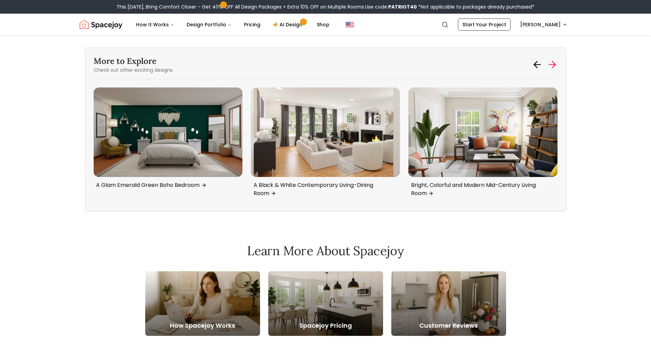
click at [554, 62] on icon at bounding box center [552, 64] width 11 height 11
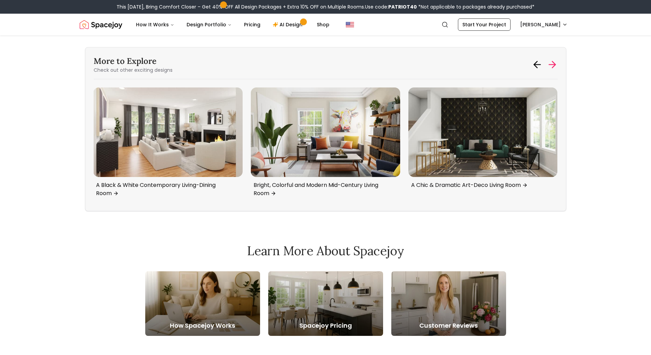
click at [554, 62] on icon at bounding box center [552, 64] width 11 height 11
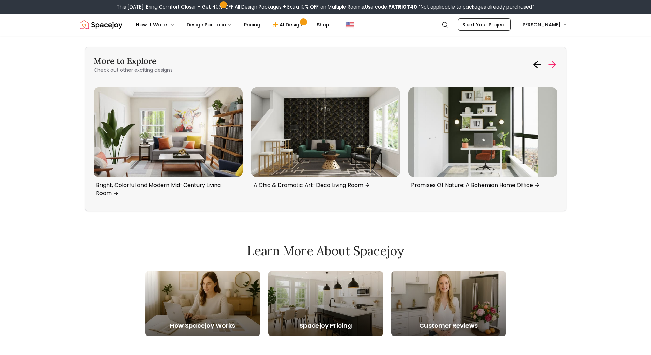
click at [554, 62] on icon at bounding box center [552, 64] width 11 height 11
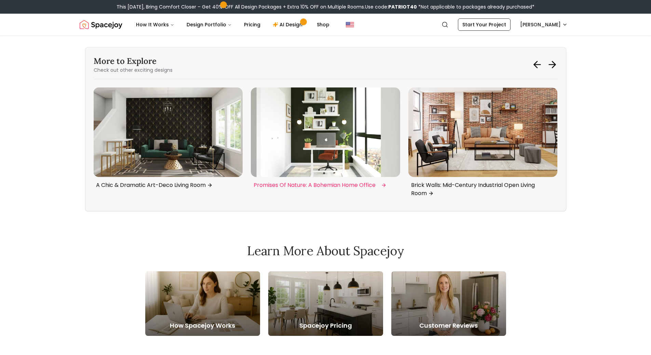
click at [305, 149] on img "1 / 6" at bounding box center [325, 132] width 149 height 90
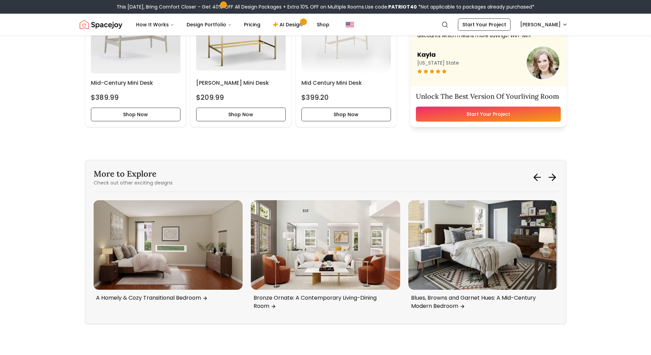
click at [555, 178] on icon at bounding box center [553, 177] width 3 height 6
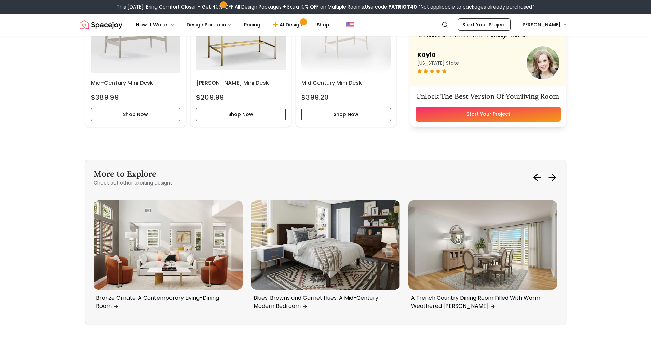
click at [555, 178] on icon at bounding box center [553, 177] width 3 height 6
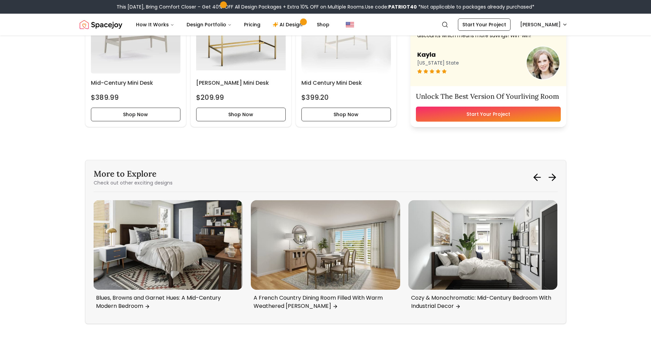
click at [555, 178] on icon at bounding box center [553, 177] width 3 height 6
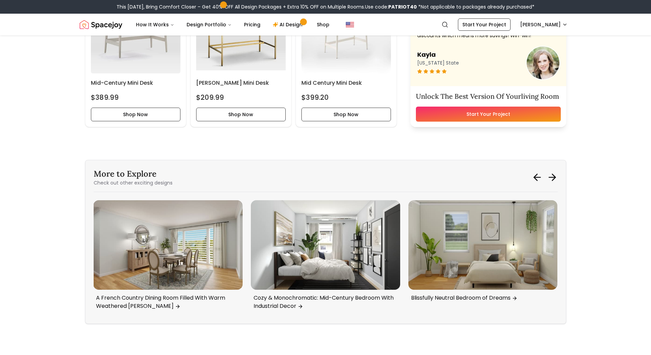
click at [555, 178] on icon at bounding box center [553, 177] width 3 height 6
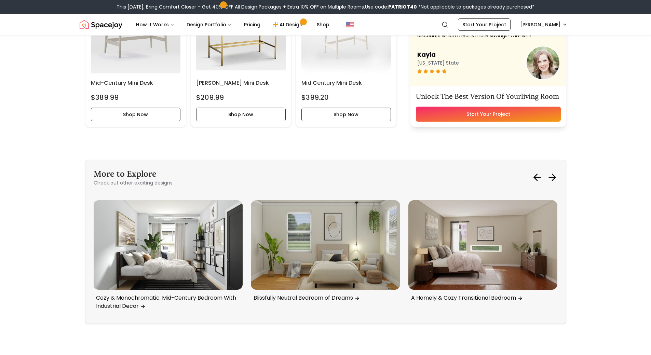
click at [555, 178] on icon at bounding box center [553, 177] width 3 height 6
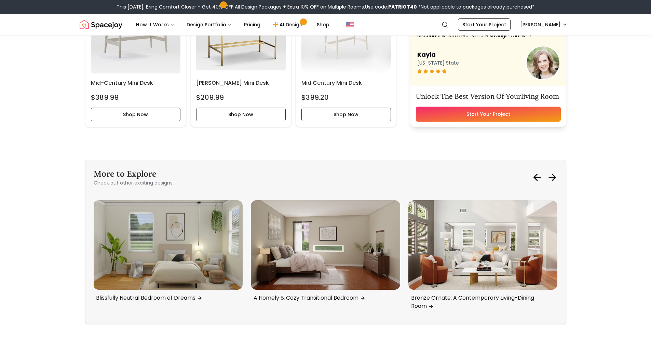
click at [555, 178] on icon at bounding box center [553, 177] width 3 height 6
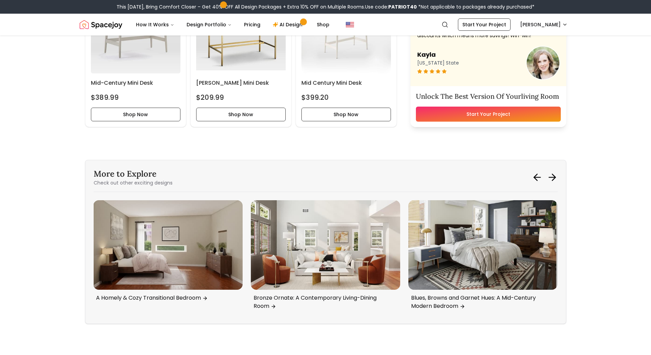
click at [555, 178] on icon at bounding box center [553, 177] width 3 height 6
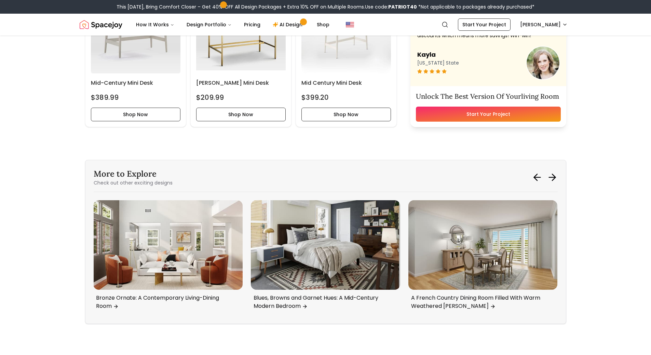
click at [555, 178] on icon at bounding box center [553, 177] width 3 height 6
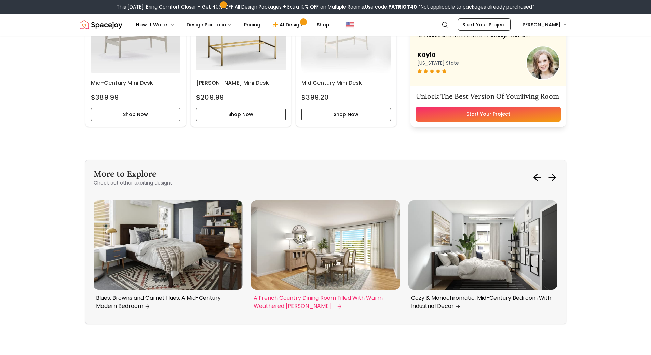
click at [325, 238] on img "1 / 6" at bounding box center [325, 245] width 149 height 90
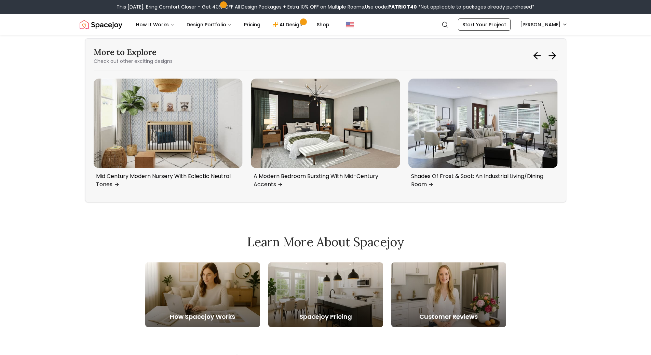
click at [550, 57] on icon at bounding box center [552, 55] width 11 height 11
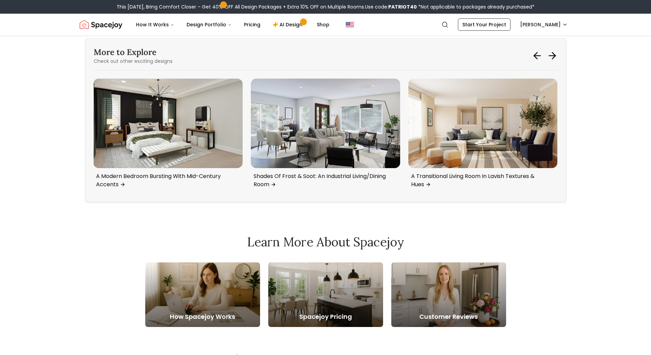
click at [550, 57] on icon at bounding box center [552, 55] width 11 height 11
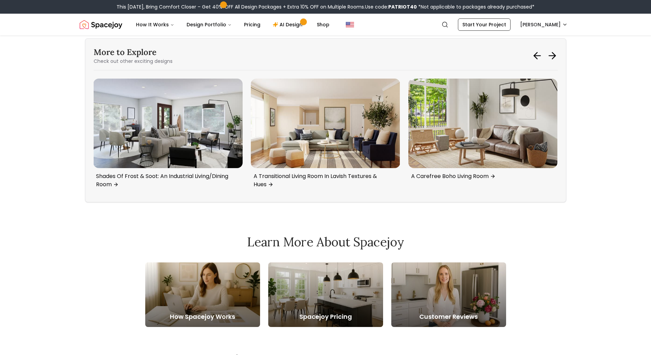
click at [550, 57] on icon at bounding box center [552, 55] width 11 height 11
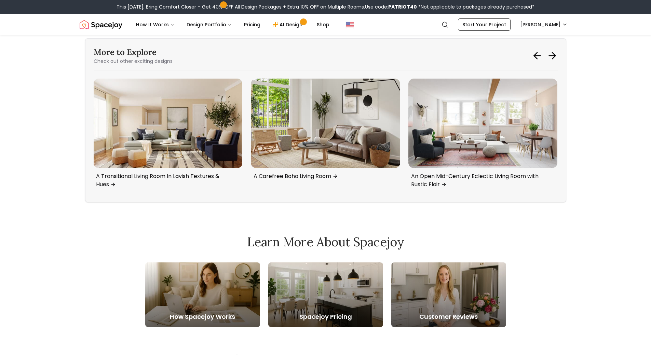
click at [550, 57] on icon at bounding box center [552, 55] width 11 height 11
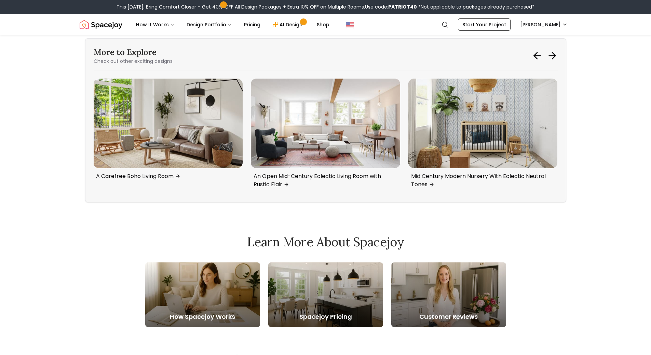
click at [550, 57] on icon at bounding box center [552, 55] width 11 height 11
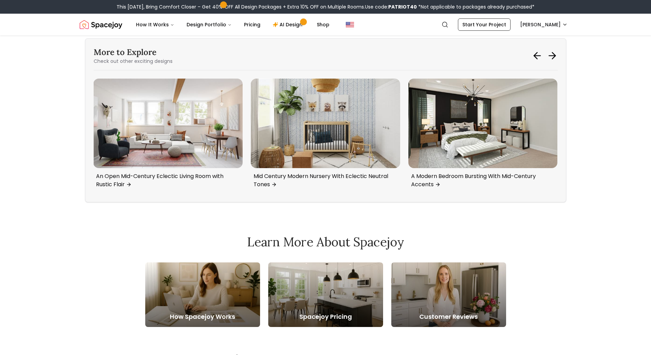
click at [550, 57] on icon at bounding box center [552, 55] width 11 height 11
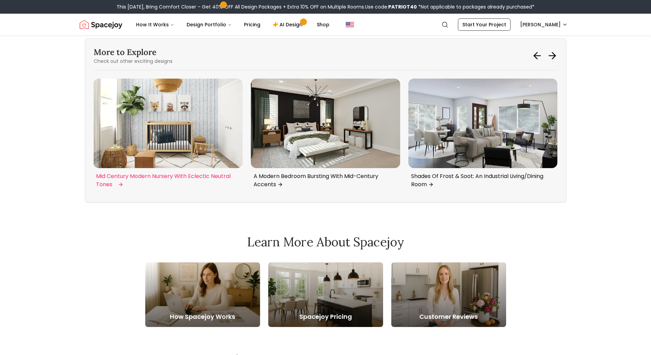
click at [216, 127] on img "3 / 6" at bounding box center [167, 124] width 149 height 90
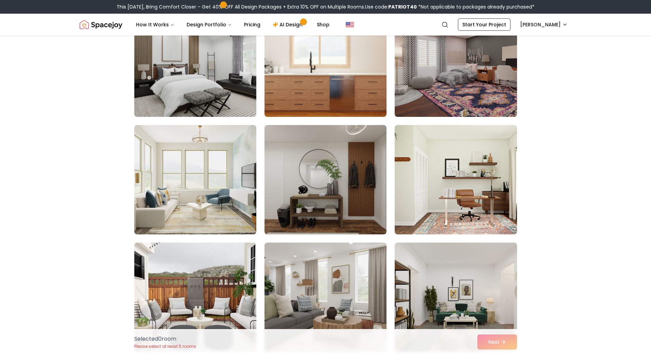
scroll to position [445, 0]
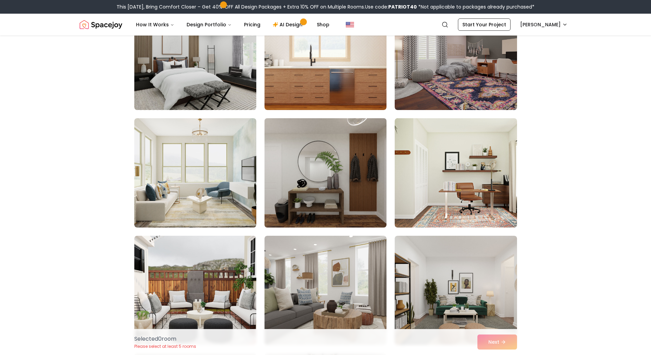
click at [353, 166] on img at bounding box center [325, 172] width 128 height 115
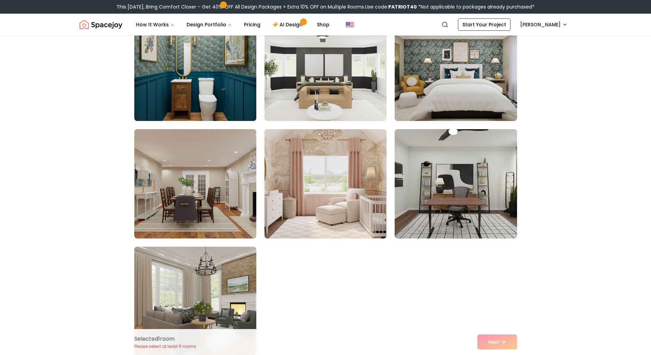
scroll to position [3862, 0]
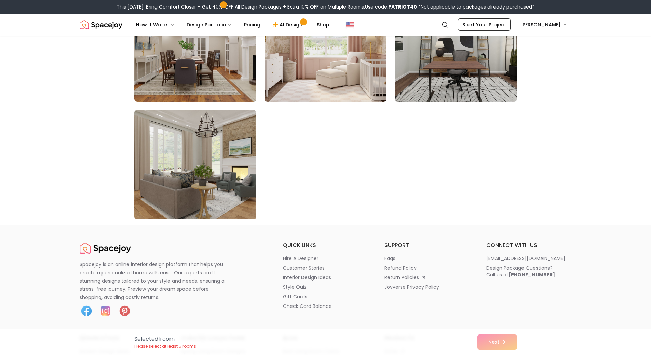
click at [210, 161] on img at bounding box center [195, 164] width 128 height 115
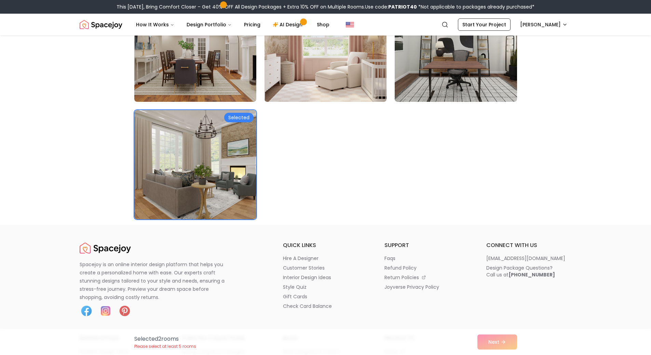
click at [288, 69] on img at bounding box center [325, 47] width 128 height 115
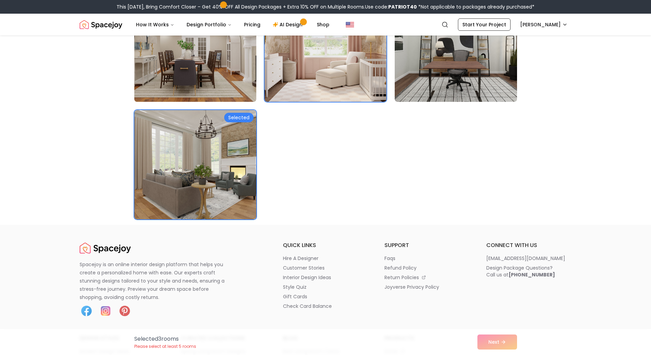
click at [170, 75] on img at bounding box center [195, 47] width 128 height 115
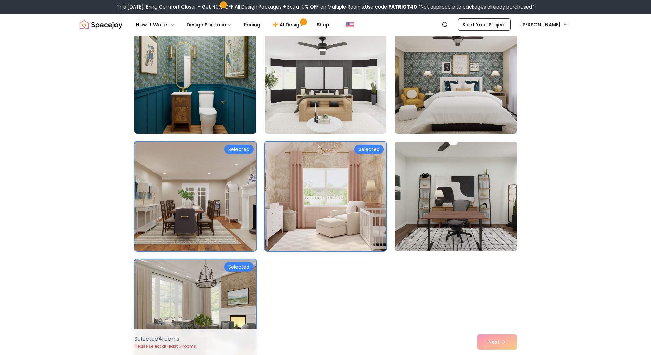
scroll to position [3657, 0]
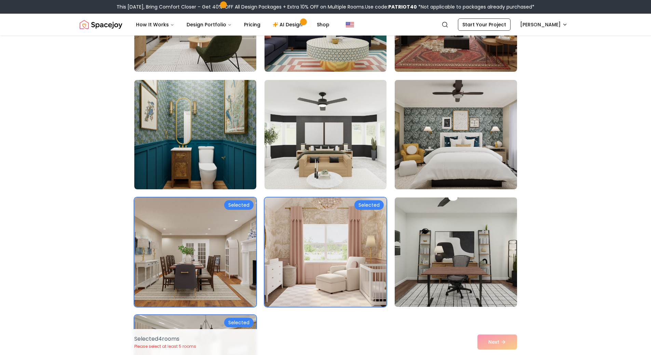
drag, startPoint x: 431, startPoint y: 96, endPoint x: 426, endPoint y: 96, distance: 4.8
click at [431, 96] on img at bounding box center [456, 134] width 122 height 109
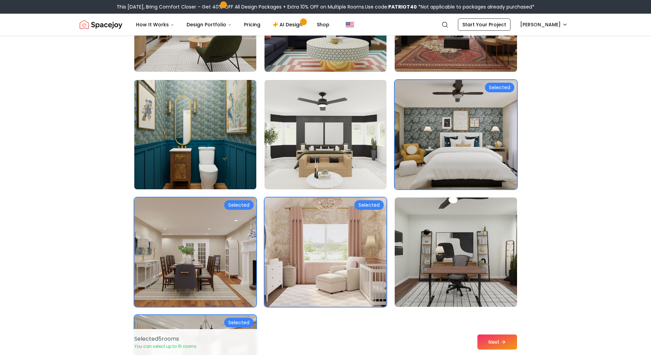
click at [199, 143] on img at bounding box center [195, 134] width 128 height 115
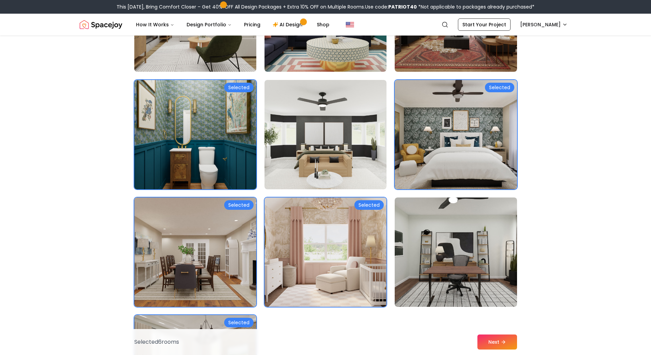
drag, startPoint x: 199, startPoint y: 138, endPoint x: 323, endPoint y: 83, distance: 135.7
click at [200, 138] on img at bounding box center [195, 134] width 128 height 115
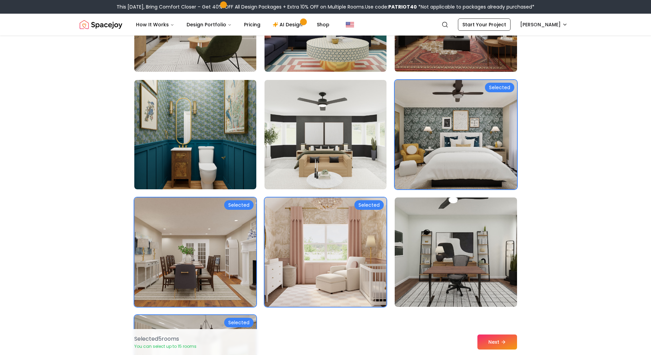
drag, startPoint x: 463, startPoint y: 53, endPoint x: 288, endPoint y: 84, distance: 178.0
click at [463, 53] on img at bounding box center [456, 17] width 128 height 115
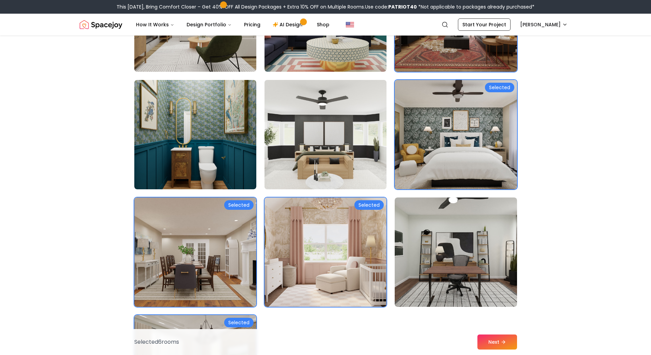
click at [285, 84] on img at bounding box center [325, 134] width 128 height 115
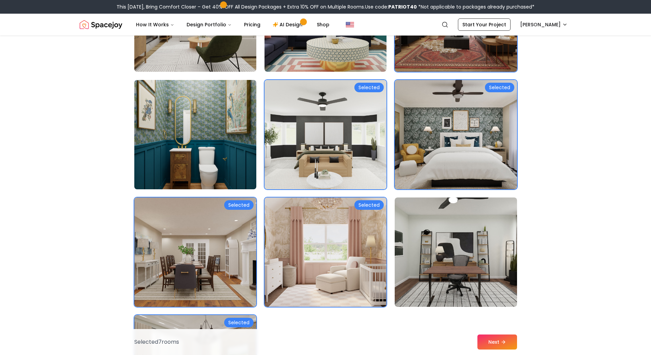
click at [217, 145] on img at bounding box center [195, 134] width 128 height 115
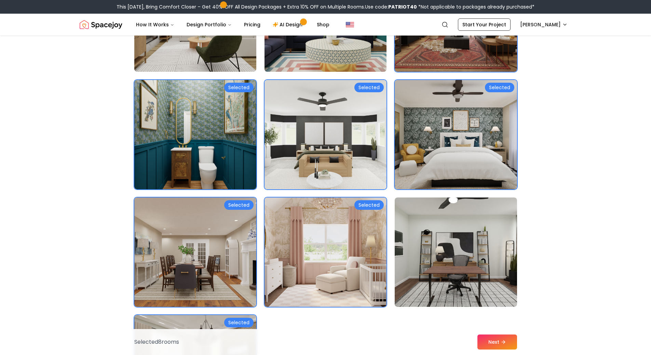
click at [270, 58] on img at bounding box center [325, 17] width 128 height 115
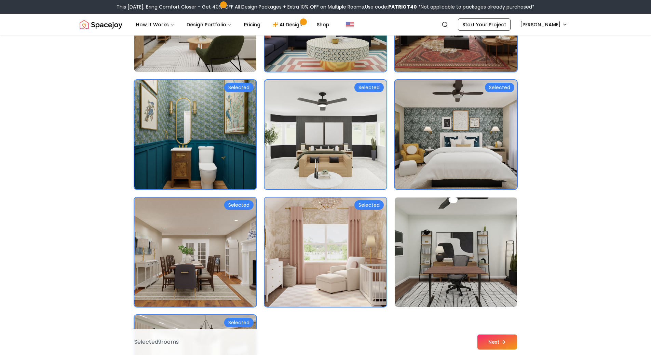
click at [238, 57] on img at bounding box center [195, 17] width 128 height 115
click at [507, 342] on icon at bounding box center [504, 341] width 5 height 5
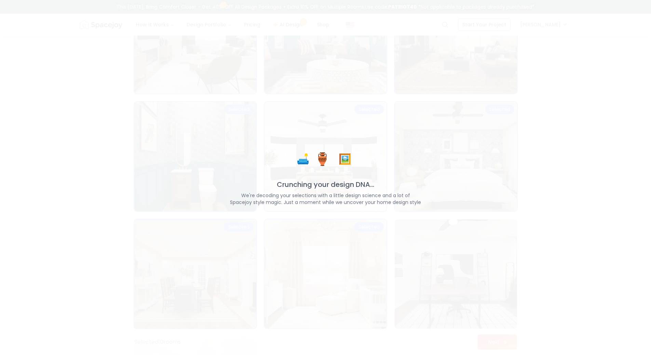
scroll to position [3679, 0]
